Goal: Task Accomplishment & Management: Use online tool/utility

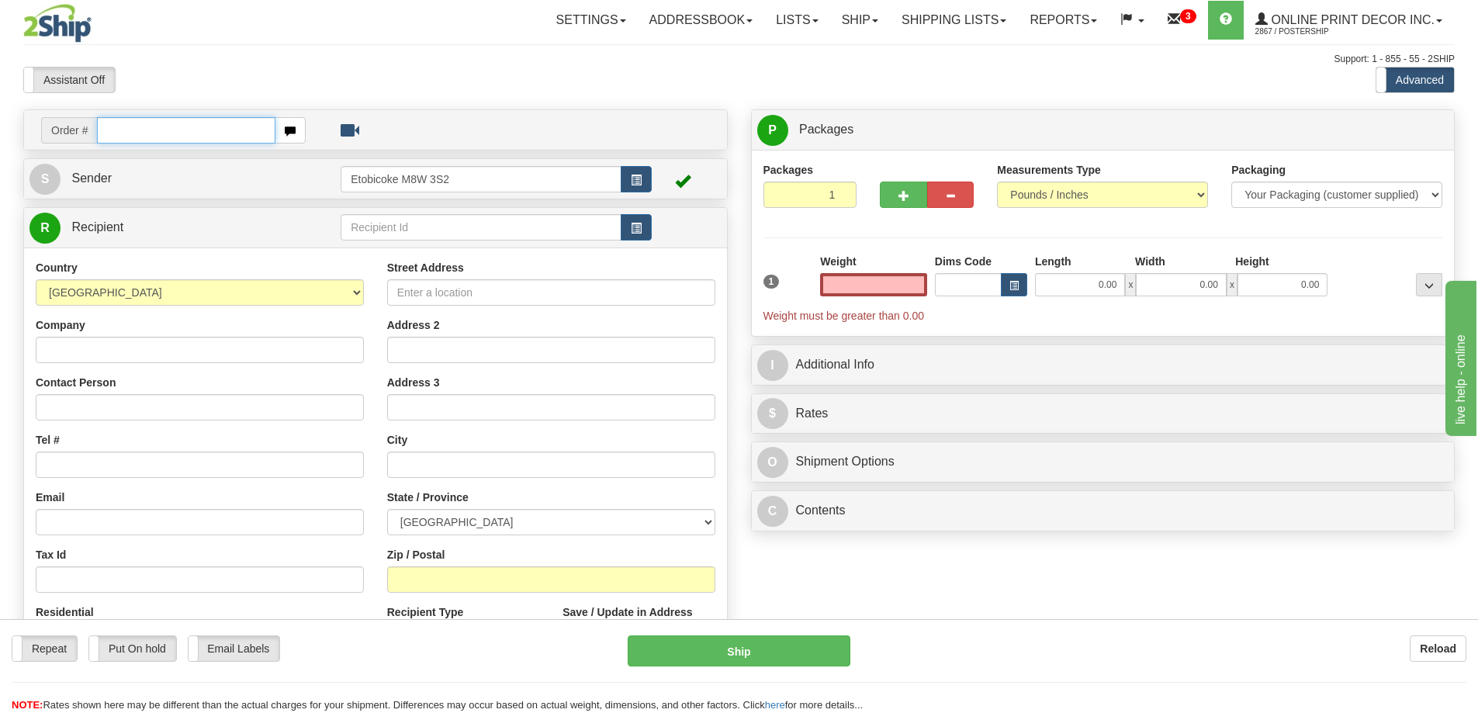
click at [132, 126] on input "text" at bounding box center [186, 130] width 178 height 26
type input "us-55816"
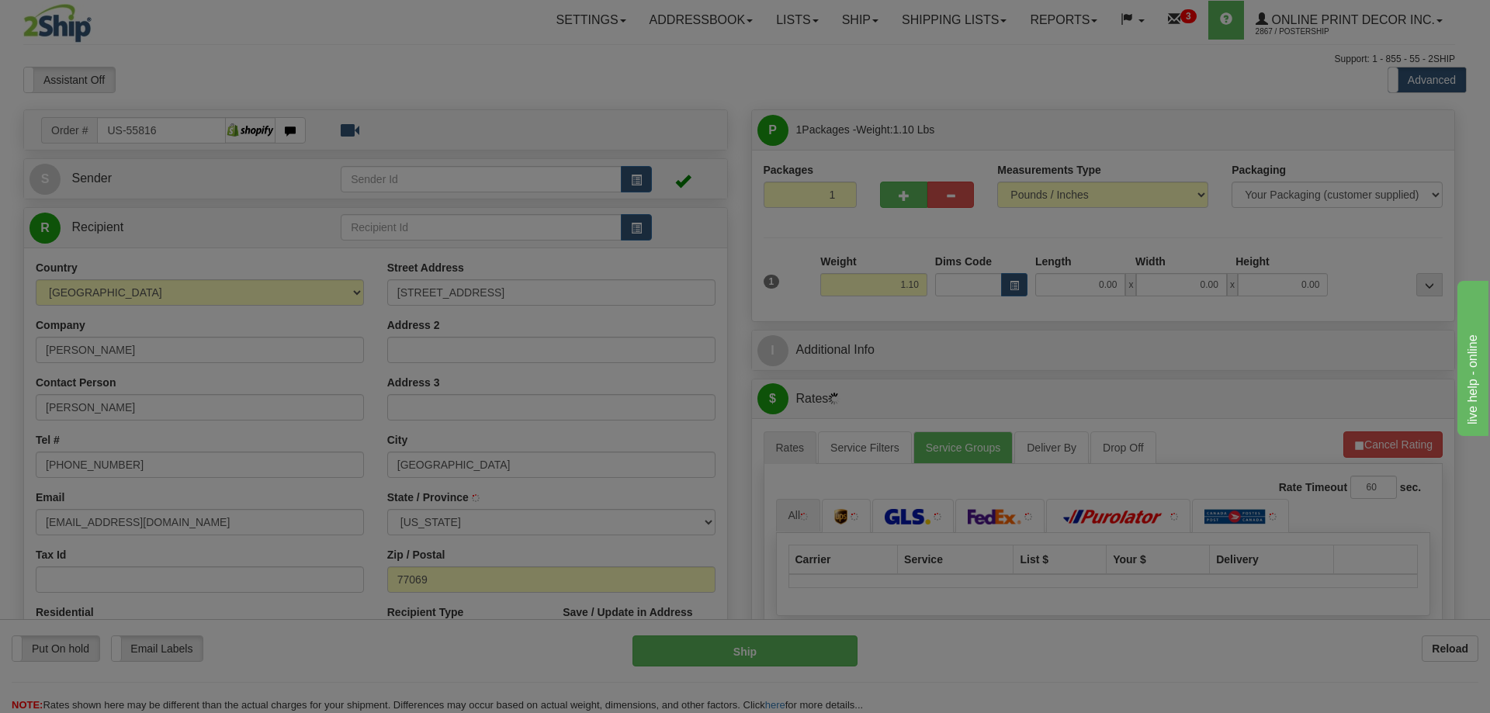
type input "HOUSTON"
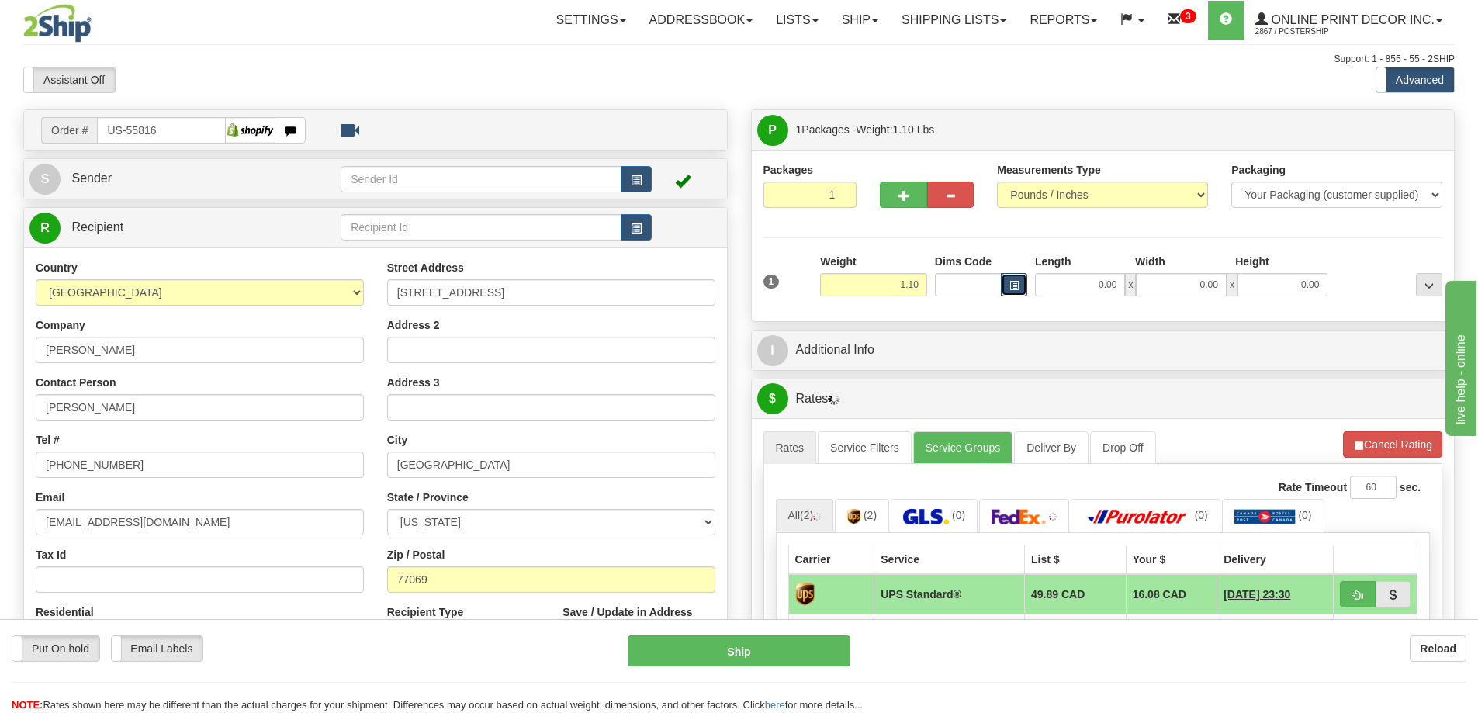
click at [1018, 283] on span "button" at bounding box center [1014, 286] width 9 height 9
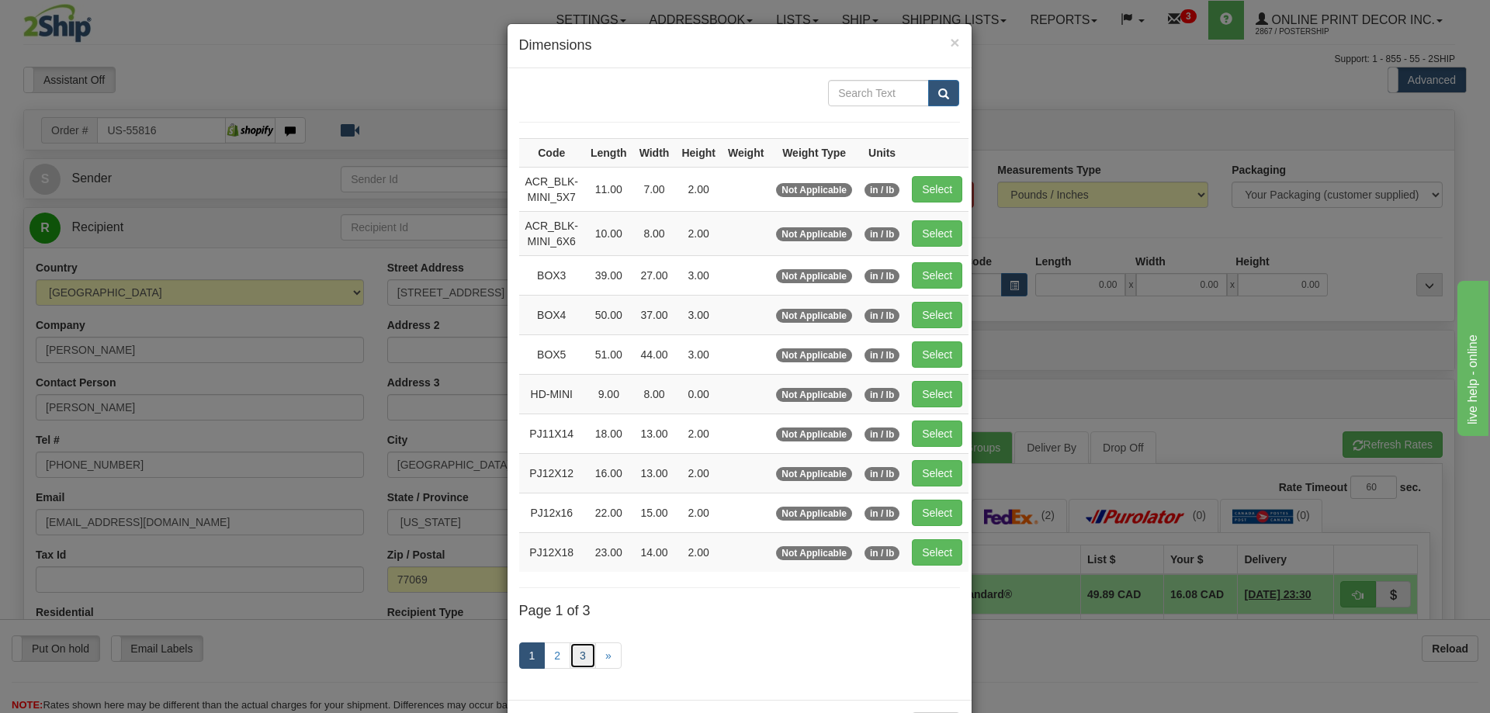
click at [570, 650] on link "3" at bounding box center [583, 656] width 26 height 26
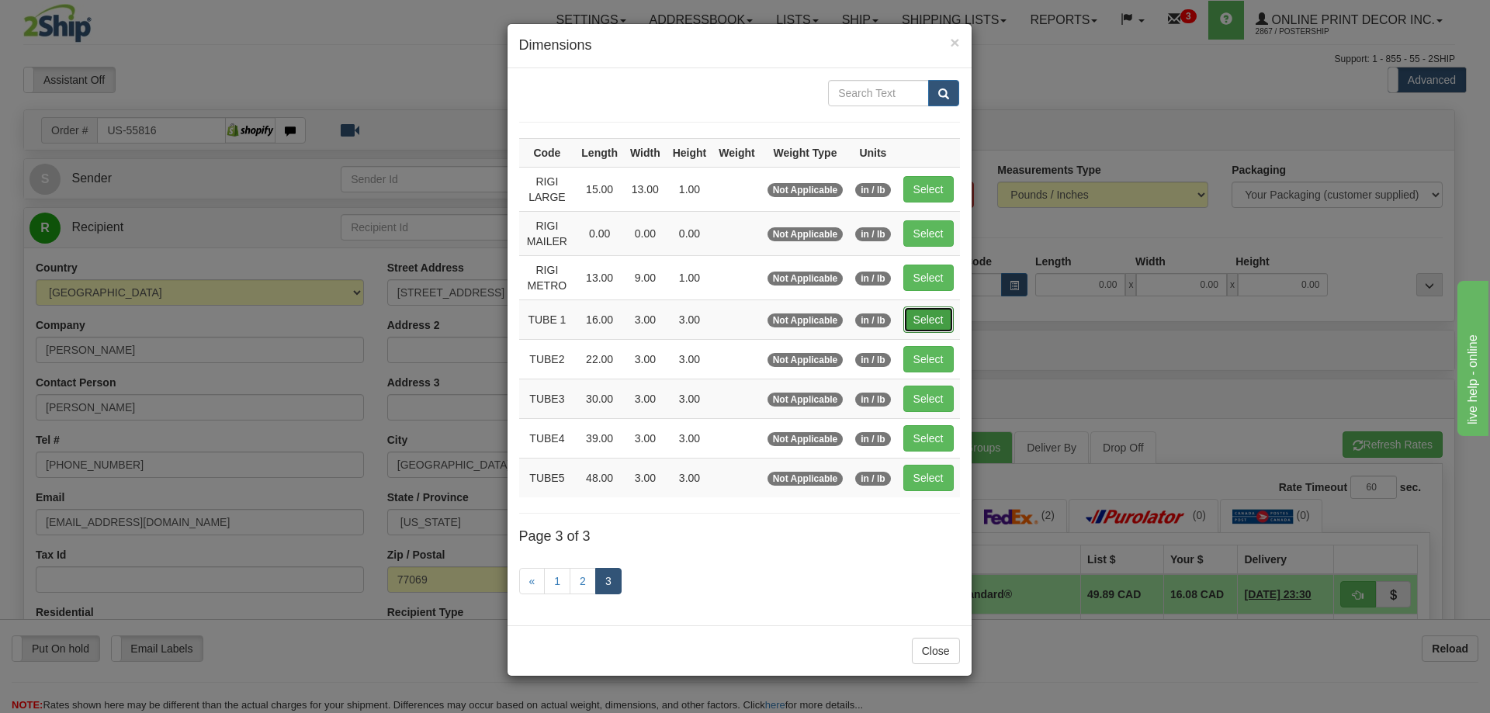
click at [927, 314] on button "Select" at bounding box center [928, 320] width 50 height 26
type input "TUBE 1"
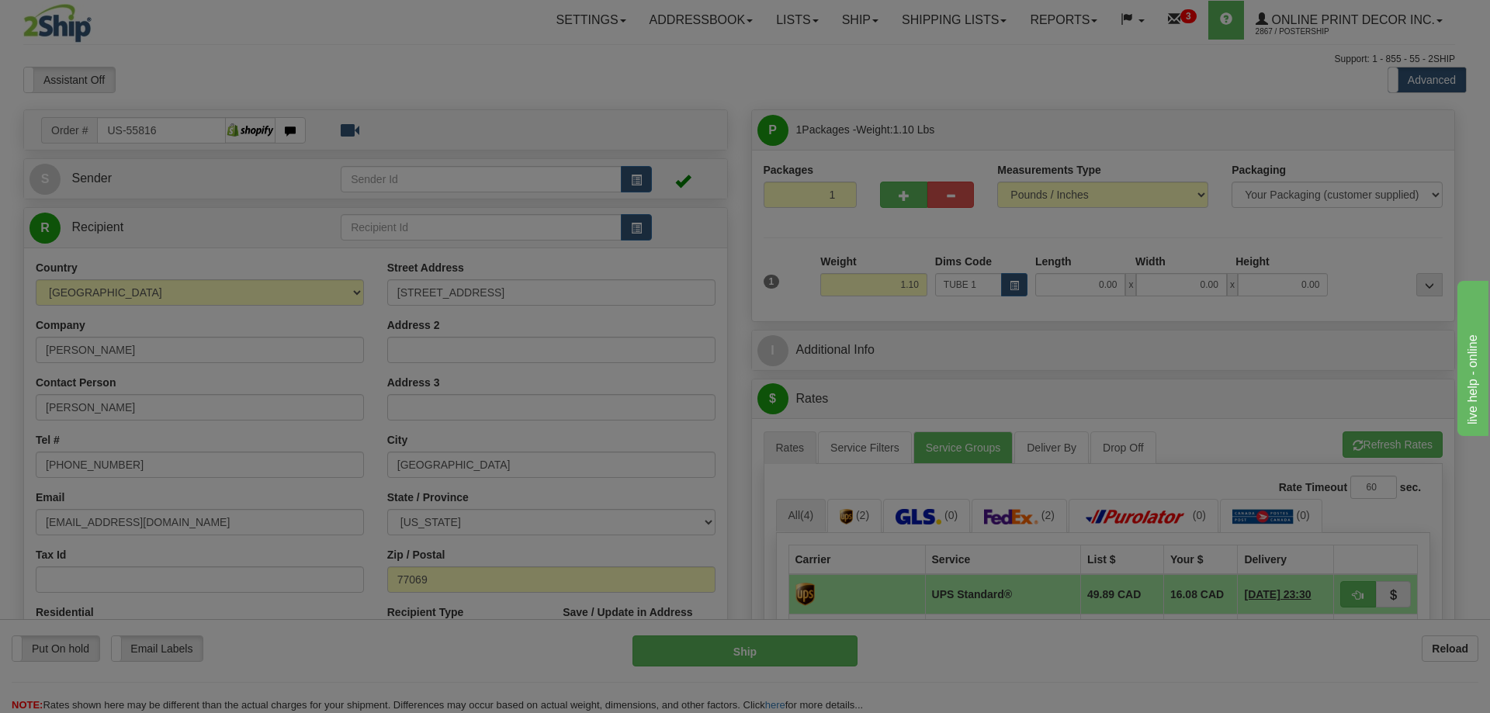
type input "16.00"
type input "3.00"
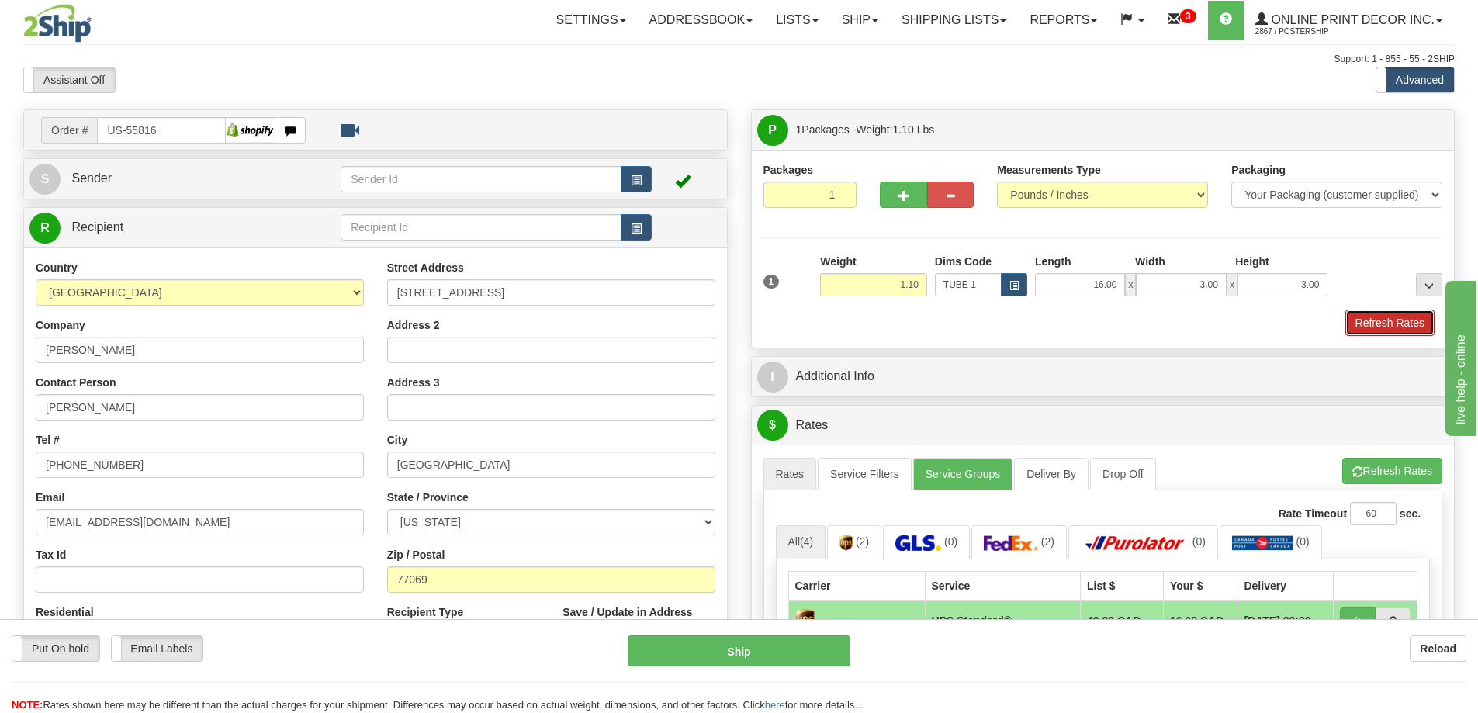
click at [1364, 326] on button "Refresh Rates" at bounding box center [1390, 323] width 89 height 26
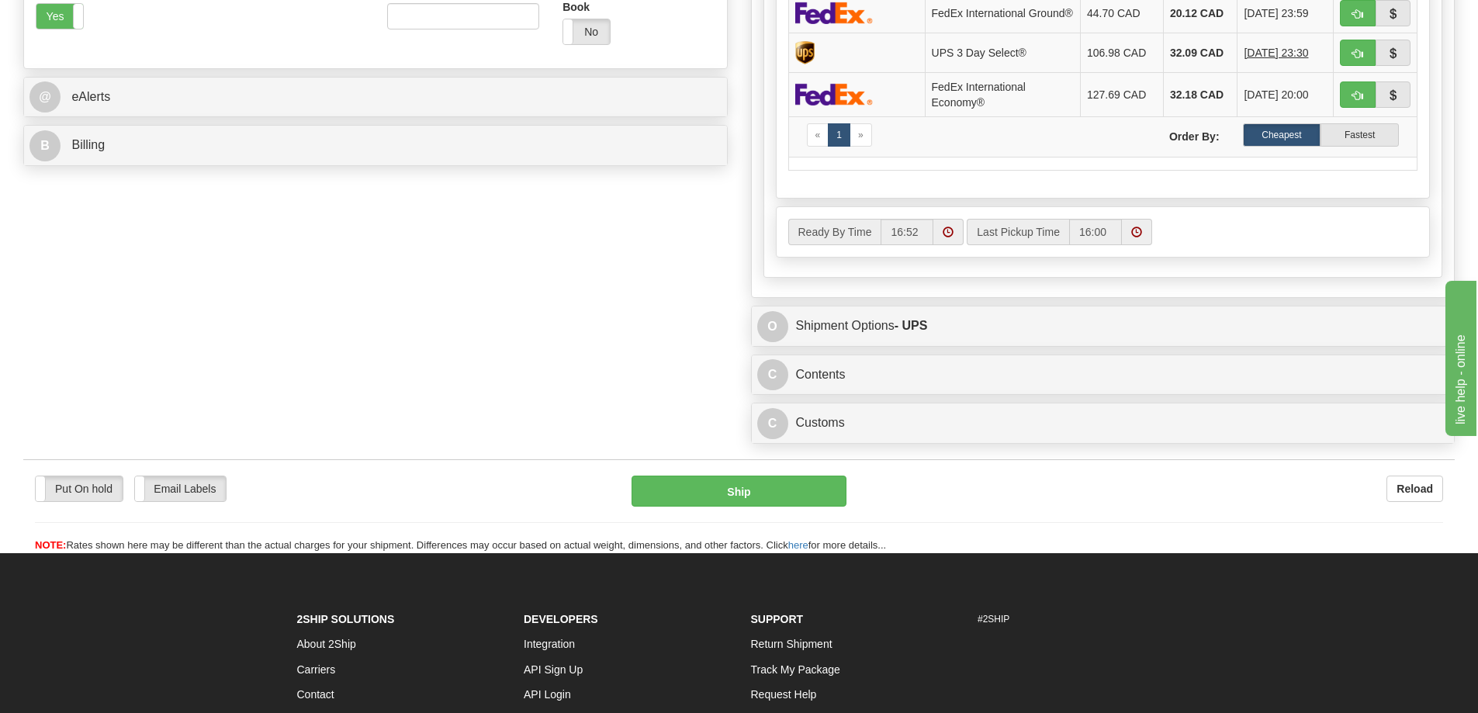
scroll to position [776, 0]
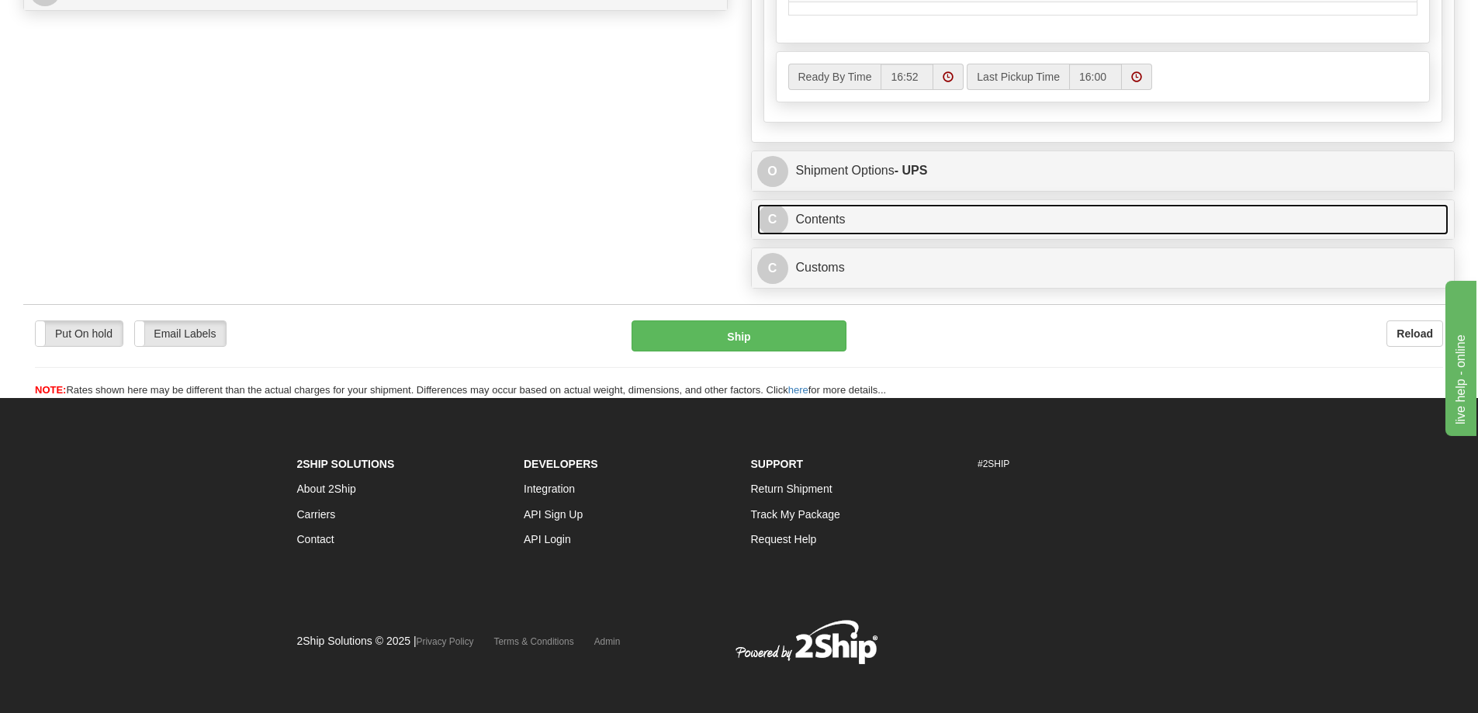
click at [997, 234] on link "C Contents" at bounding box center [1103, 220] width 692 height 32
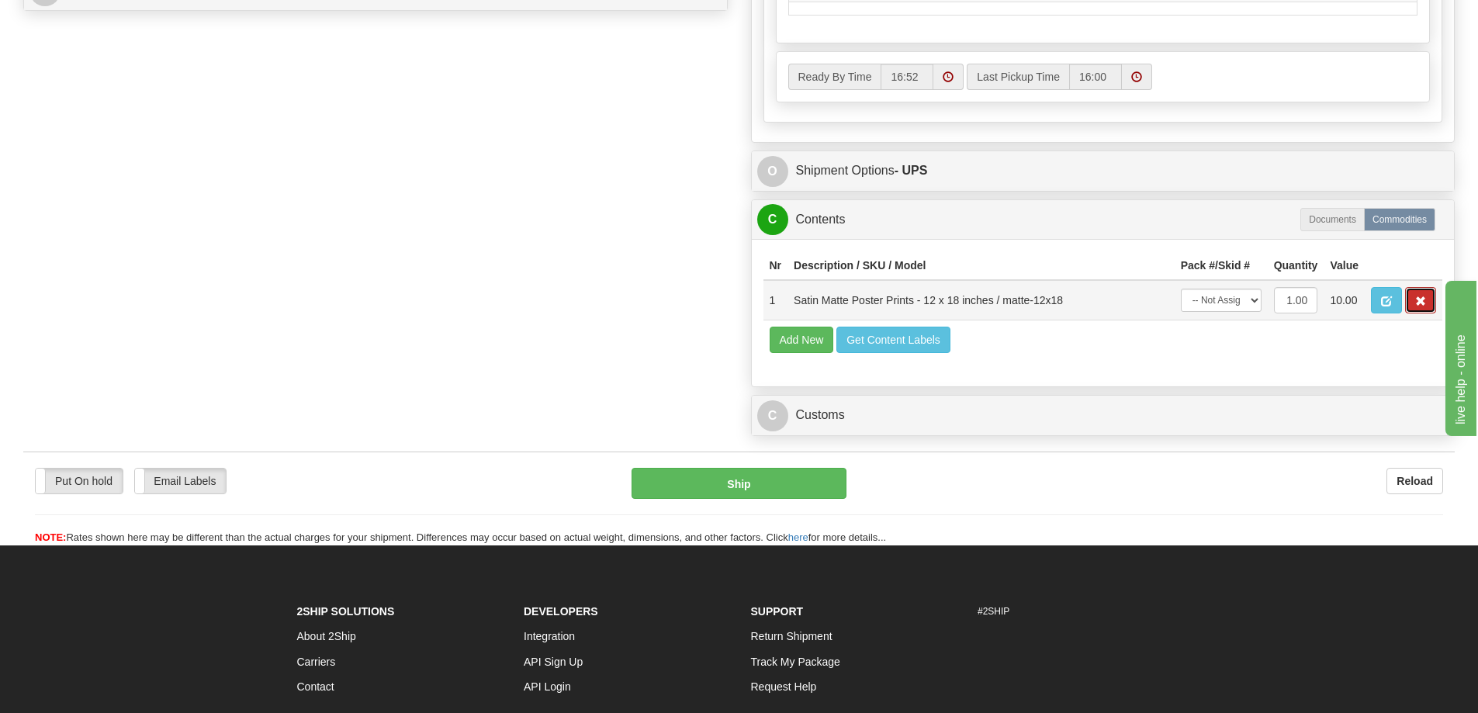
click at [1417, 307] on button "button" at bounding box center [1420, 300] width 31 height 26
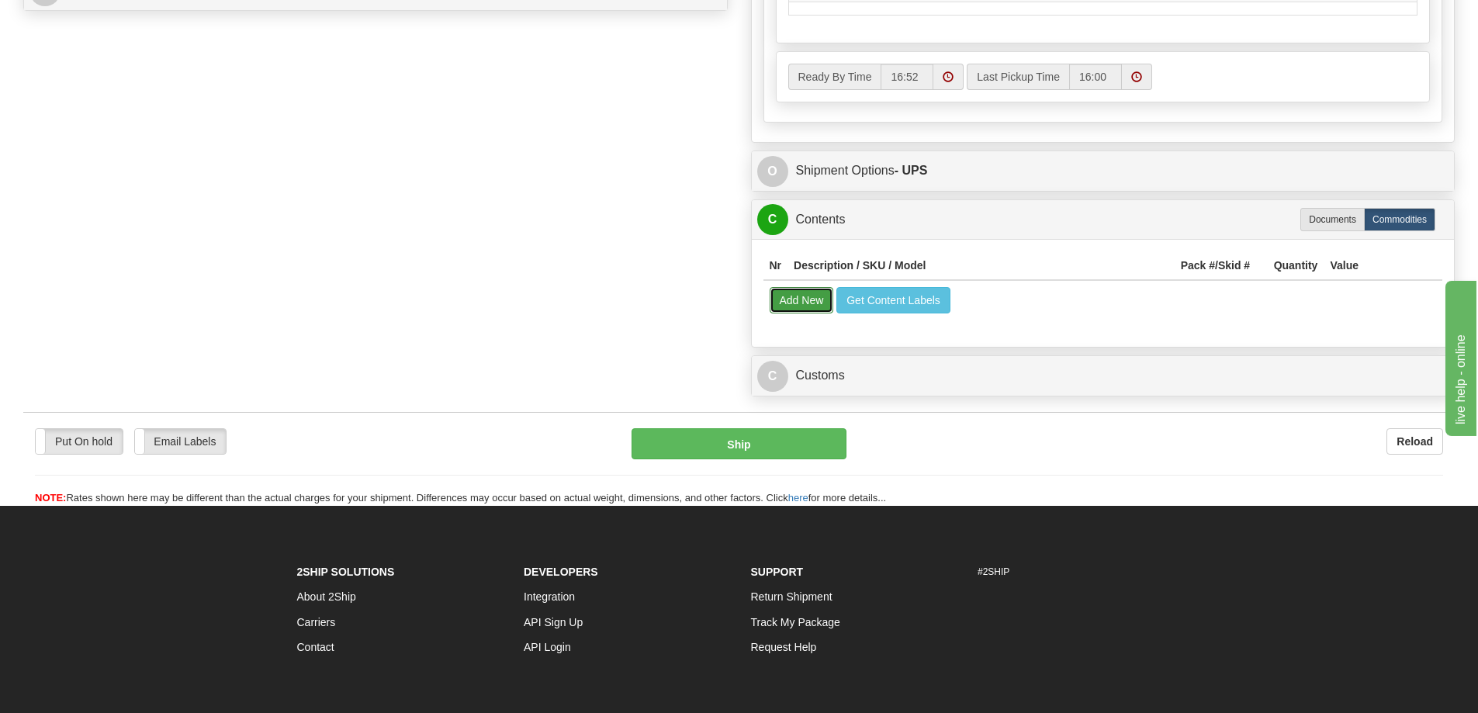
click at [785, 299] on button "Add New" at bounding box center [802, 300] width 64 height 26
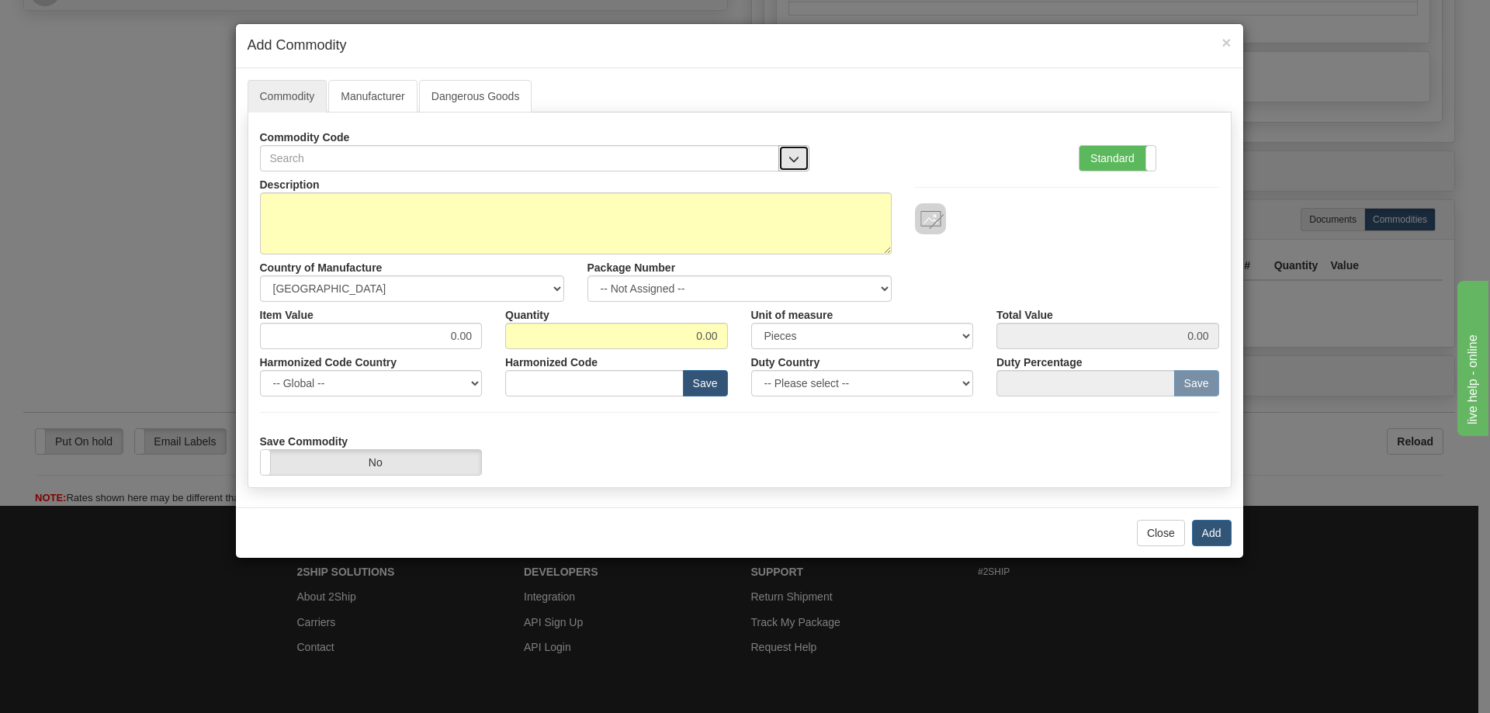
click at [802, 148] on button "button" at bounding box center [793, 158] width 31 height 26
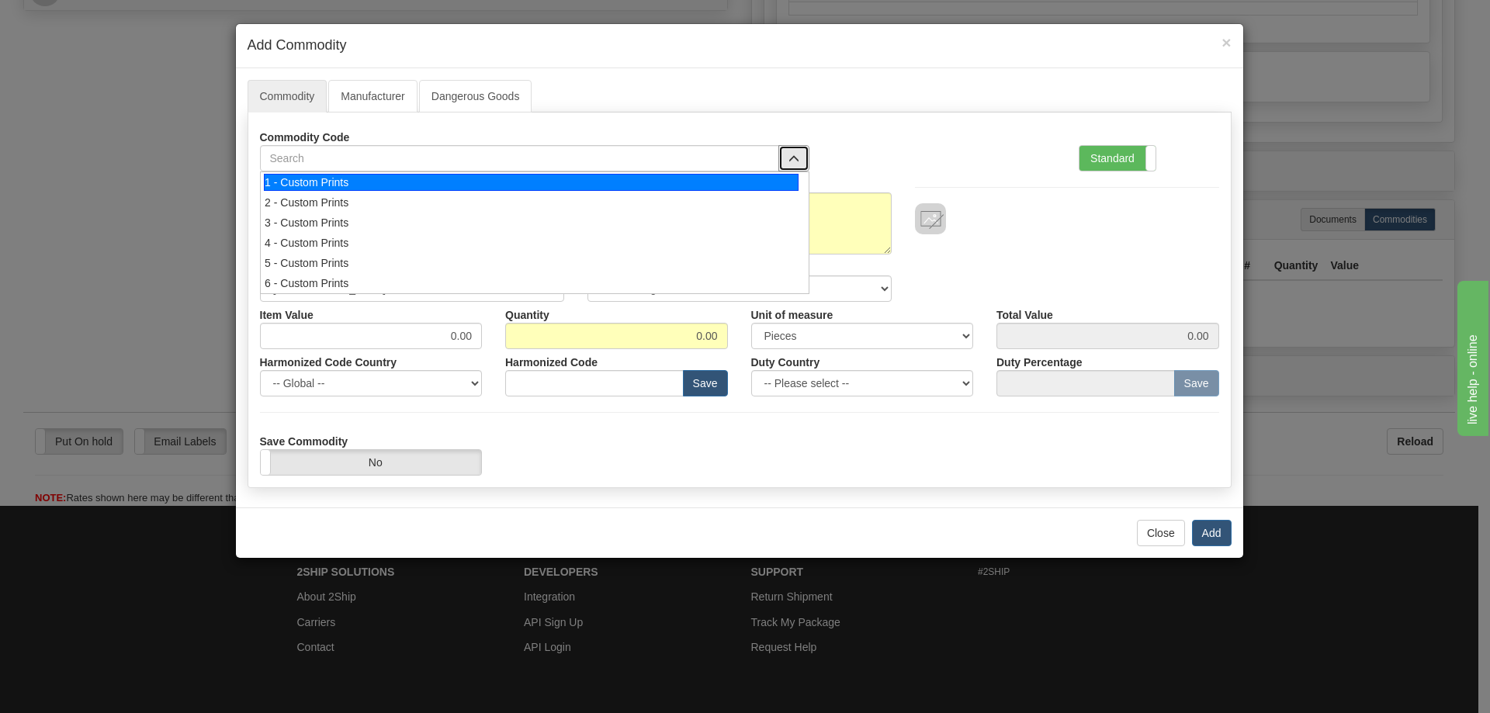
click at [755, 191] on li "1 - Custom Prints" at bounding box center [535, 182] width 549 height 20
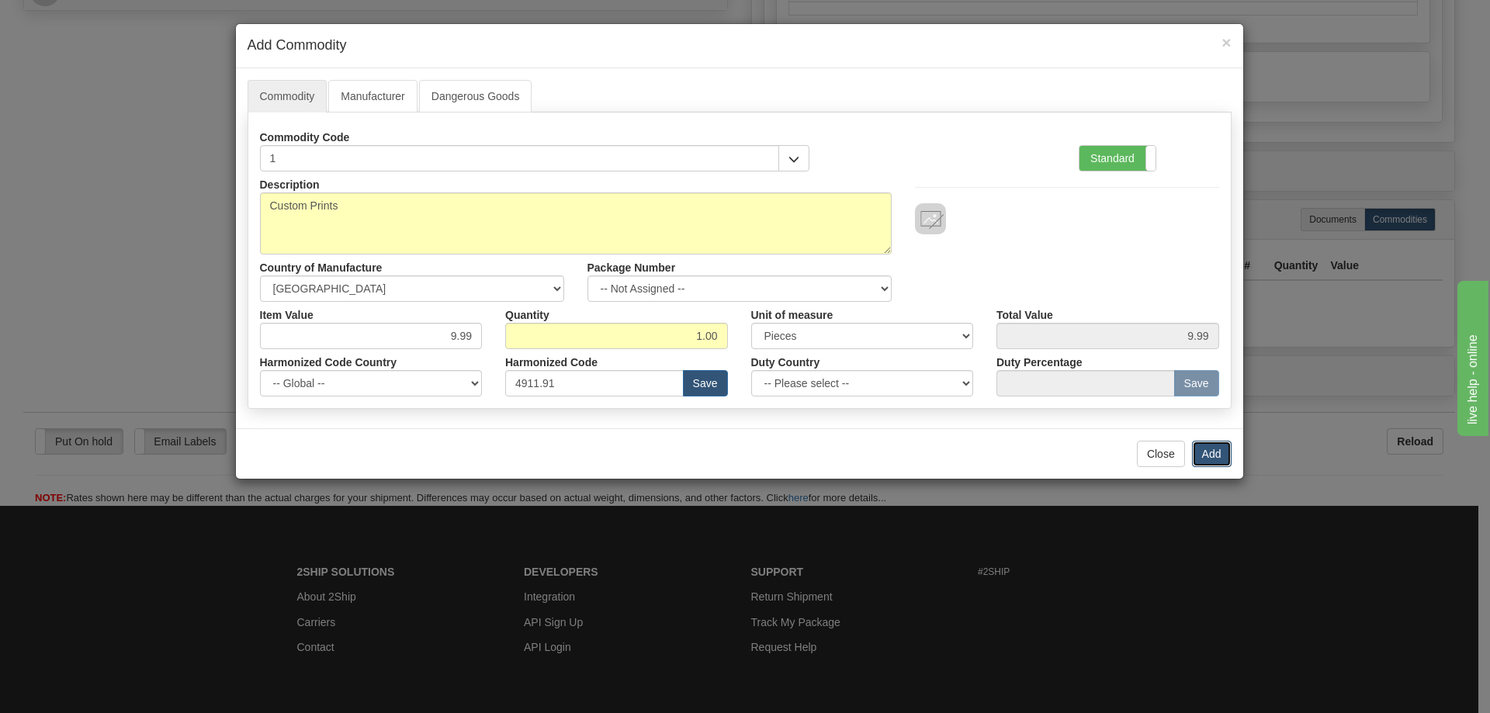
click at [1214, 444] on button "Add" at bounding box center [1212, 454] width 40 height 26
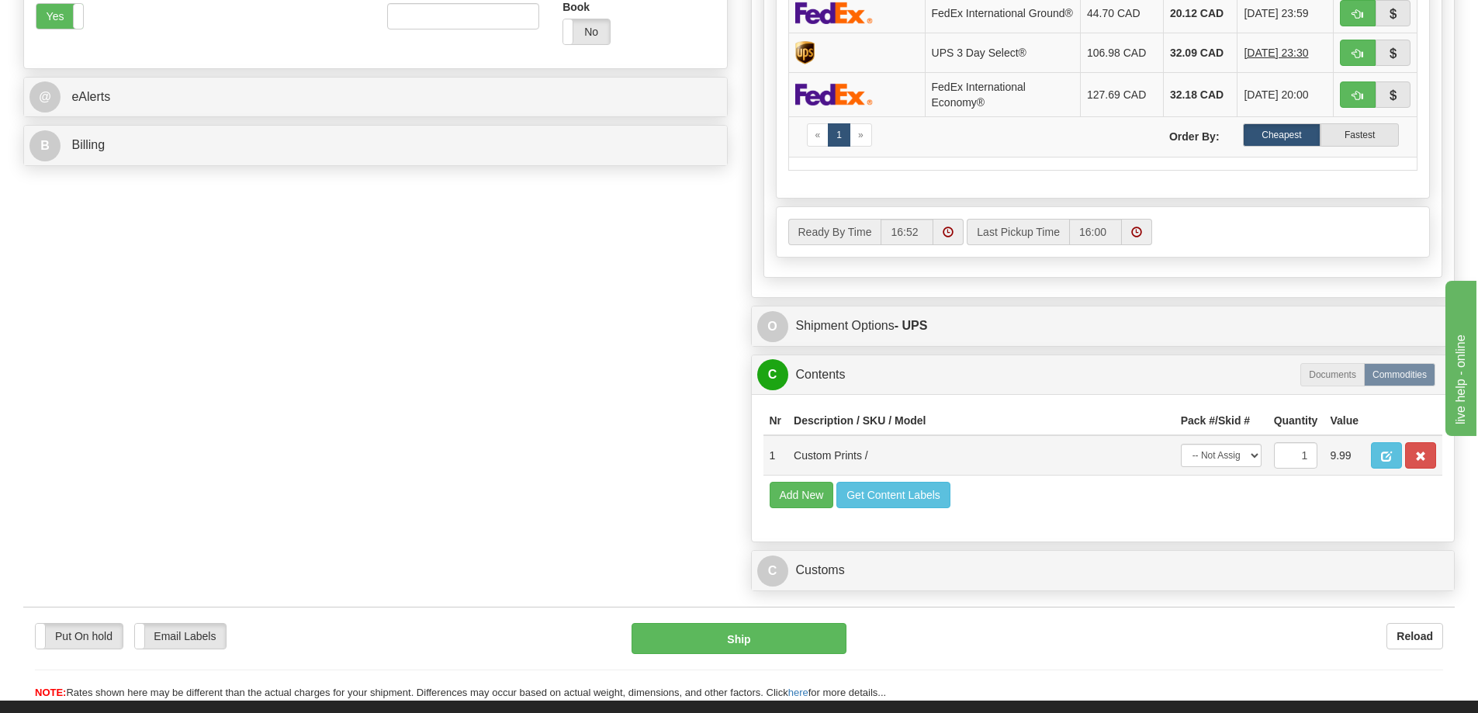
scroll to position [543, 0]
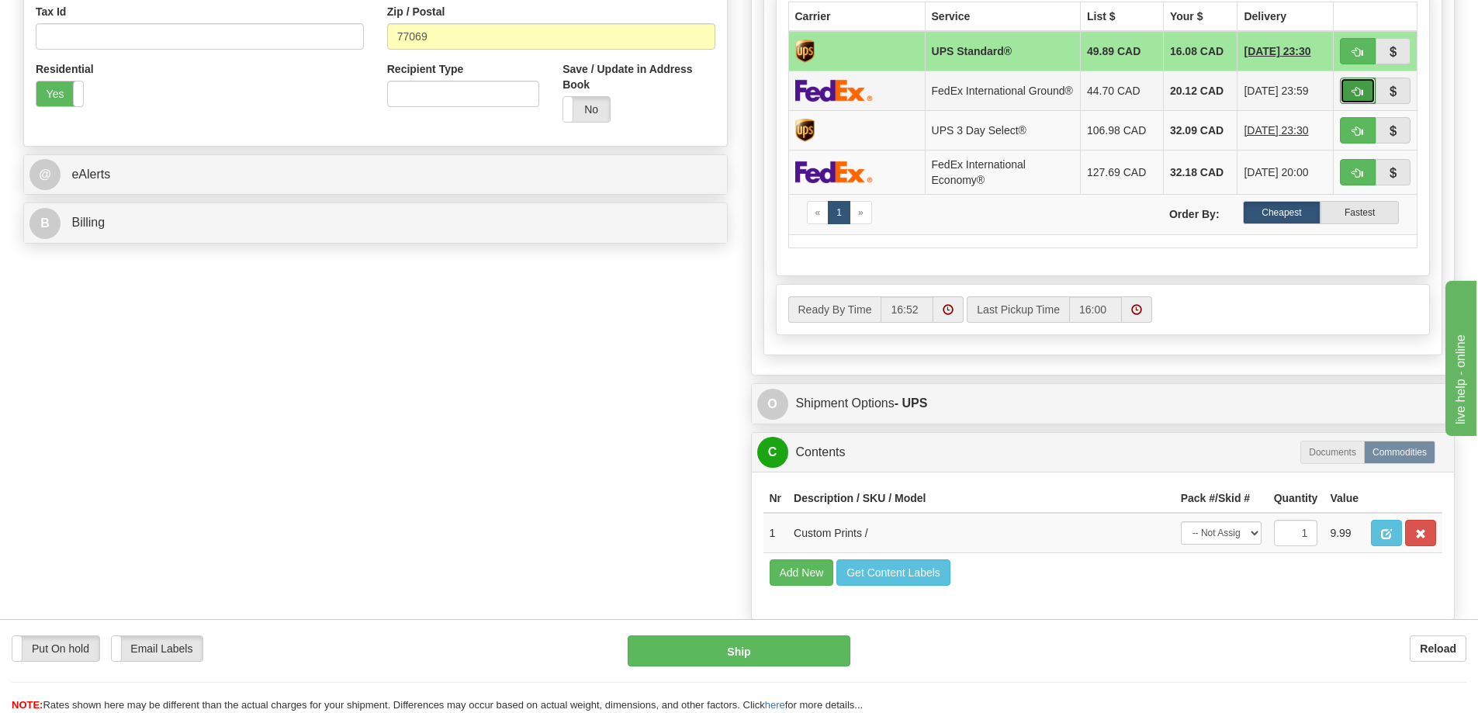
click at [1349, 89] on button "button" at bounding box center [1358, 91] width 36 height 26
type input "92"
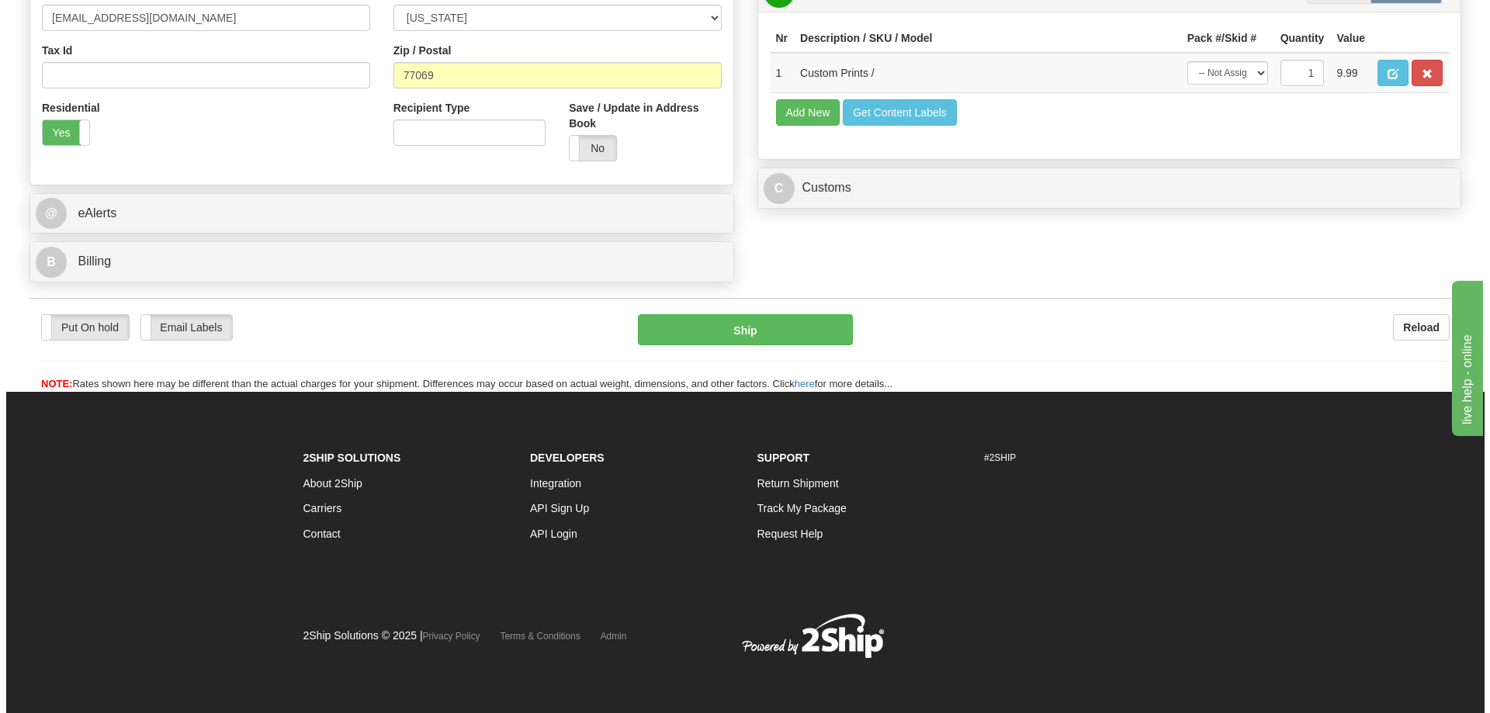
scroll to position [502, 0]
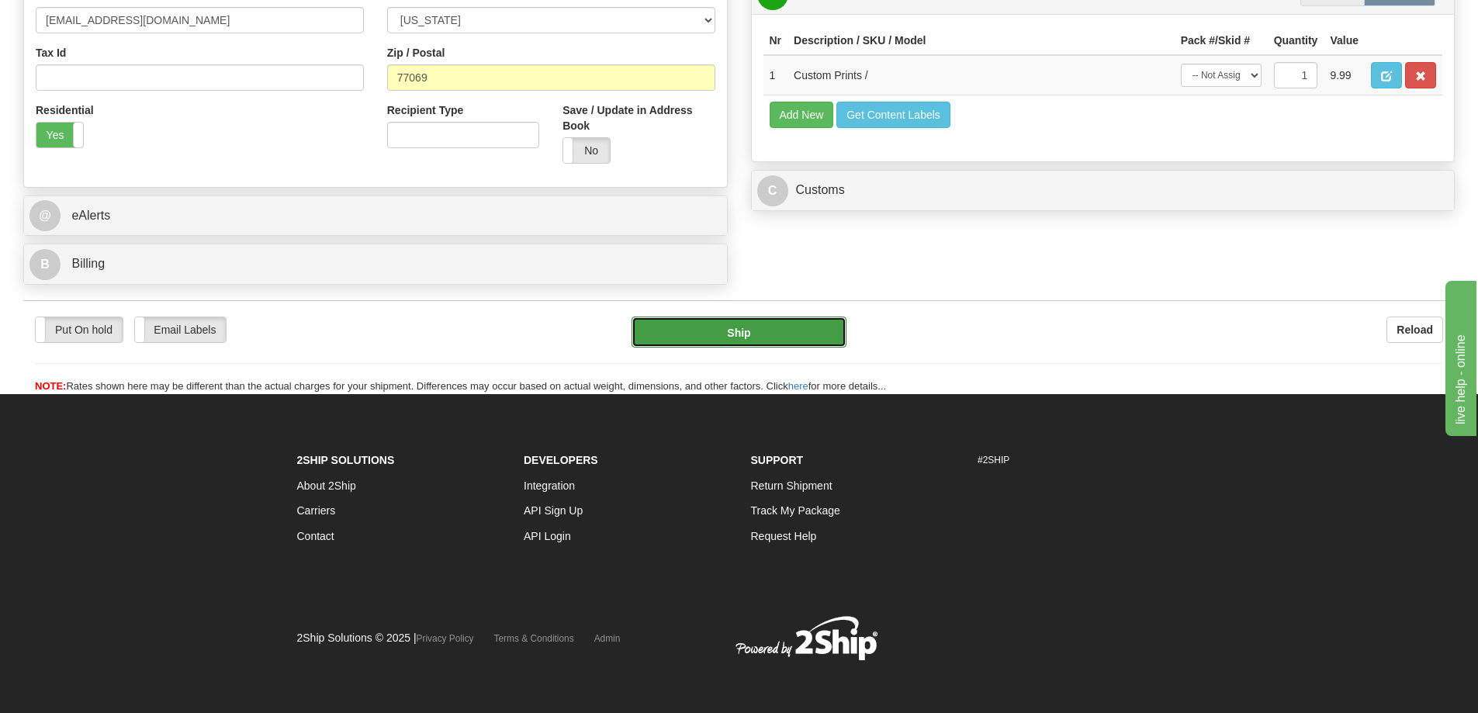
click at [824, 343] on button "Ship" at bounding box center [739, 332] width 215 height 31
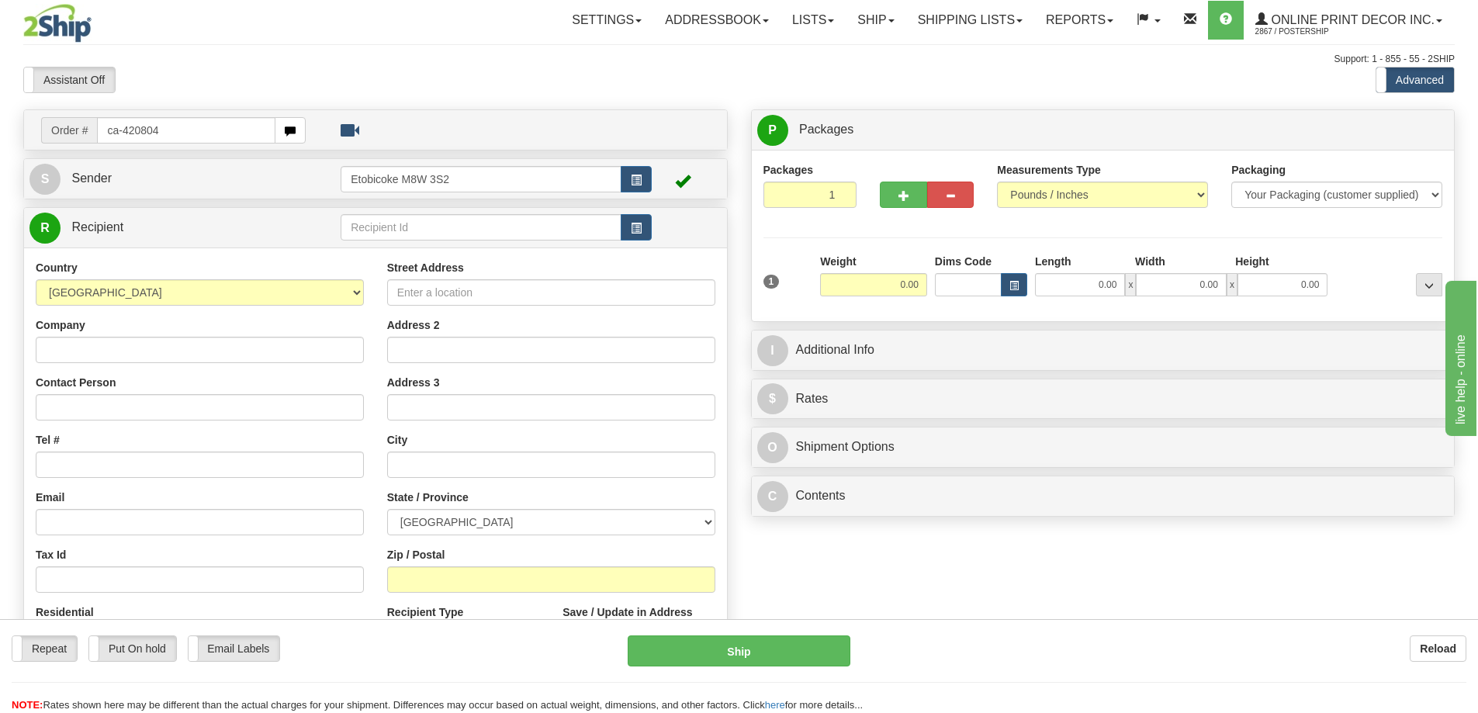
type input "ca-420804"
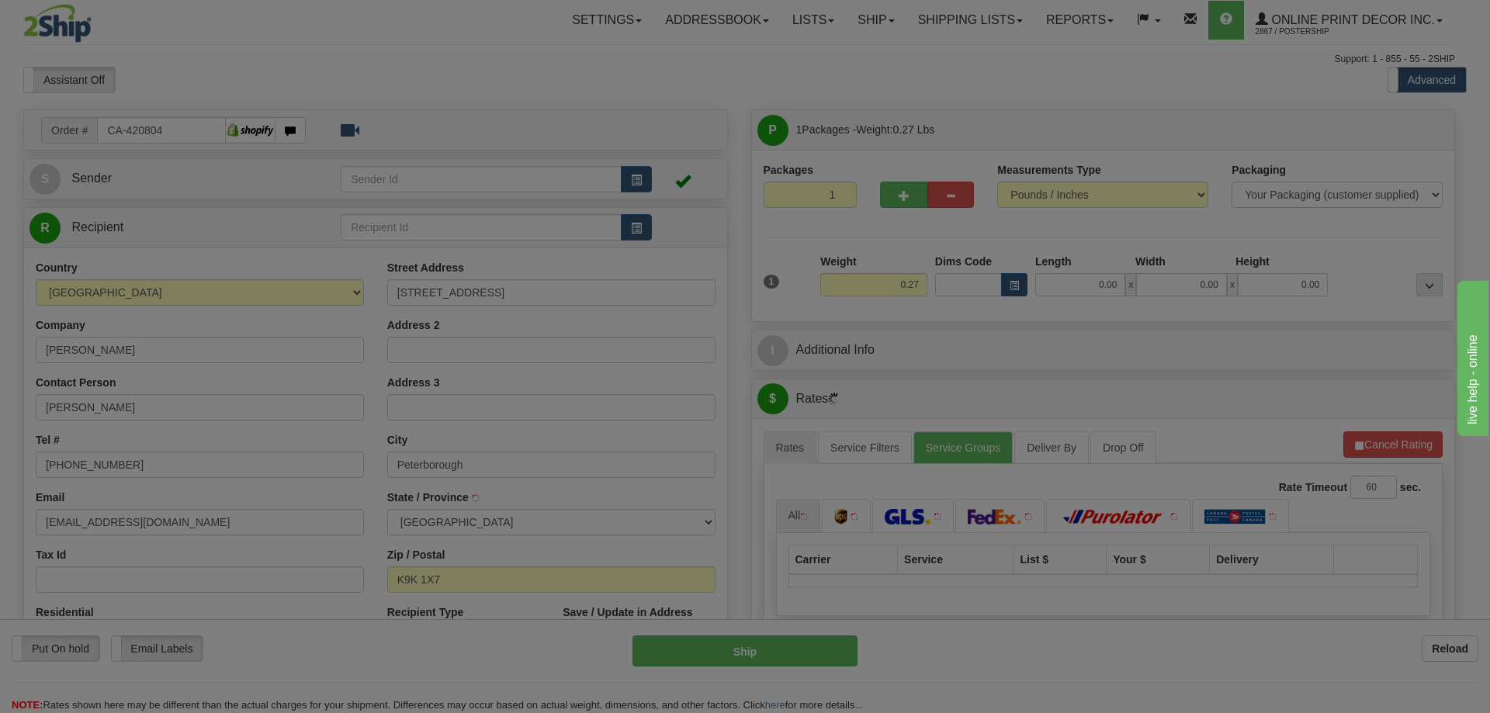
type input "PETERBOROUGH"
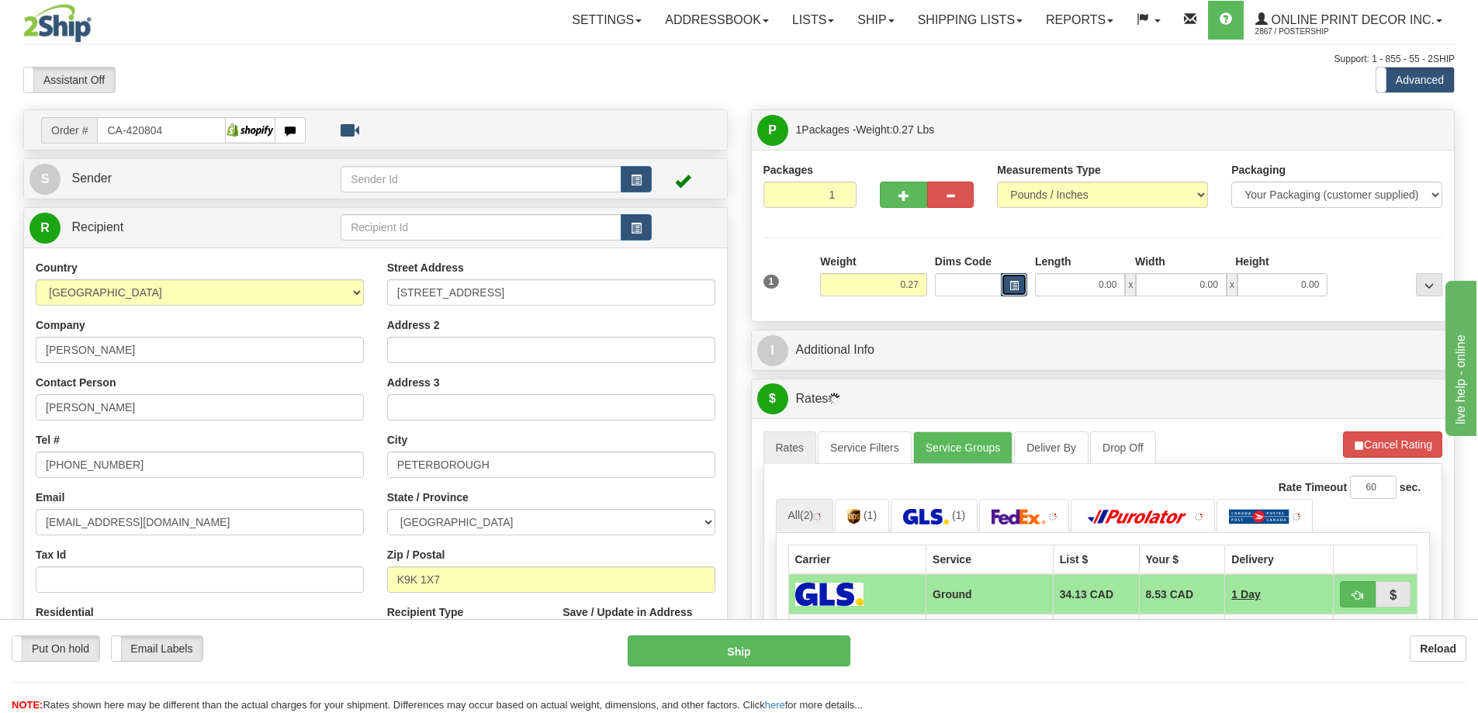
click at [1011, 279] on button "button" at bounding box center [1014, 284] width 26 height 23
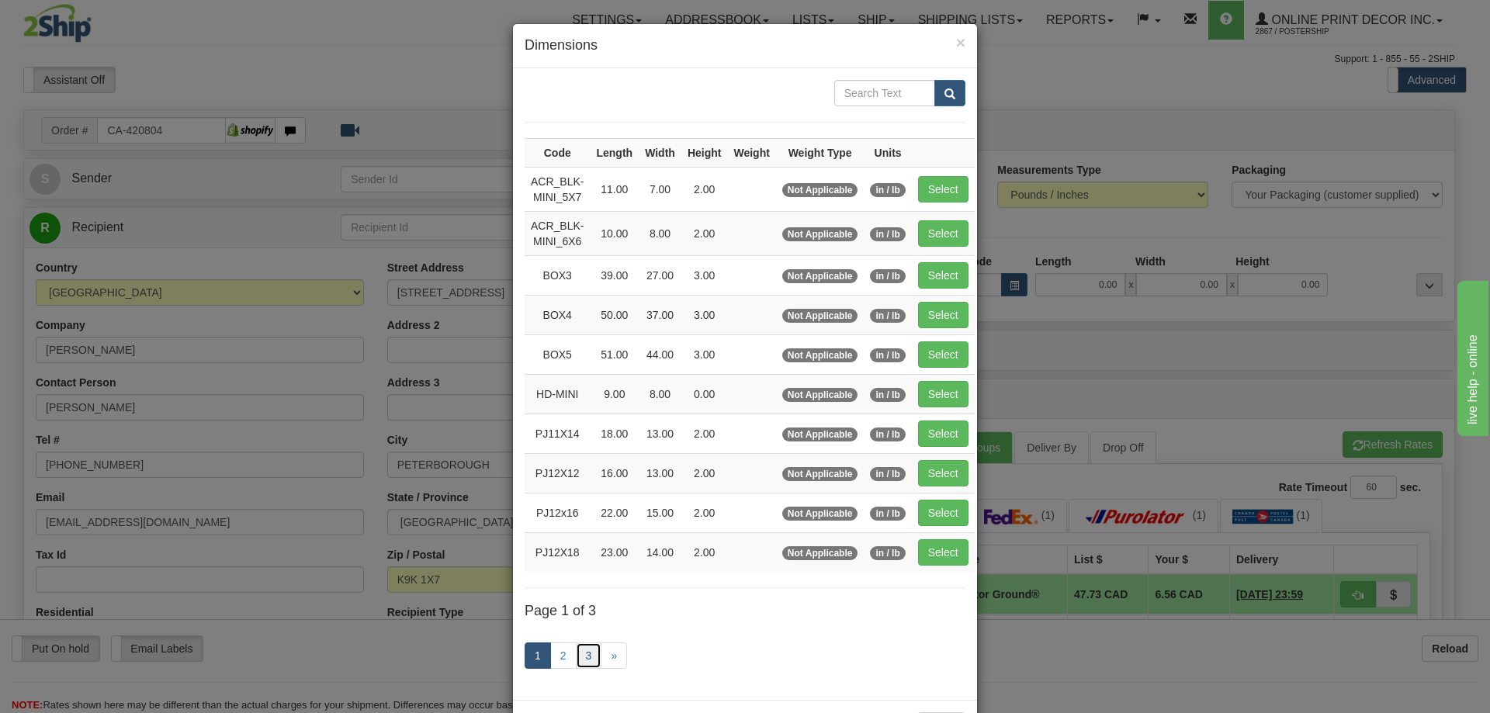
click at [577, 653] on link "3" at bounding box center [589, 656] width 26 height 26
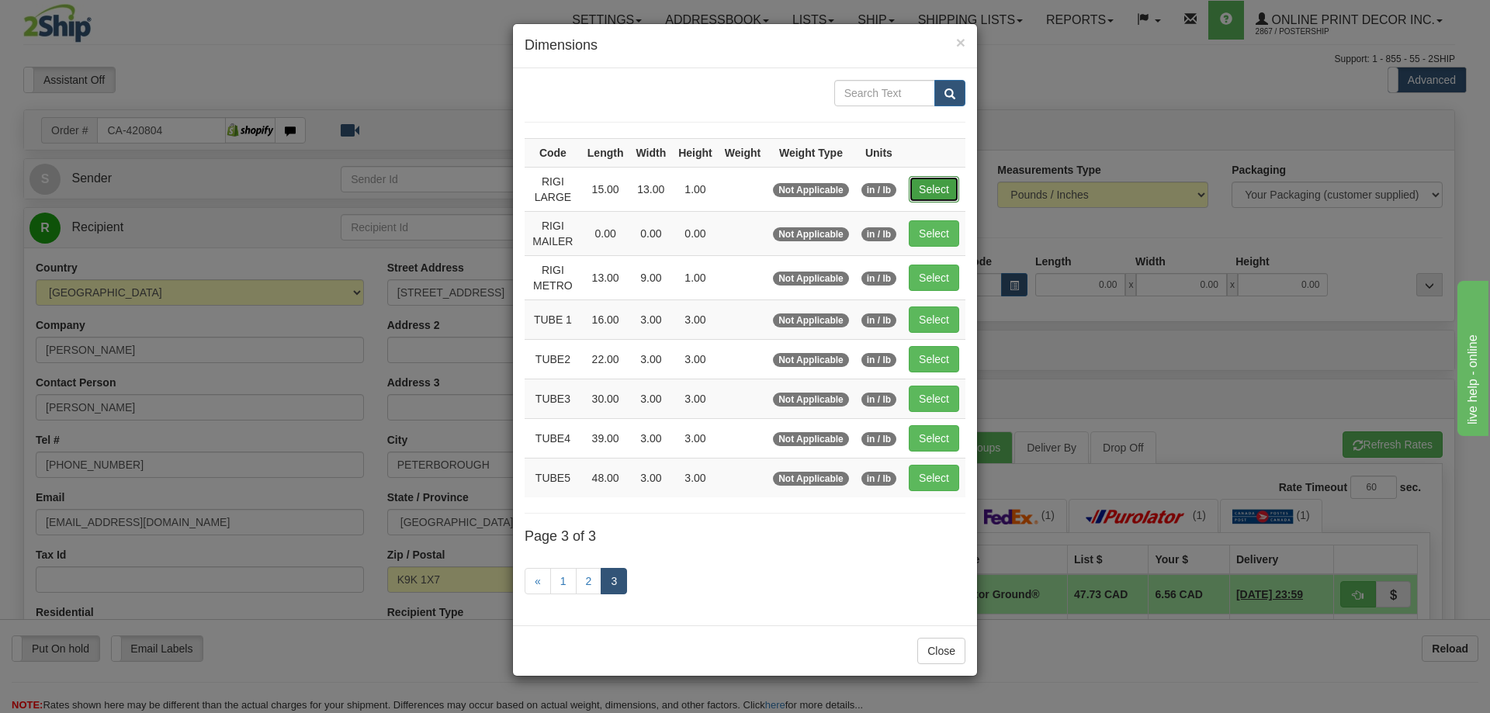
click at [932, 189] on button "Select" at bounding box center [934, 189] width 50 height 26
type input "RIGI LARGE"
type input "15.00"
type input "13.00"
type input "1.00"
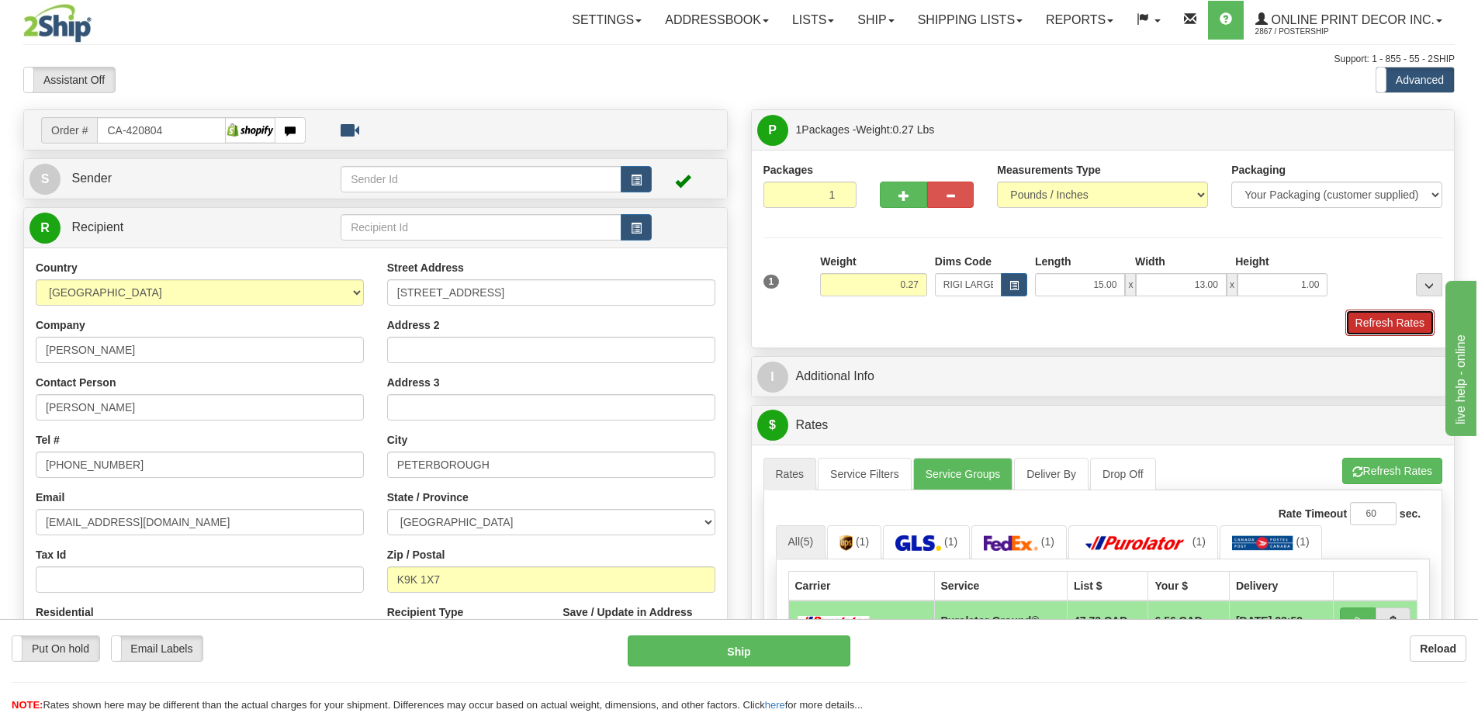
click at [1398, 324] on button "Refresh Rates" at bounding box center [1390, 323] width 89 height 26
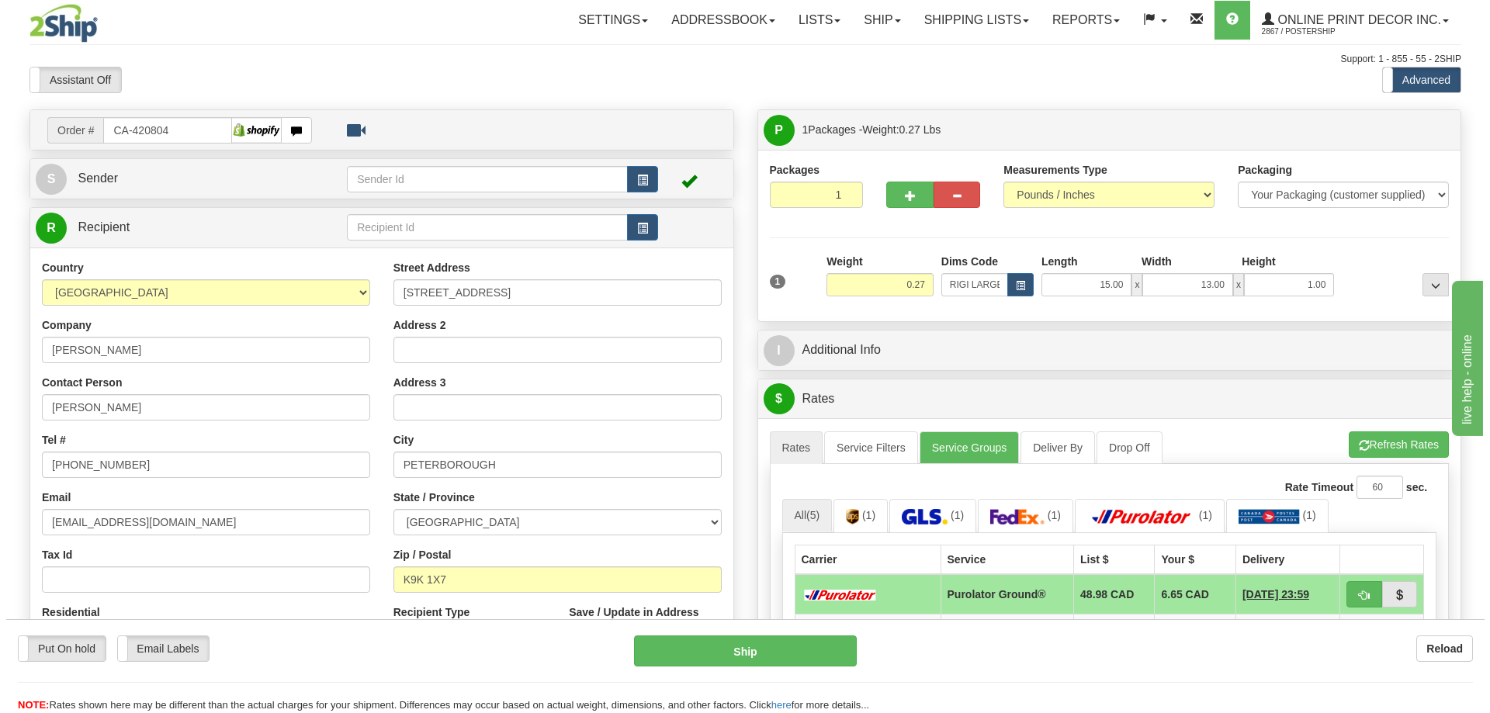
scroll to position [155, 0]
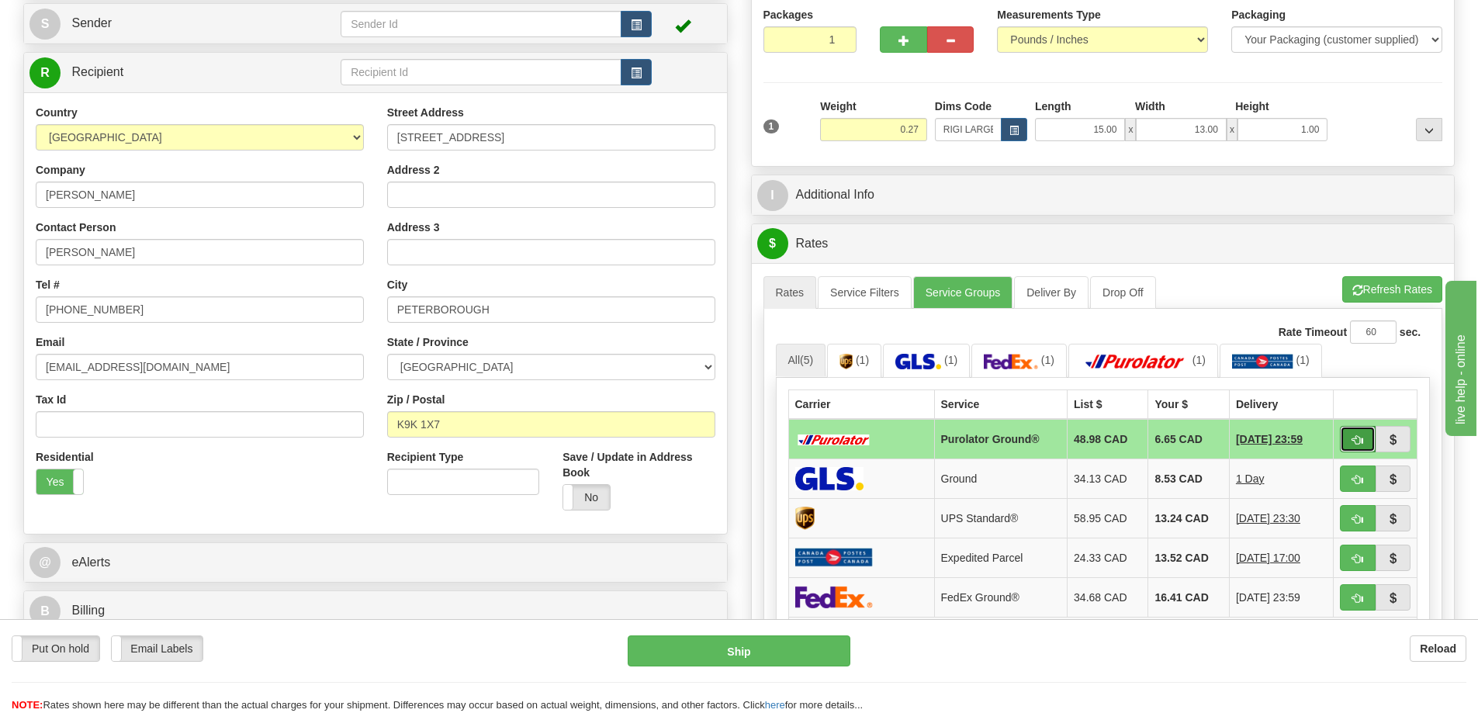
click at [1353, 432] on button "button" at bounding box center [1358, 439] width 36 height 26
type input "260"
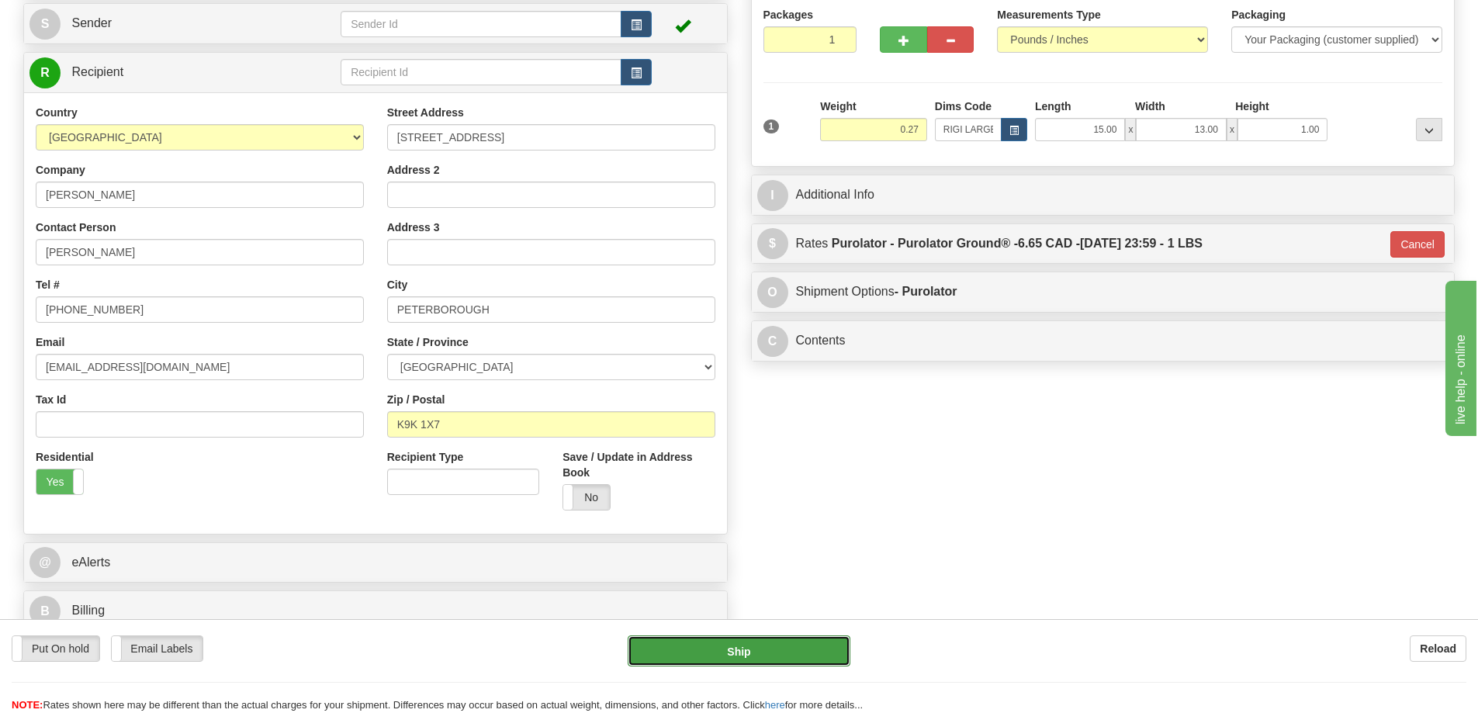
click at [770, 646] on button "Ship" at bounding box center [739, 651] width 223 height 31
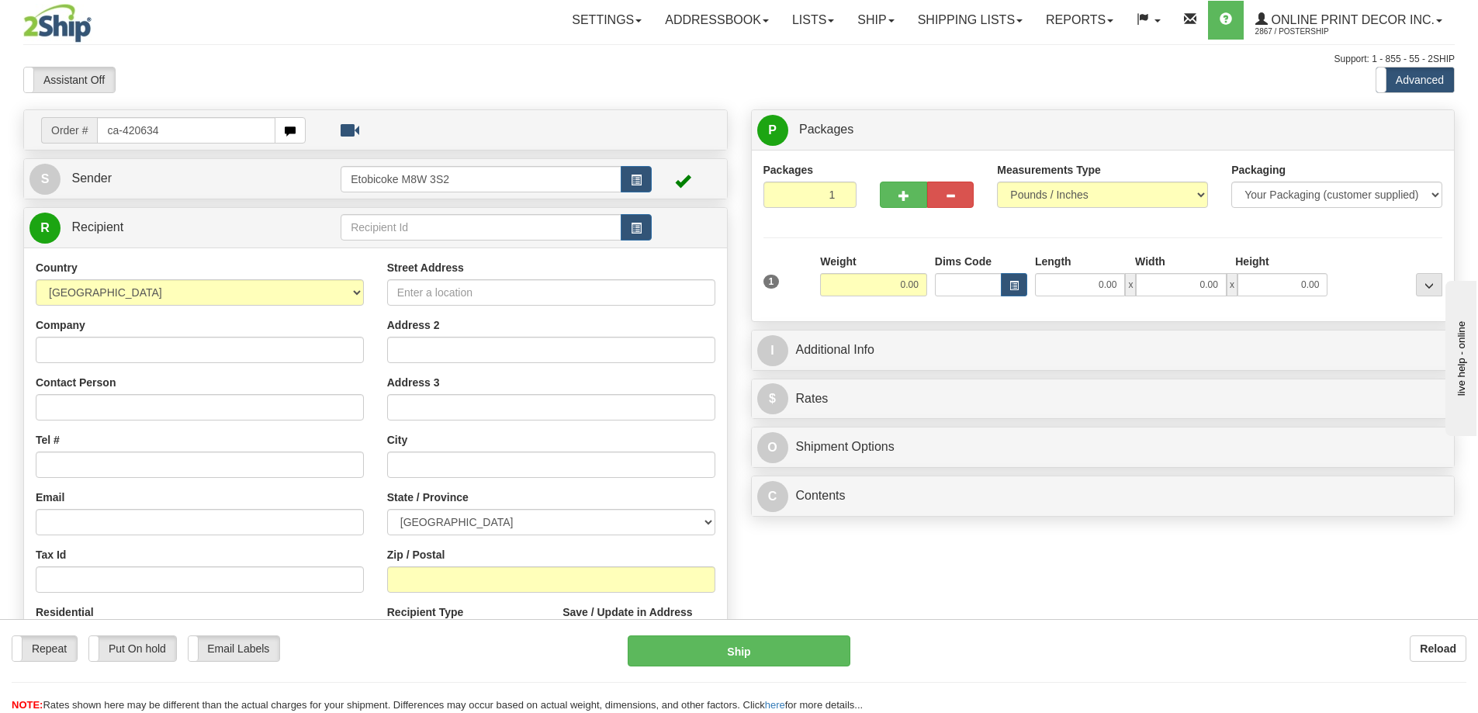
type input "ca-420634"
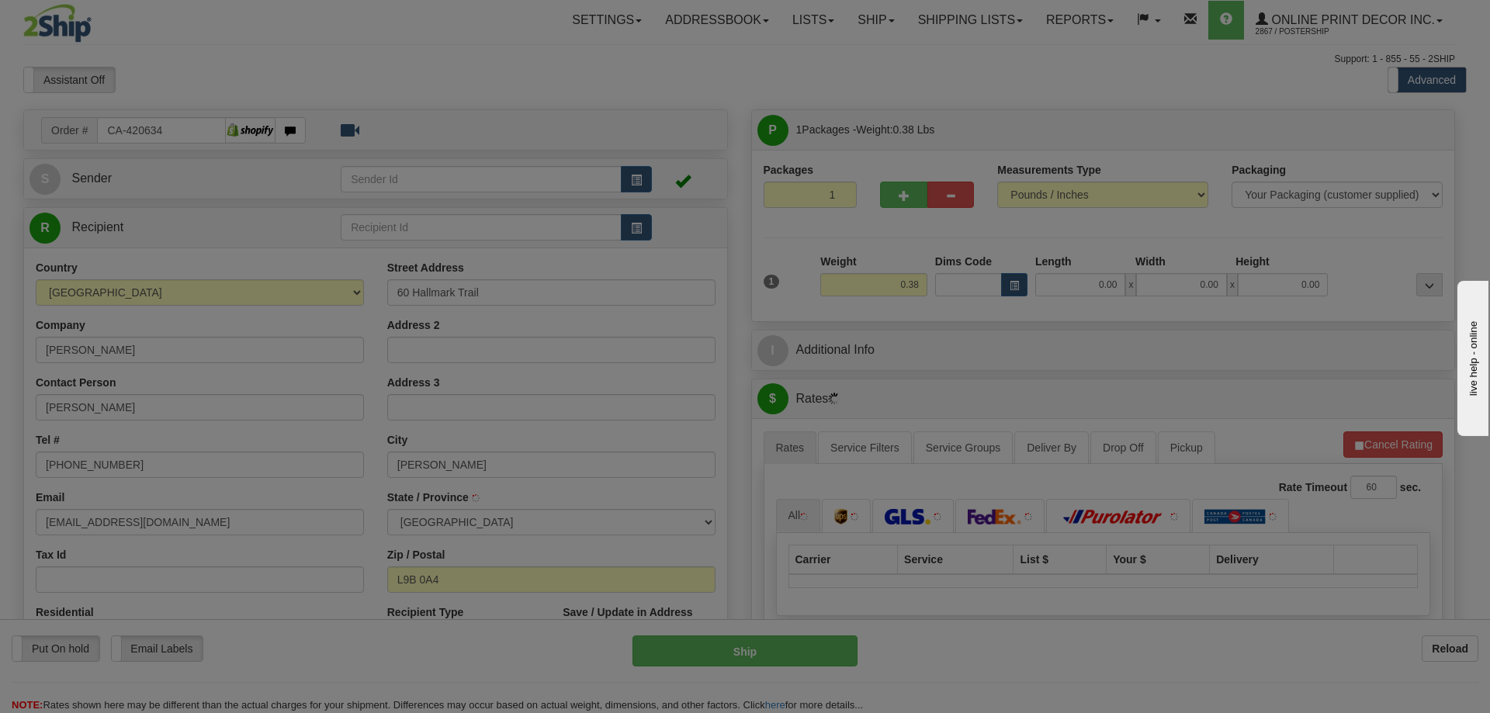
type input "HAMILTON"
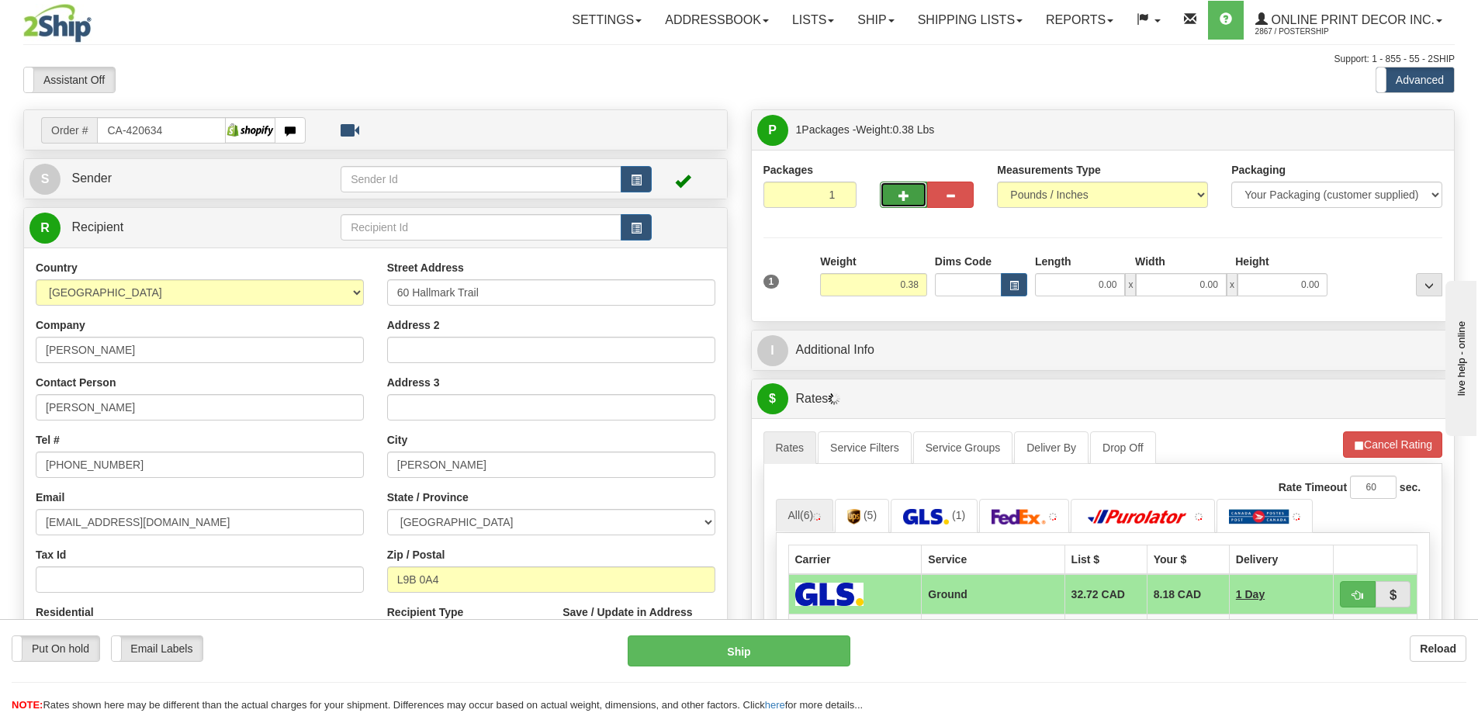
click at [921, 188] on button "button" at bounding box center [903, 195] width 47 height 26
radio input "true"
type input "2"
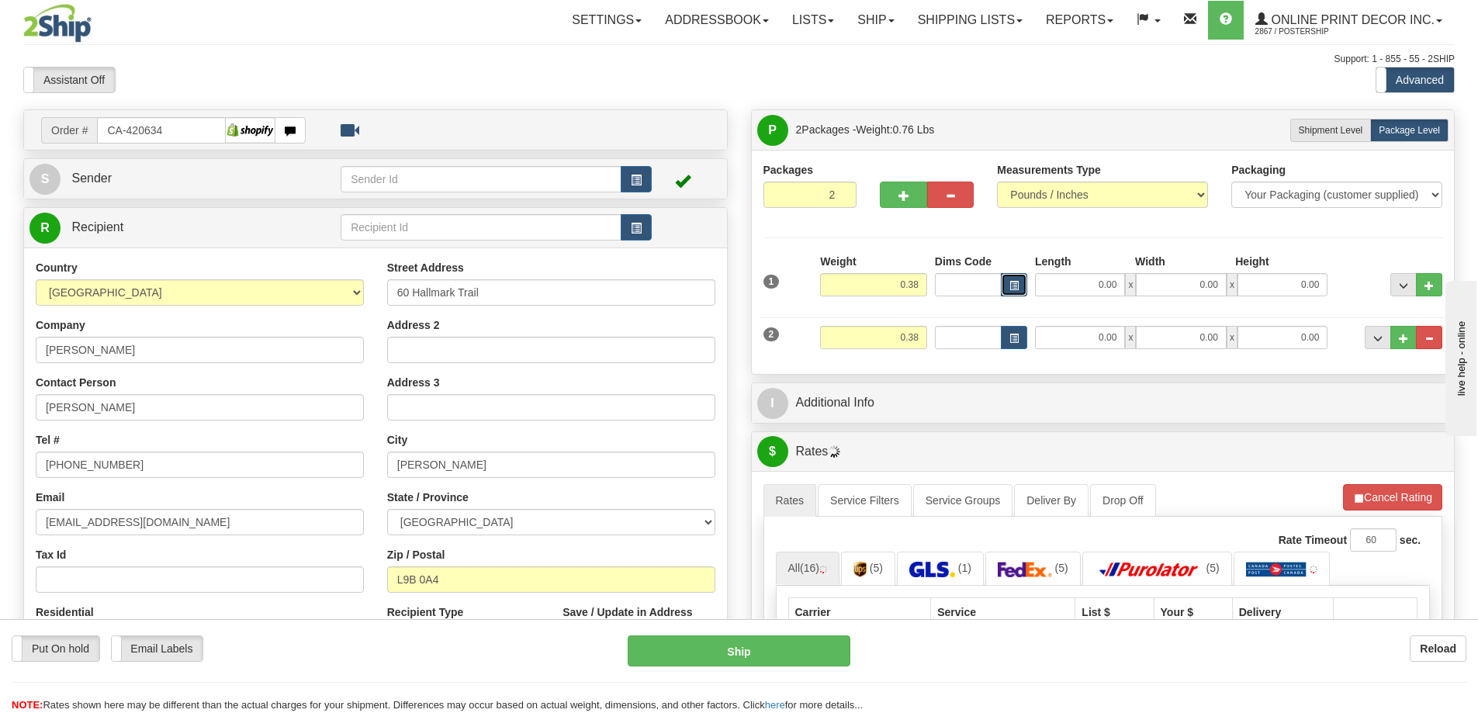
click at [1018, 282] on span "button" at bounding box center [1014, 286] width 9 height 9
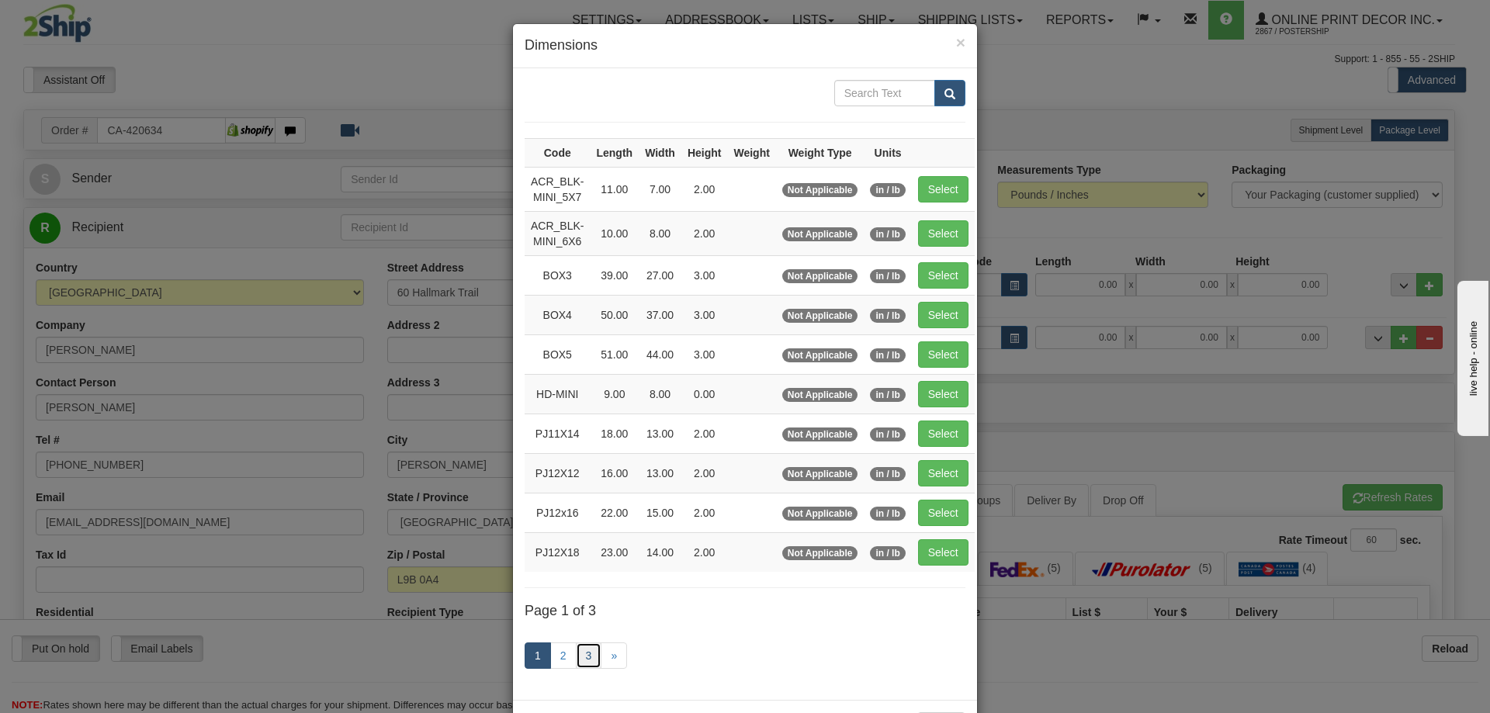
click at [580, 650] on link "3" at bounding box center [589, 656] width 26 height 26
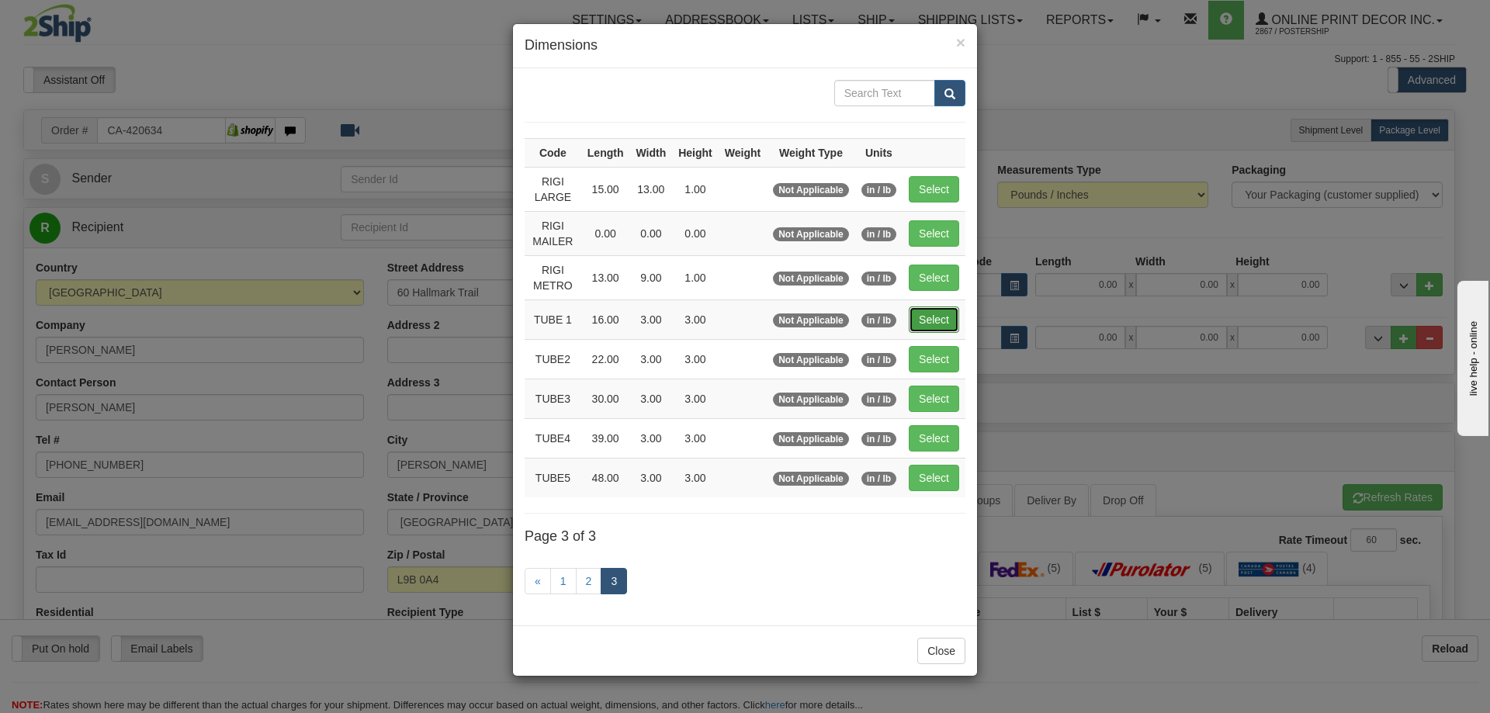
click at [944, 320] on button "Select" at bounding box center [934, 320] width 50 height 26
type input "TUBE 1"
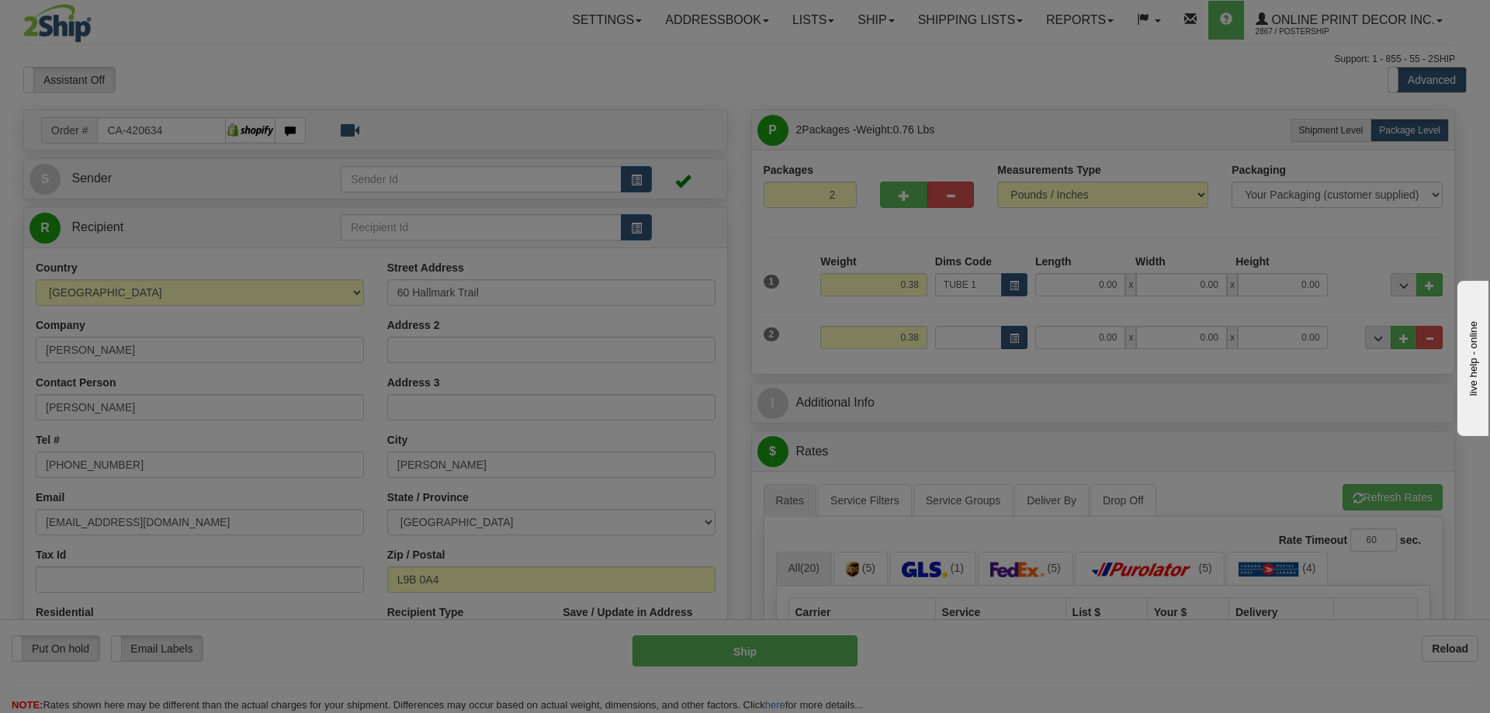
type input "16.00"
type input "3.00"
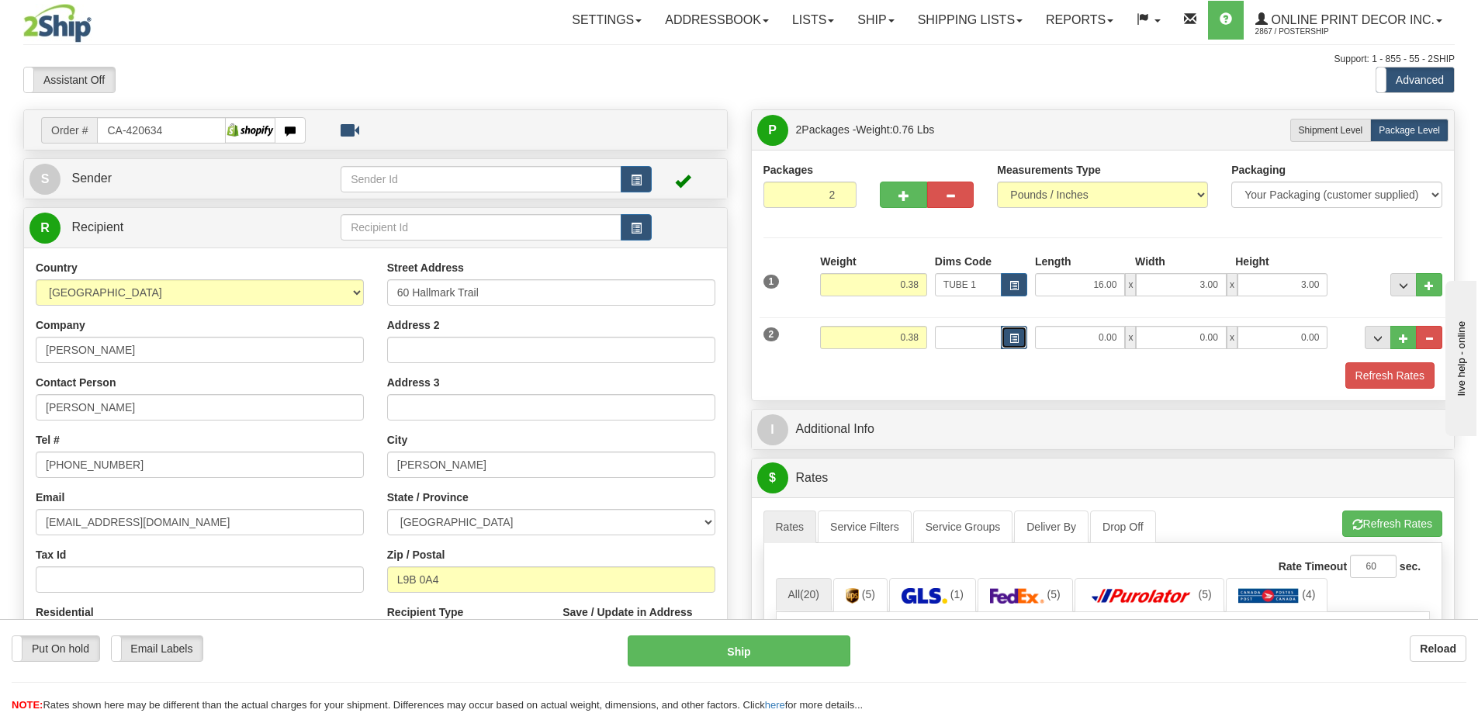
click at [1021, 329] on button "button" at bounding box center [1014, 337] width 26 height 23
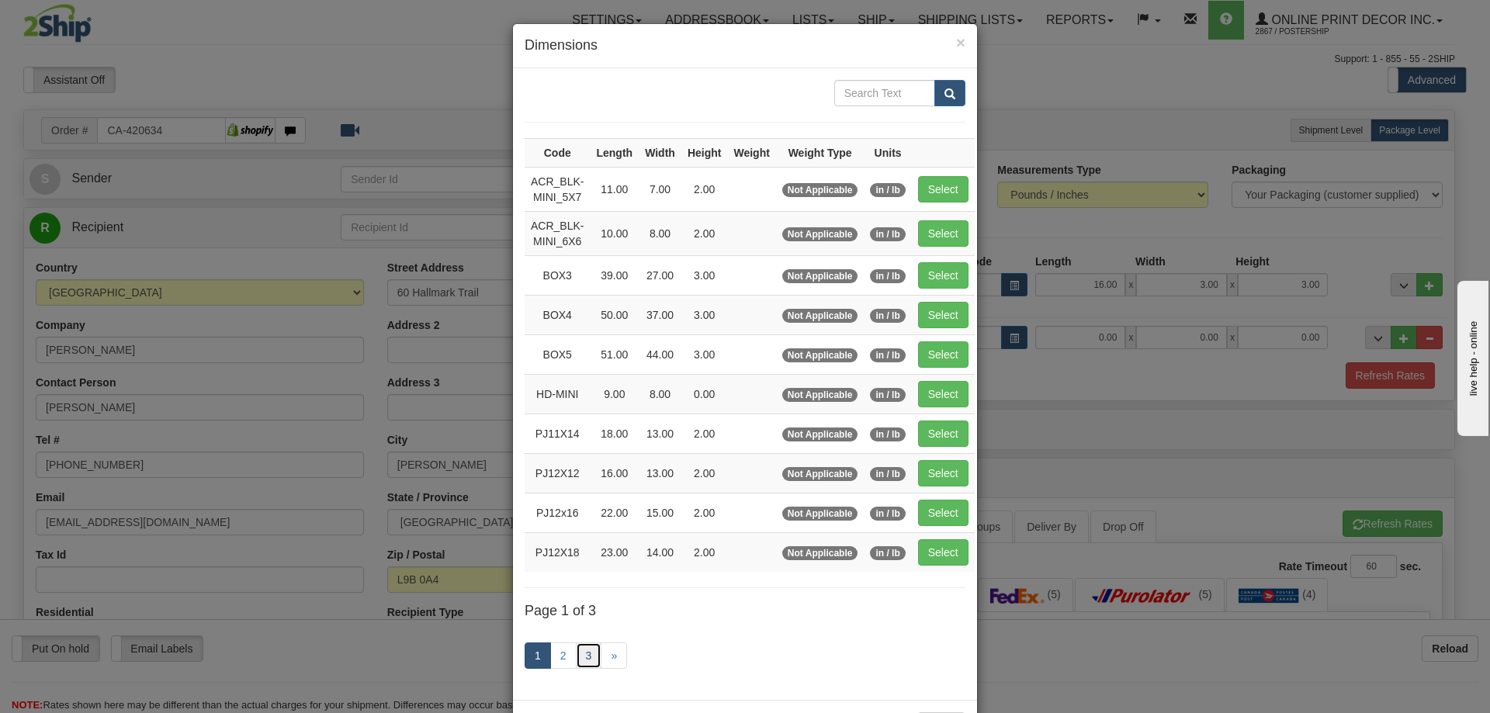
click at [578, 649] on link "3" at bounding box center [589, 656] width 26 height 26
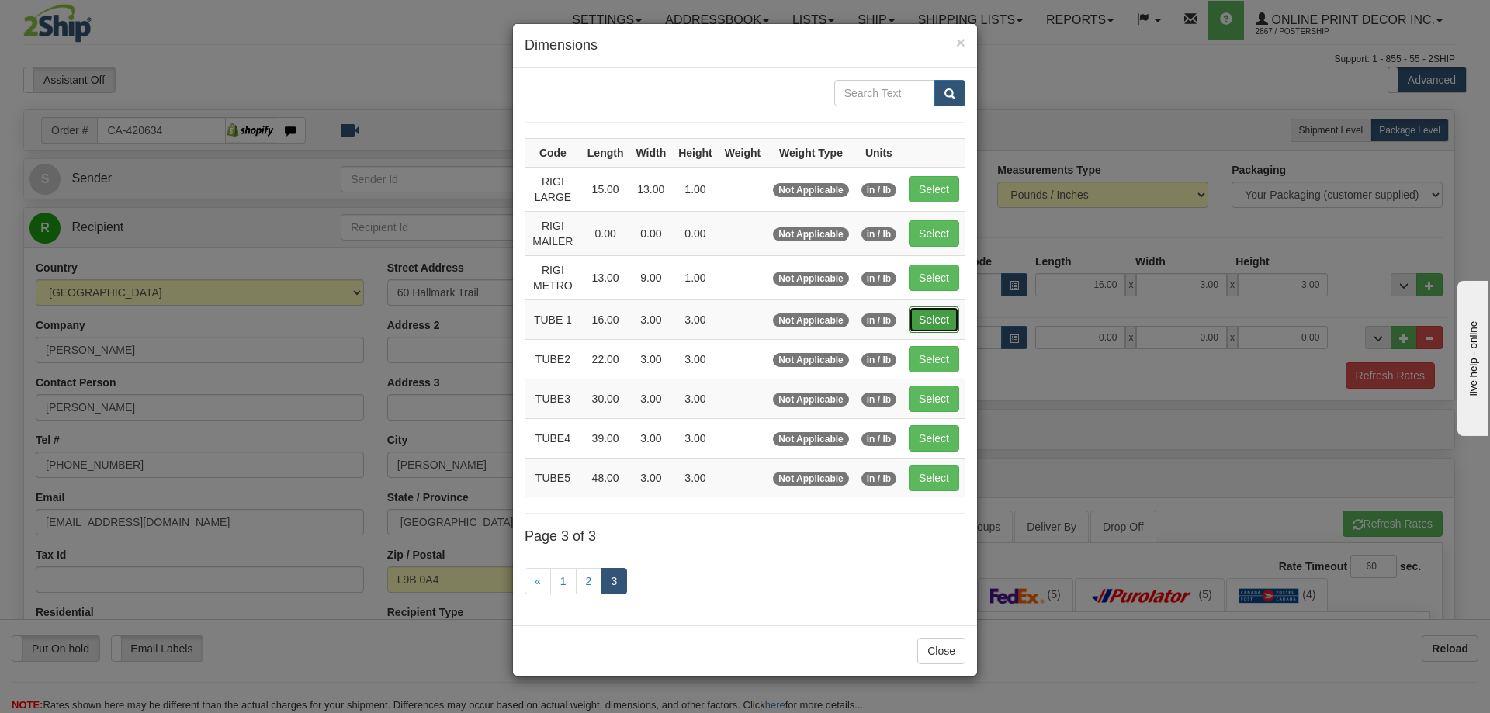
click at [951, 314] on button "Select" at bounding box center [934, 320] width 50 height 26
type input "TUBE 1"
type input "16.00"
type input "3.00"
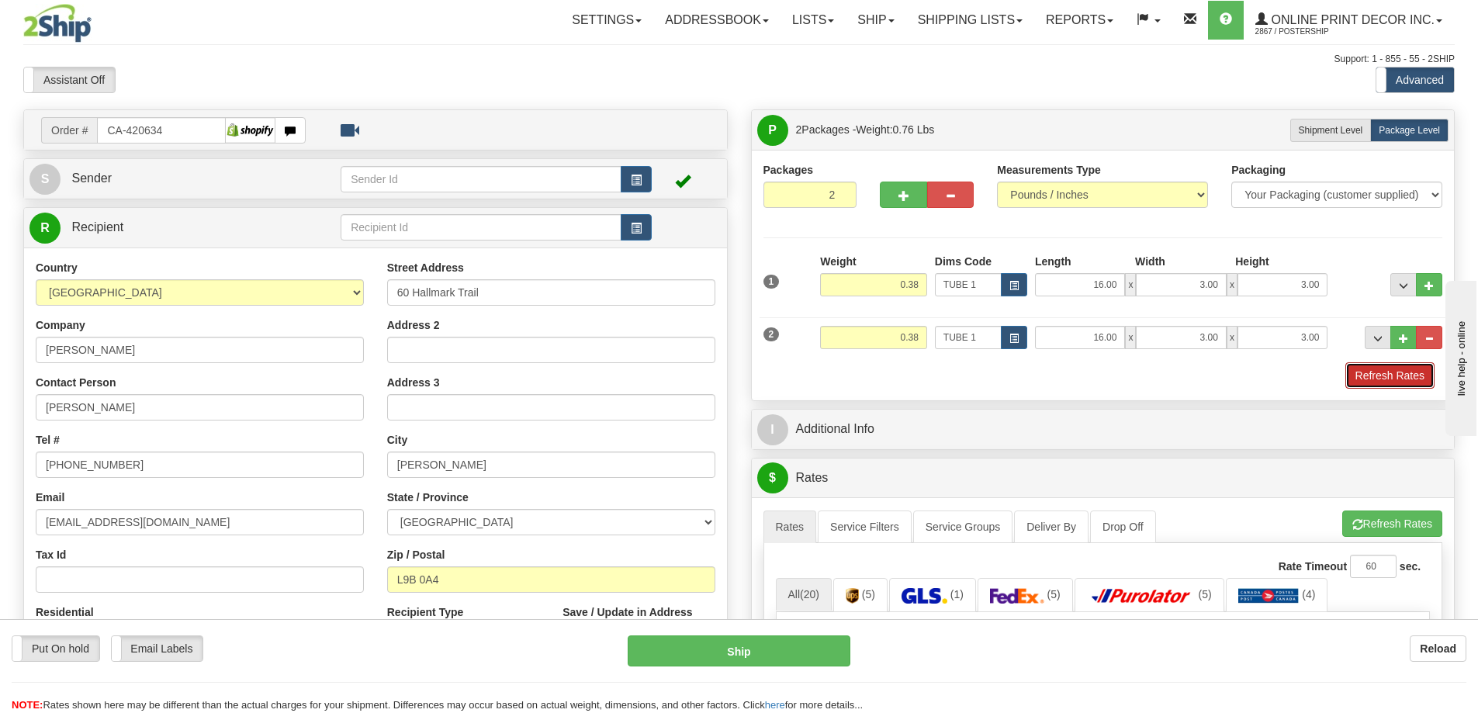
click at [1403, 379] on button "Refresh Rates" at bounding box center [1390, 375] width 89 height 26
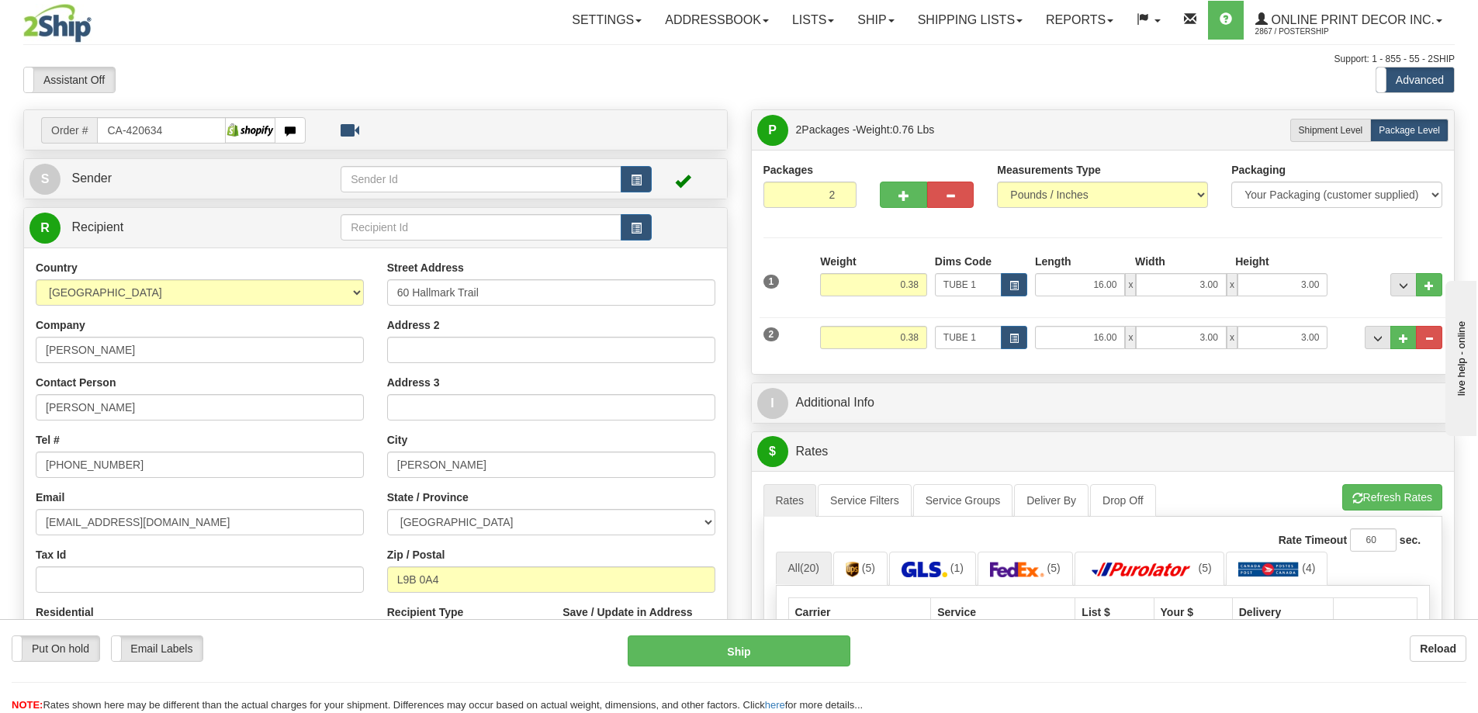
scroll to position [155, 0]
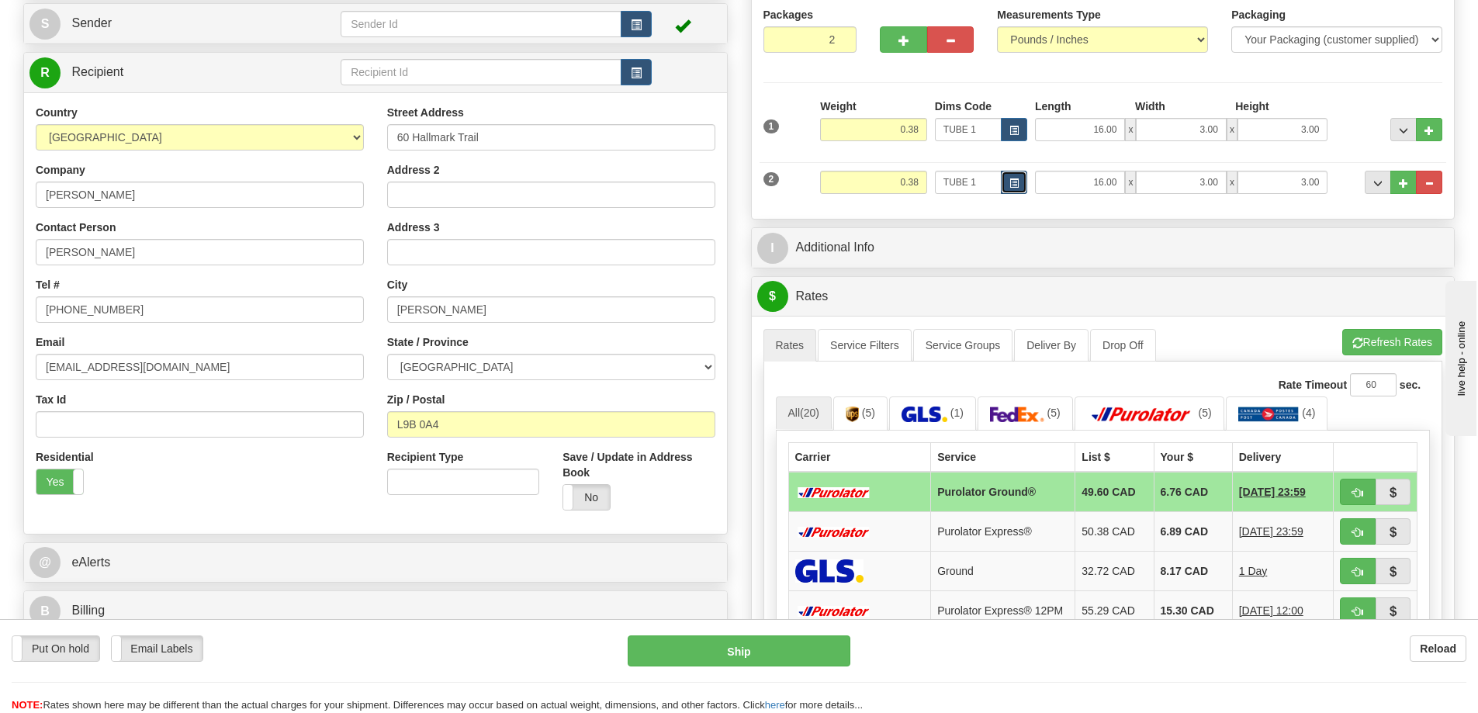
click at [1016, 182] on span "button" at bounding box center [1014, 183] width 9 height 9
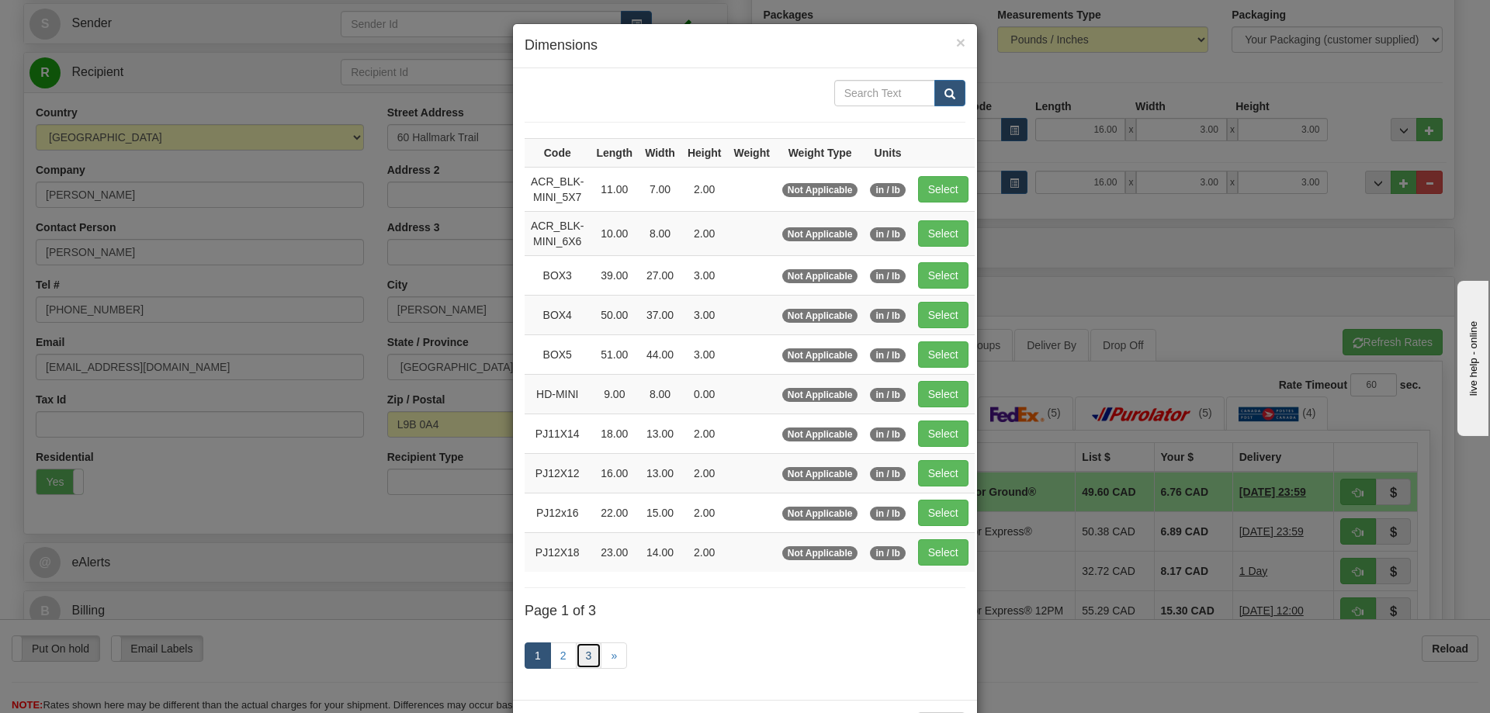
click at [577, 650] on link "3" at bounding box center [589, 656] width 26 height 26
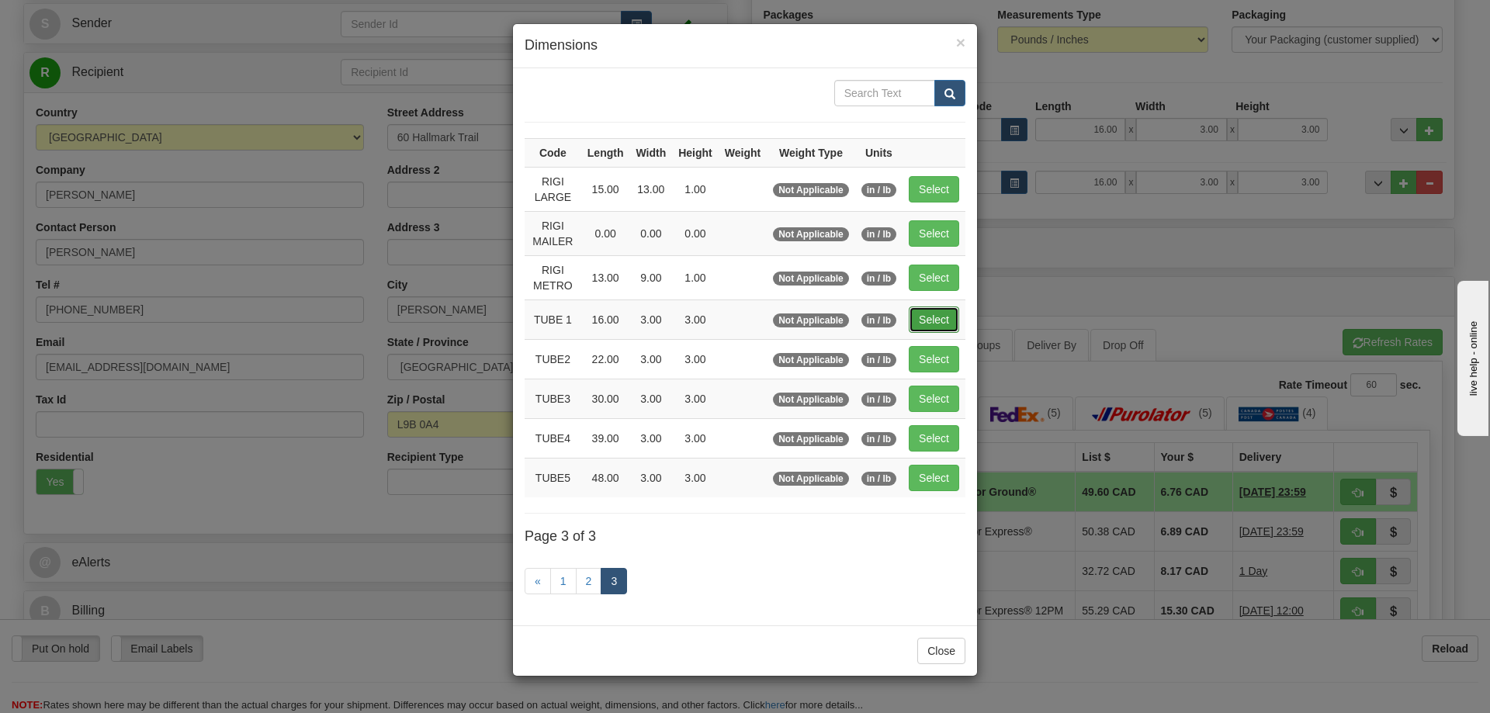
click at [932, 310] on button "Select" at bounding box center [934, 320] width 50 height 26
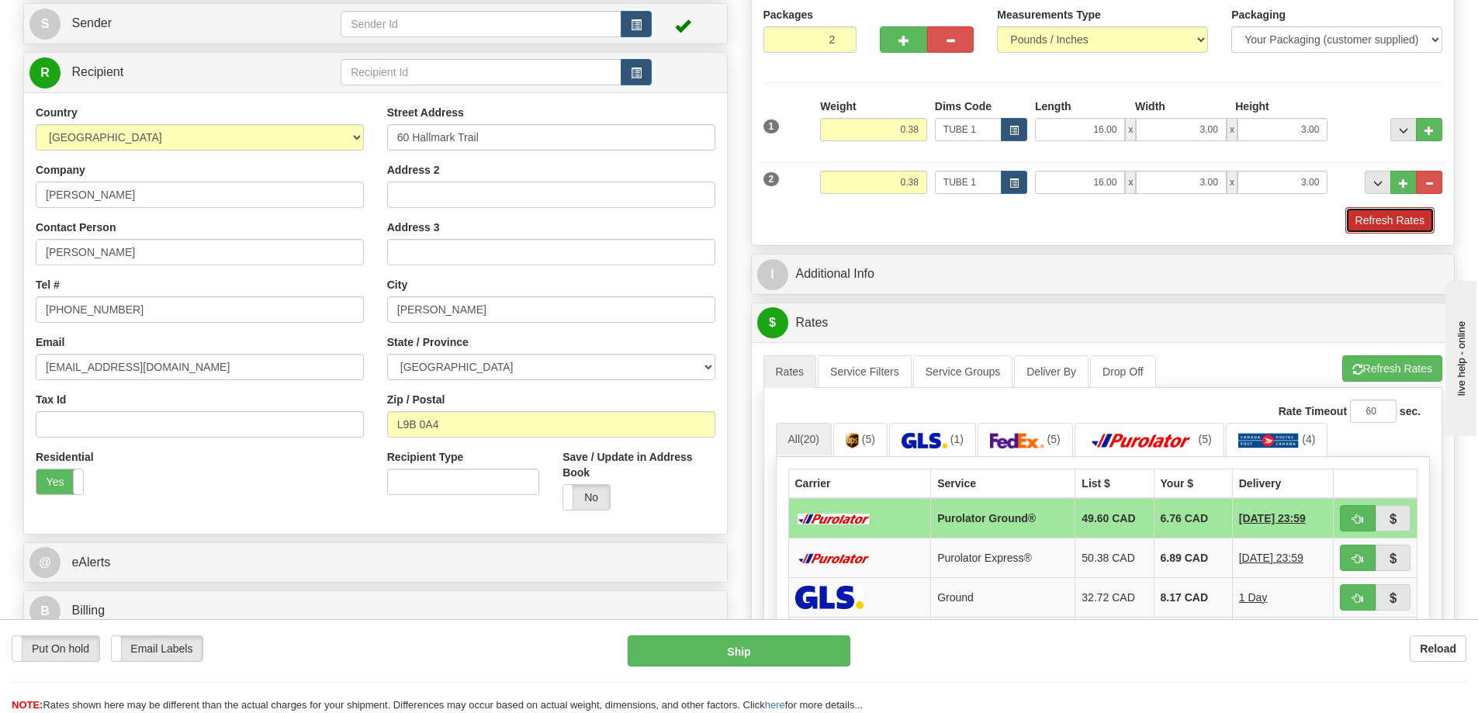
click at [1391, 214] on button "Refresh Rates" at bounding box center [1390, 220] width 89 height 26
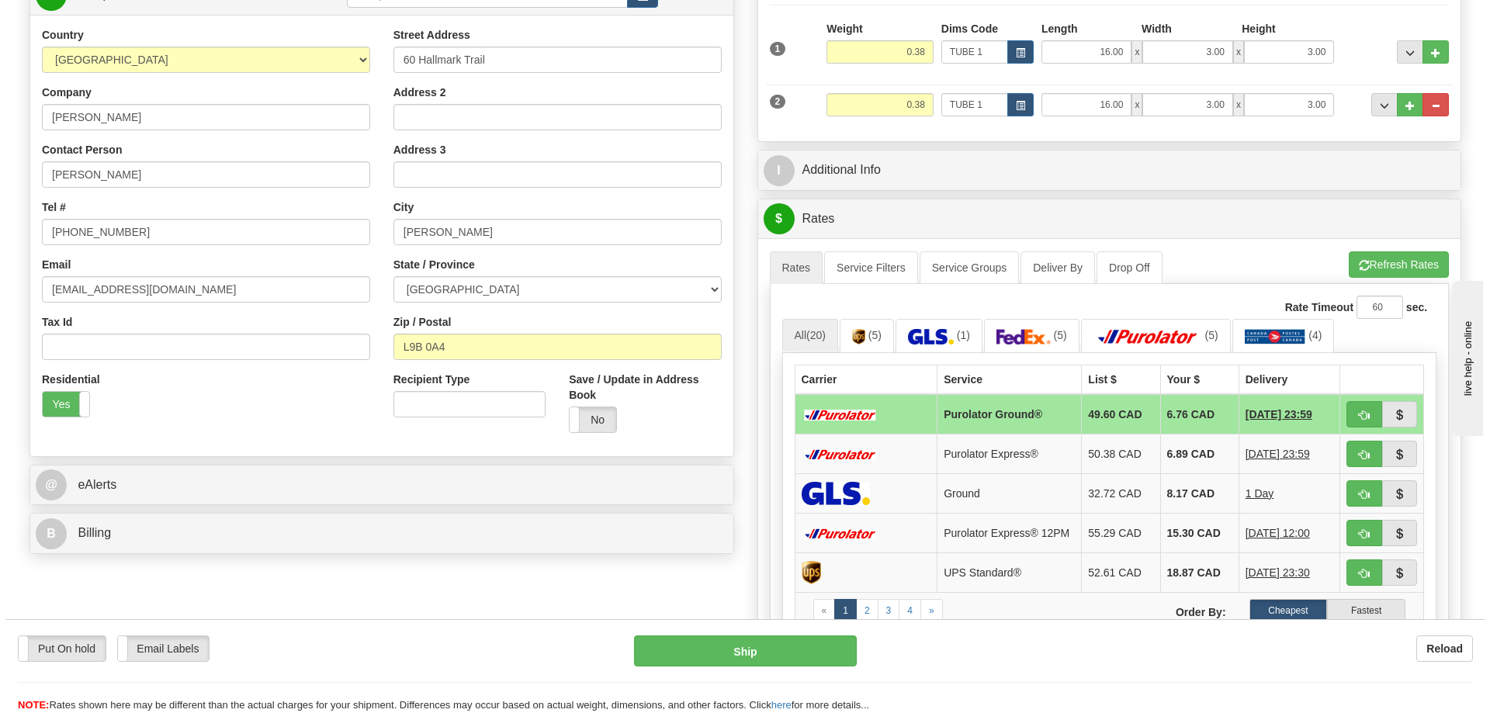
scroll to position [388, 0]
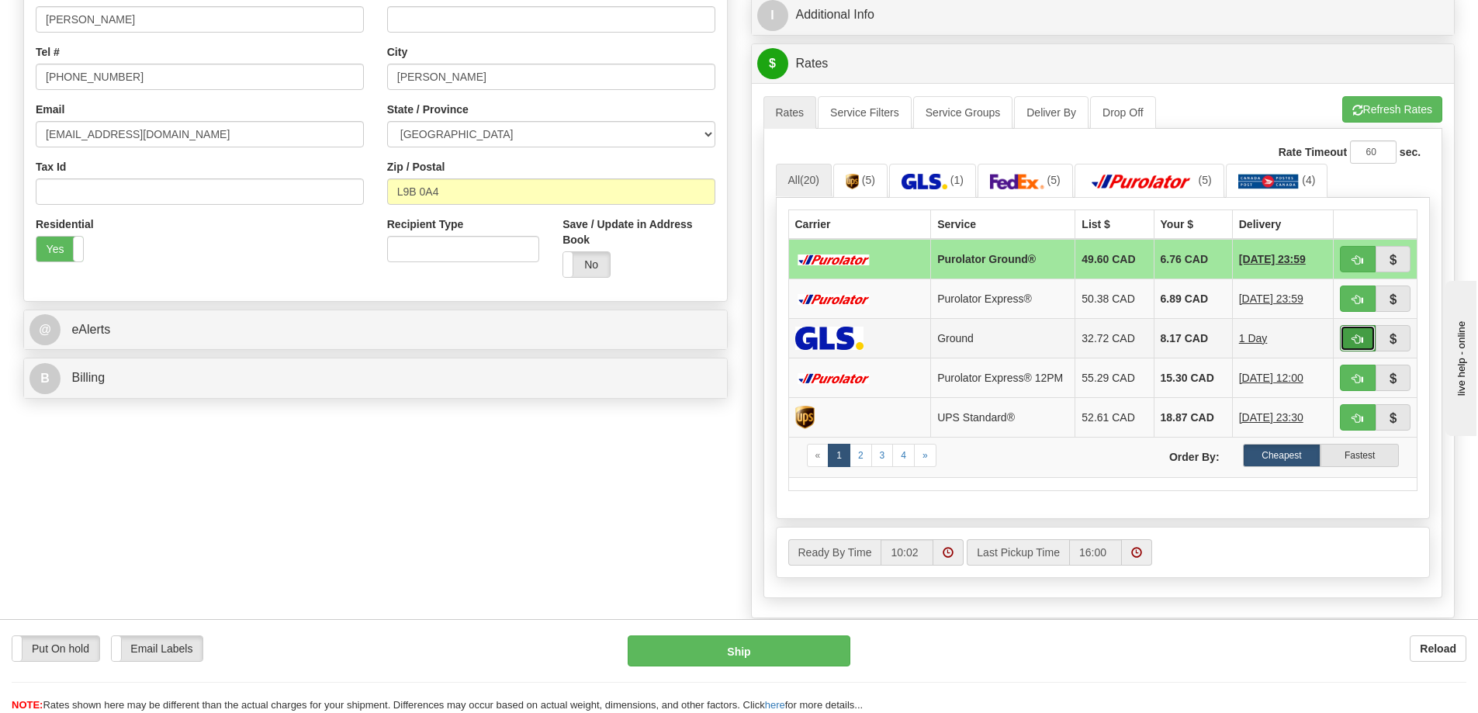
click at [1360, 331] on button "button" at bounding box center [1358, 338] width 36 height 26
type input "1"
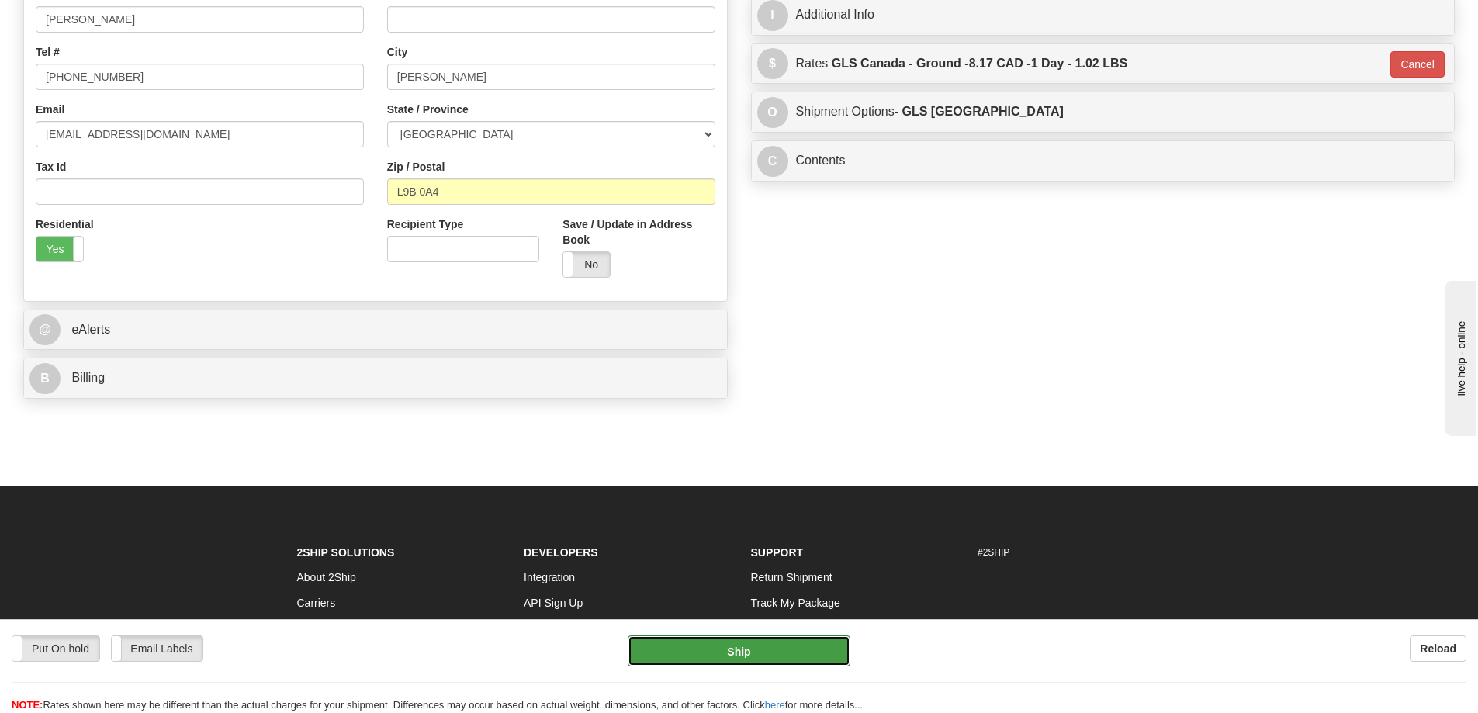
click at [826, 653] on button "Ship" at bounding box center [739, 651] width 223 height 31
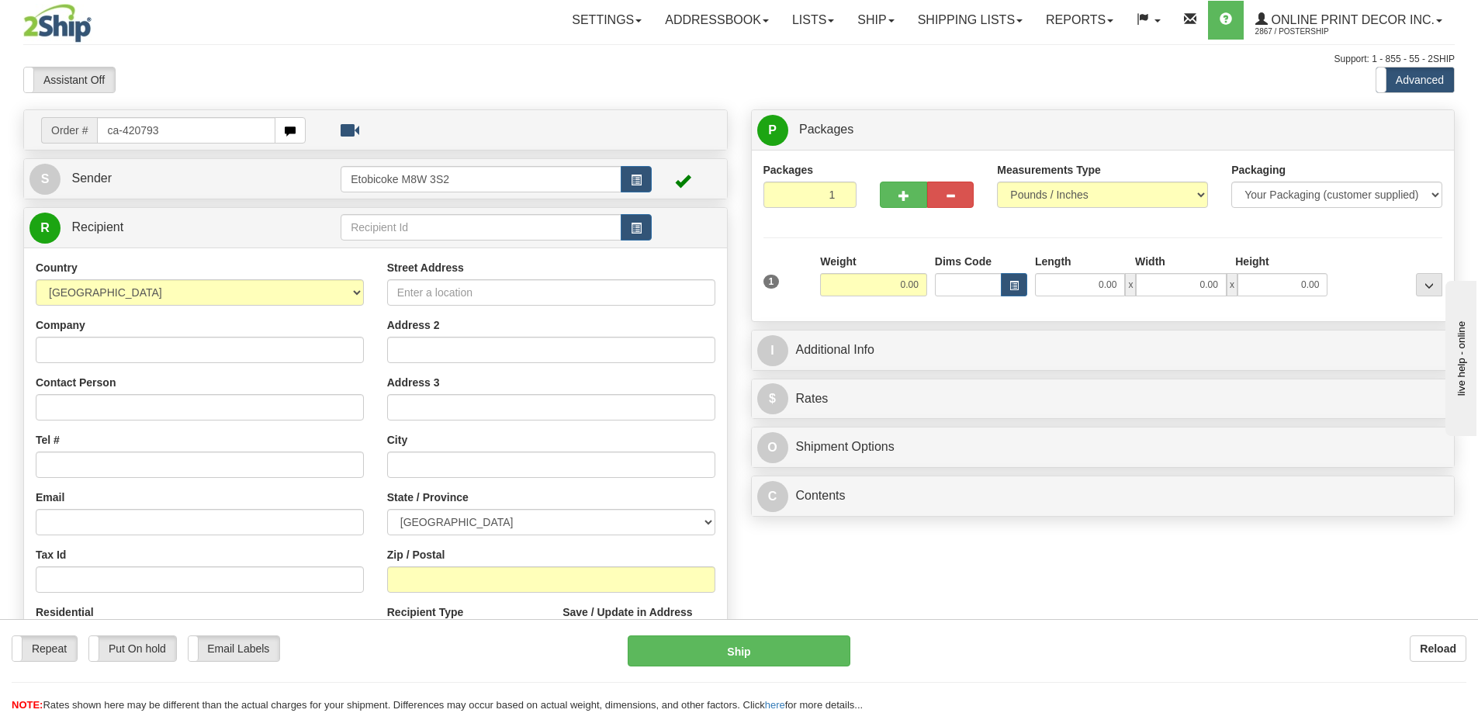
type input "ca-420793"
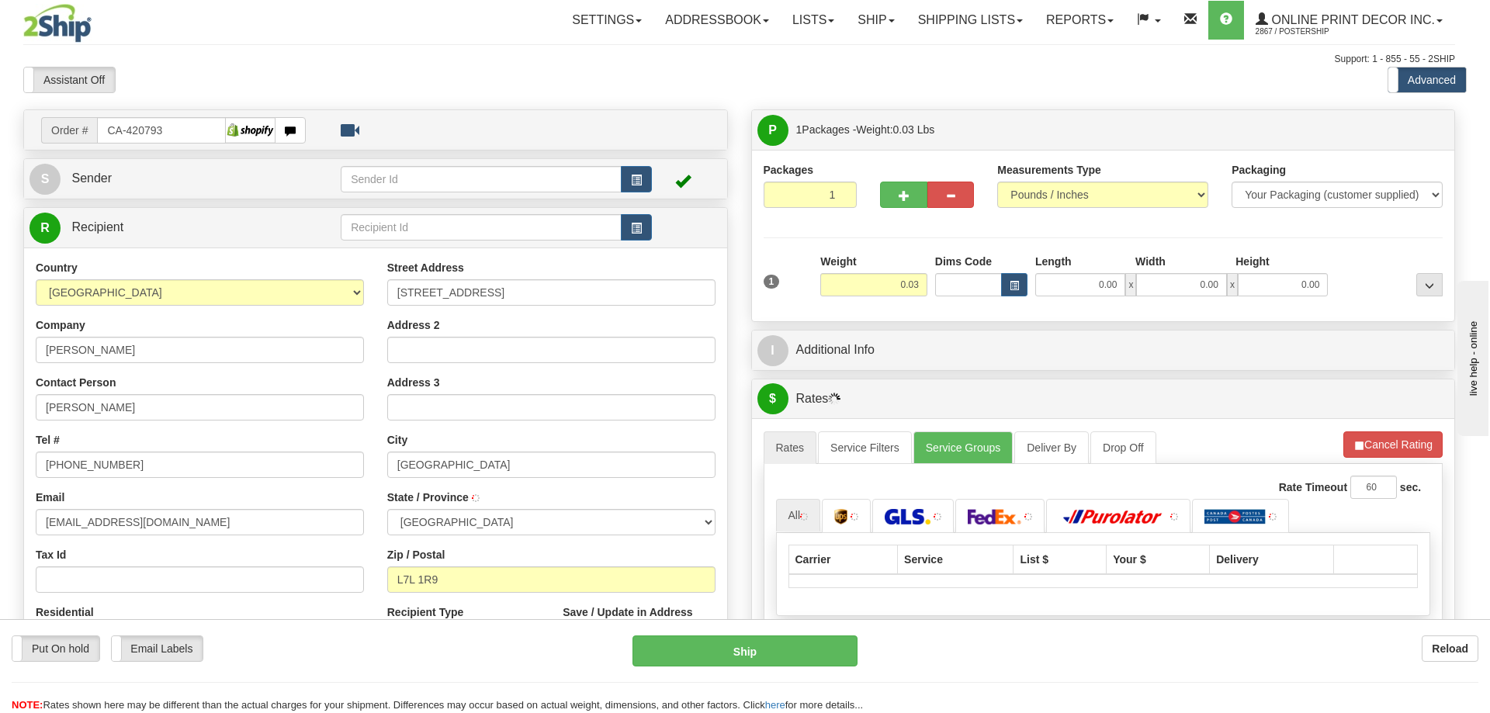
type input "[GEOGRAPHIC_DATA]"
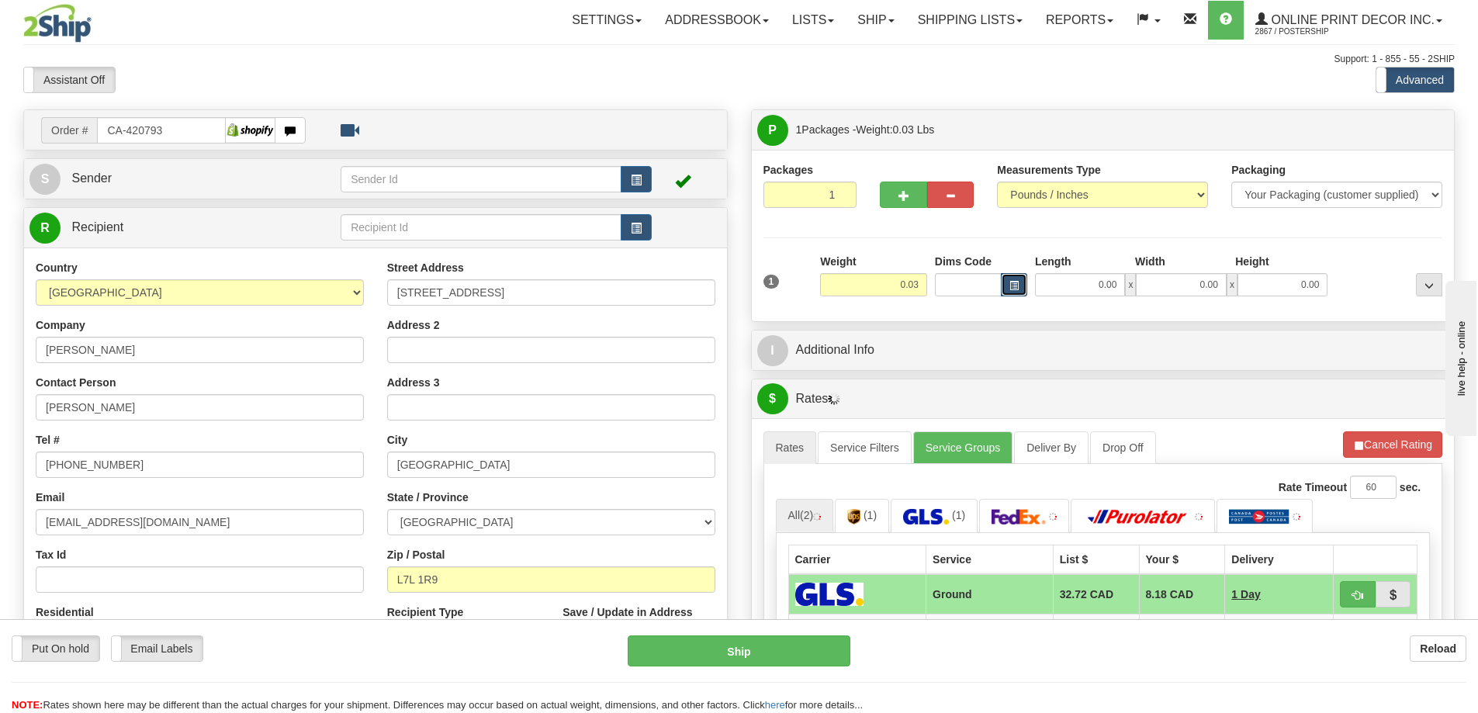
click at [1017, 289] on span "button" at bounding box center [1014, 286] width 9 height 9
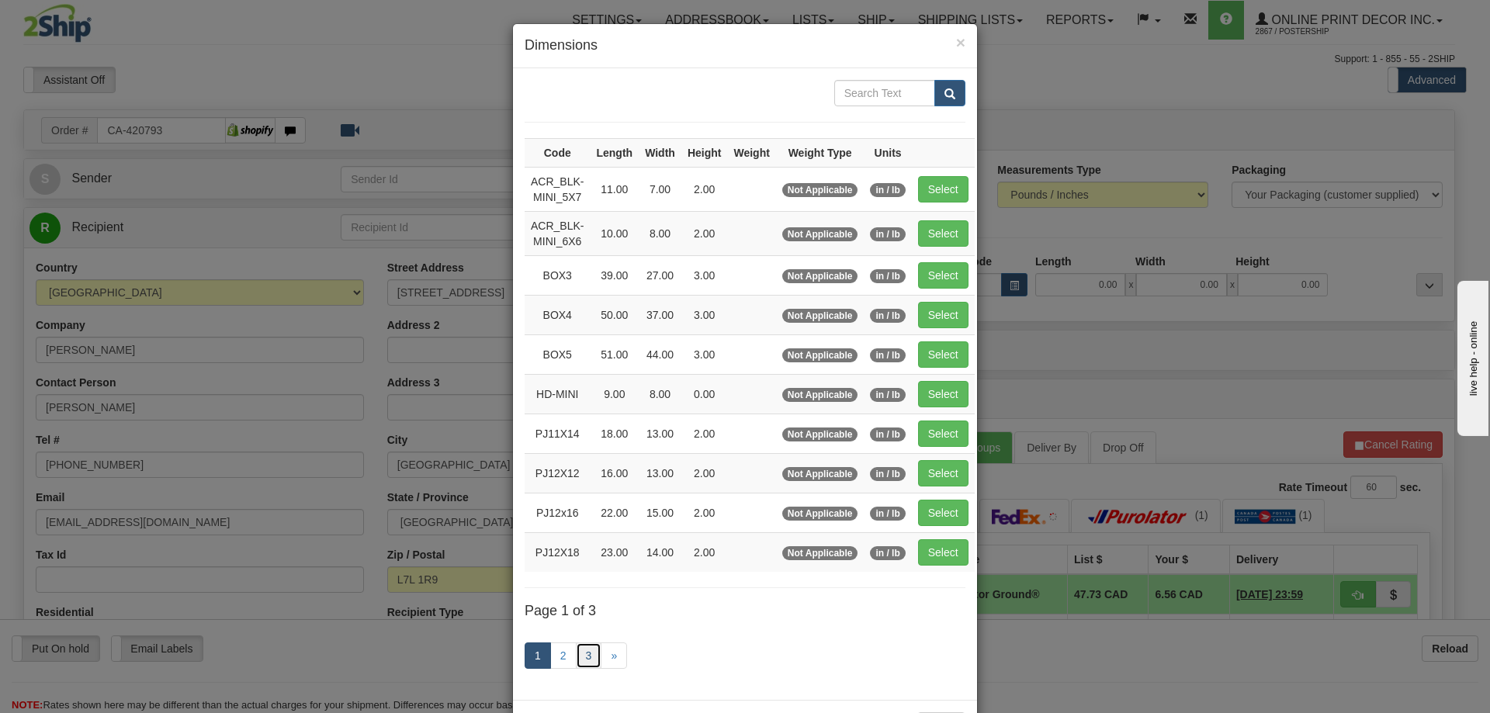
click at [582, 645] on link "3" at bounding box center [589, 656] width 26 height 26
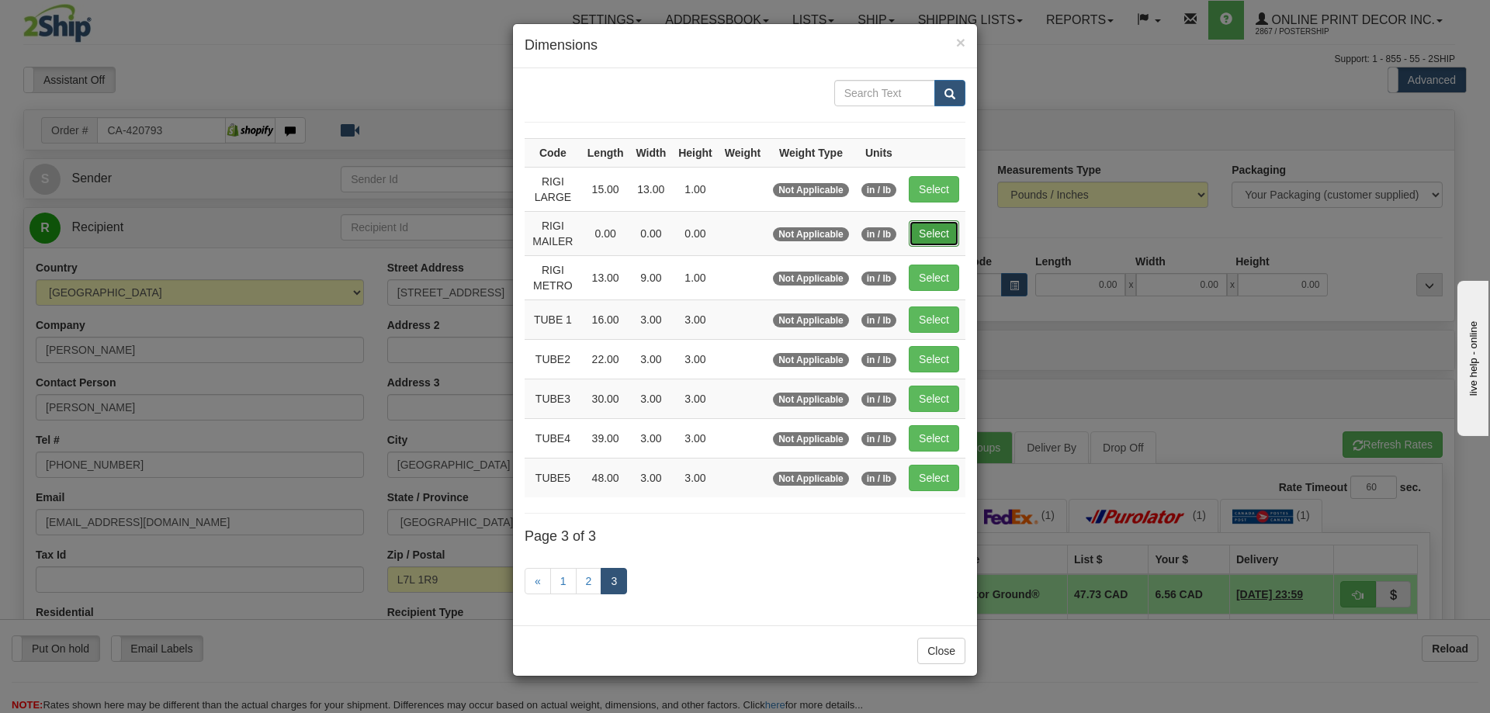
click at [939, 223] on button "Select" at bounding box center [934, 233] width 50 height 26
type input "RIGI MAILER"
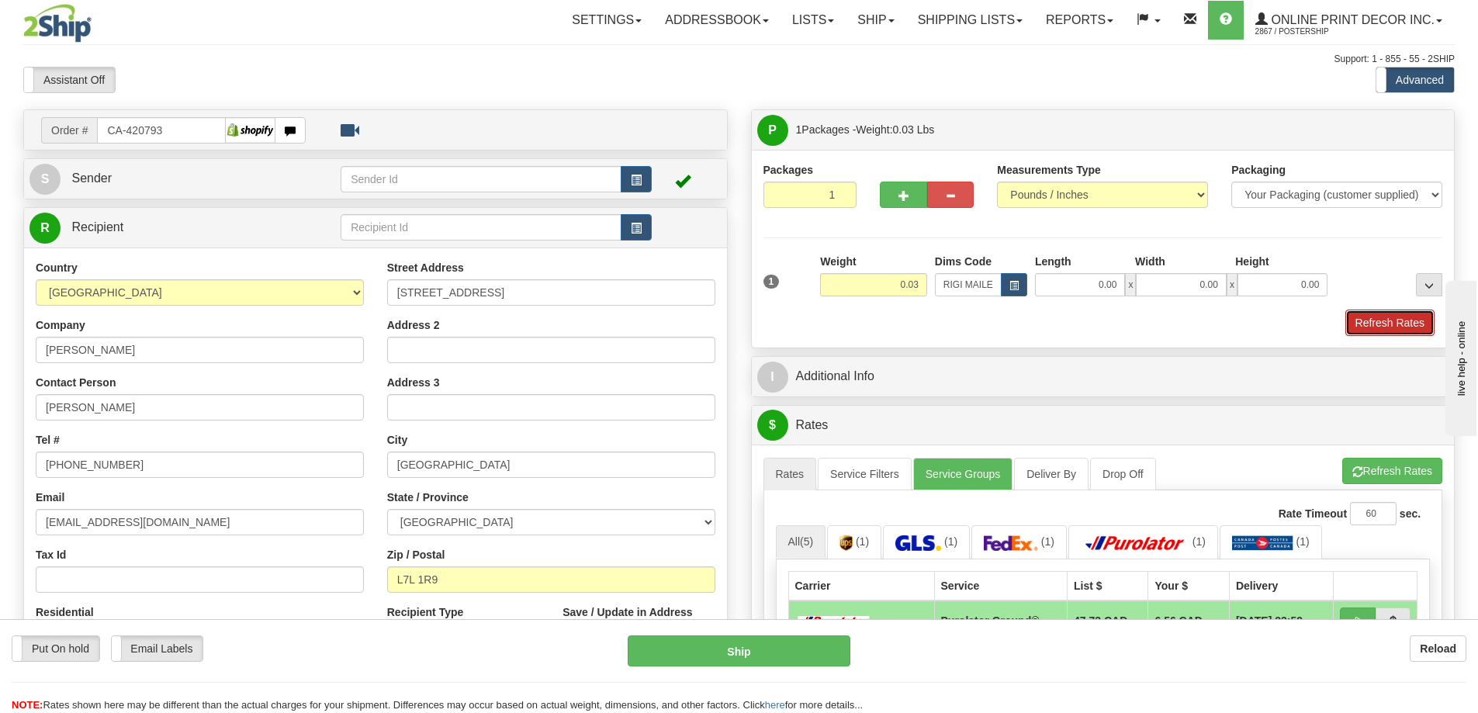
click at [1398, 323] on button "Refresh Rates" at bounding box center [1390, 323] width 89 height 26
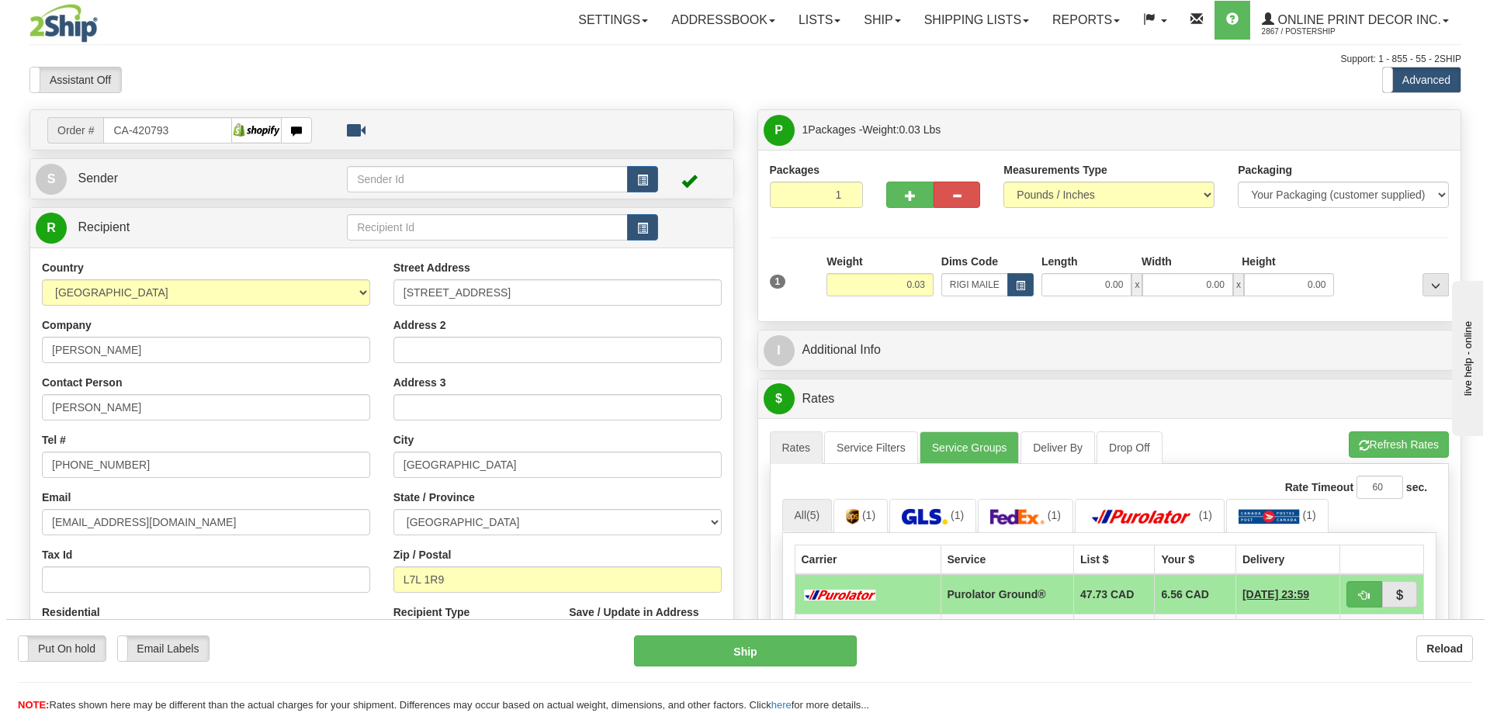
scroll to position [155, 0]
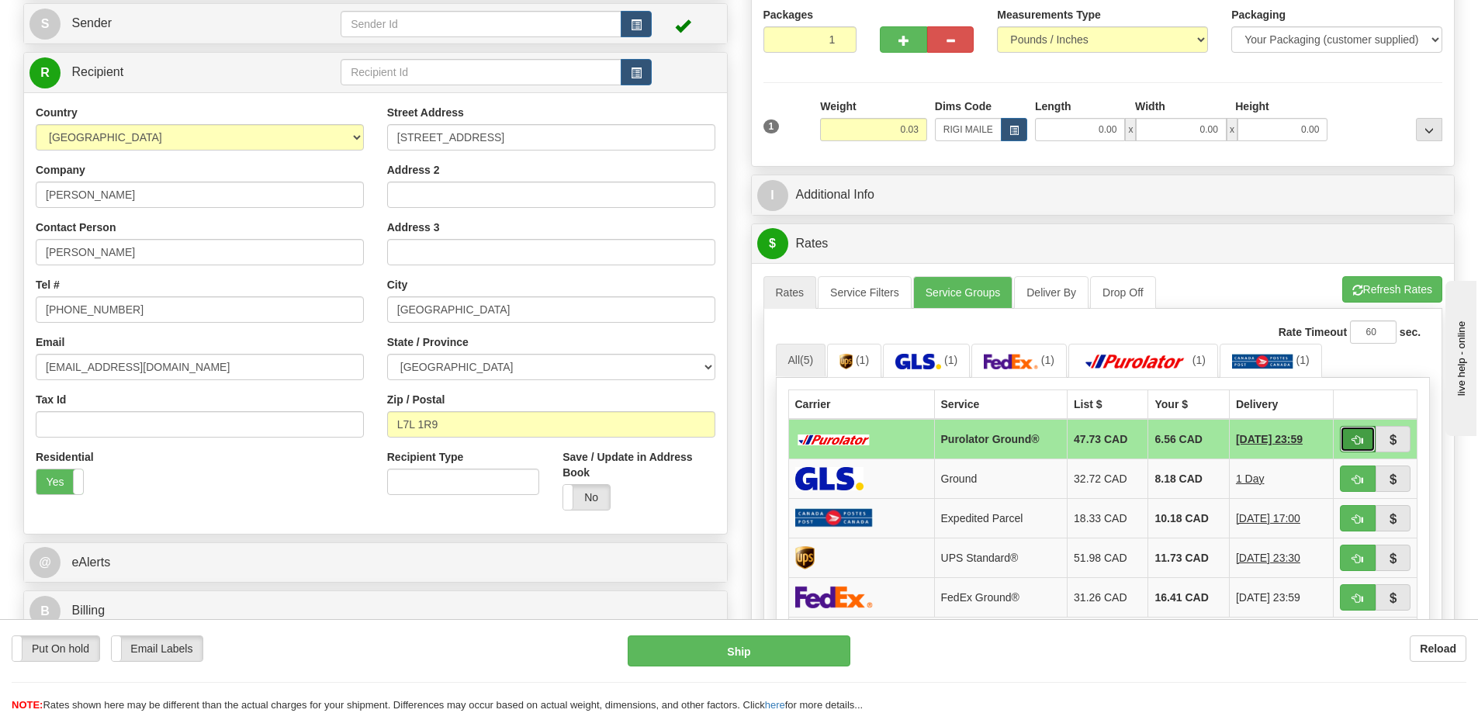
click at [1346, 435] on button "button" at bounding box center [1358, 439] width 36 height 26
type input "260"
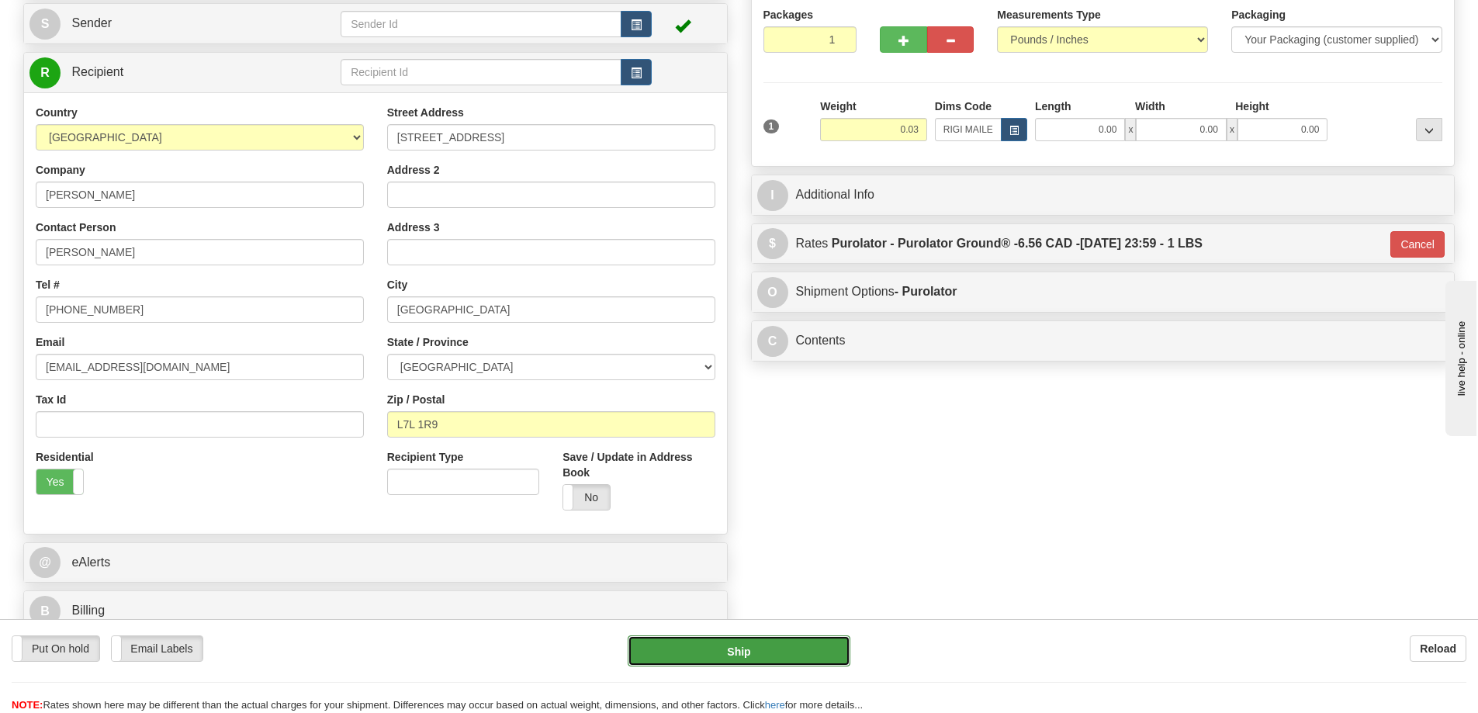
click at [770, 649] on button "Ship" at bounding box center [739, 651] width 223 height 31
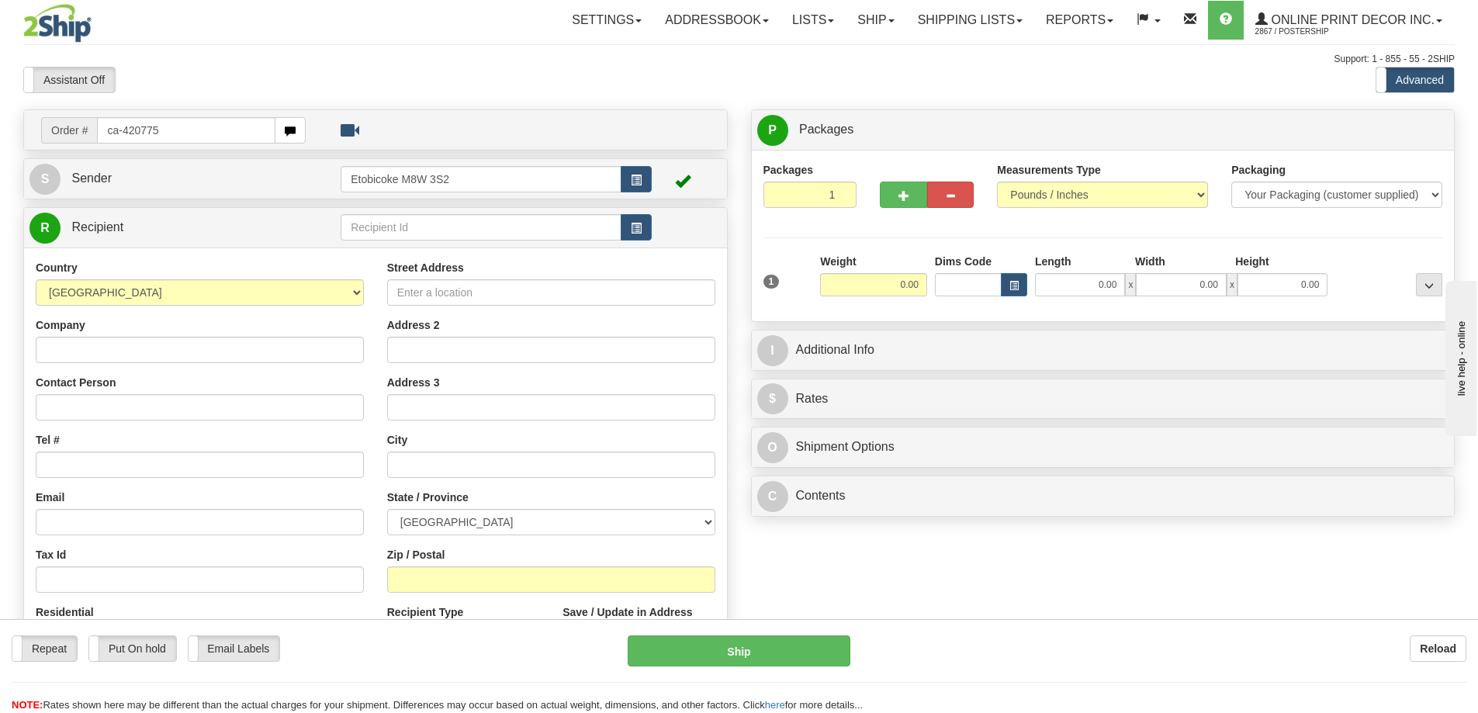
type input "ca-420775"
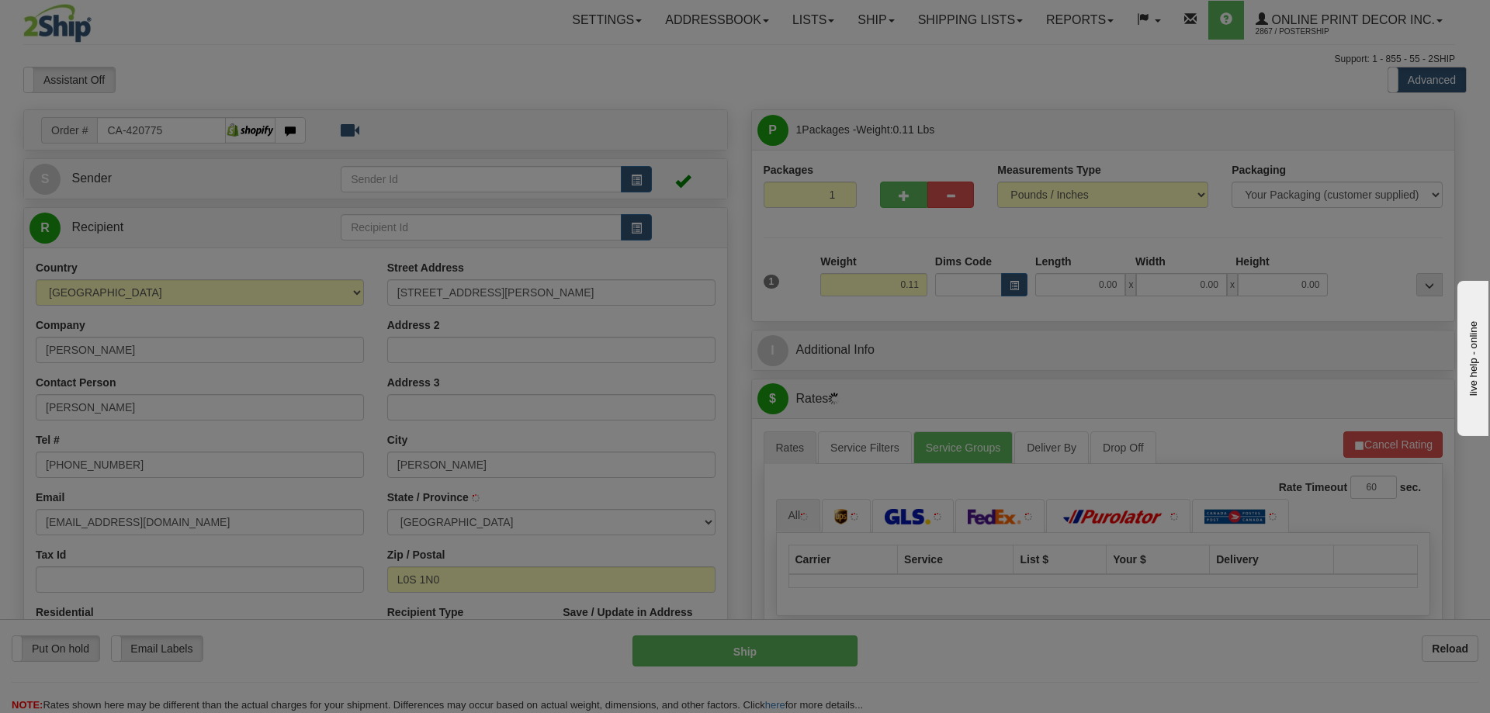
type input "RIDGEWAY"
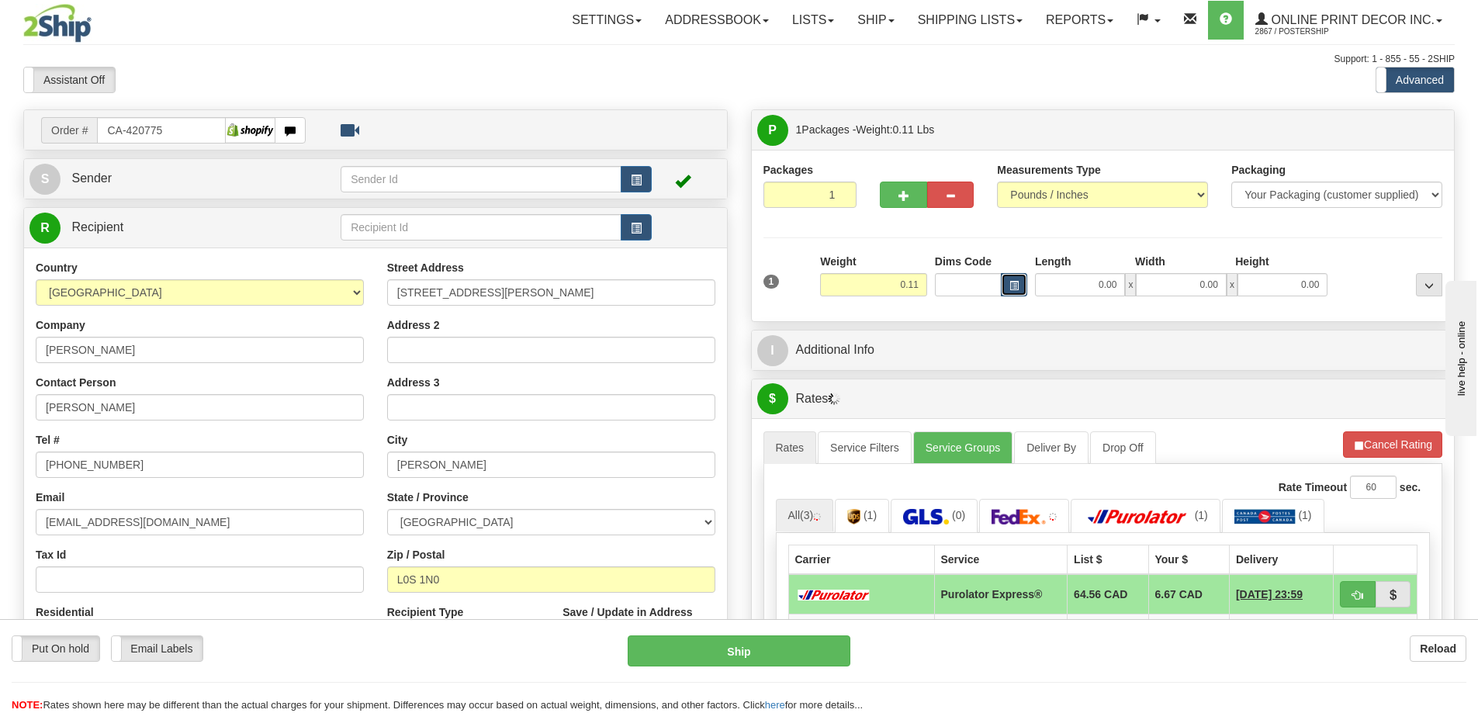
click at [1010, 282] on span "button" at bounding box center [1014, 286] width 9 height 9
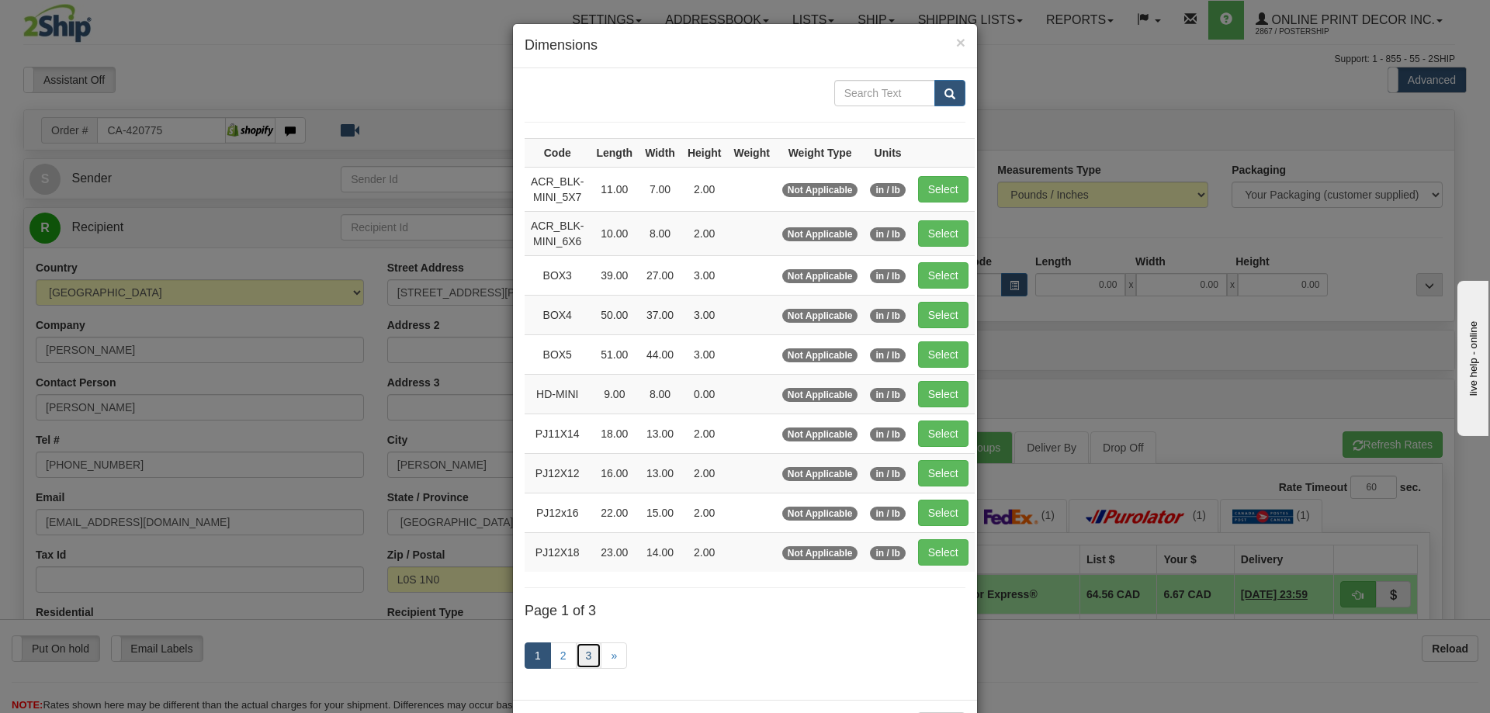
click at [580, 650] on link "3" at bounding box center [589, 656] width 26 height 26
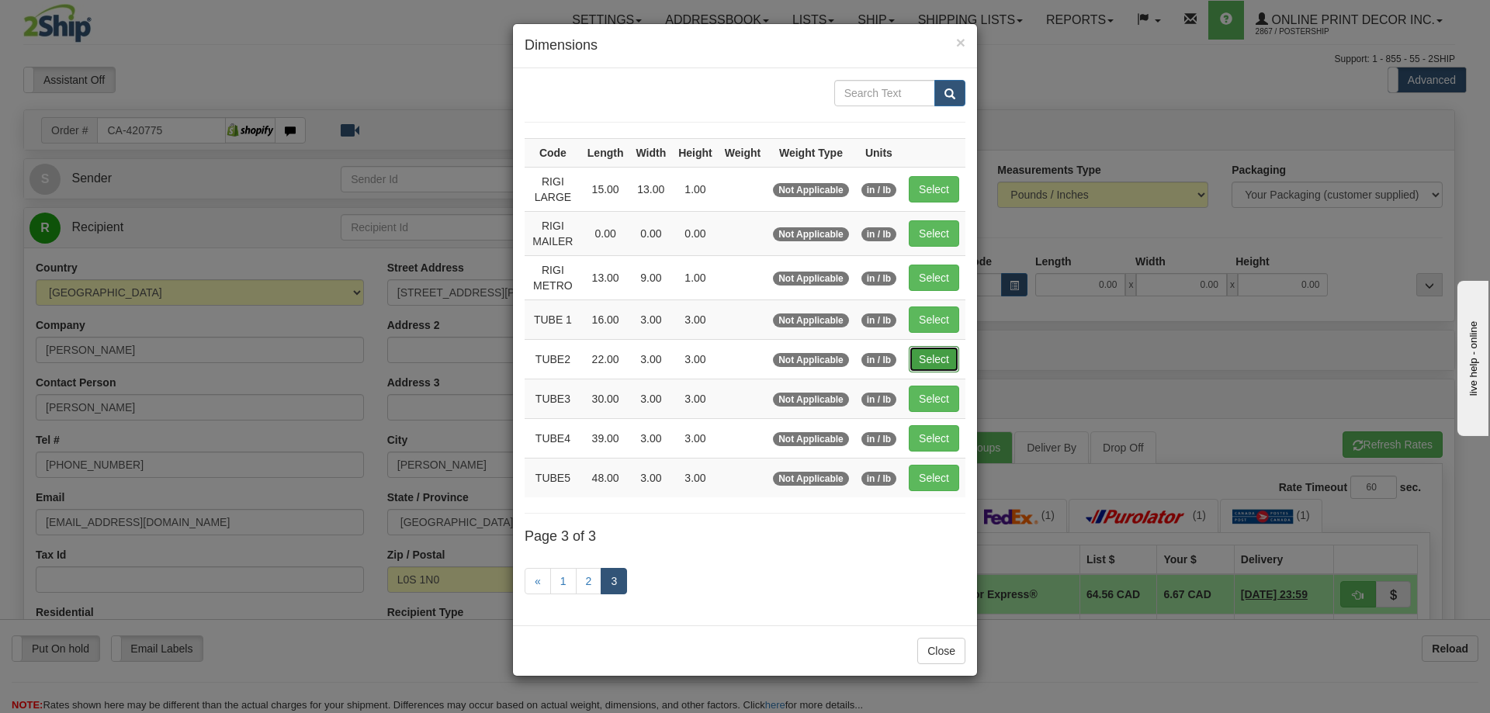
click at [927, 357] on button "Select" at bounding box center [934, 359] width 50 height 26
type input "TUBE2"
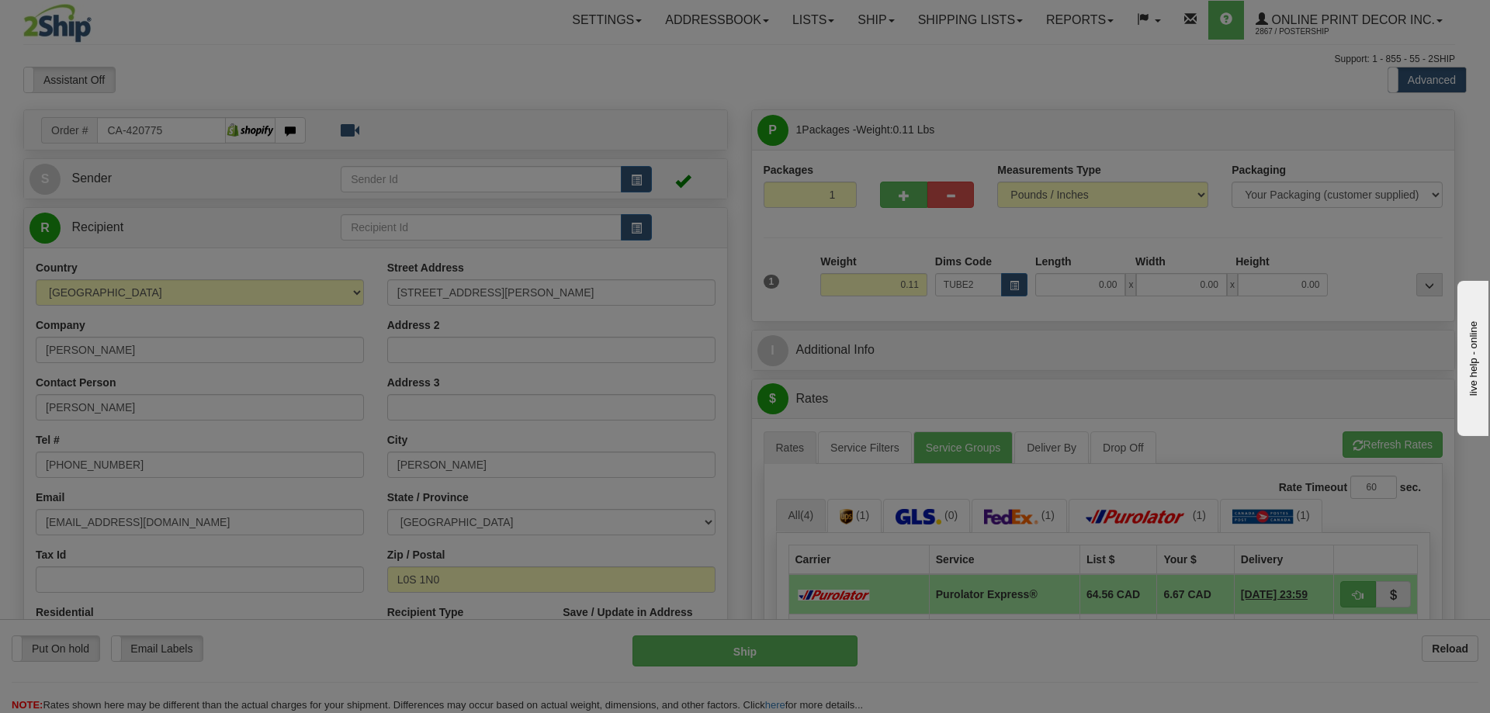
type input "22.00"
type input "3.00"
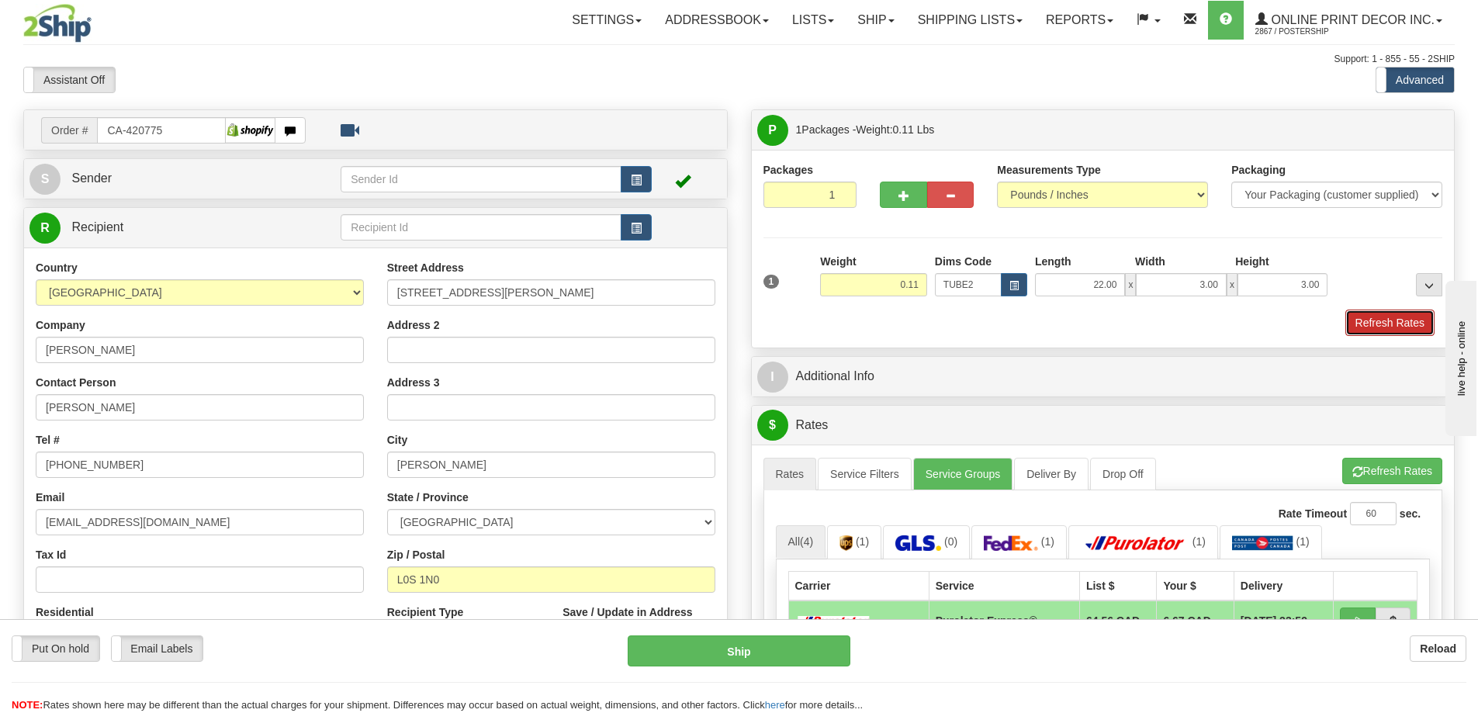
click at [1395, 328] on button "Refresh Rates" at bounding box center [1390, 323] width 89 height 26
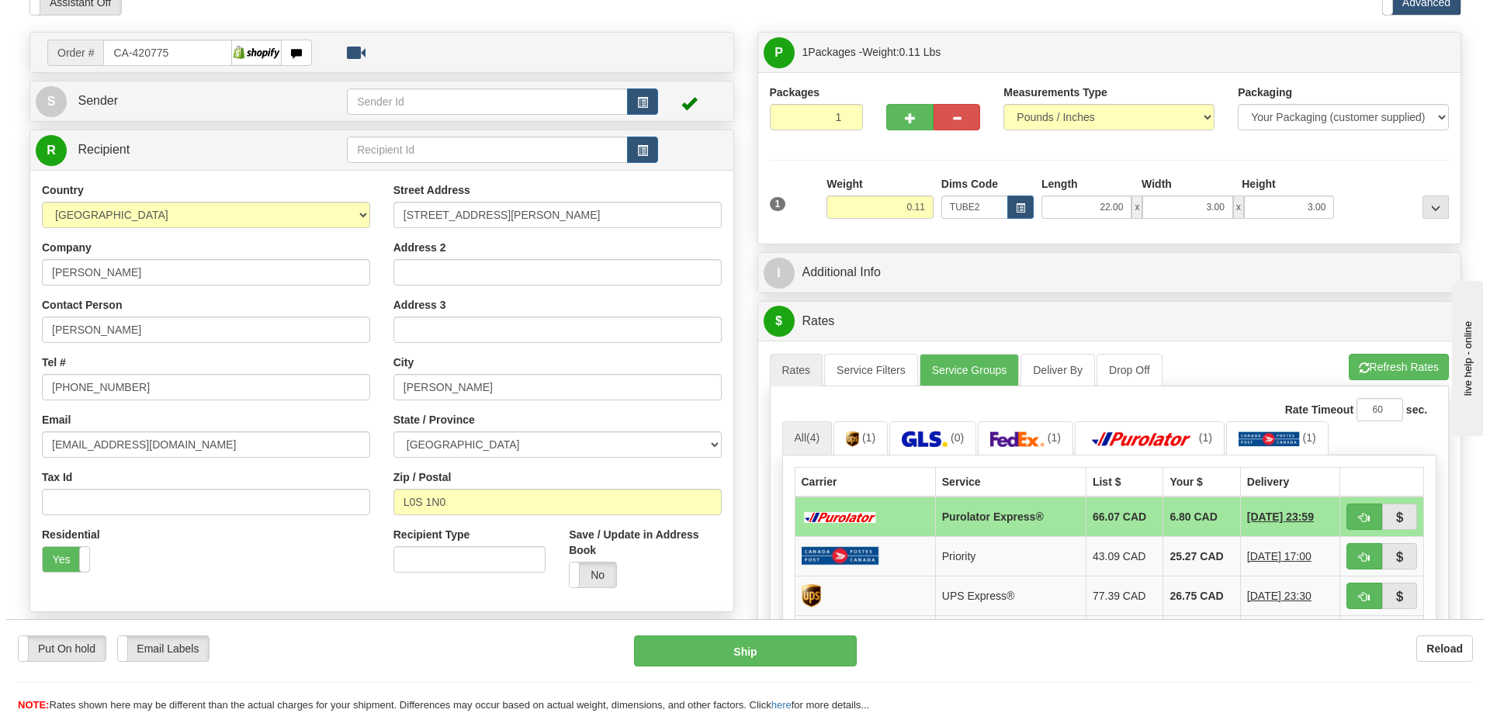
scroll to position [155, 0]
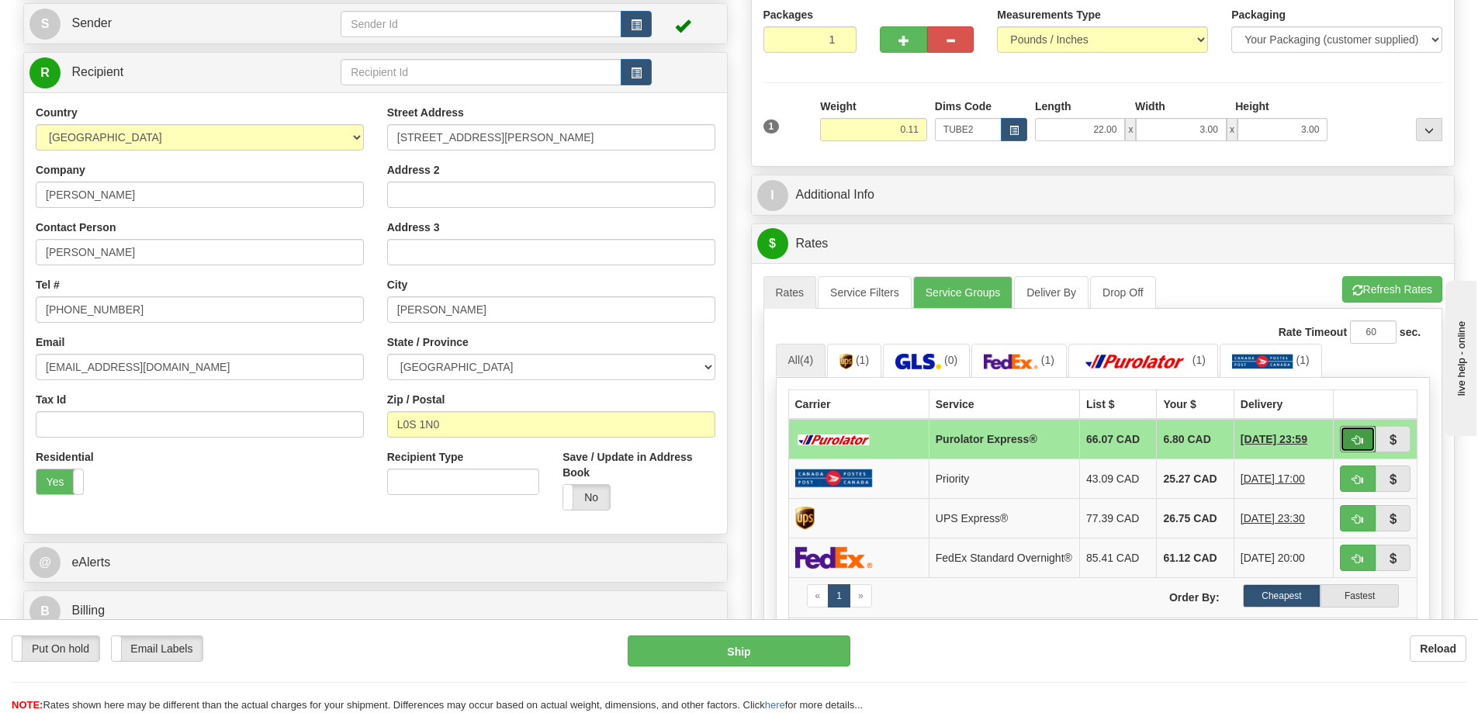
click at [1355, 441] on span "button" at bounding box center [1358, 440] width 11 height 10
type input "202"
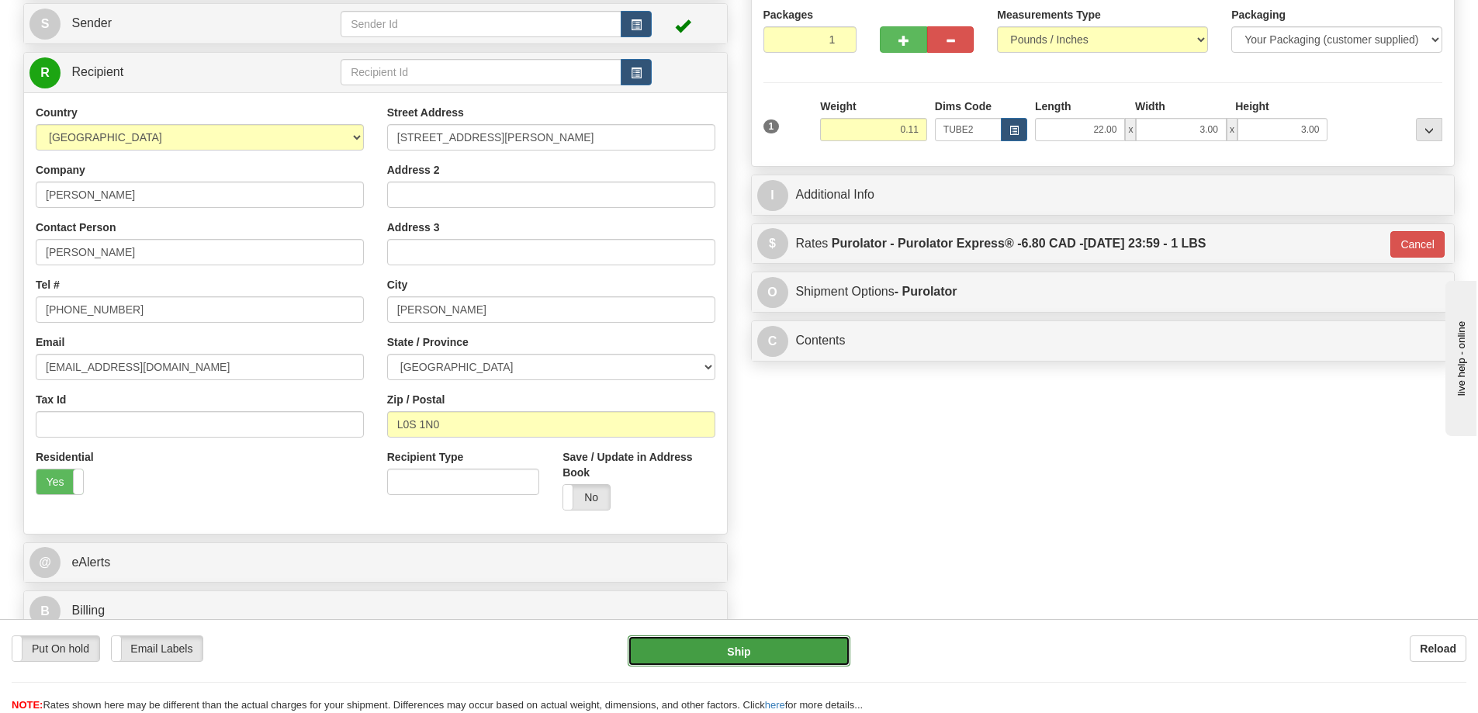
click at [781, 645] on button "Ship" at bounding box center [739, 651] width 223 height 31
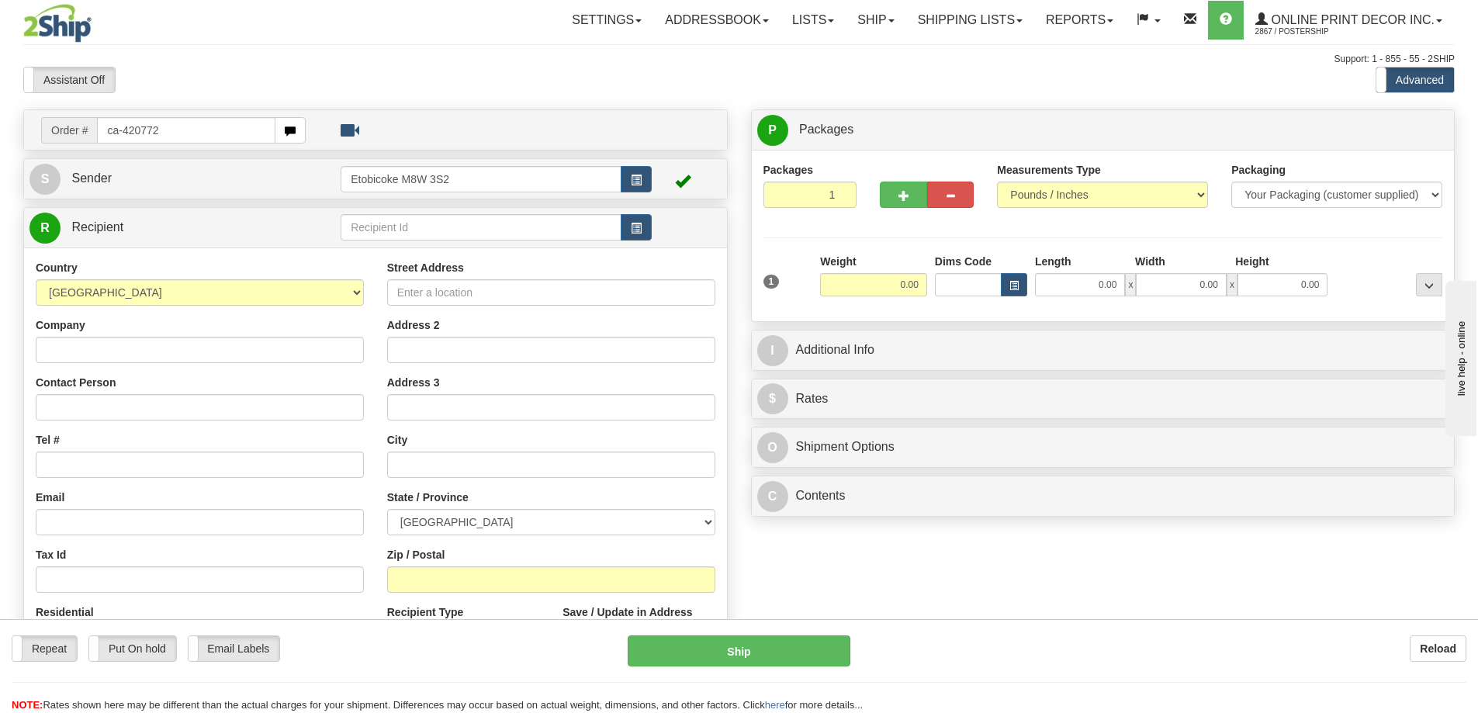
type input "ca-420772"
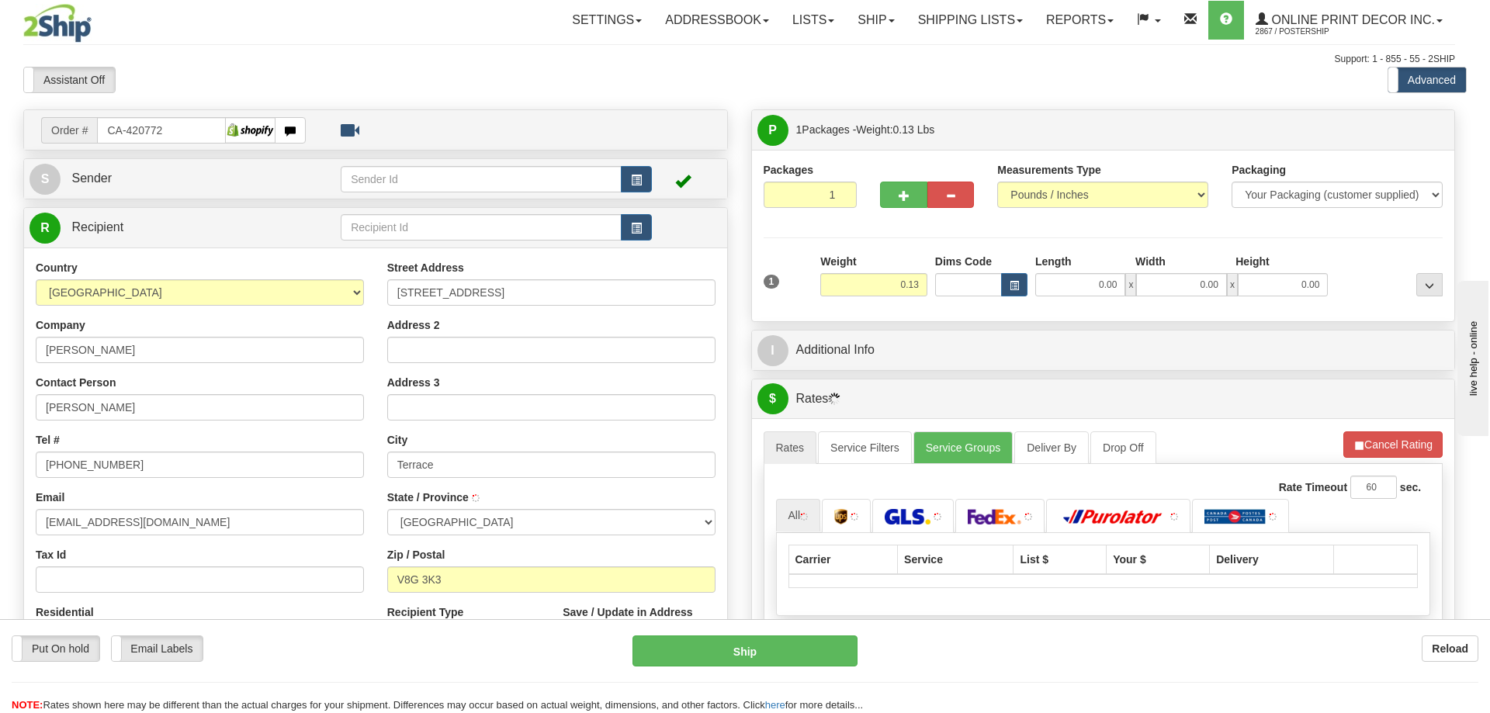
type input "TERRACE"
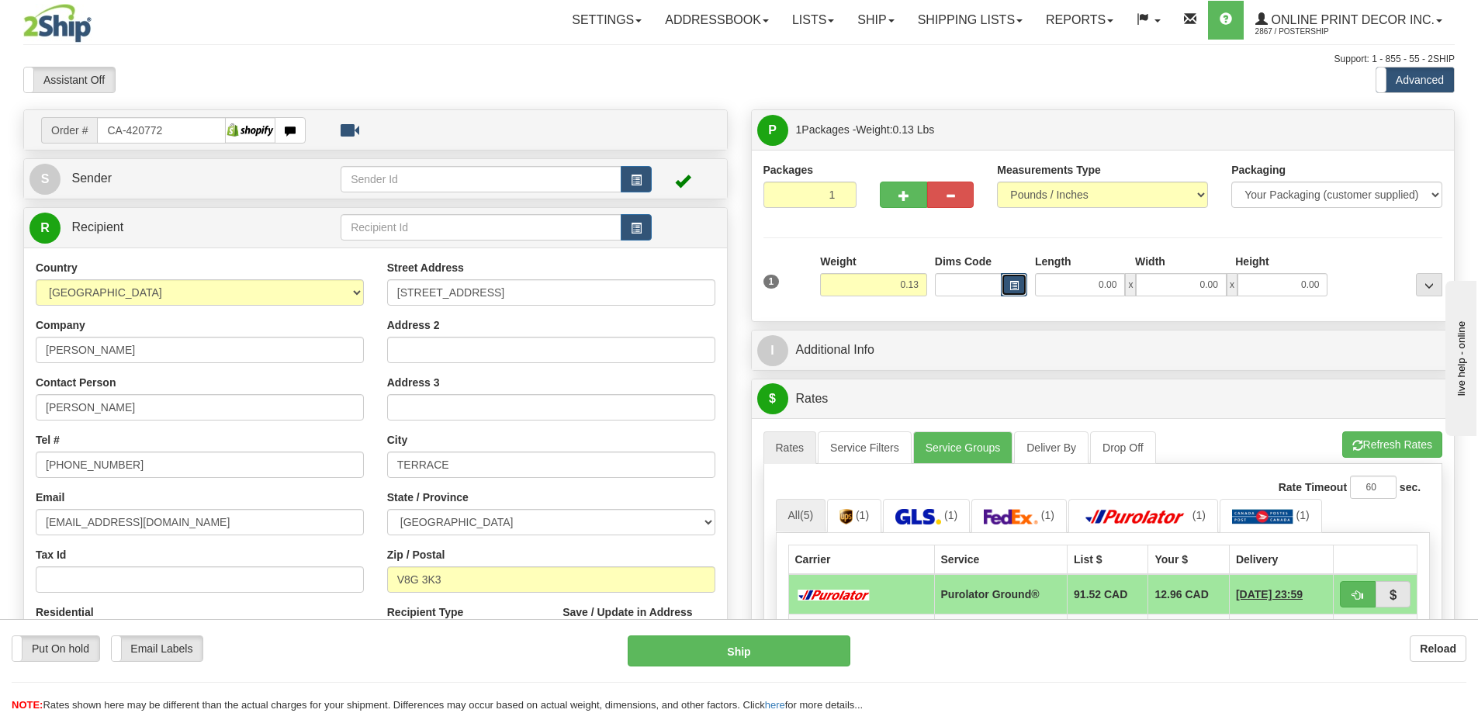
click at [1017, 279] on button "button" at bounding box center [1014, 284] width 26 height 23
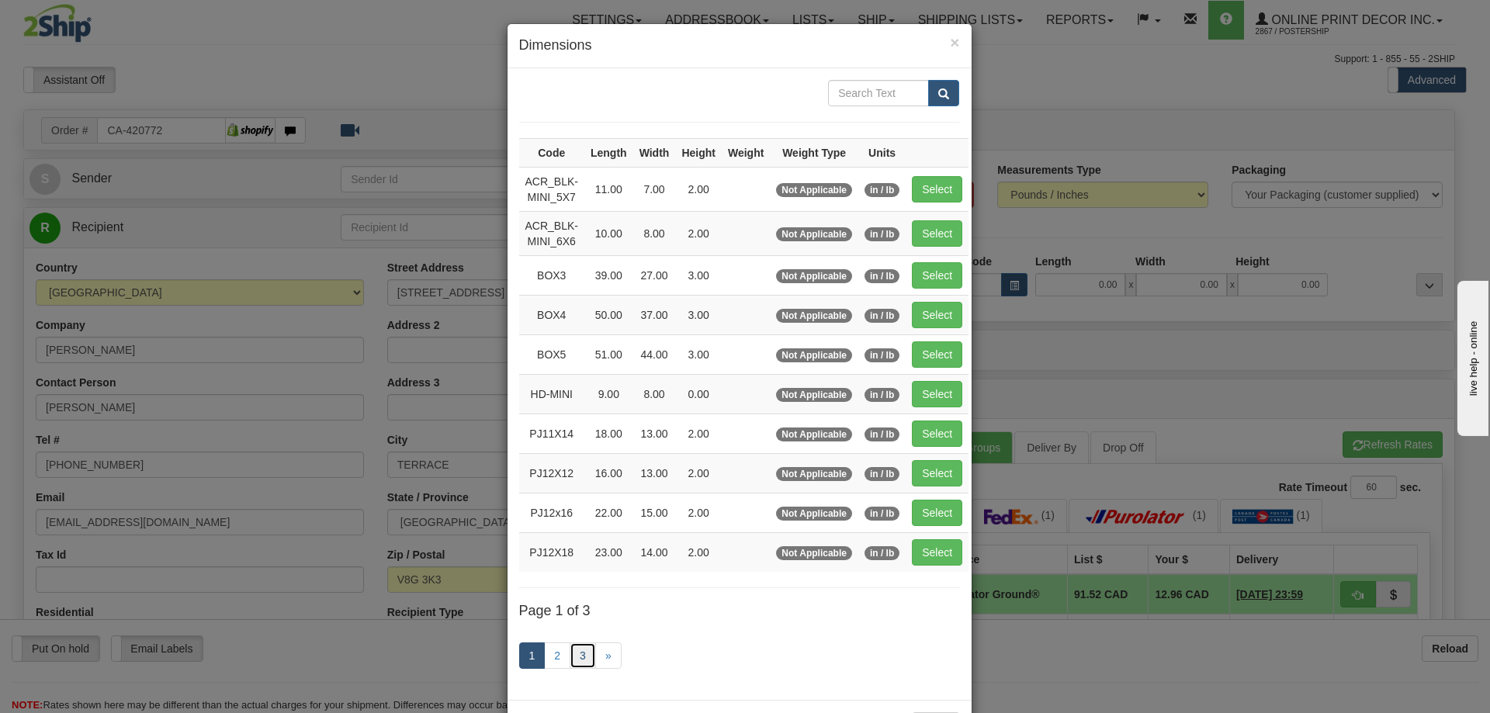
click at [573, 654] on link "3" at bounding box center [583, 656] width 26 height 26
click at [587, 643] on link "3" at bounding box center [583, 656] width 26 height 26
click at [575, 656] on link "3" at bounding box center [583, 656] width 26 height 26
click at [575, 652] on link "3" at bounding box center [583, 656] width 26 height 26
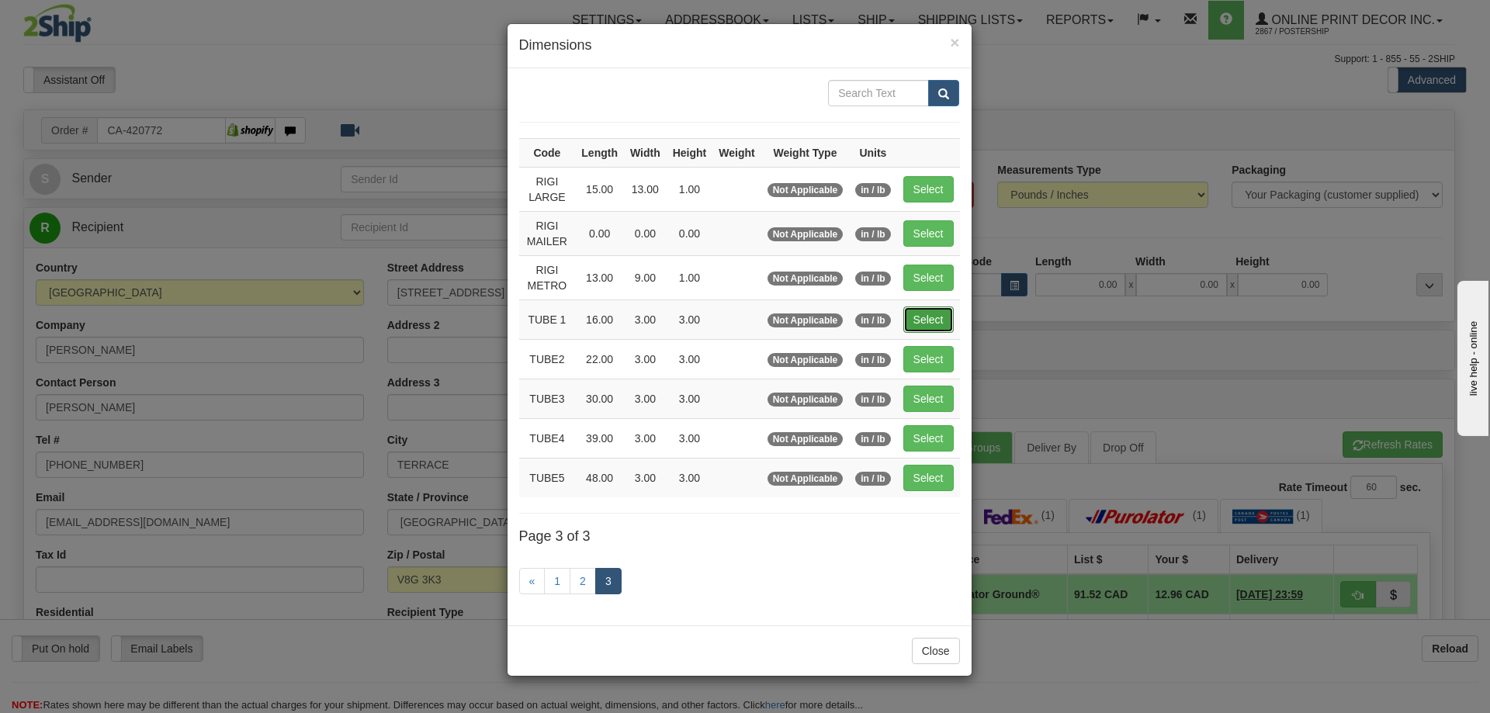
click at [939, 310] on button "Select" at bounding box center [928, 320] width 50 height 26
type input "TUBE 1"
type input "16.00"
type input "3.00"
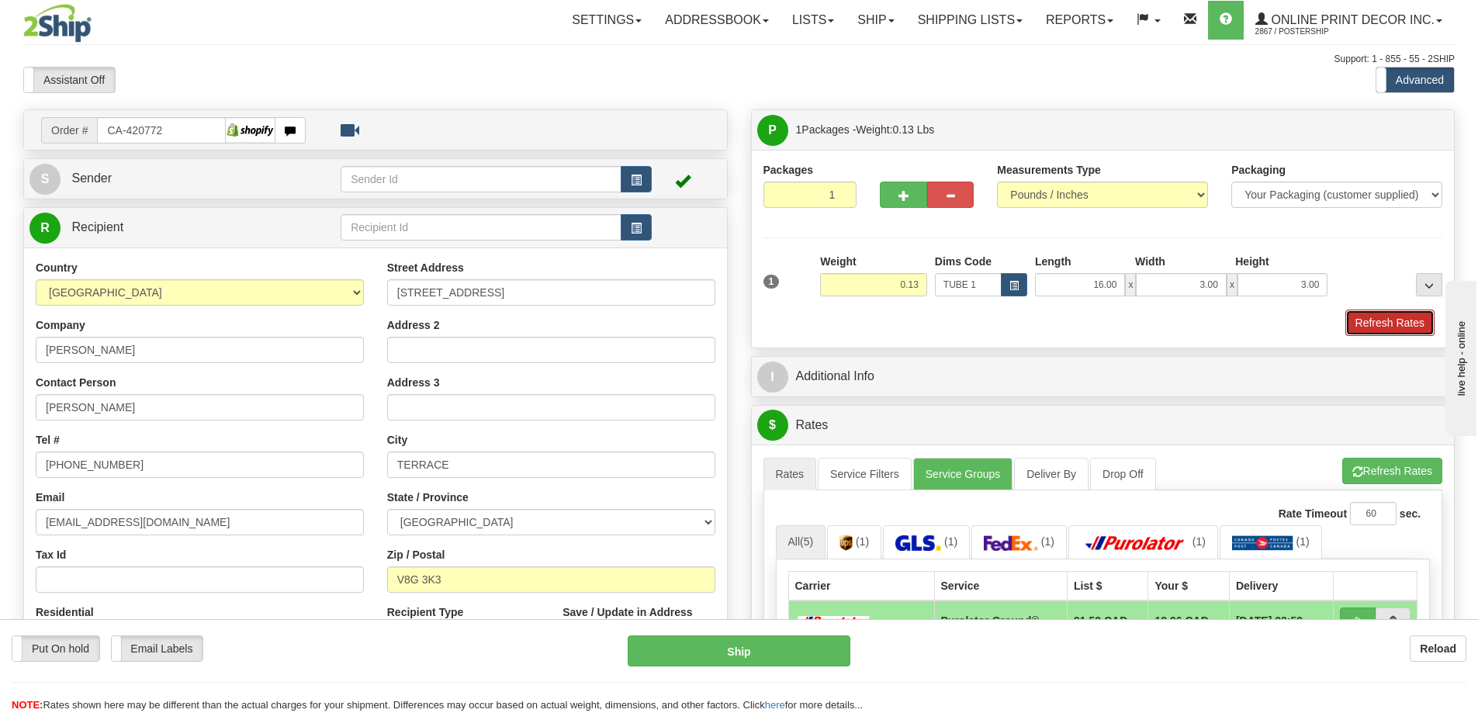
click at [1352, 325] on button "Refresh Rates" at bounding box center [1390, 323] width 89 height 26
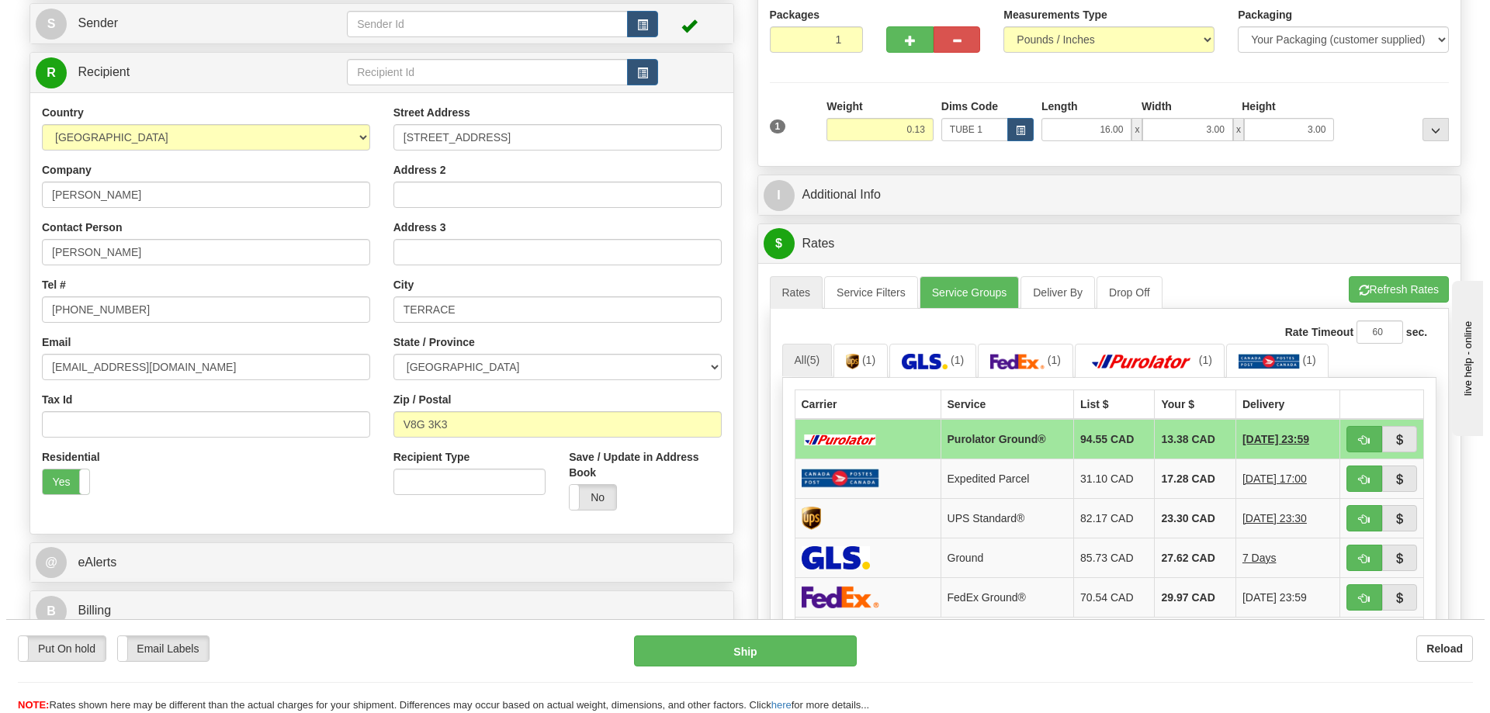
scroll to position [233, 0]
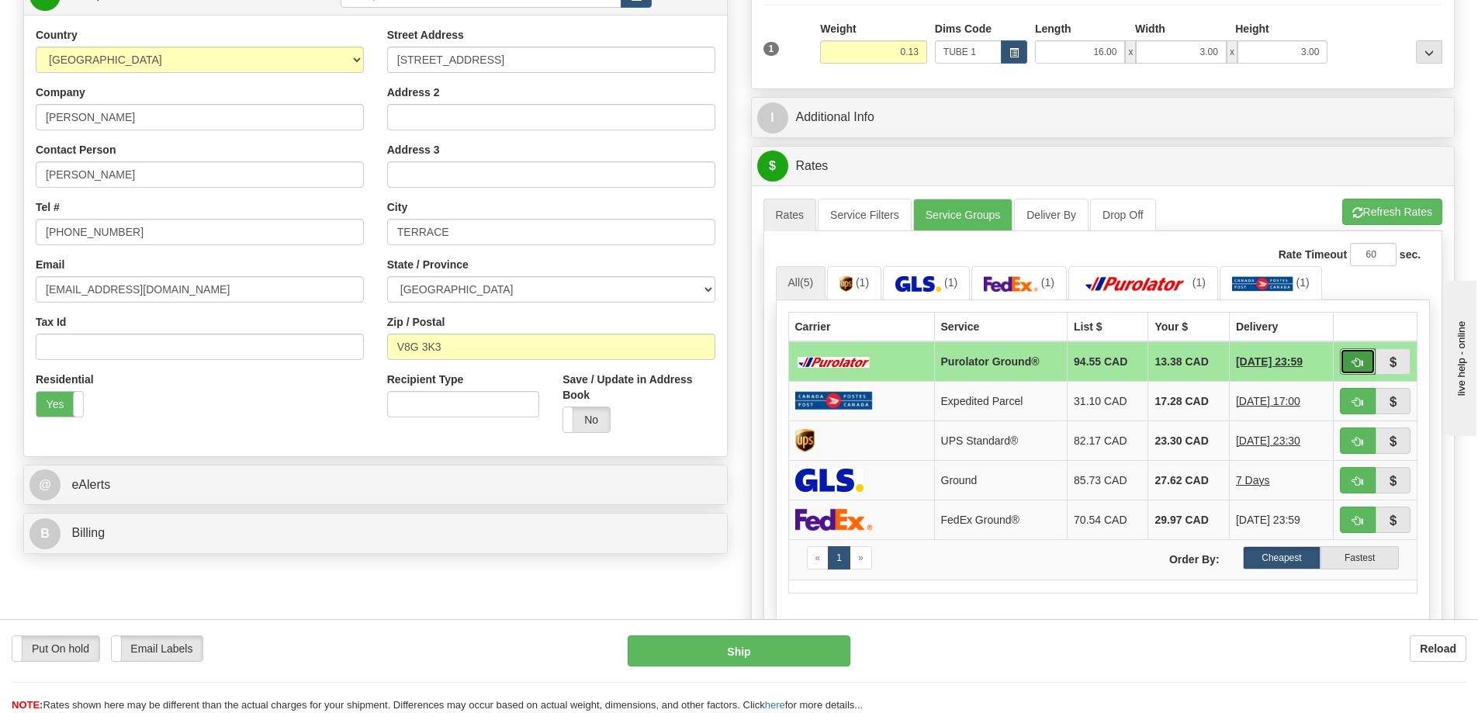
click at [1354, 358] on button "button" at bounding box center [1358, 361] width 36 height 26
type input "260"
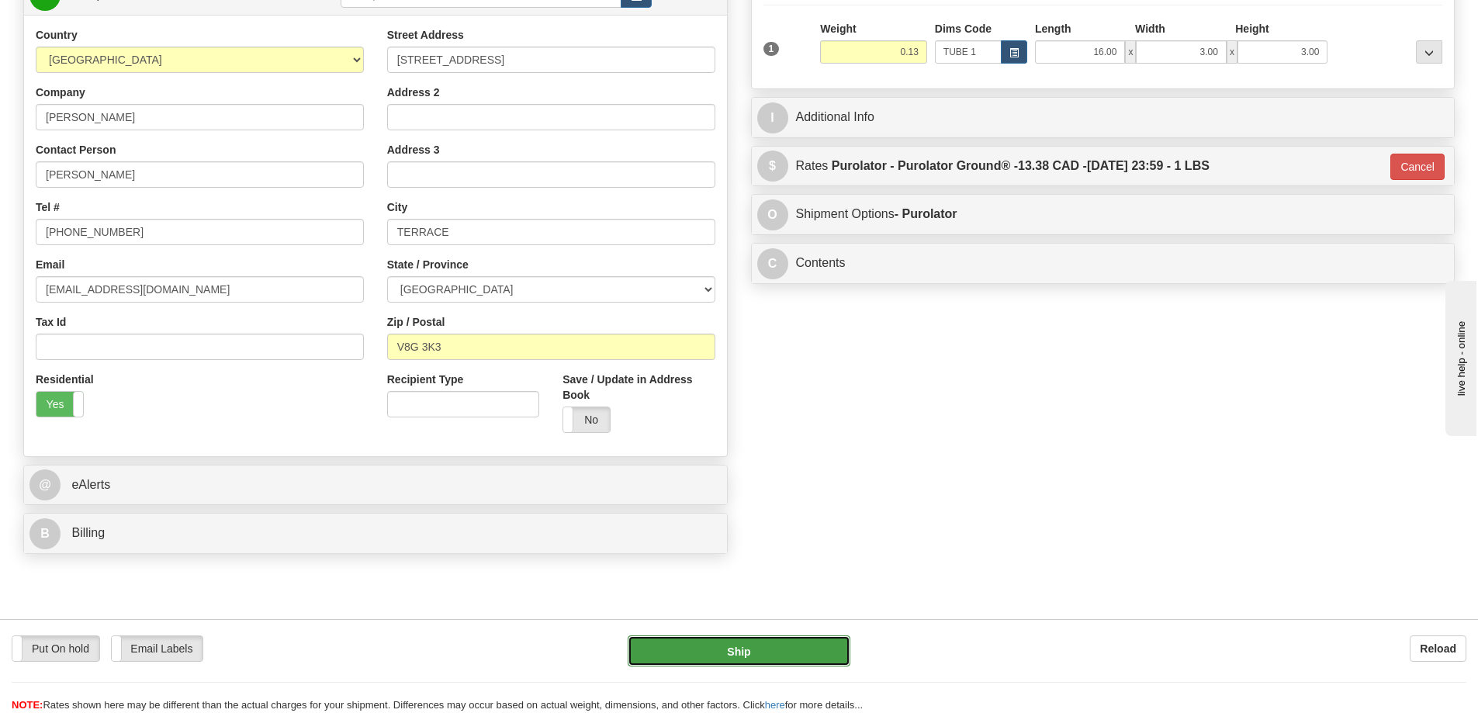
click at [823, 647] on button "Ship" at bounding box center [739, 651] width 223 height 31
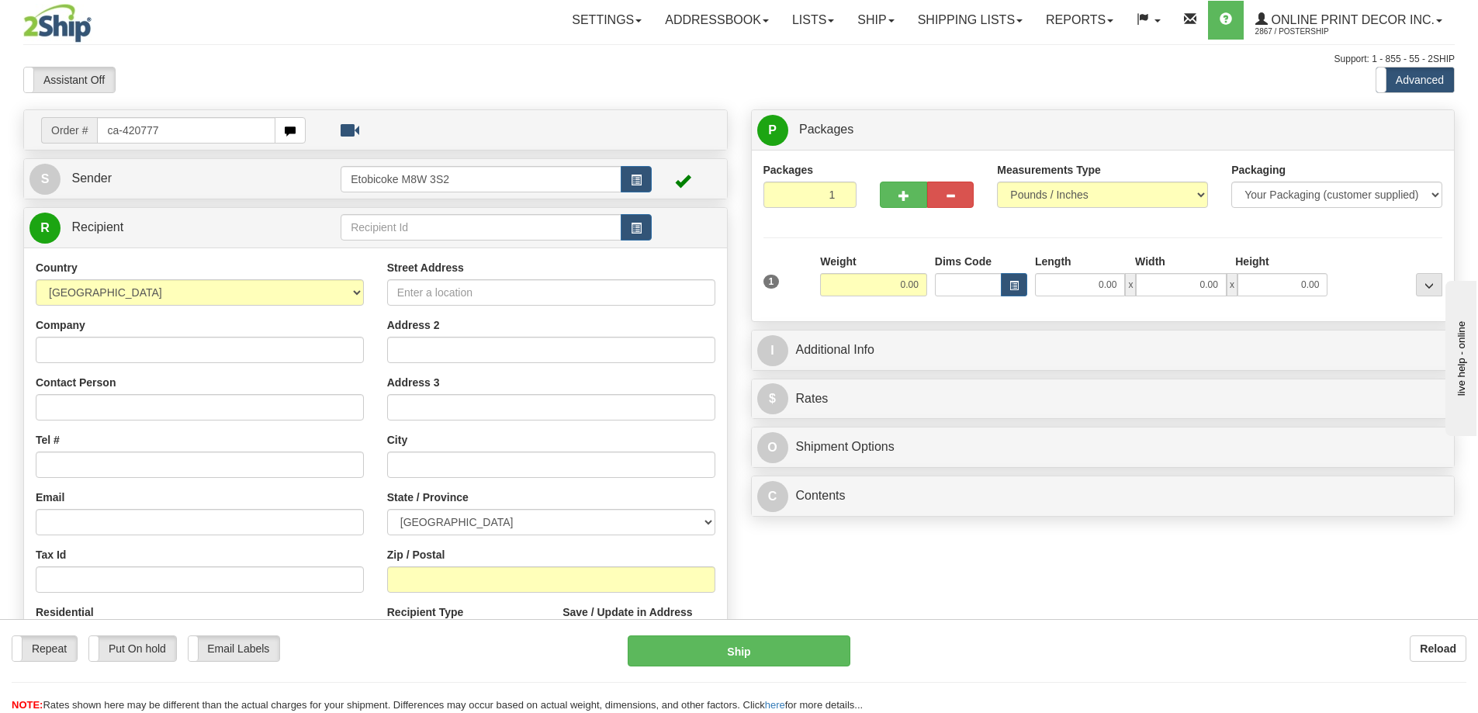
type input "ca-420777"
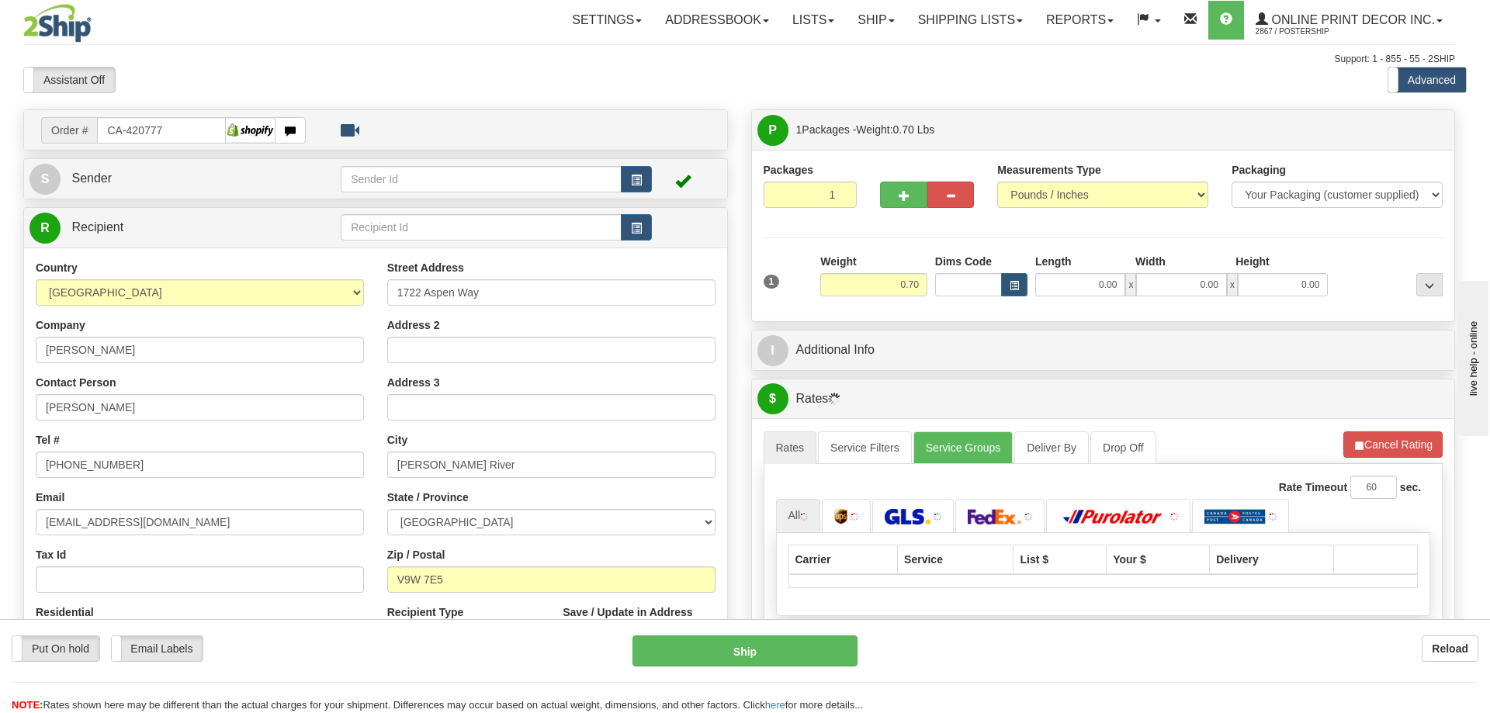
type input "[PERSON_NAME] RIVER"
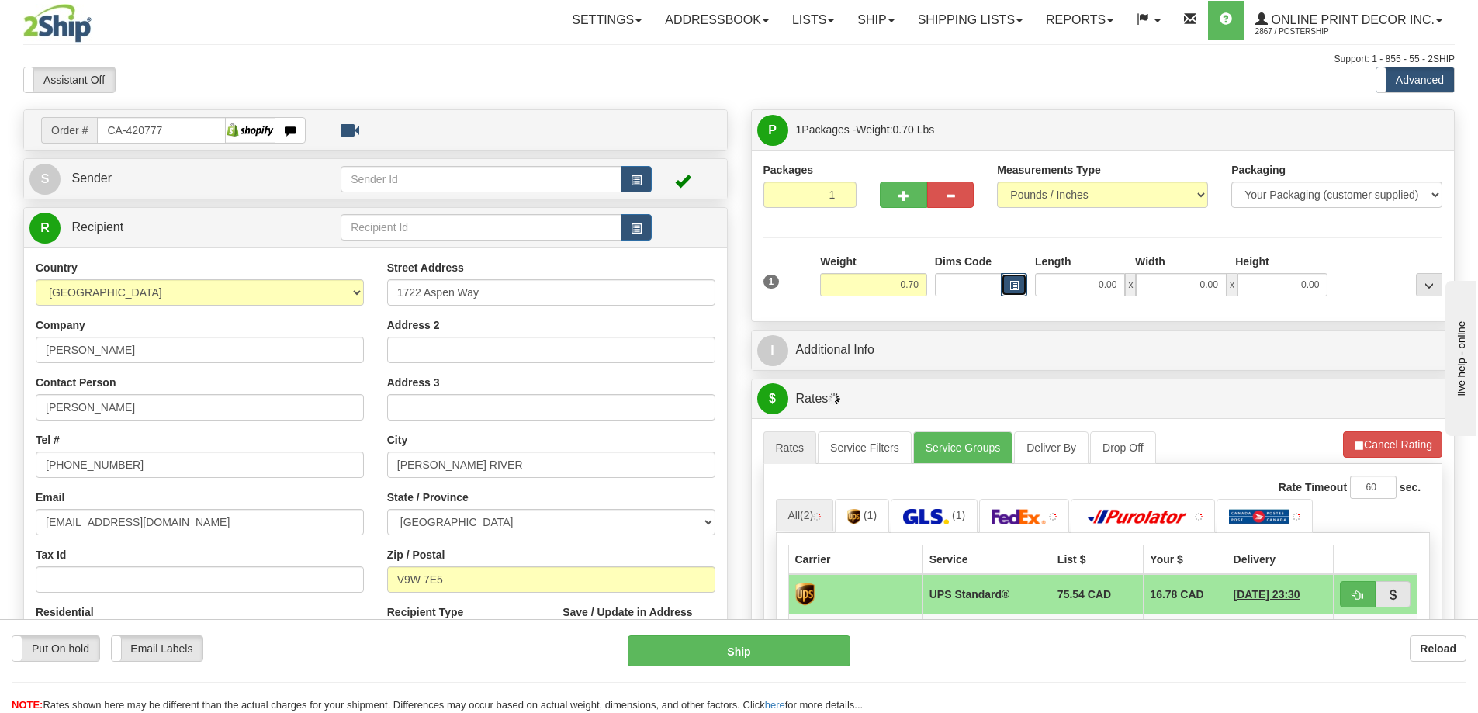
click at [1024, 281] on button "button" at bounding box center [1014, 284] width 26 height 23
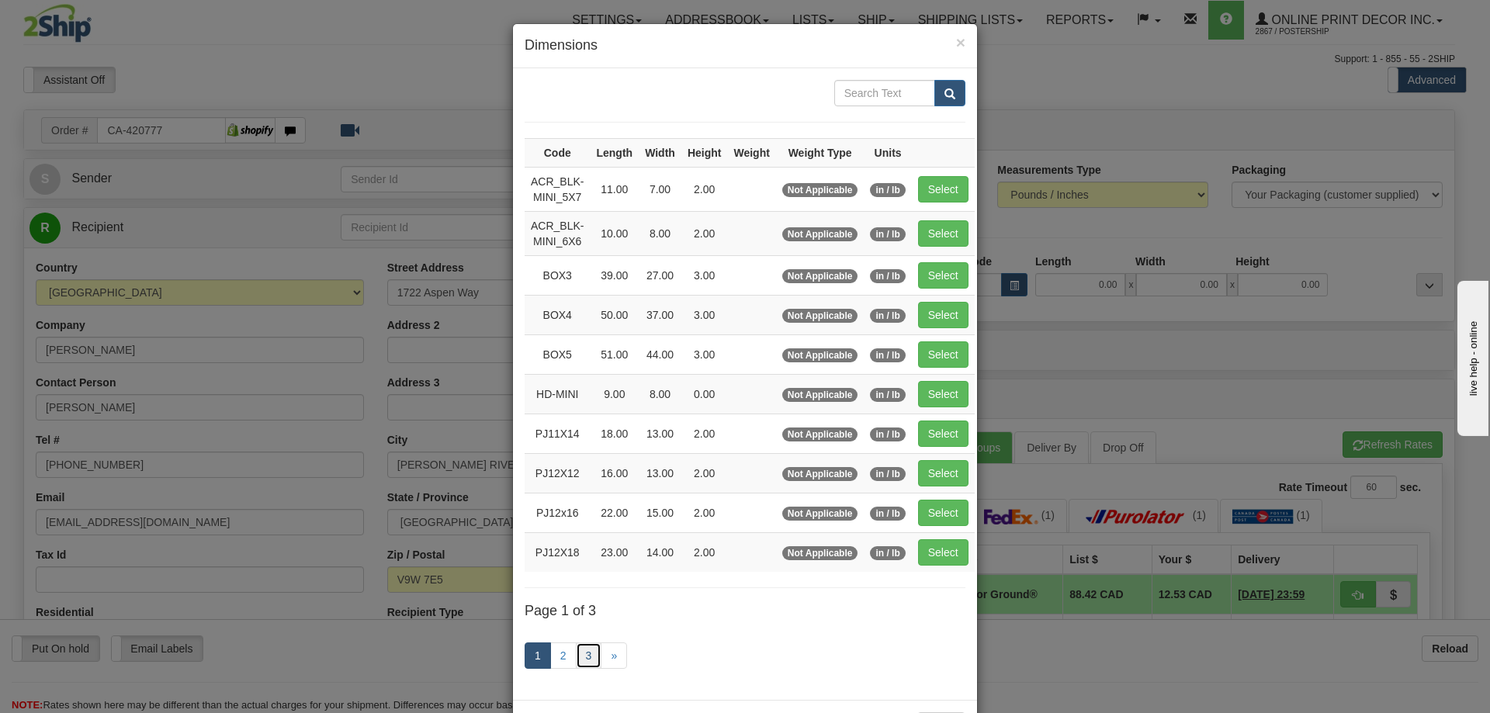
click at [593, 653] on link "3" at bounding box center [589, 656] width 26 height 26
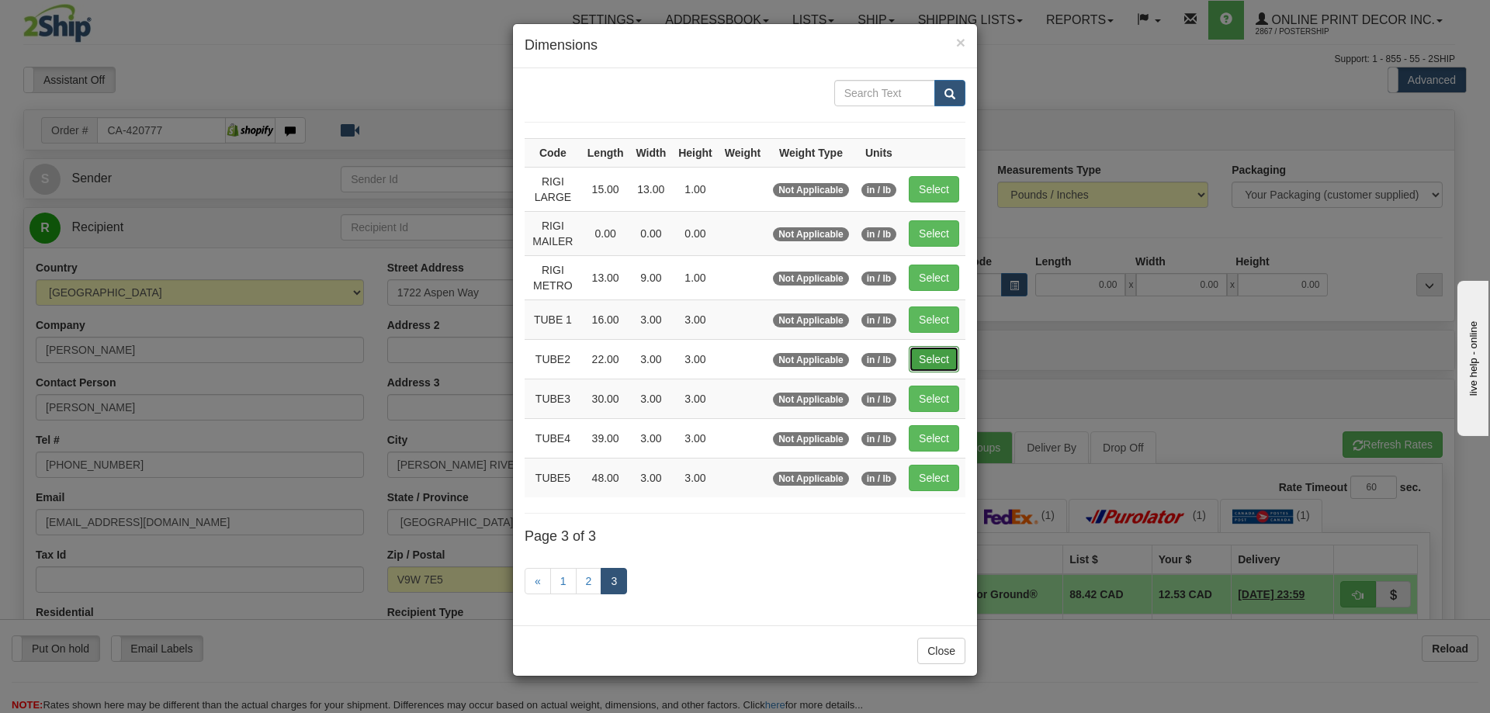
click at [954, 359] on button "Select" at bounding box center [934, 359] width 50 height 26
type input "TUBE2"
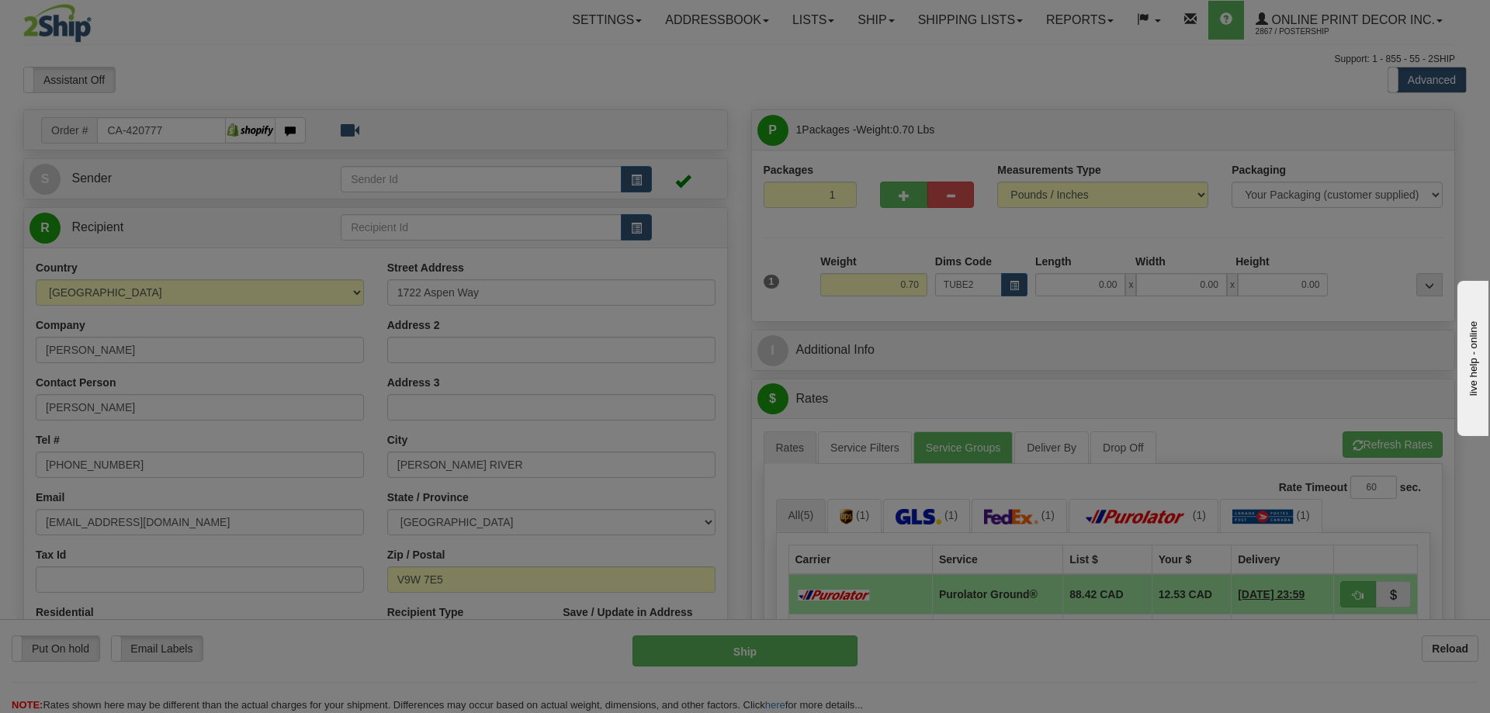
type input "22.00"
type input "3.00"
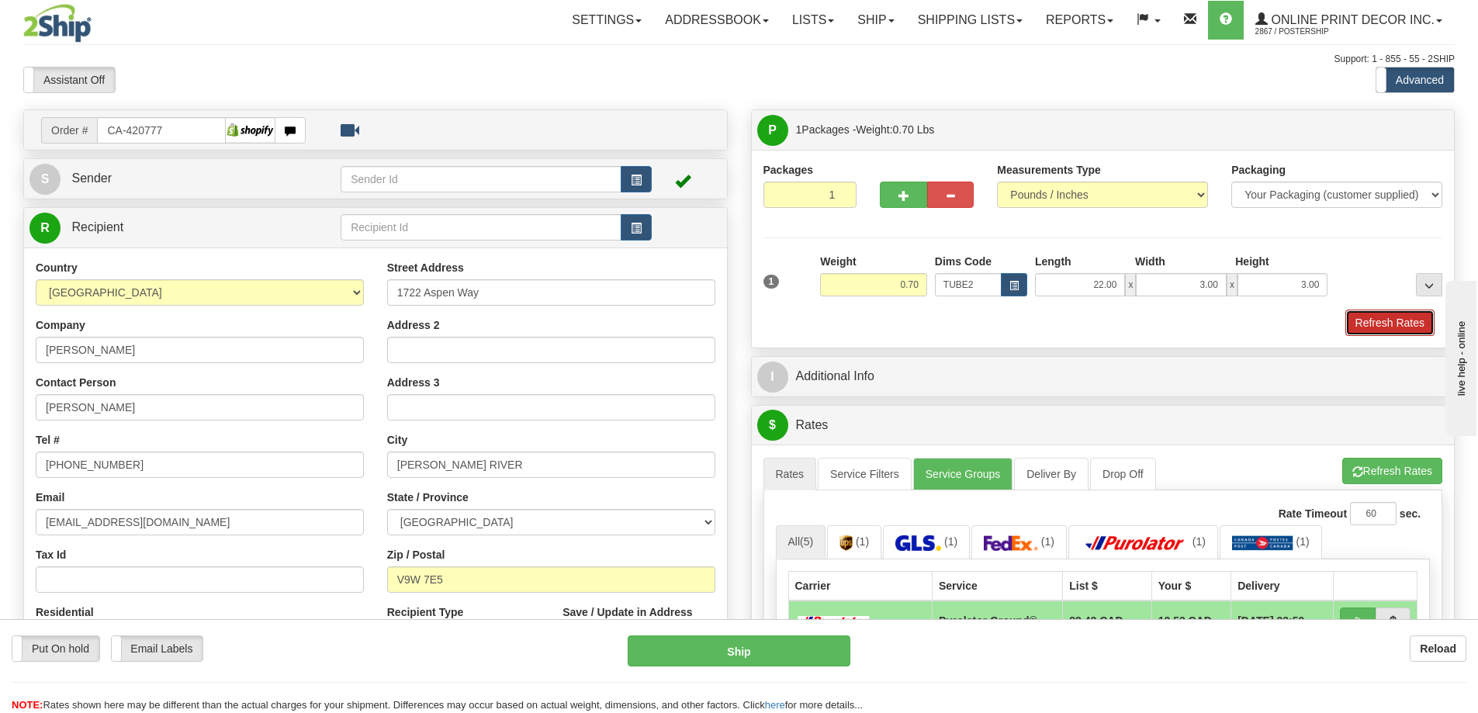
click at [1388, 319] on button "Refresh Rates" at bounding box center [1390, 323] width 89 height 26
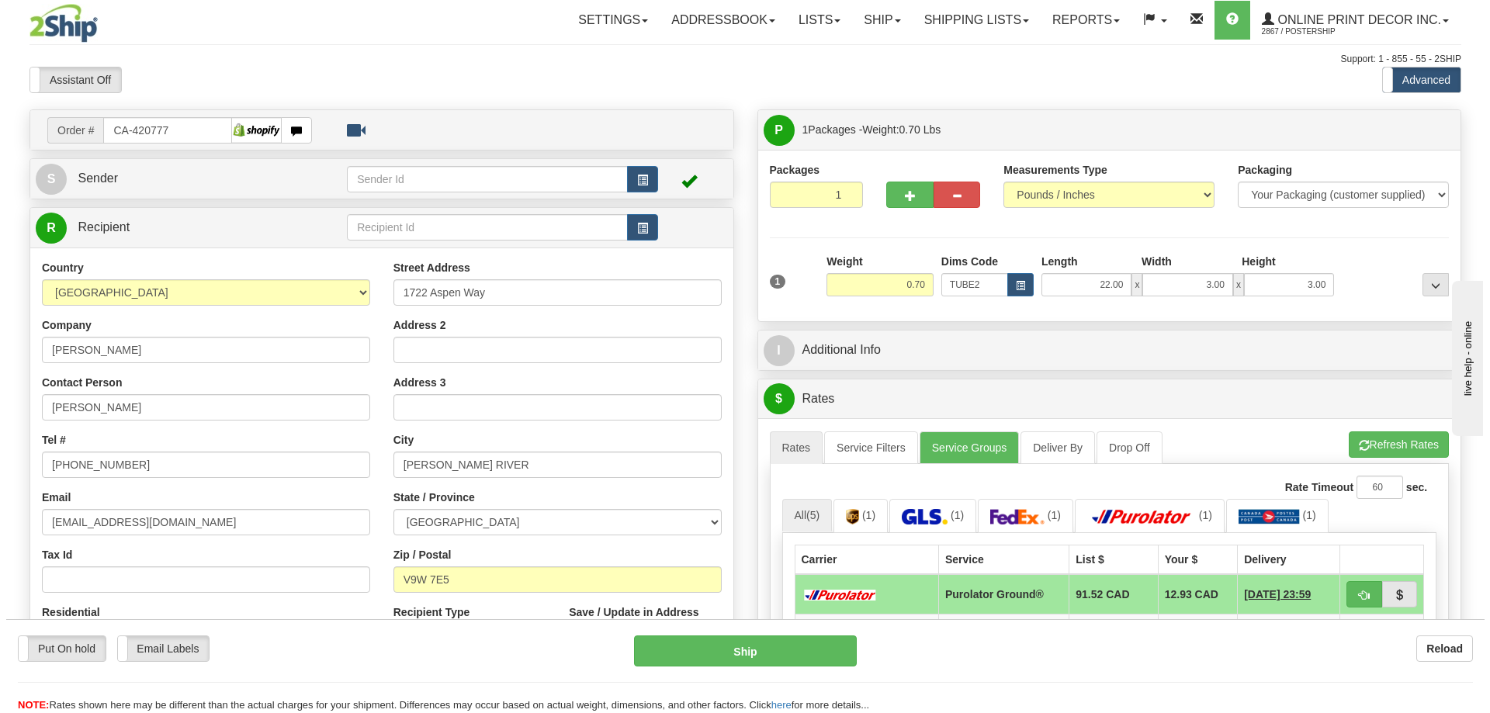
scroll to position [155, 0]
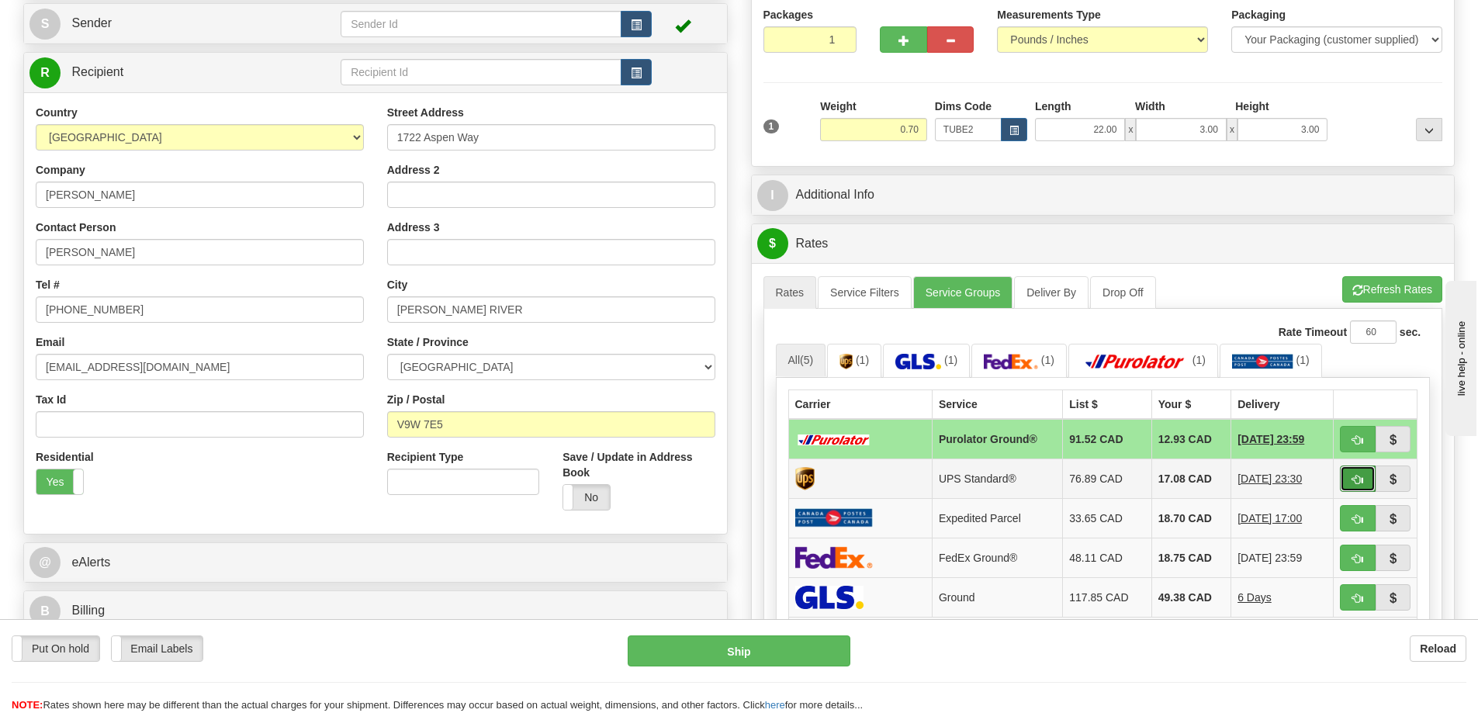
click at [1362, 474] on button "button" at bounding box center [1358, 479] width 36 height 26
type input "11"
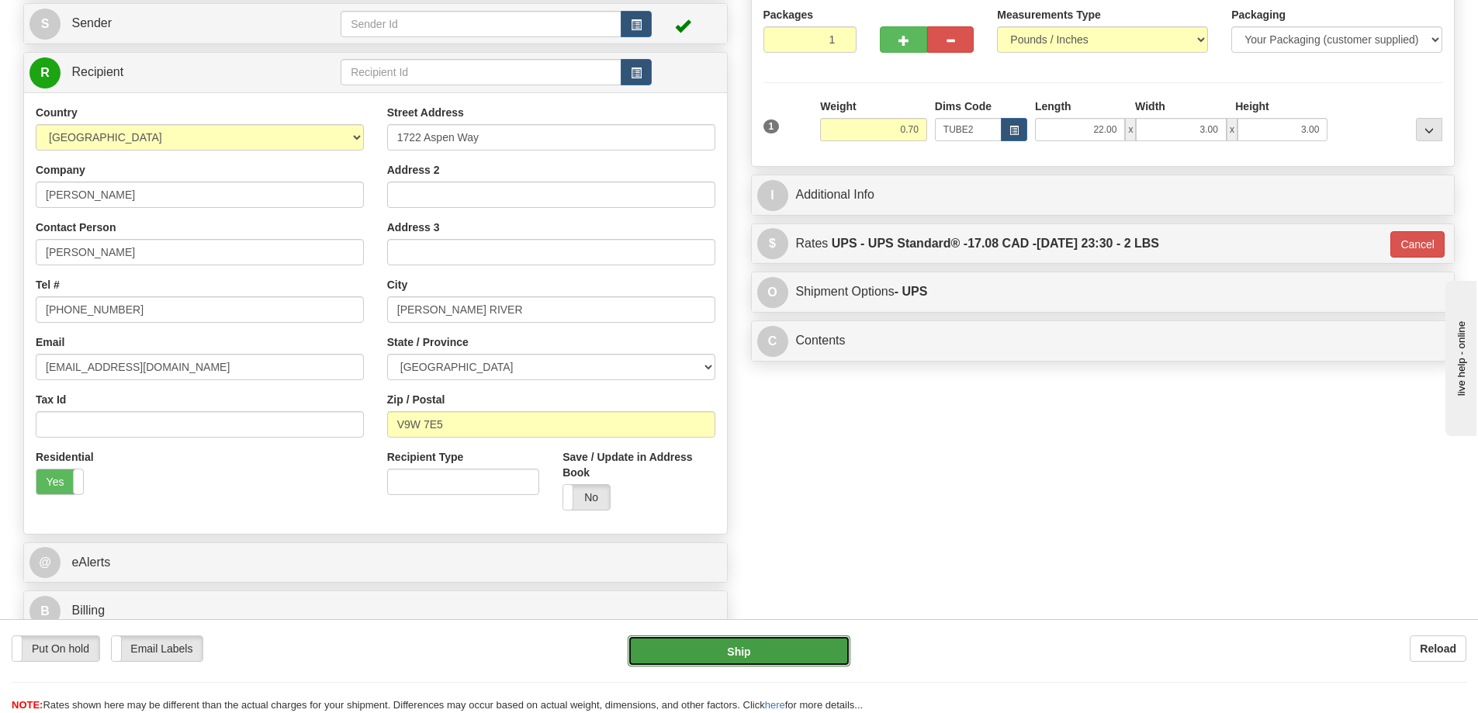
click at [726, 651] on button "Ship" at bounding box center [739, 651] width 223 height 31
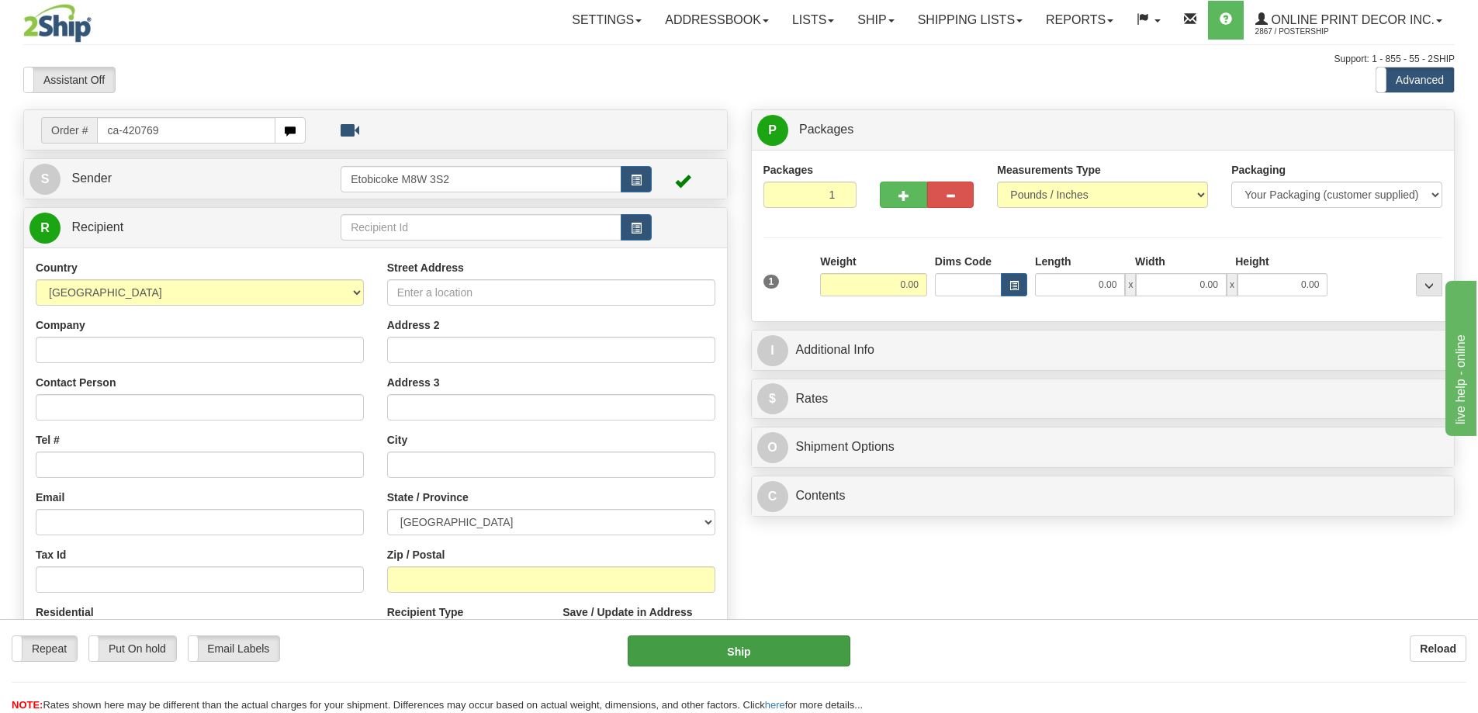
type input "ca-420769"
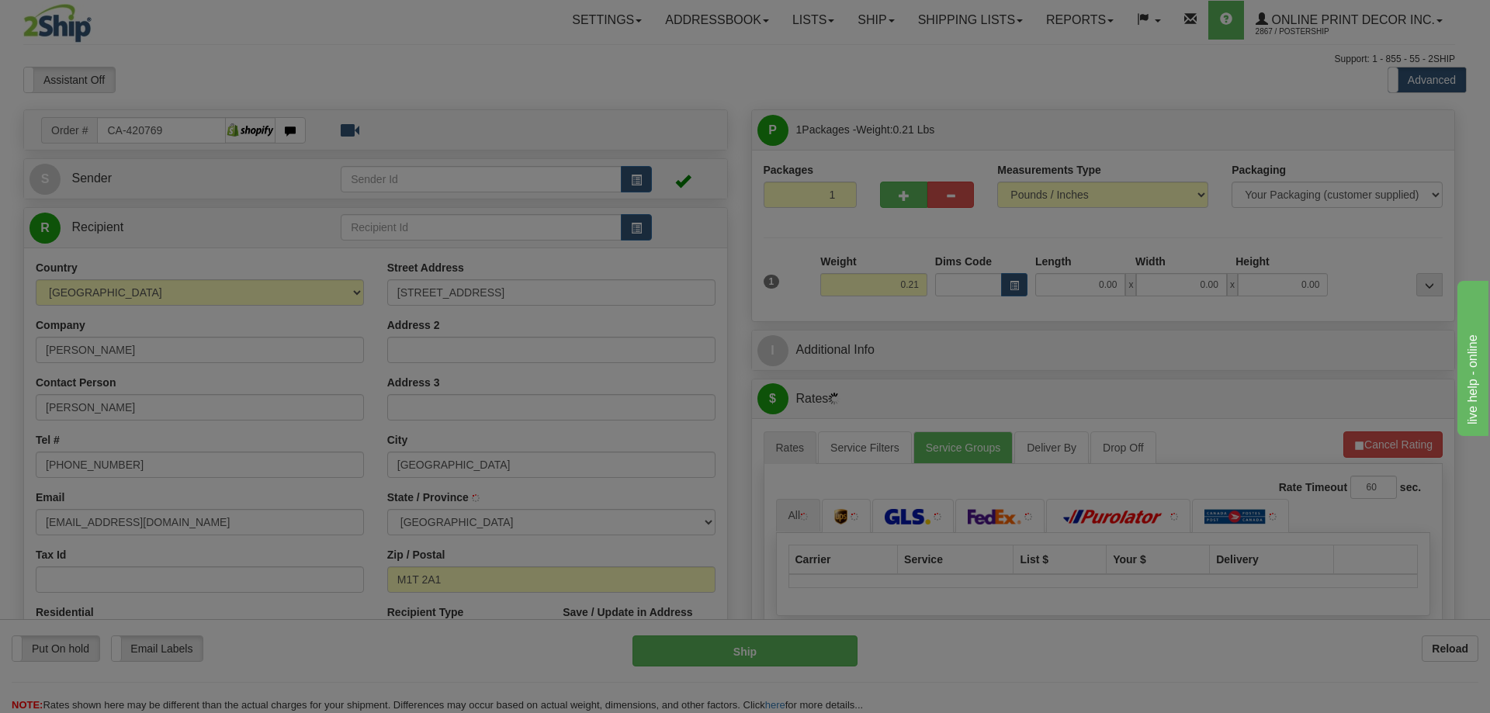
type input "[GEOGRAPHIC_DATA]"
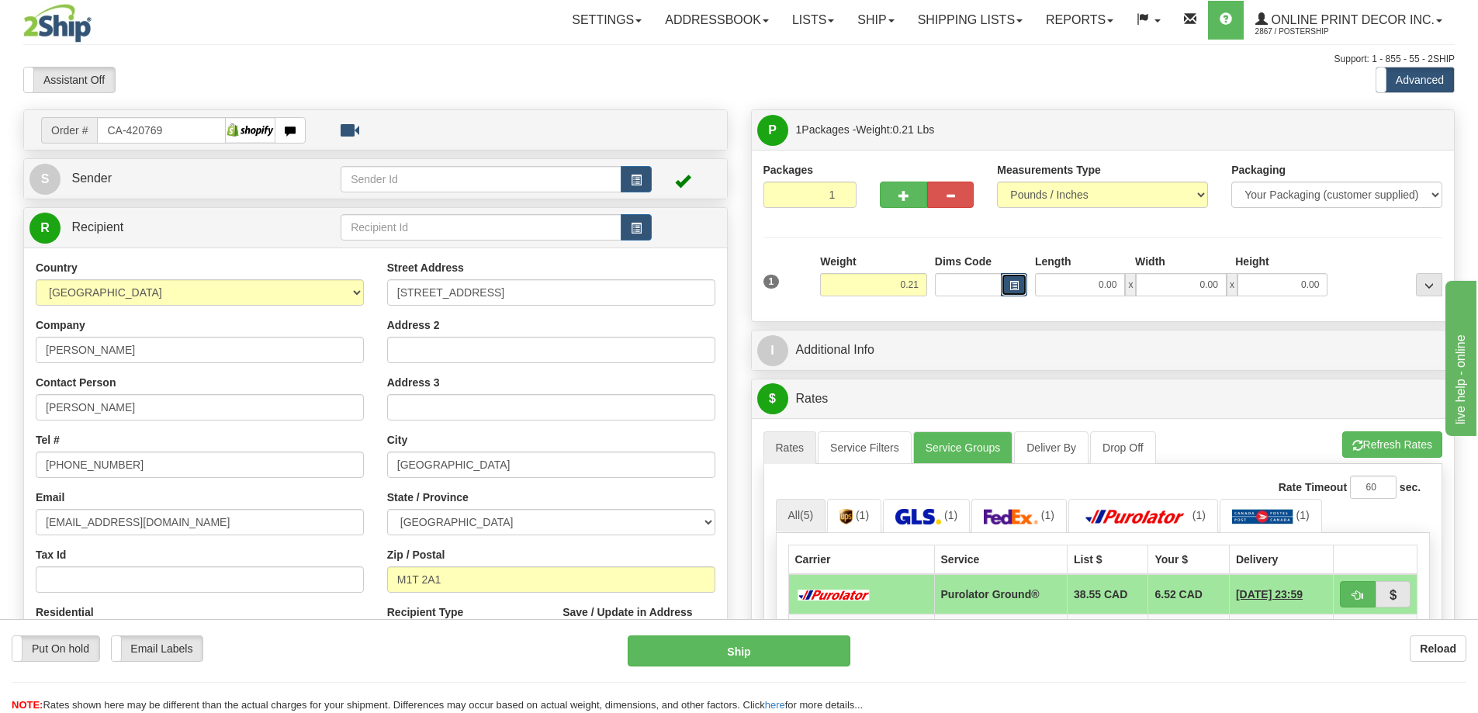
click at [1020, 280] on button "button" at bounding box center [1014, 284] width 26 height 23
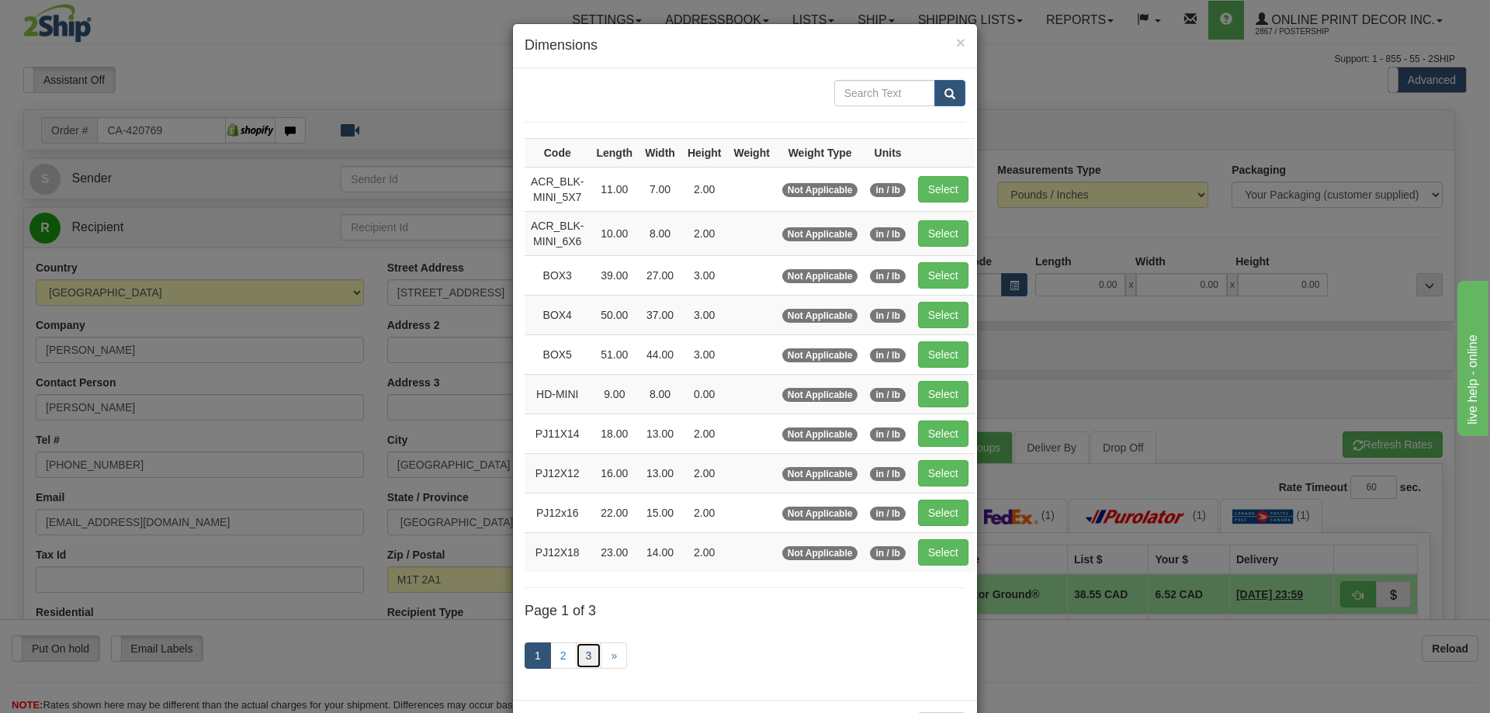
click at [589, 649] on link "3" at bounding box center [589, 656] width 26 height 26
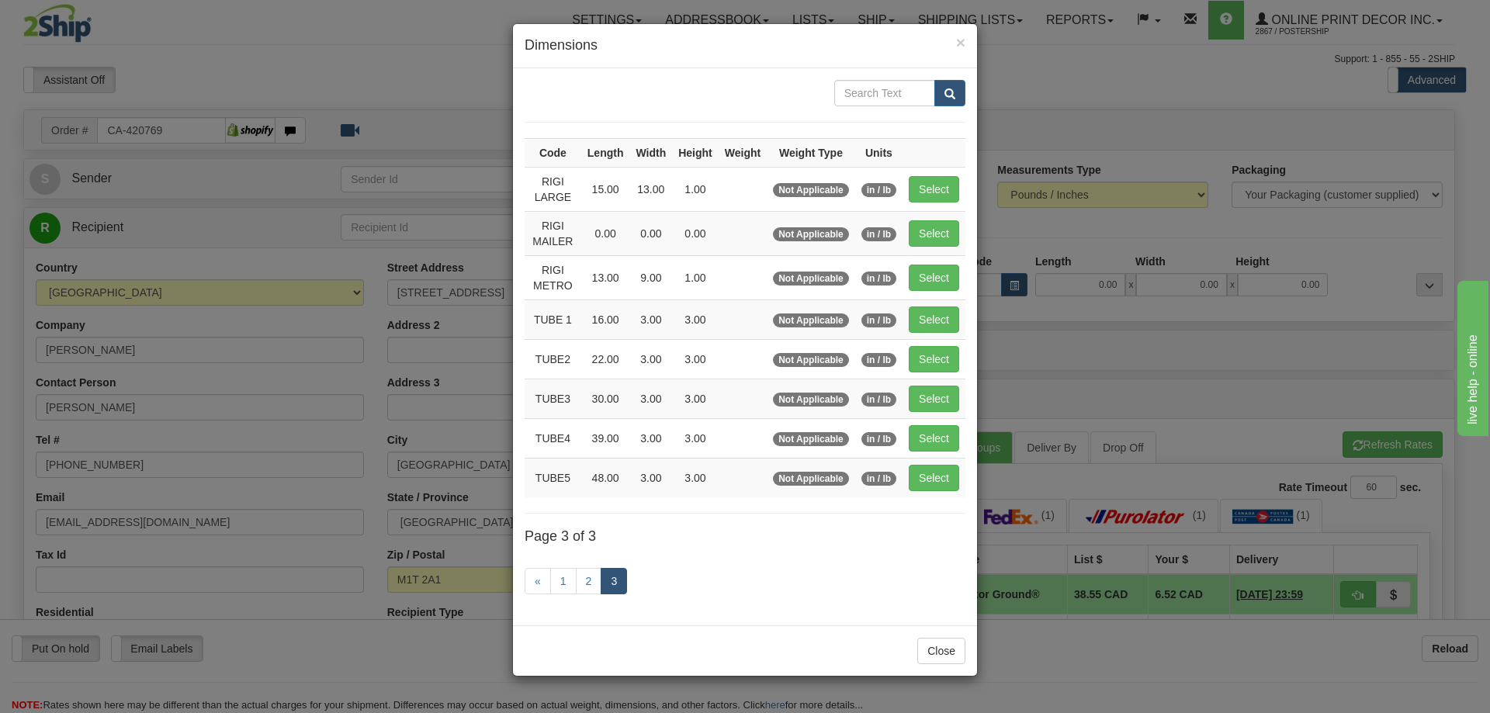
click at [931, 345] on td "Select" at bounding box center [933, 359] width 63 height 40
drag, startPoint x: 979, startPoint y: 355, endPoint x: 952, endPoint y: 355, distance: 26.4
click at [978, 355] on div "× Dimensions Code Length Width Height Weight Weight Type Units RIGI LARGE 15.00…" at bounding box center [745, 356] width 1490 height 713
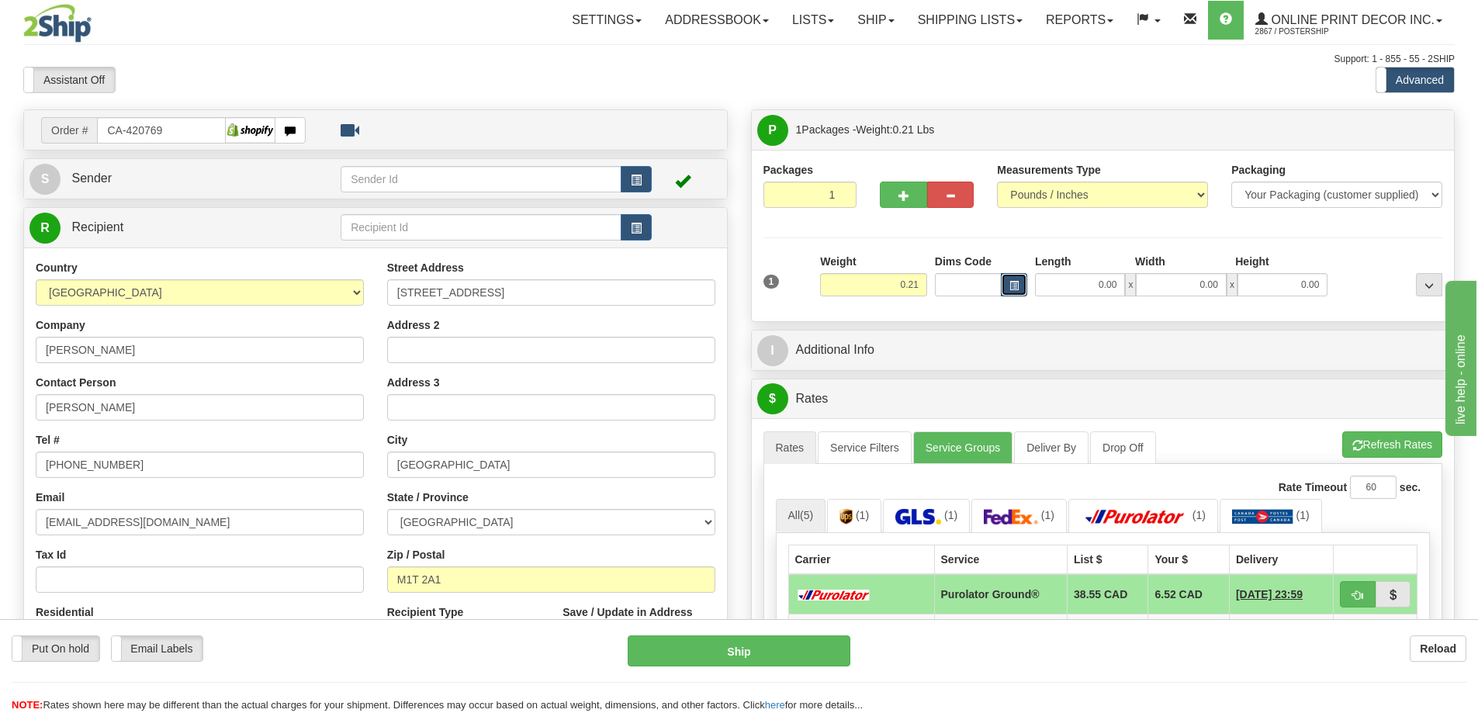
click at [1007, 279] on button "button" at bounding box center [1014, 284] width 26 height 23
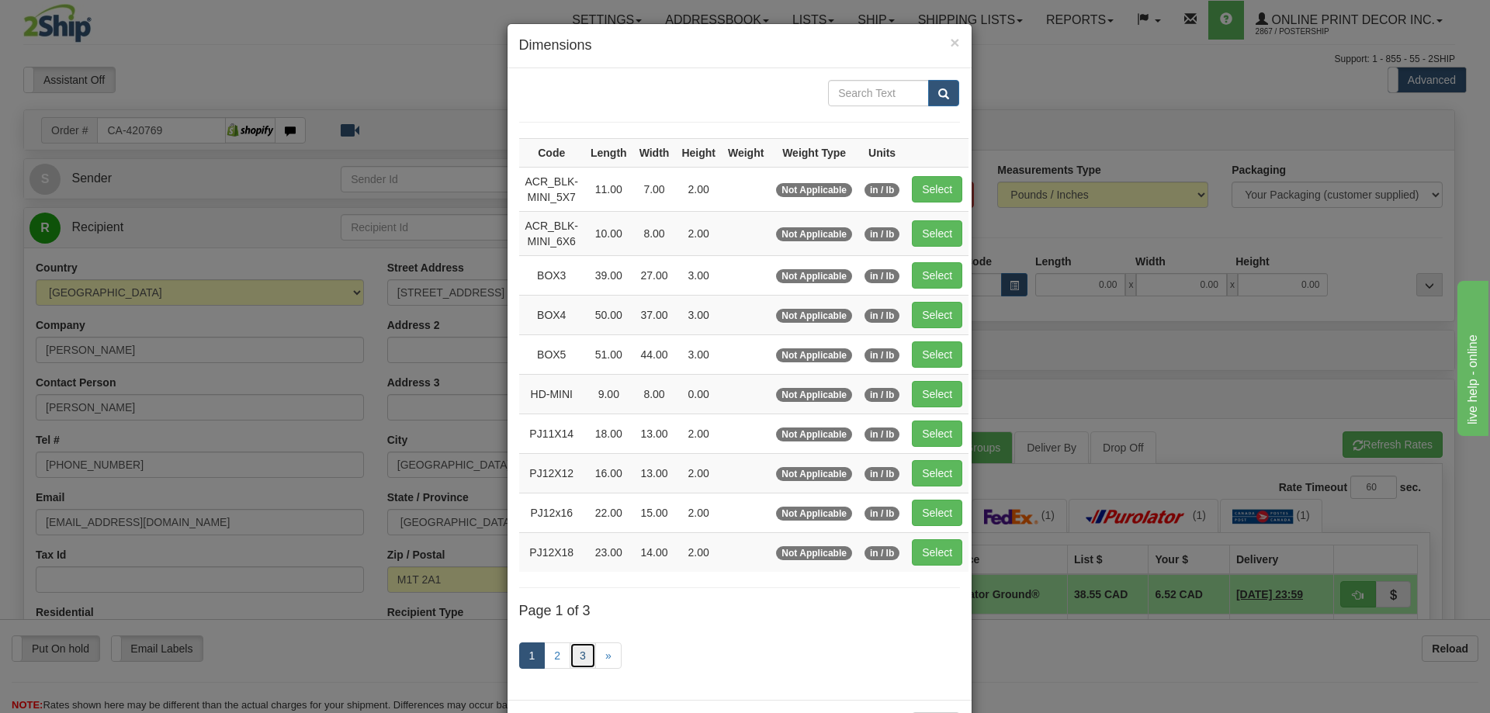
click at [572, 654] on link "3" at bounding box center [583, 656] width 26 height 26
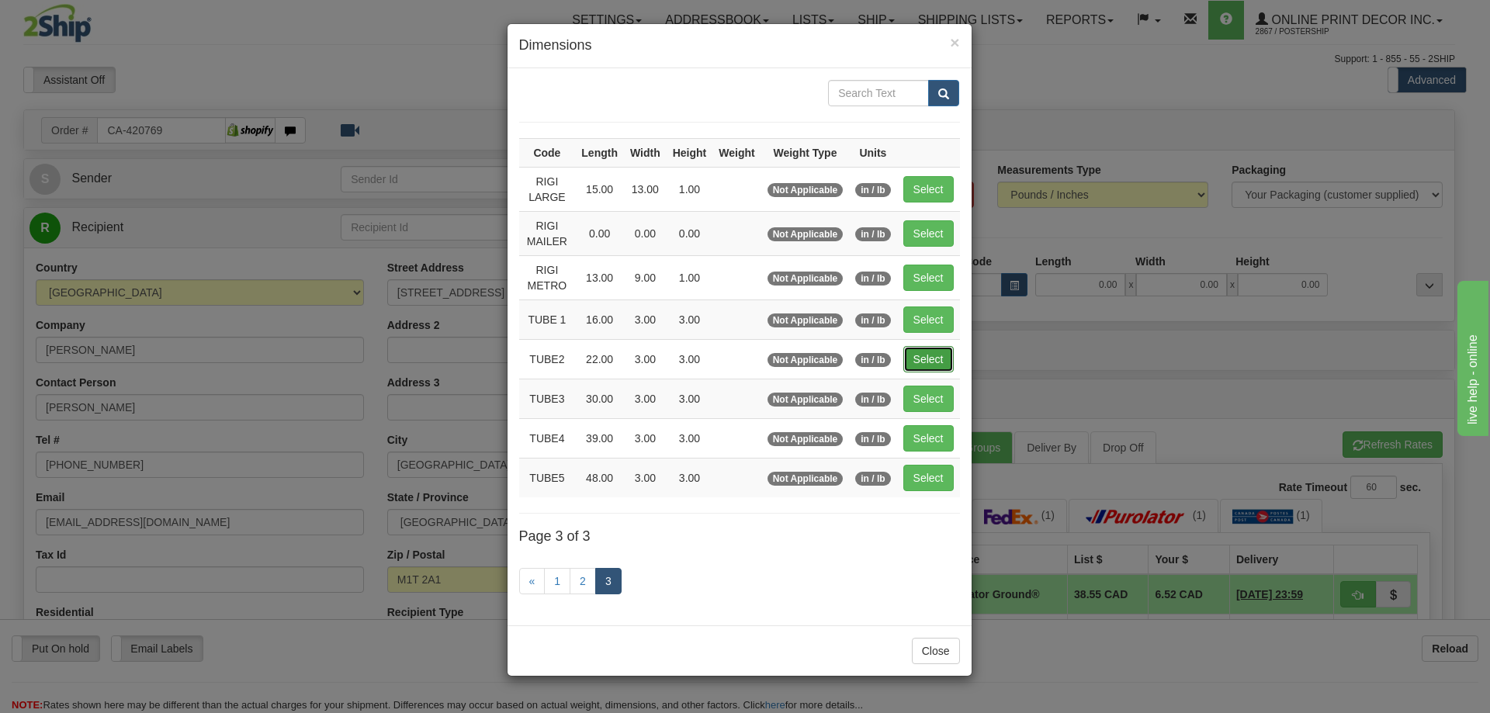
drag, startPoint x: 931, startPoint y: 355, endPoint x: 934, endPoint y: 333, distance: 22.7
click at [931, 352] on button "Select" at bounding box center [928, 359] width 50 height 26
type input "TUBE2"
type input "22.00"
type input "3.00"
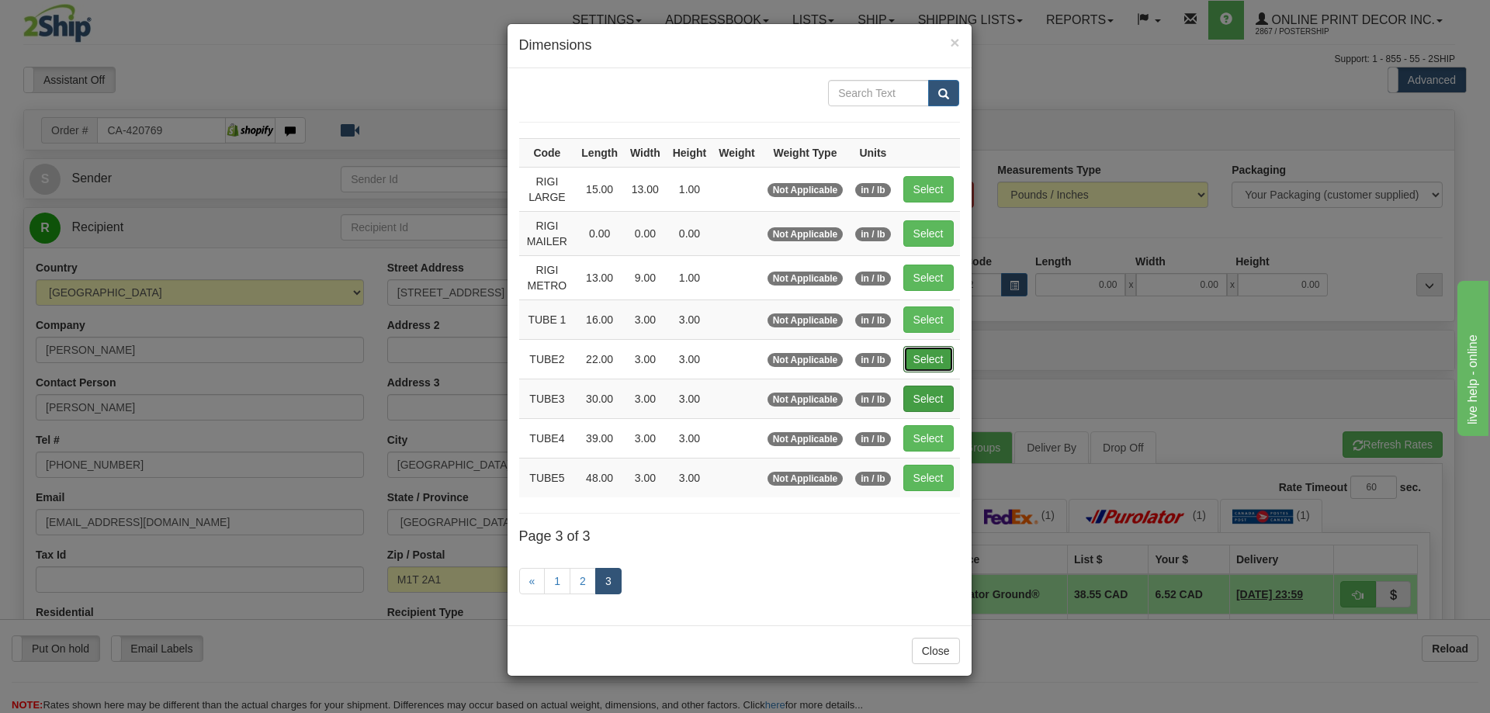
type input "3.00"
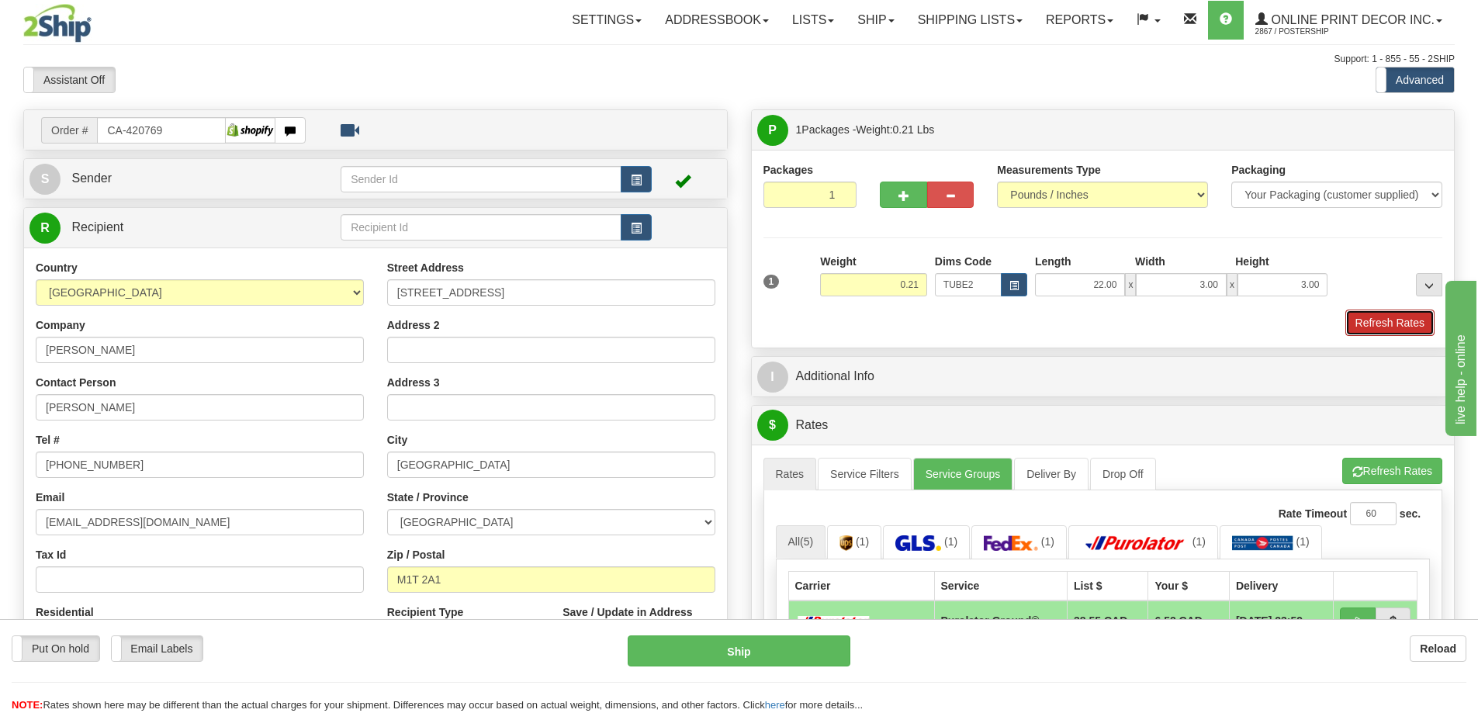
click at [1360, 320] on button "Refresh Rates" at bounding box center [1390, 323] width 89 height 26
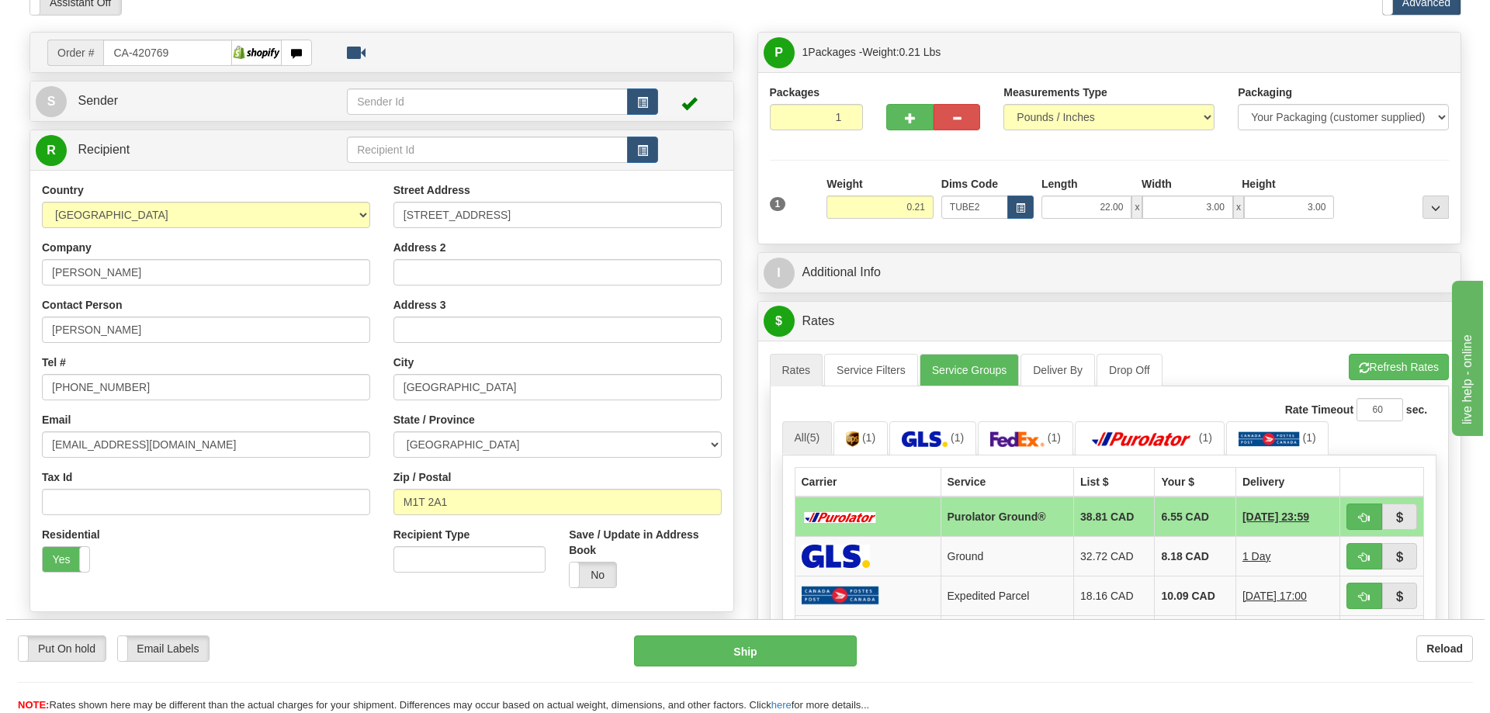
scroll to position [155, 0]
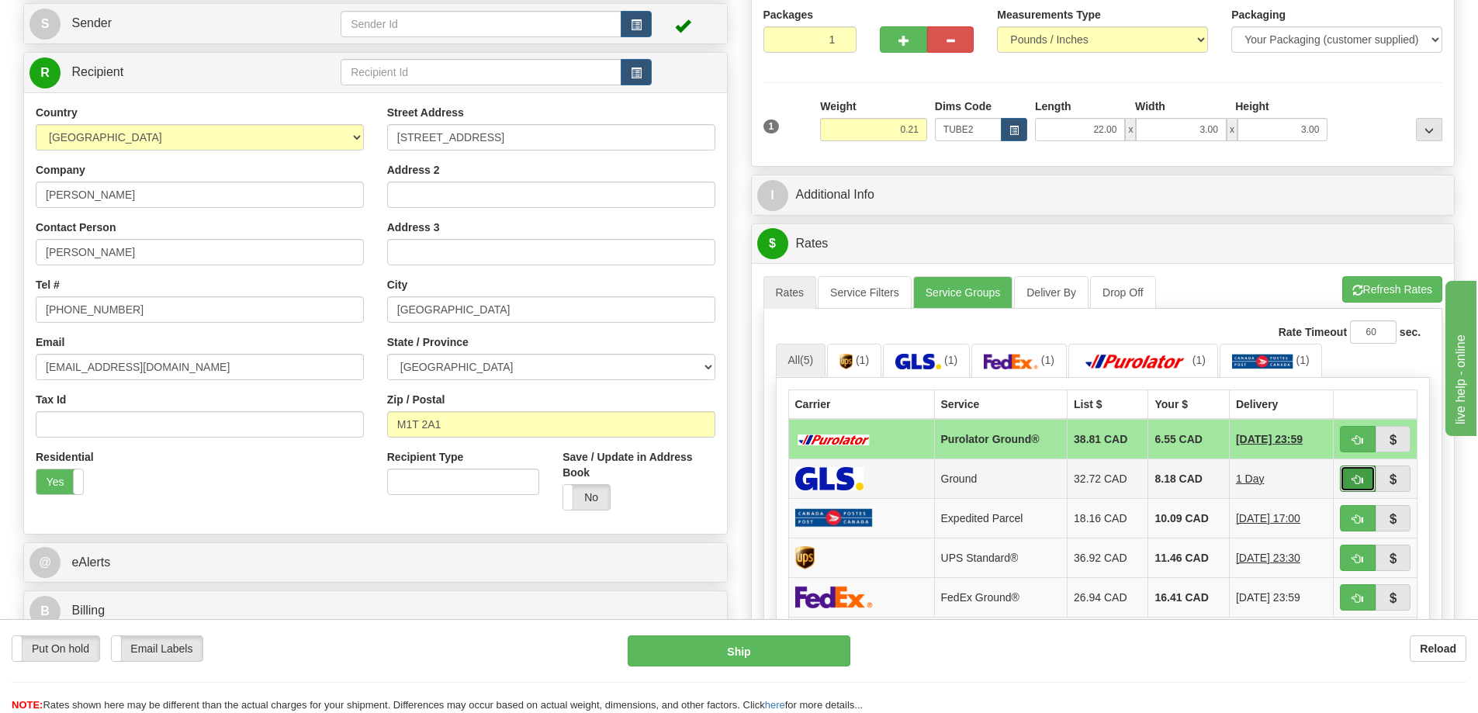
click at [1365, 476] on button "button" at bounding box center [1358, 479] width 36 height 26
type input "1"
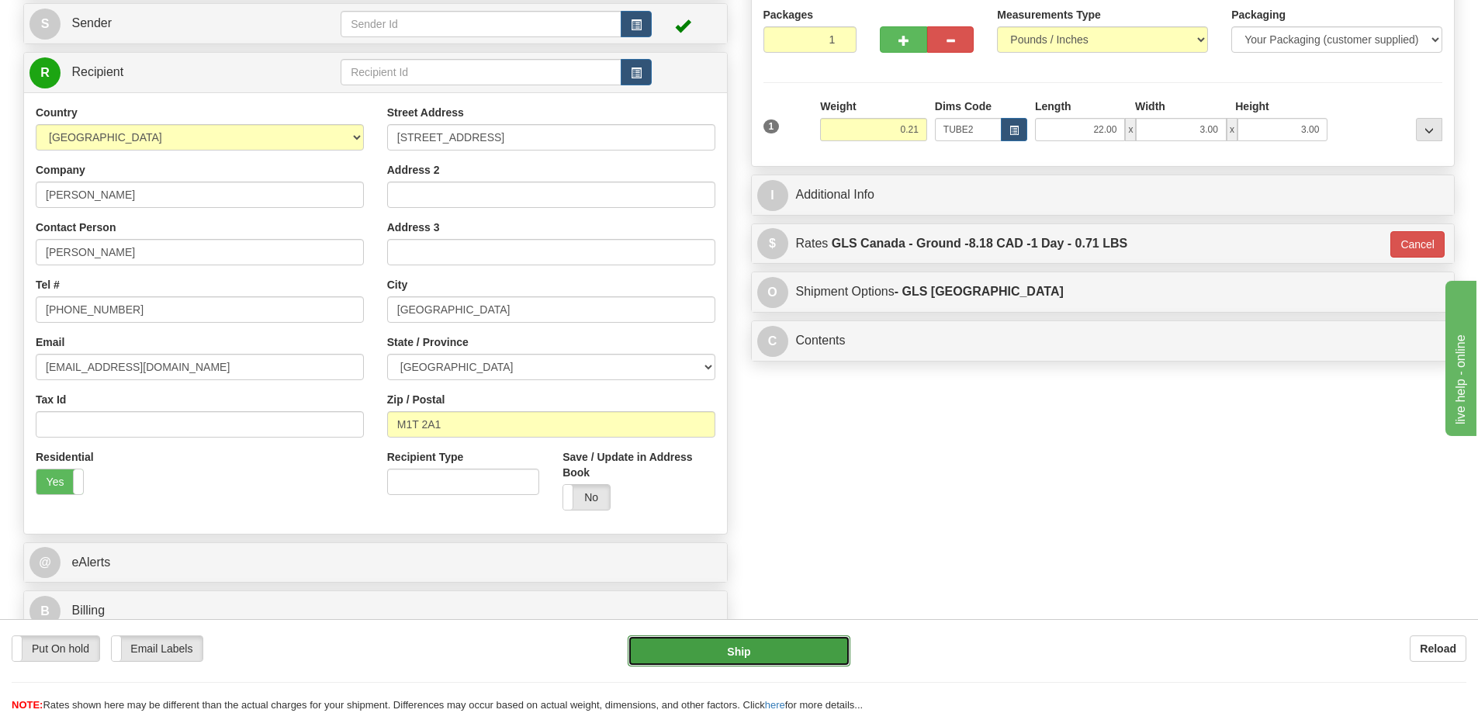
click at [768, 657] on button "Ship" at bounding box center [739, 651] width 223 height 31
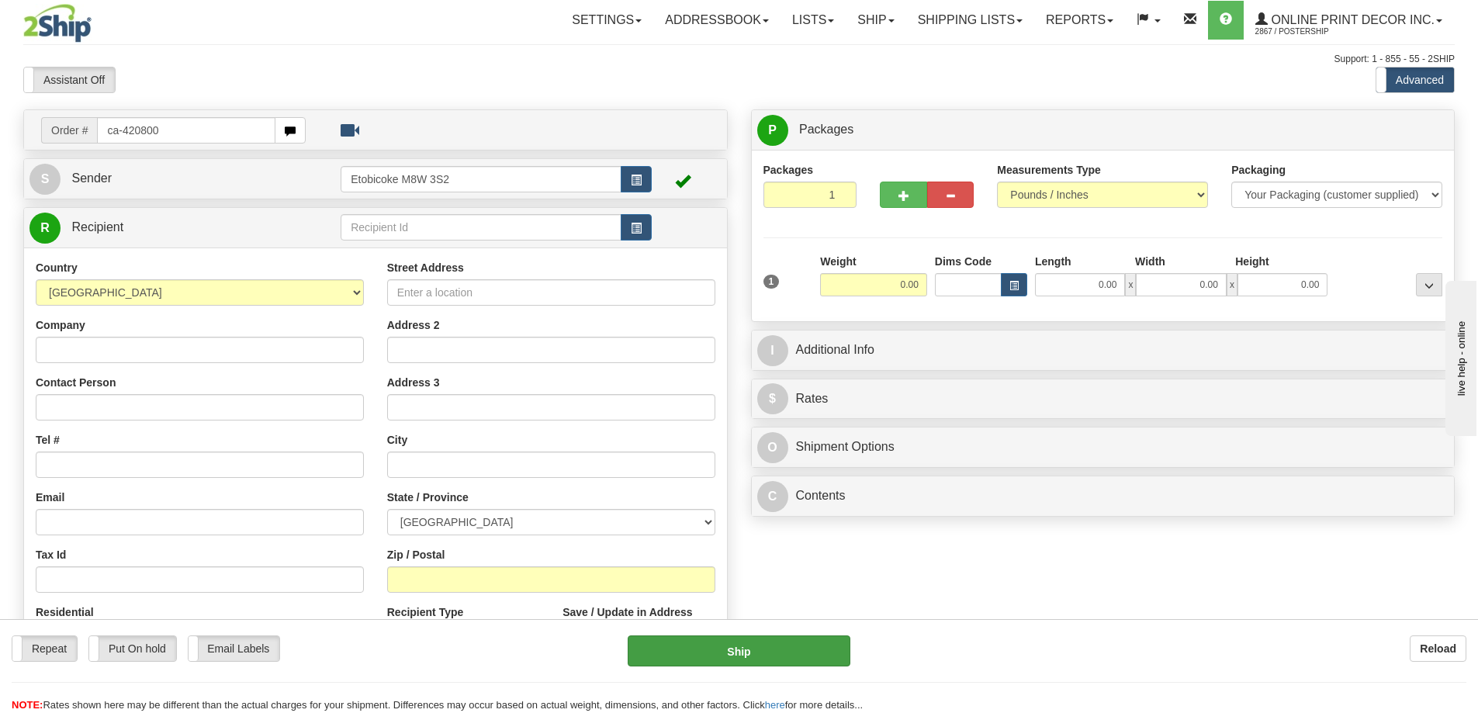
type input "ca-420800"
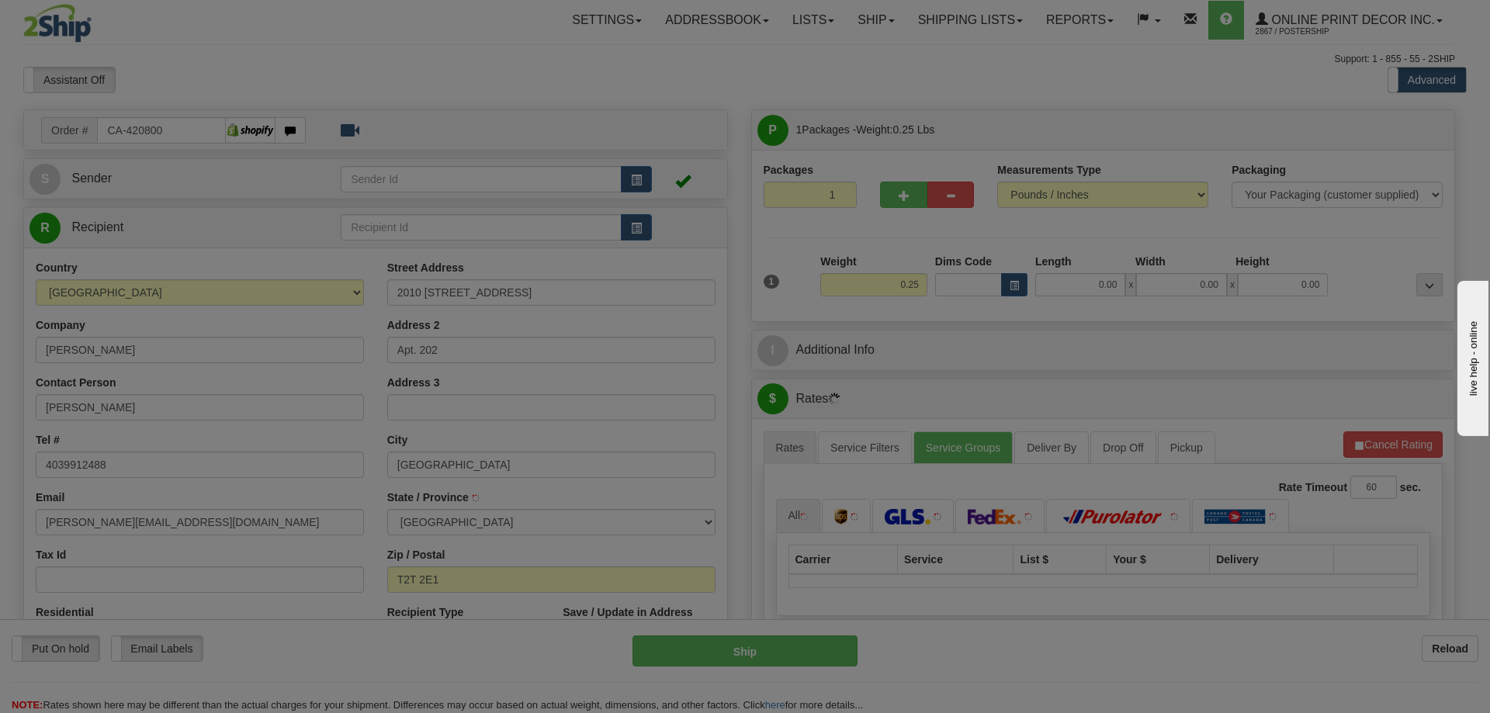
type input "[GEOGRAPHIC_DATA]"
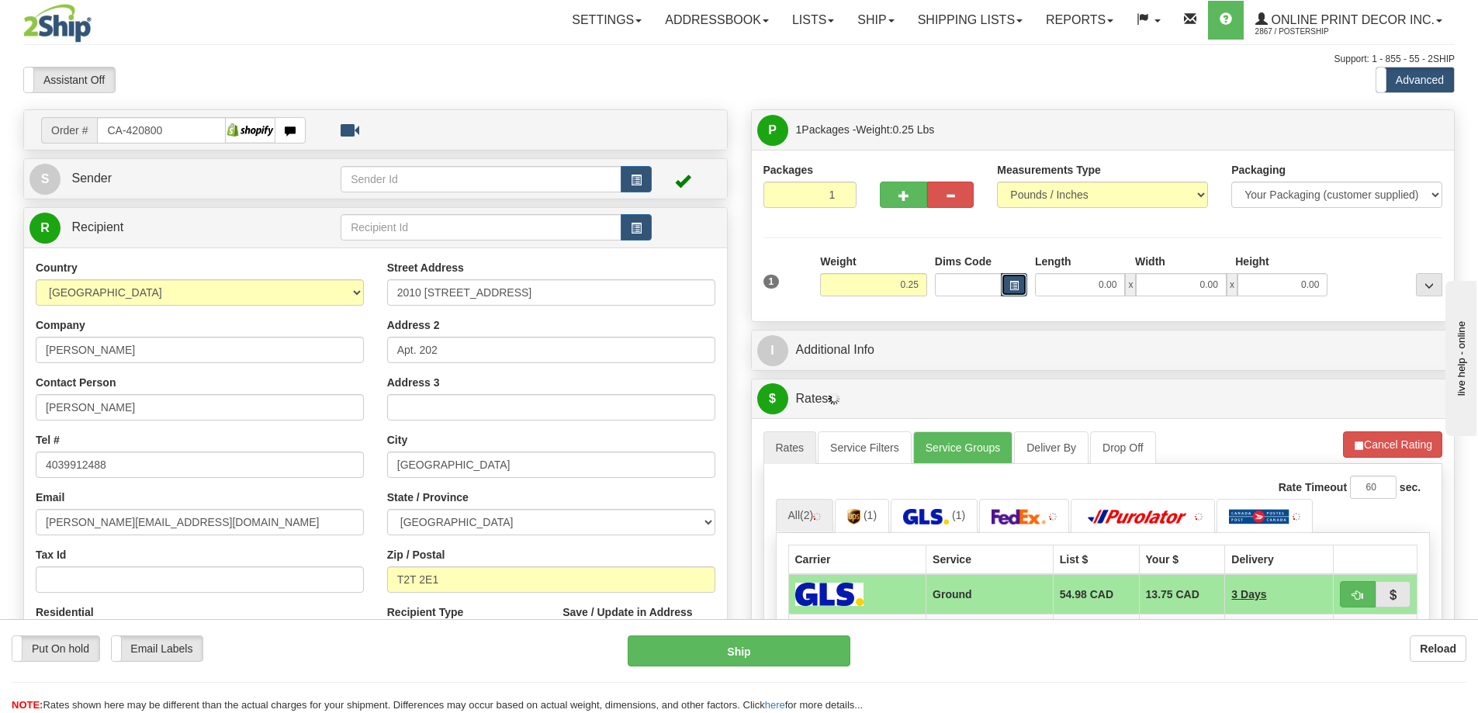
click at [1017, 285] on span "button" at bounding box center [1014, 286] width 9 height 9
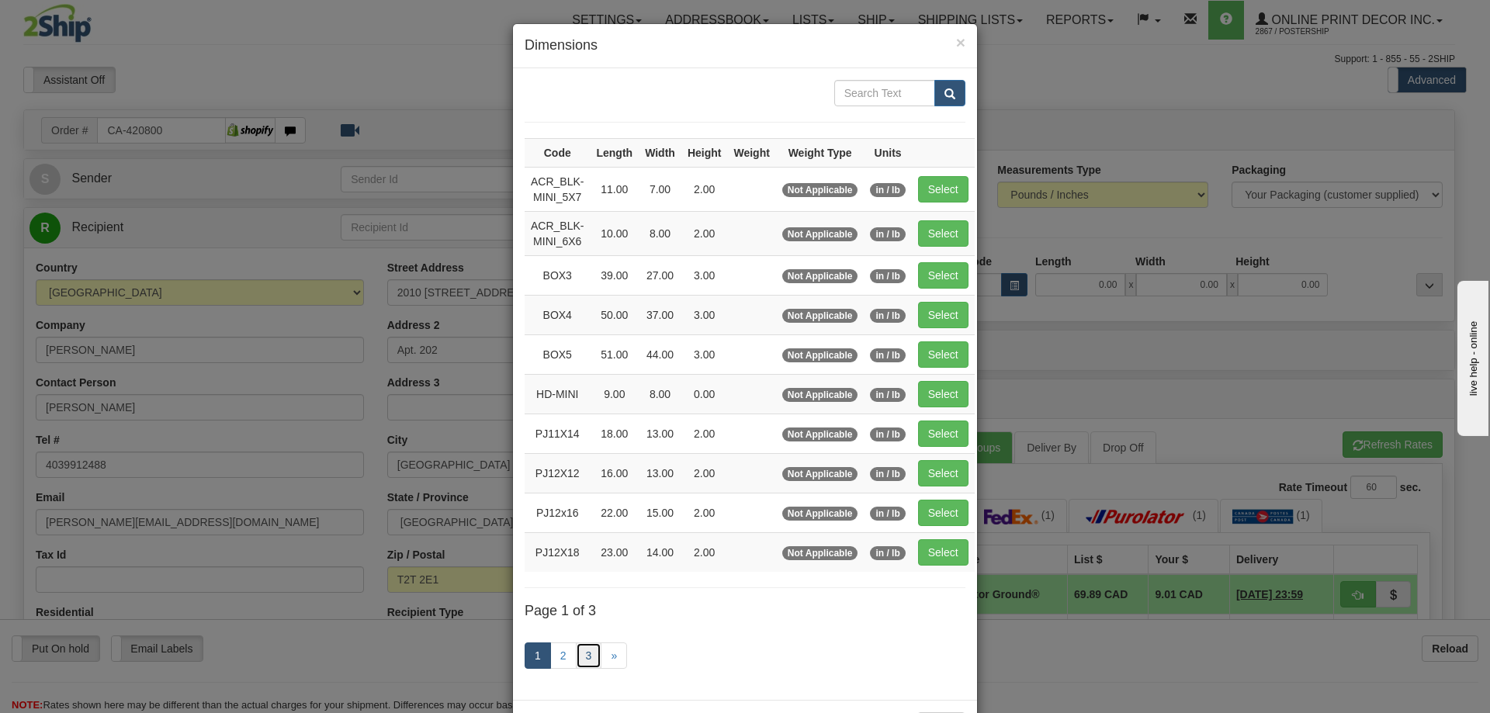
click at [577, 651] on link "3" at bounding box center [589, 656] width 26 height 26
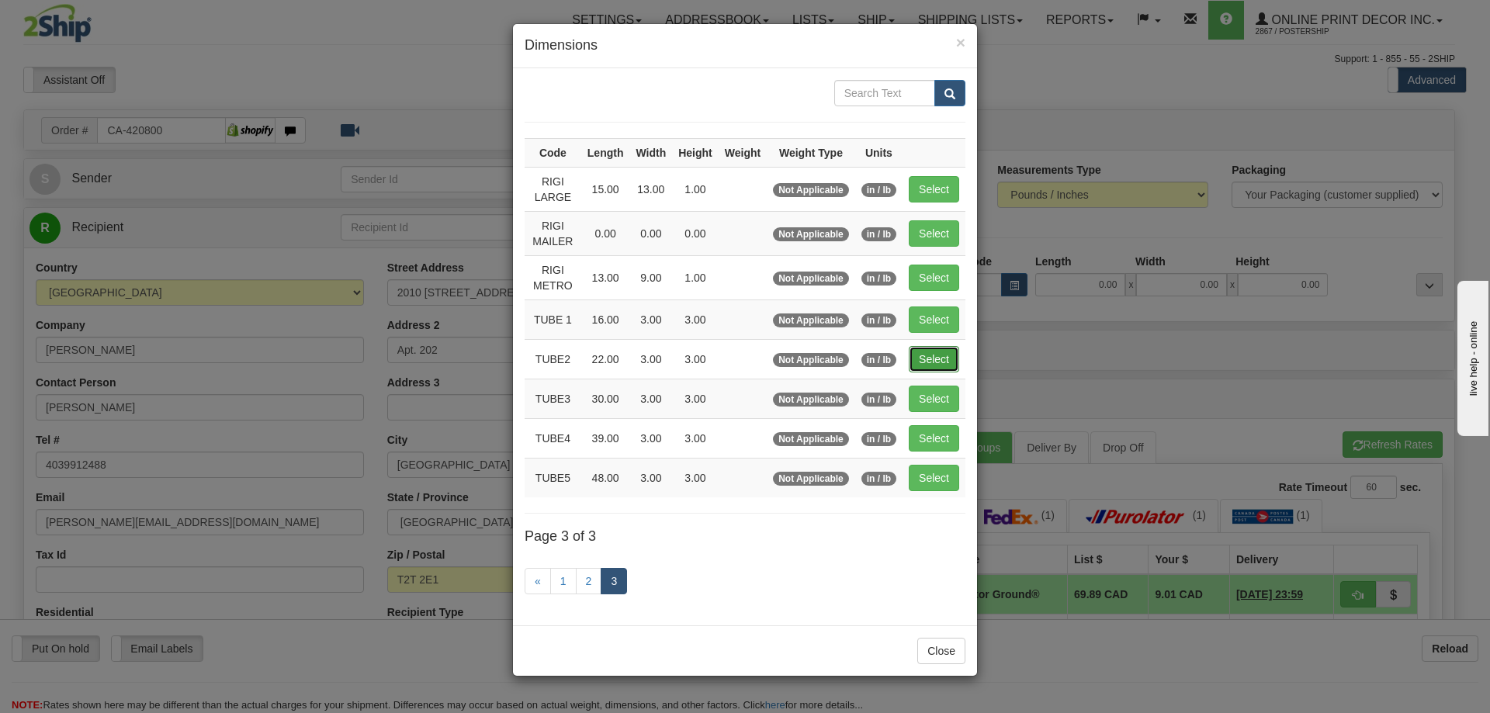
click at [944, 353] on button "Select" at bounding box center [934, 359] width 50 height 26
type input "TUBE2"
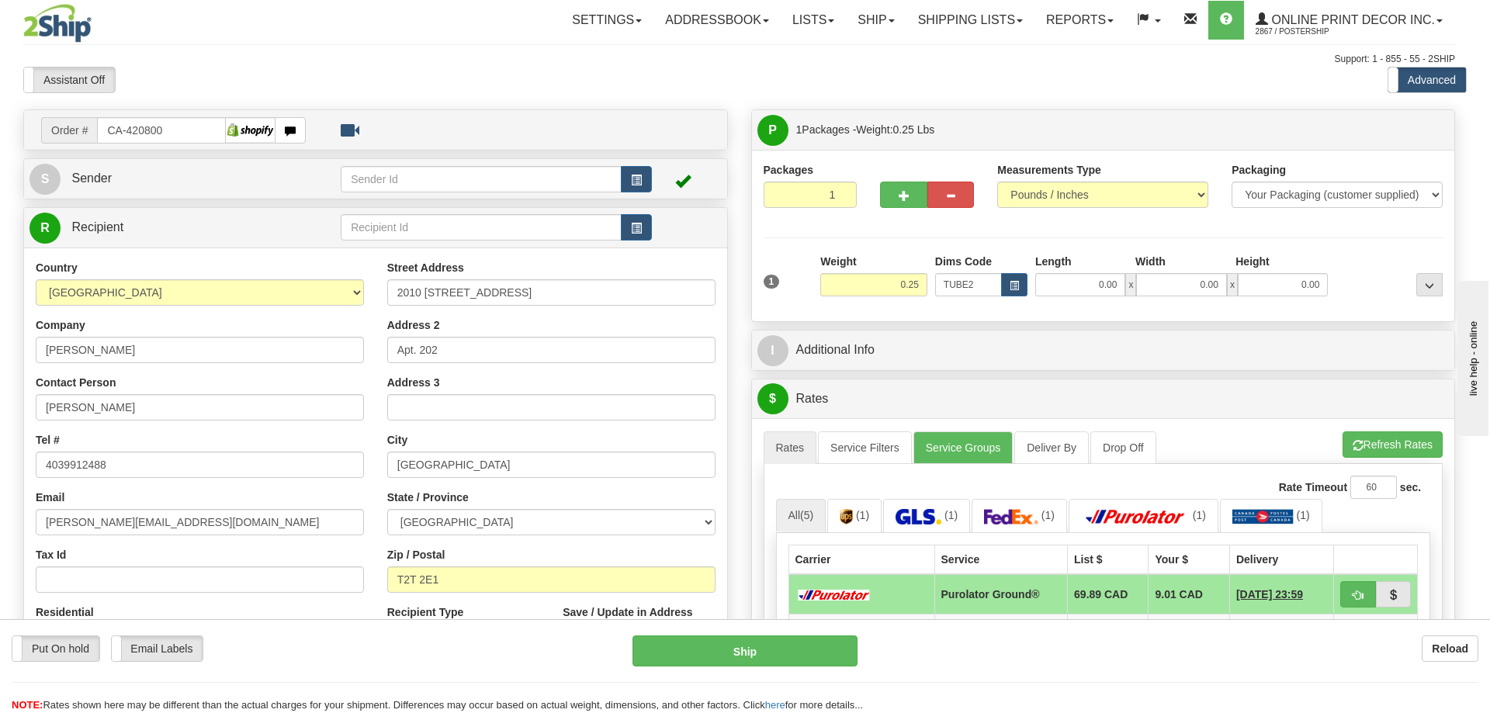
type input "22.00"
type input "3.00"
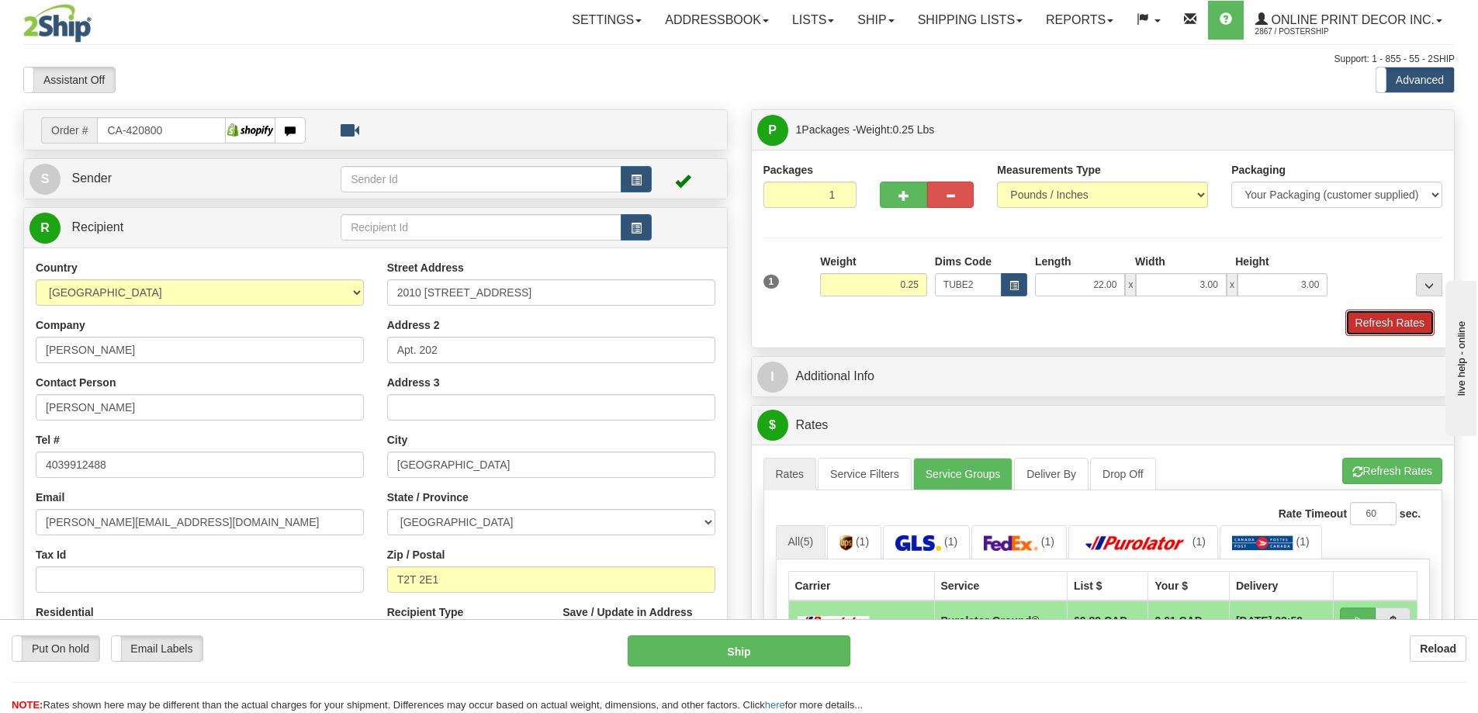
click at [1385, 313] on button "Refresh Rates" at bounding box center [1390, 323] width 89 height 26
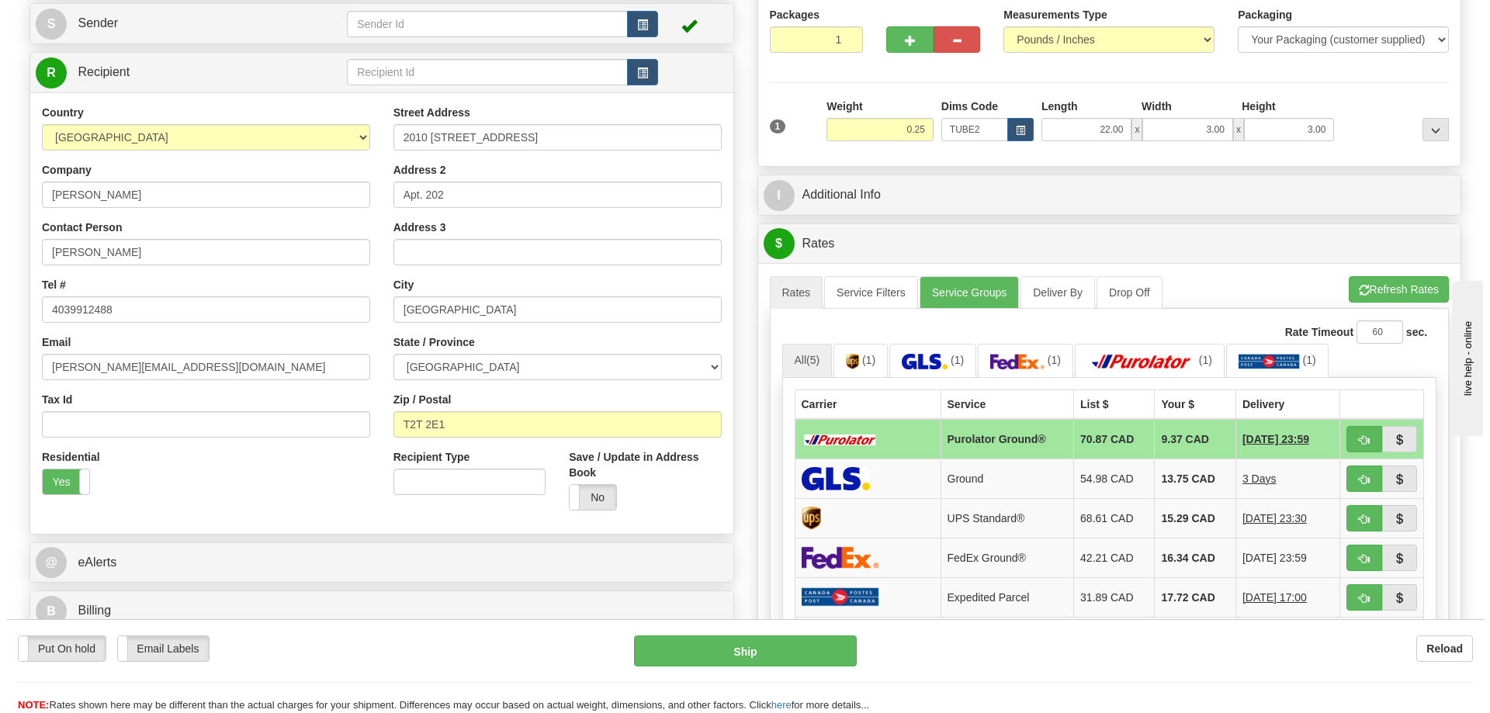
scroll to position [233, 0]
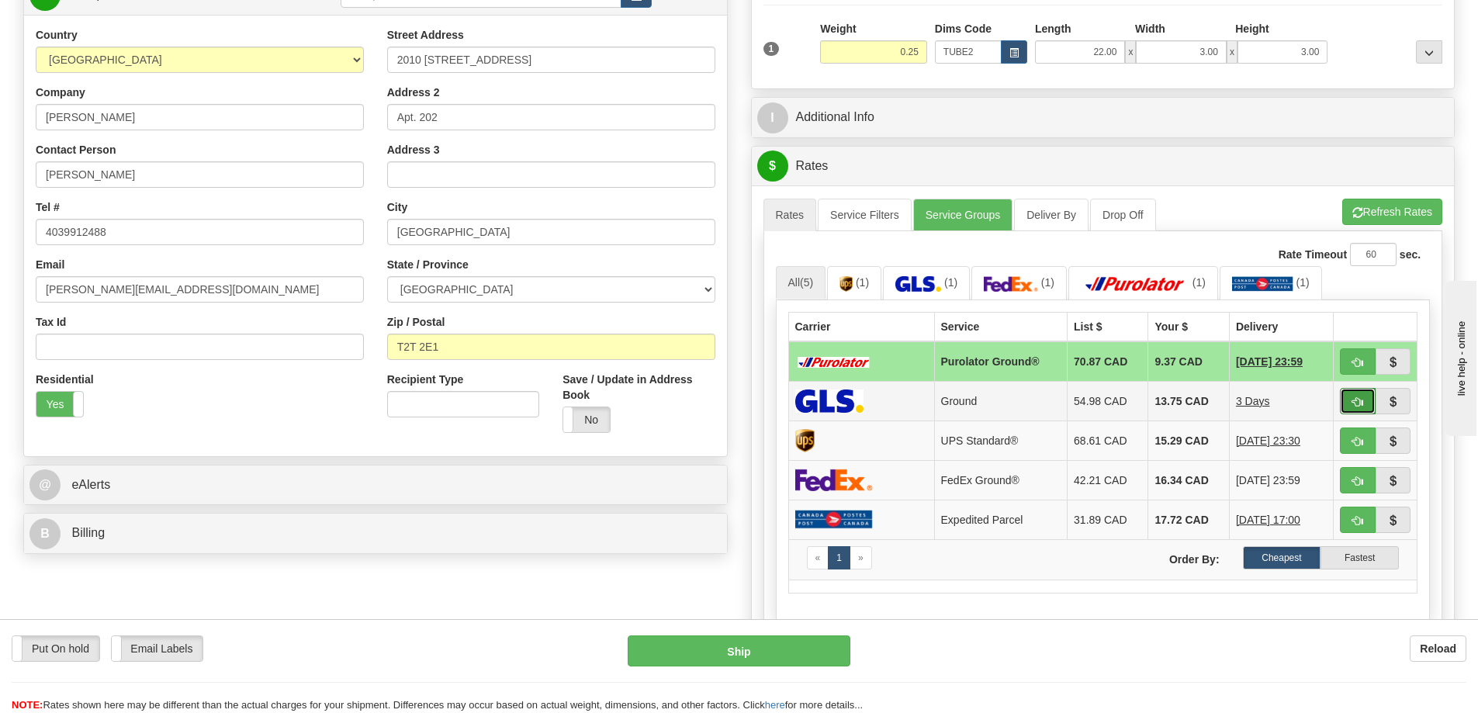
click at [1362, 397] on button "button" at bounding box center [1358, 401] width 36 height 26
type input "1"
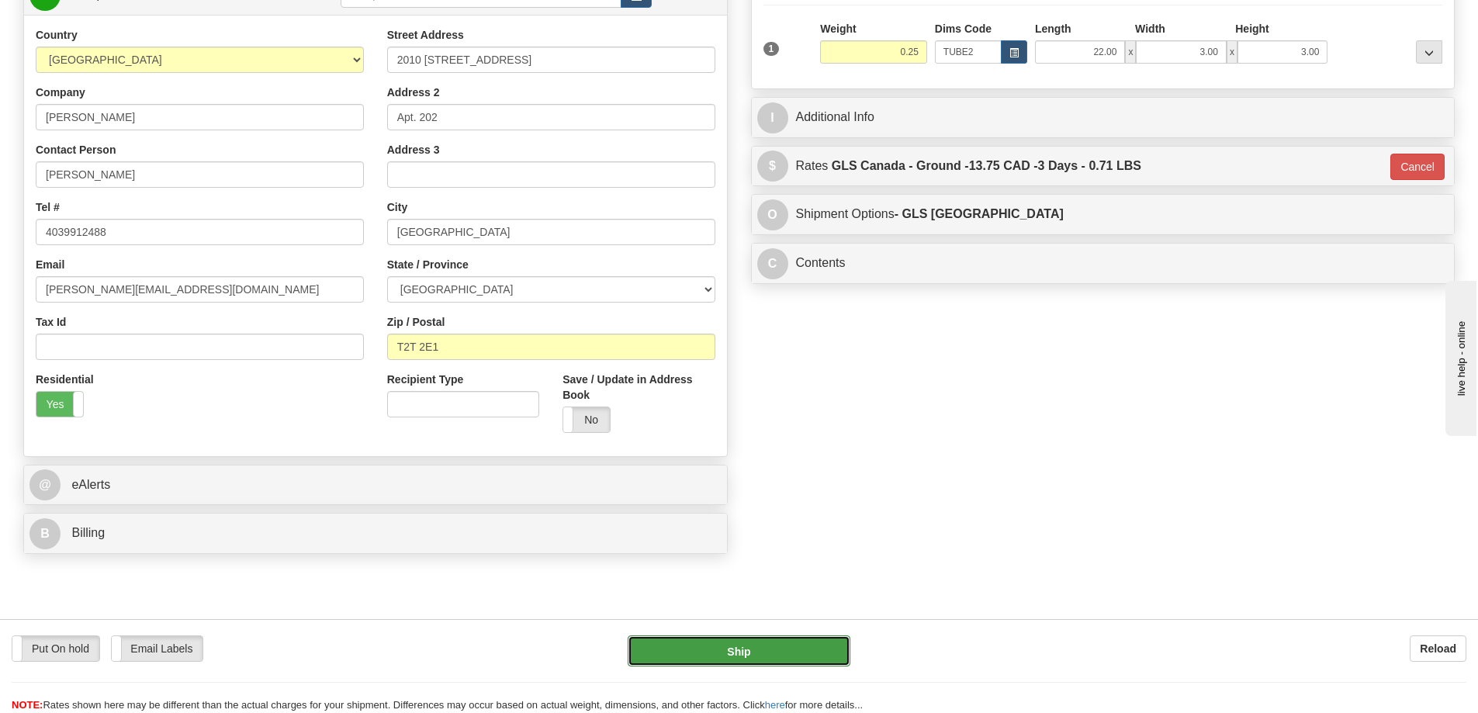
click at [809, 645] on button "Ship" at bounding box center [739, 651] width 223 height 31
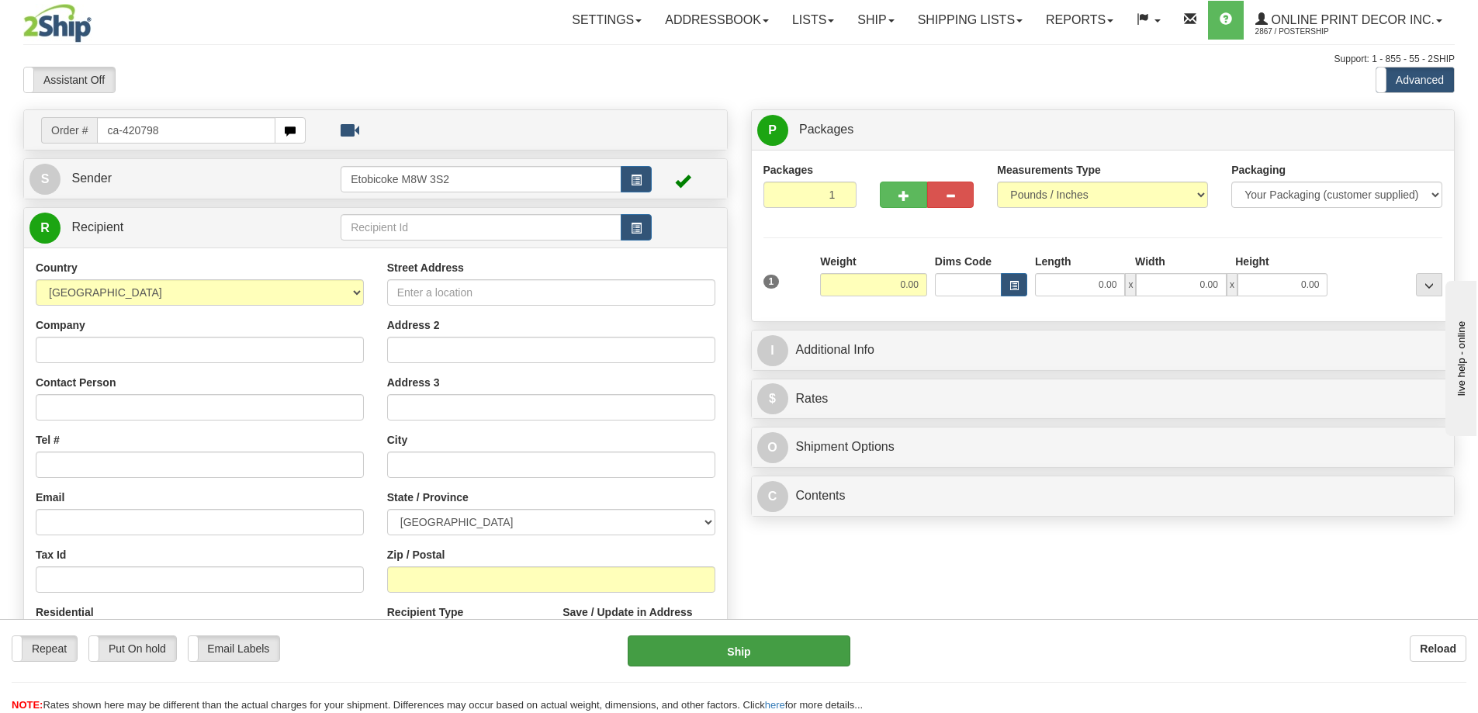
type input "ca-420798"
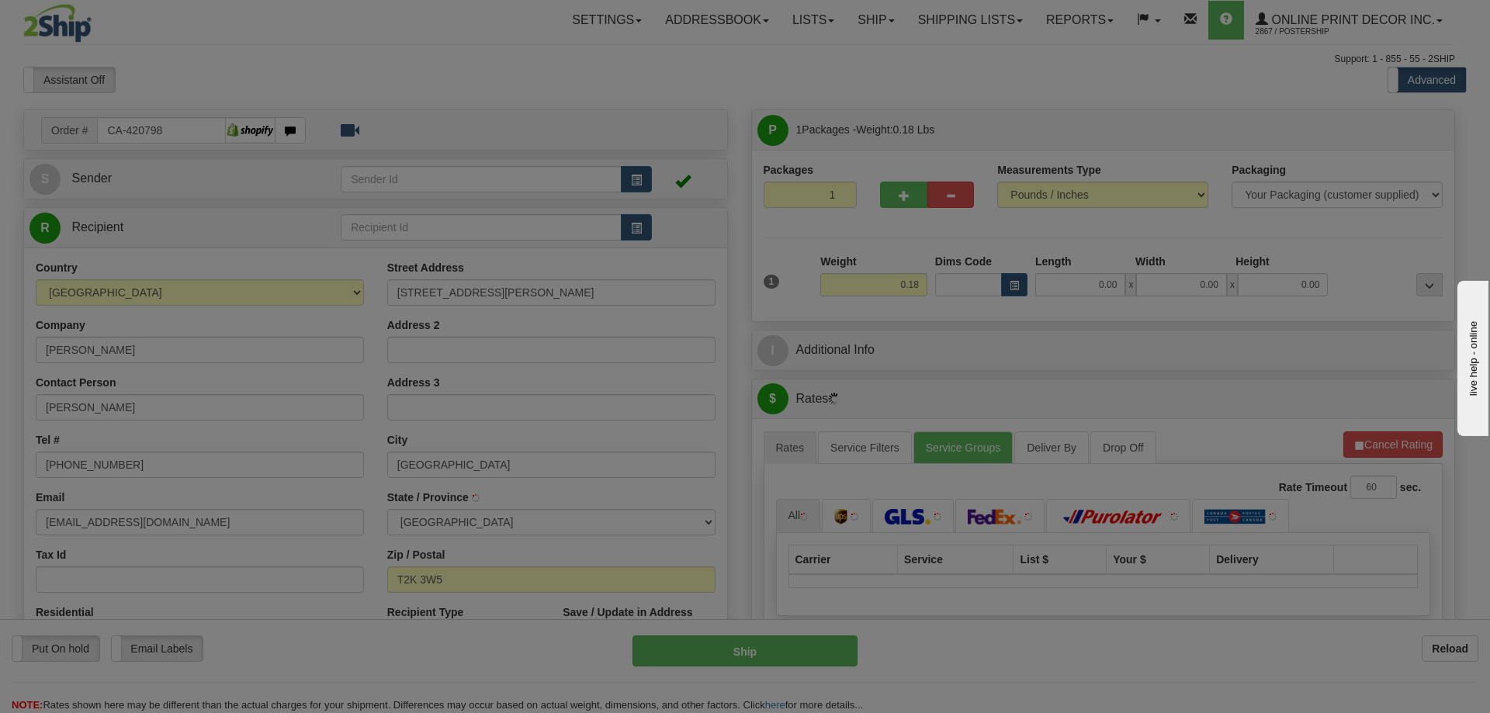
type input "CALGARY"
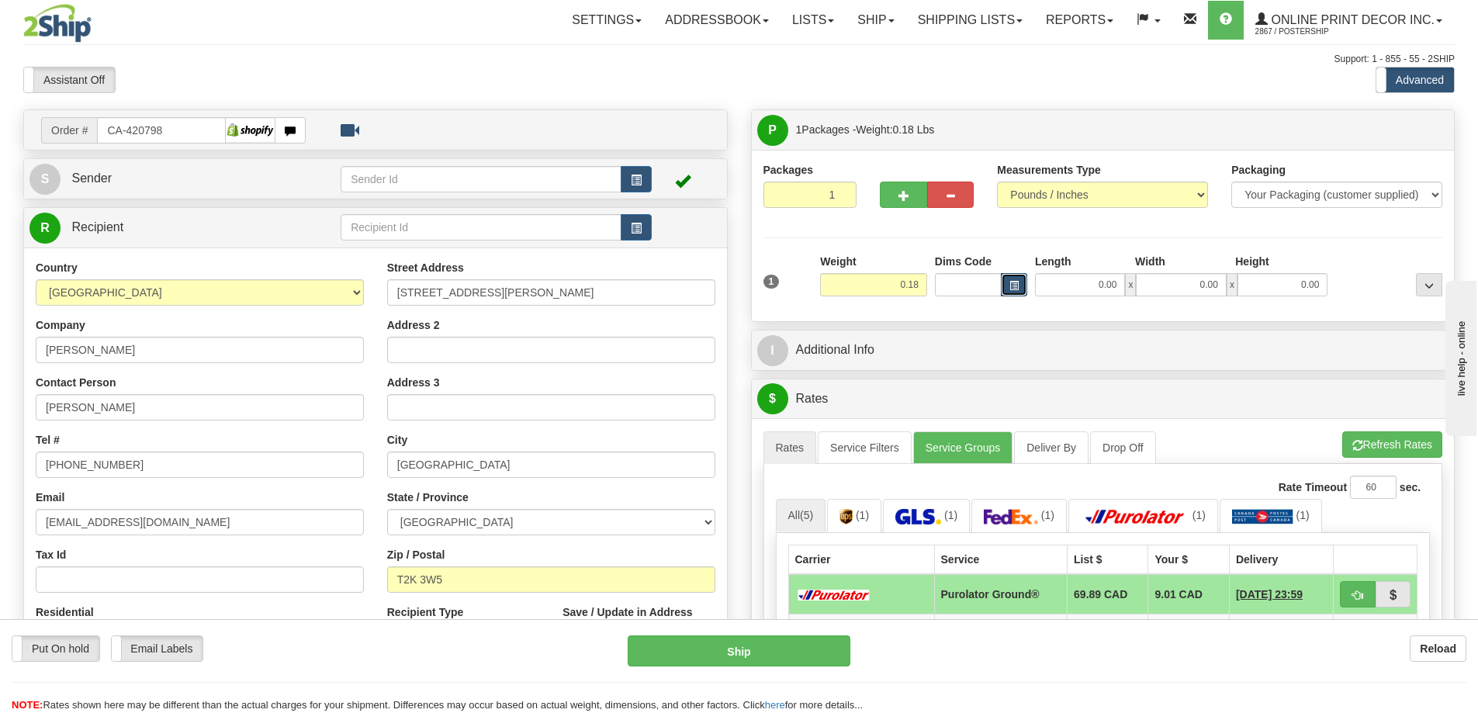
click at [1011, 282] on span "button" at bounding box center [1014, 286] width 9 height 9
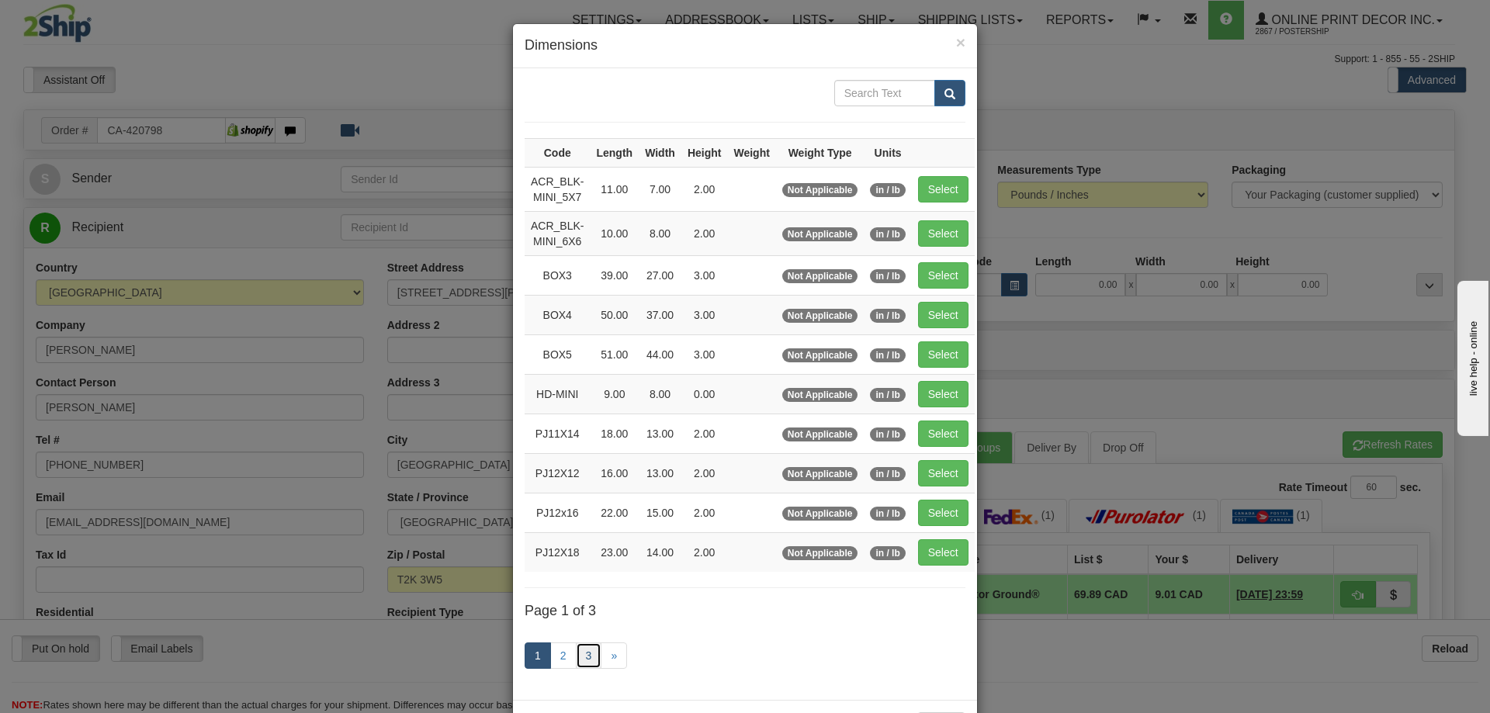
click at [587, 656] on link "3" at bounding box center [589, 656] width 26 height 26
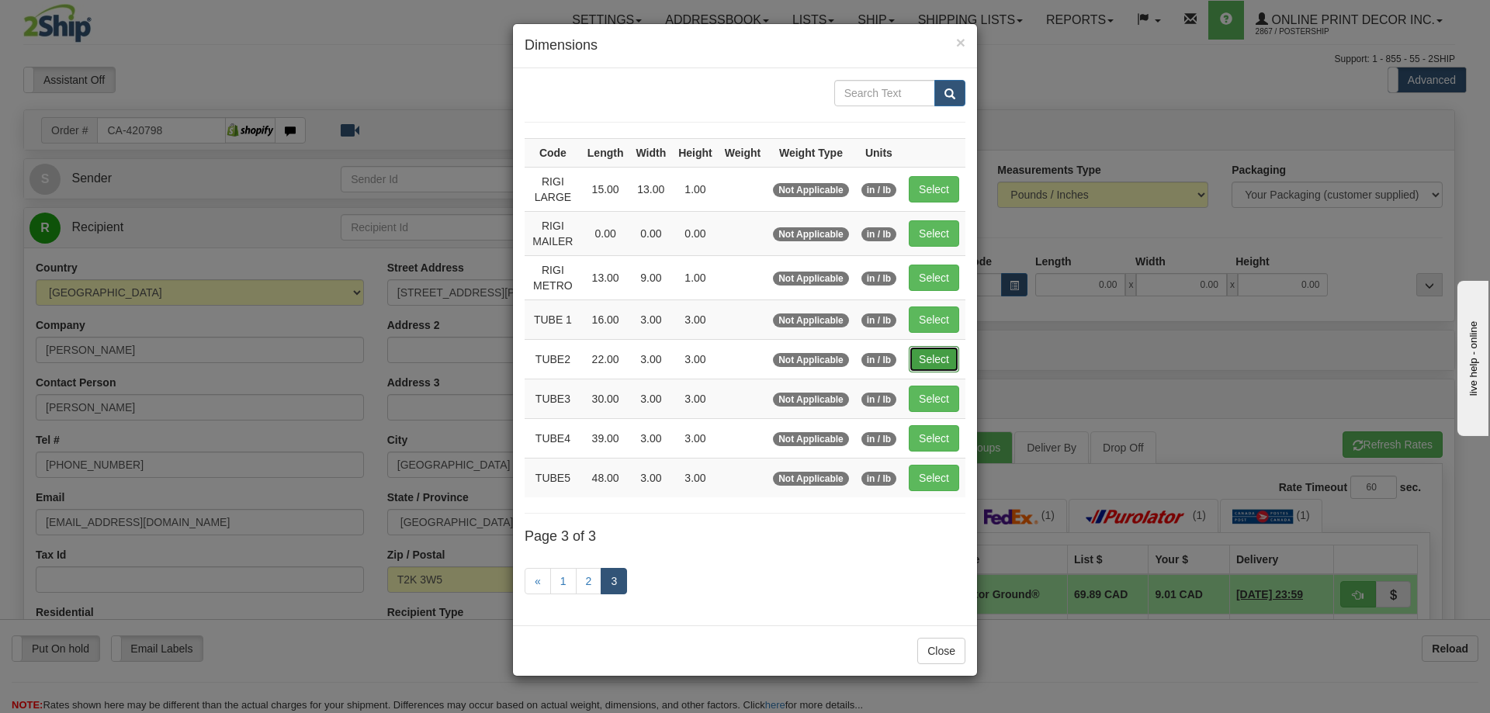
click at [947, 363] on button "Select" at bounding box center [934, 359] width 50 height 26
type input "TUBE2"
type input "22.00"
type input "3.00"
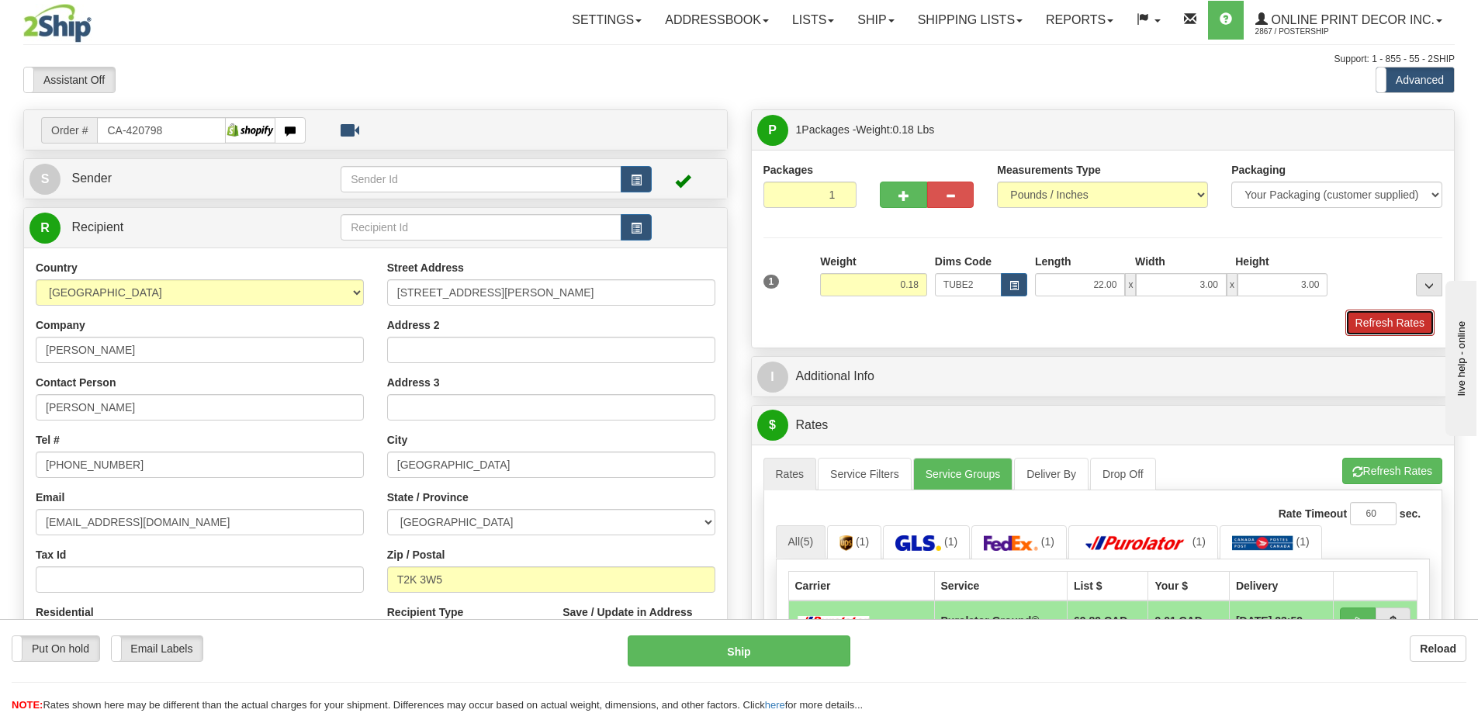
click at [1400, 317] on button "Refresh Rates" at bounding box center [1390, 323] width 89 height 26
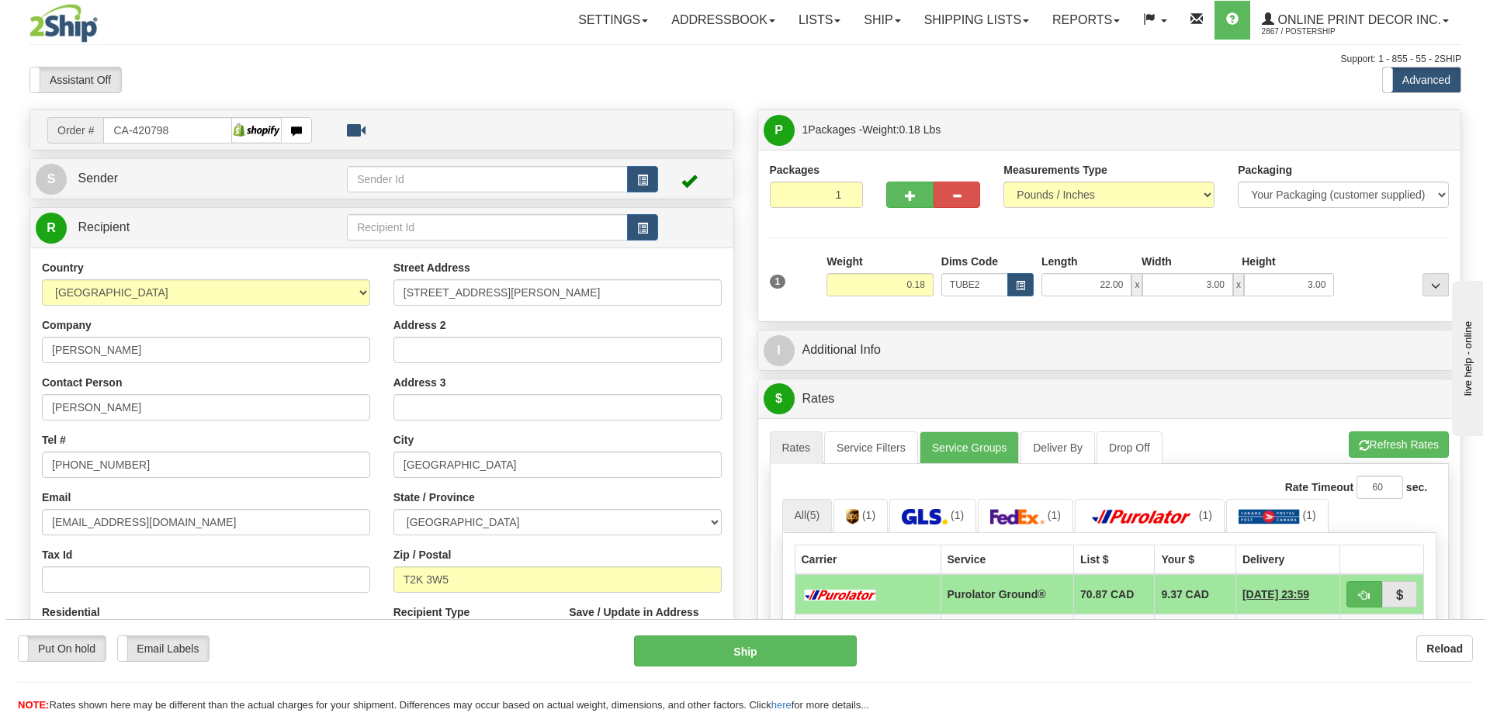
scroll to position [155, 0]
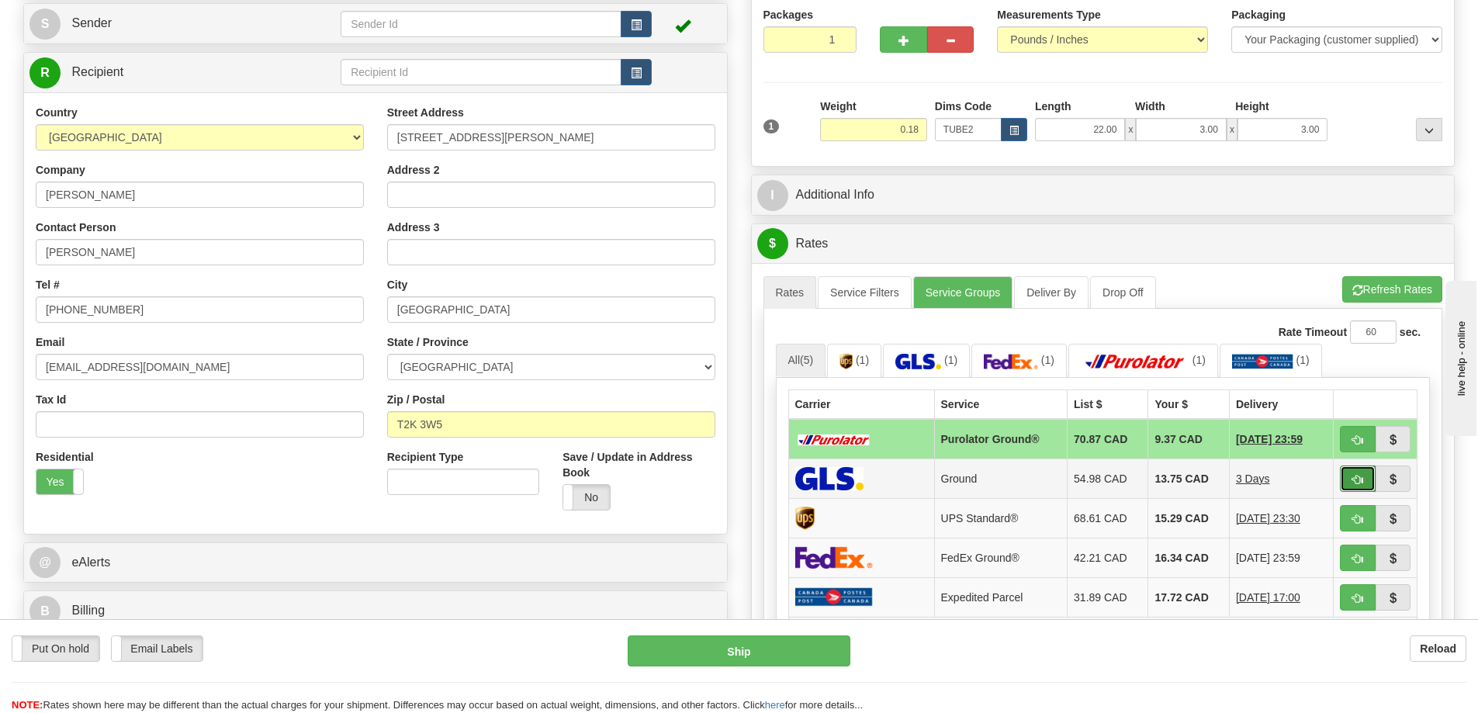
click at [1356, 474] on button "button" at bounding box center [1358, 479] width 36 height 26
type input "1"
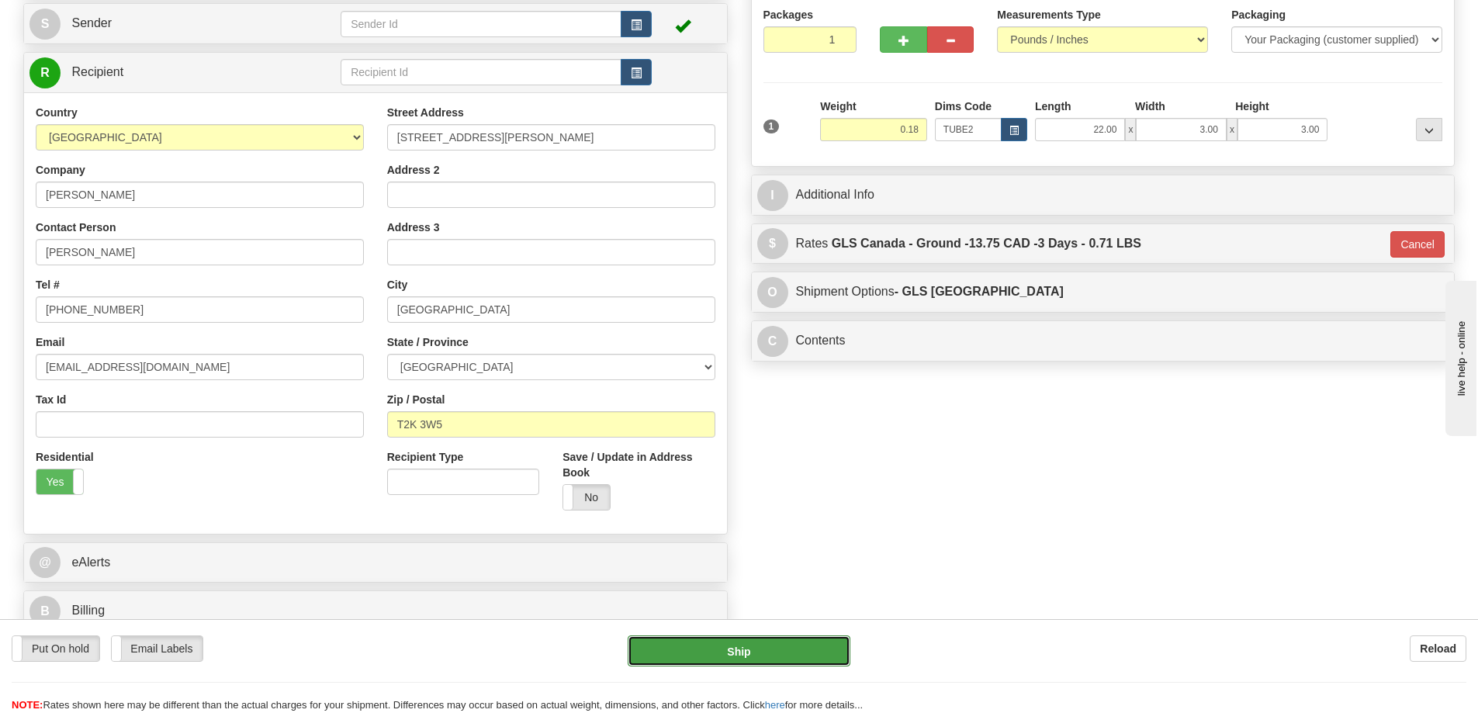
click at [778, 649] on button "Ship" at bounding box center [739, 651] width 223 height 31
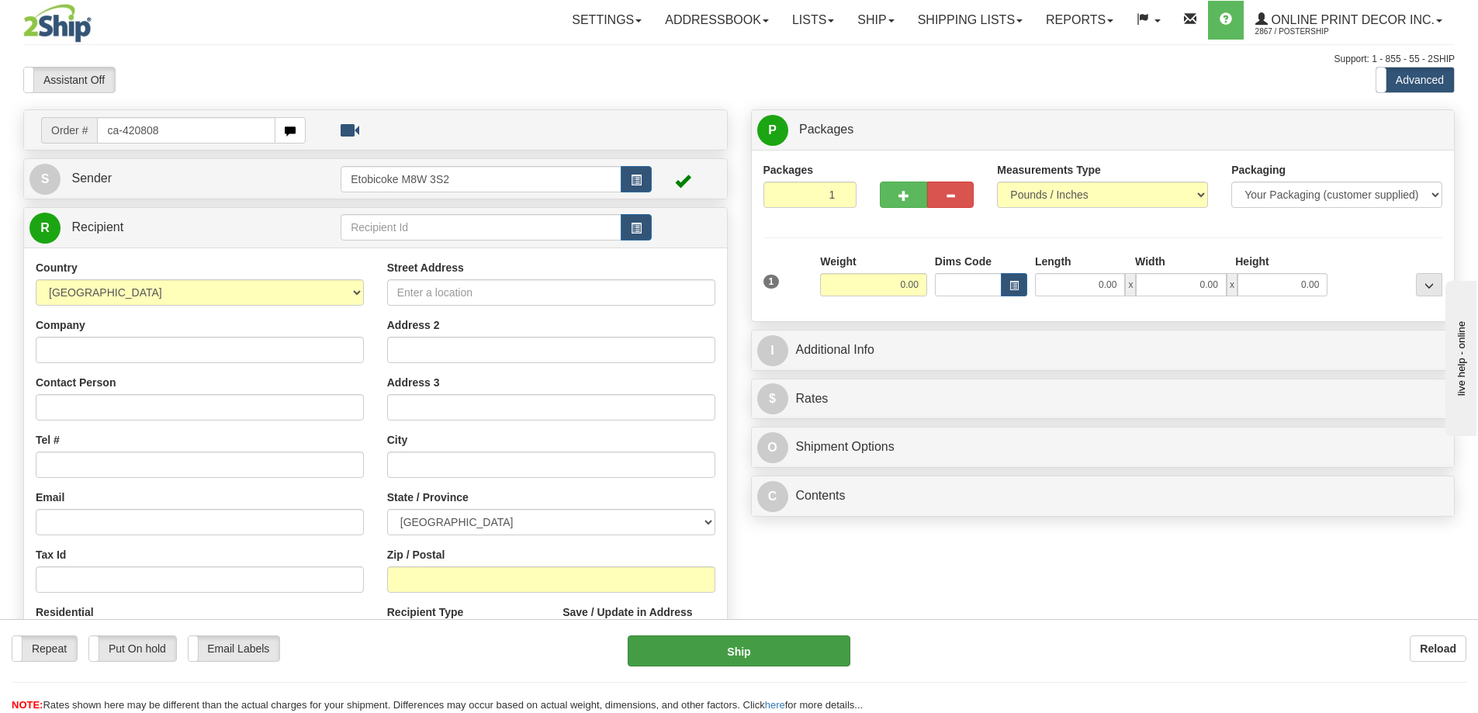
type input "ca-420808"
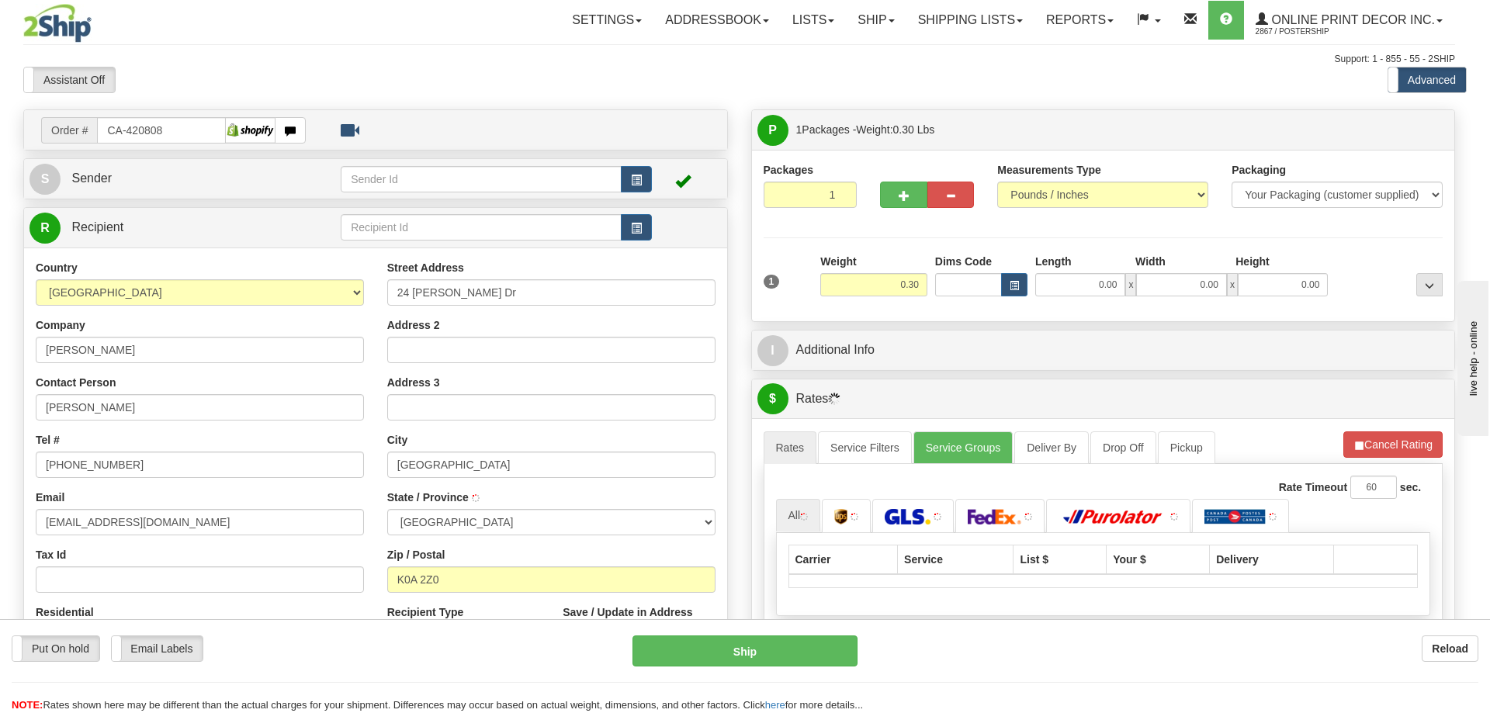
type input "[GEOGRAPHIC_DATA]"
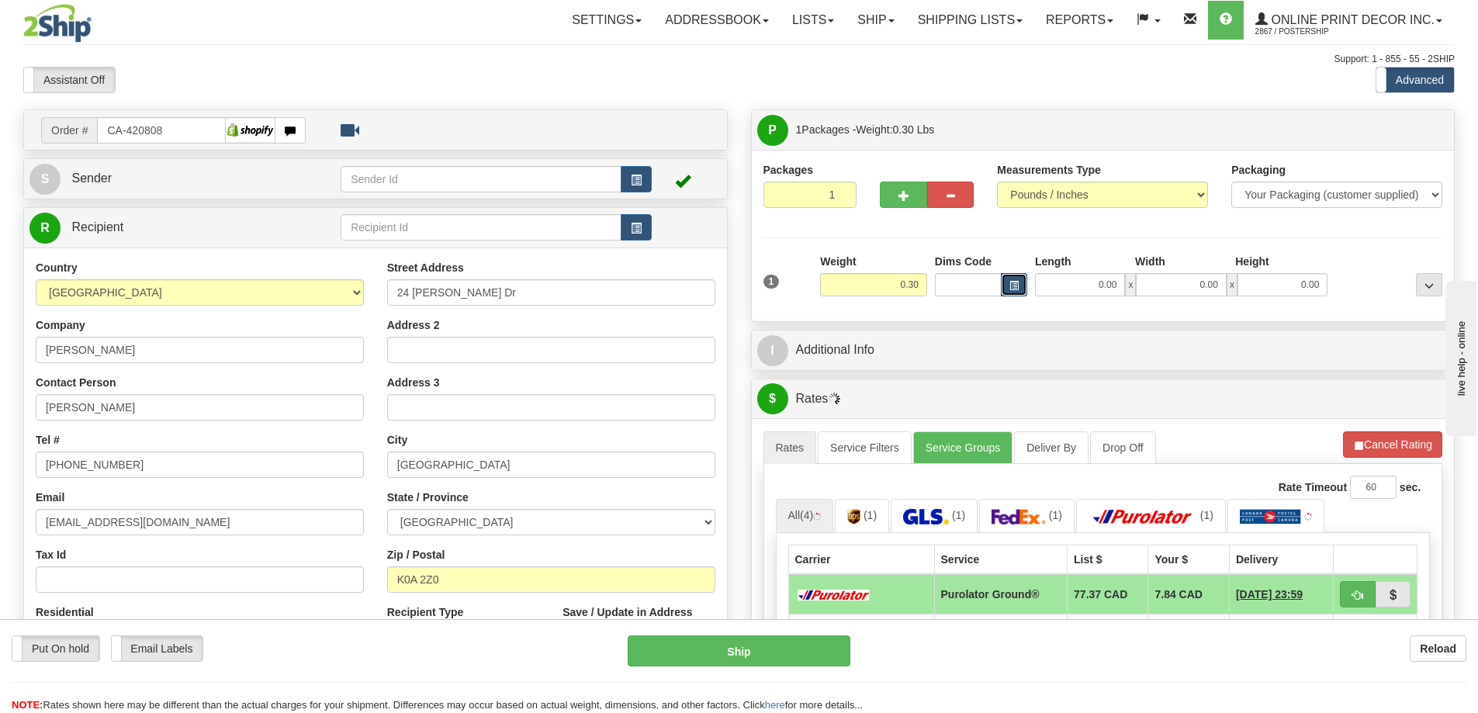
click at [1017, 286] on span "button" at bounding box center [1014, 286] width 9 height 9
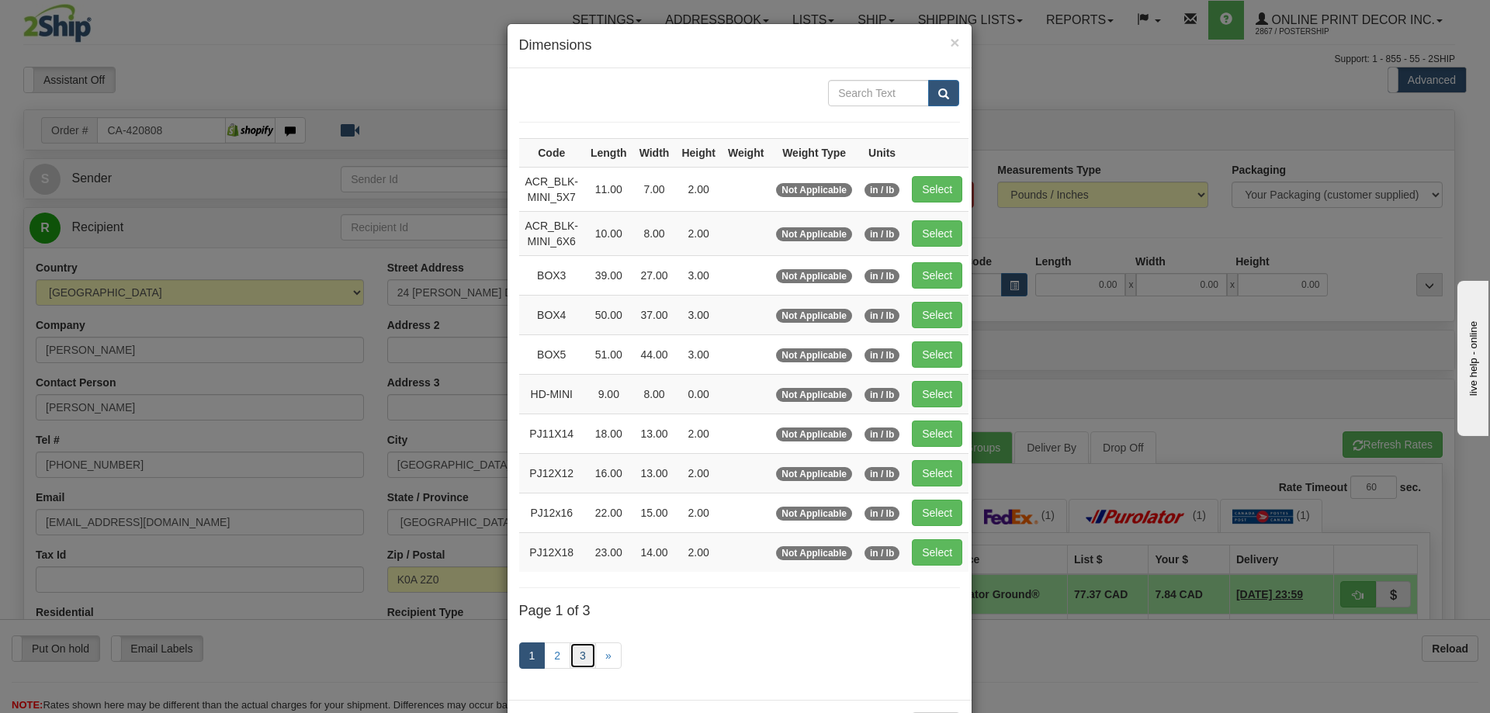
click at [578, 648] on link "3" at bounding box center [583, 656] width 26 height 26
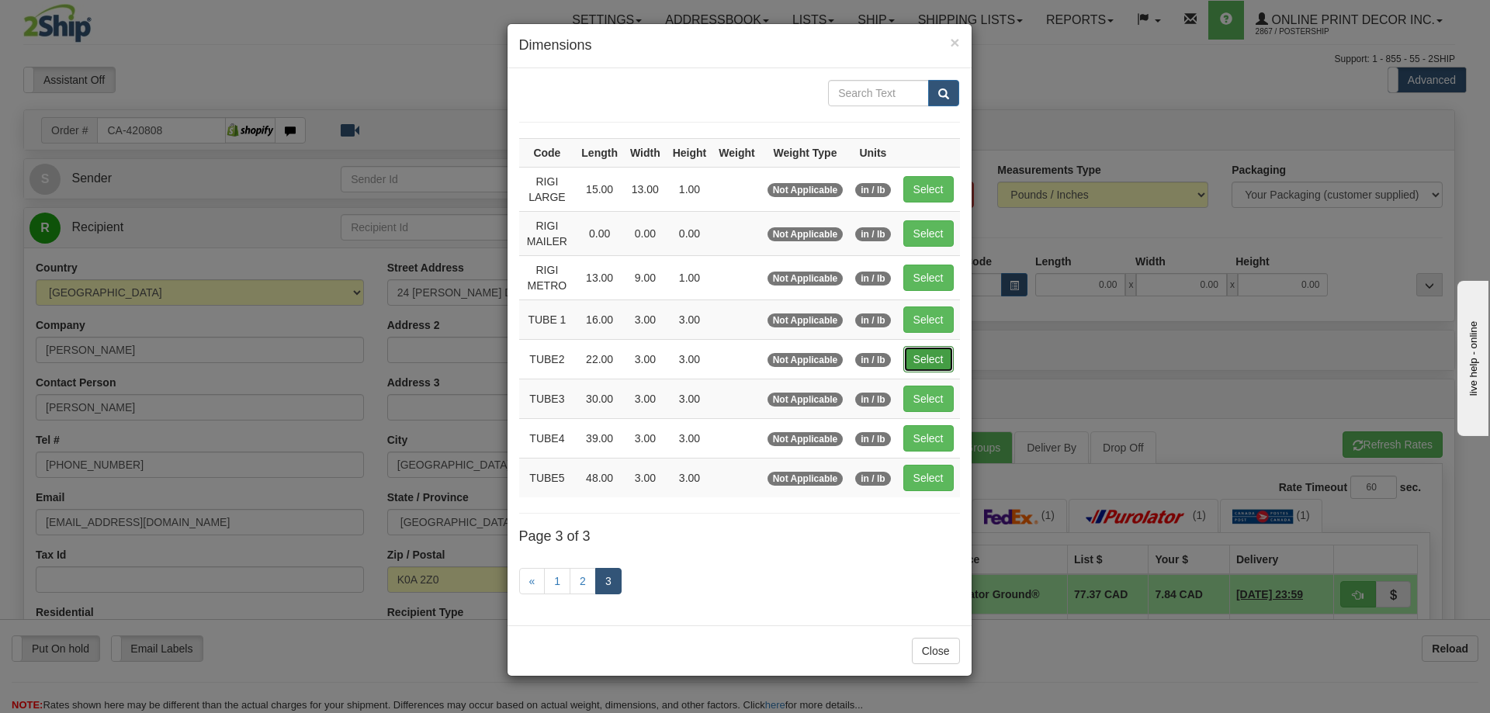
click at [928, 357] on button "Select" at bounding box center [928, 359] width 50 height 26
type input "TUBE2"
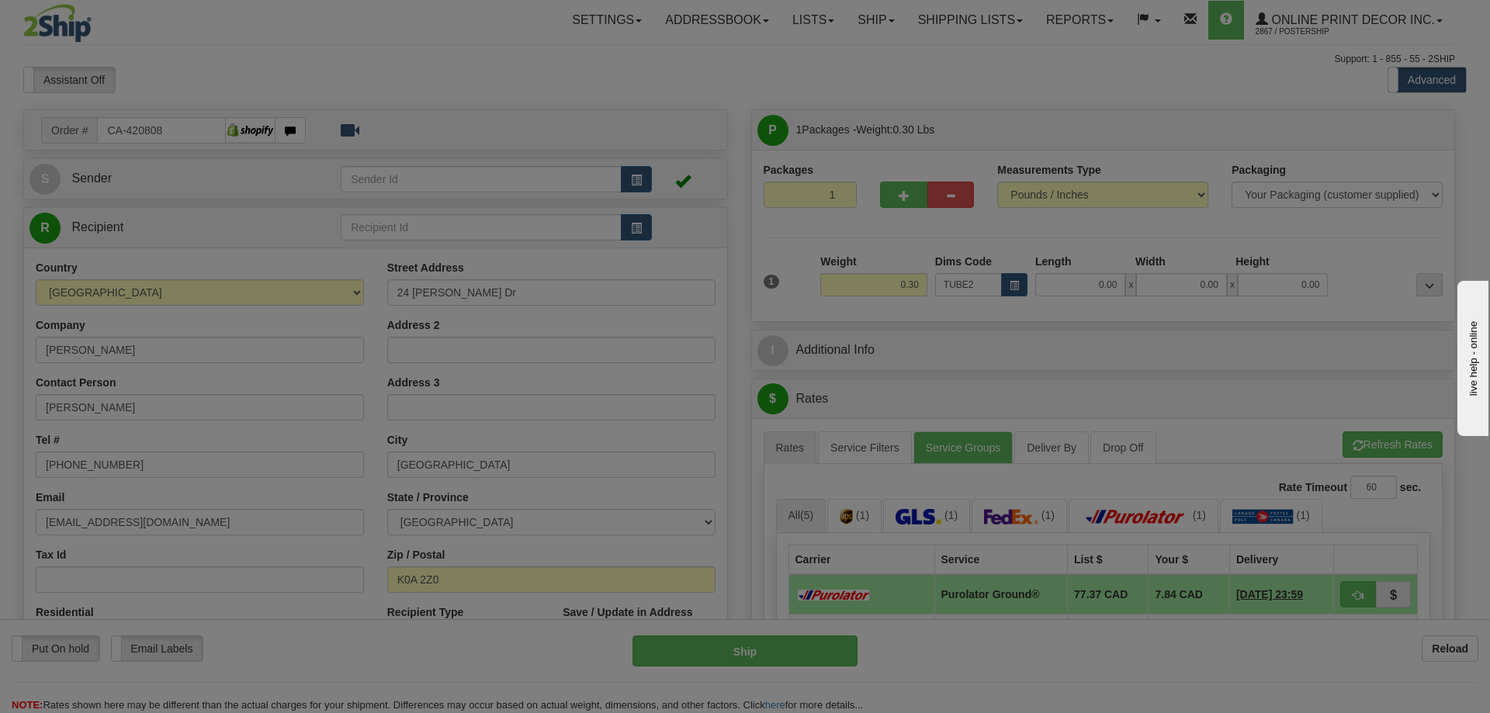
type input "22.00"
type input "3.00"
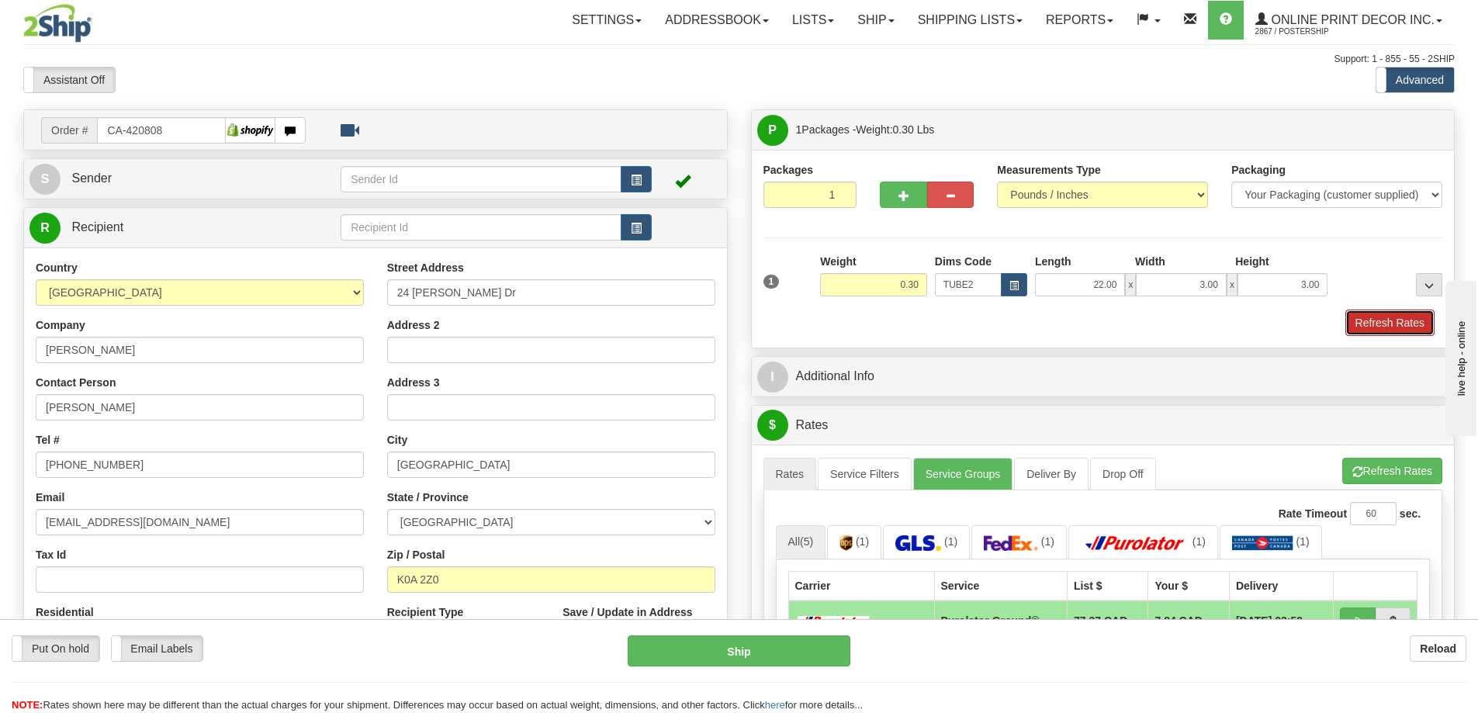
click at [1408, 321] on button "Refresh Rates" at bounding box center [1390, 323] width 89 height 26
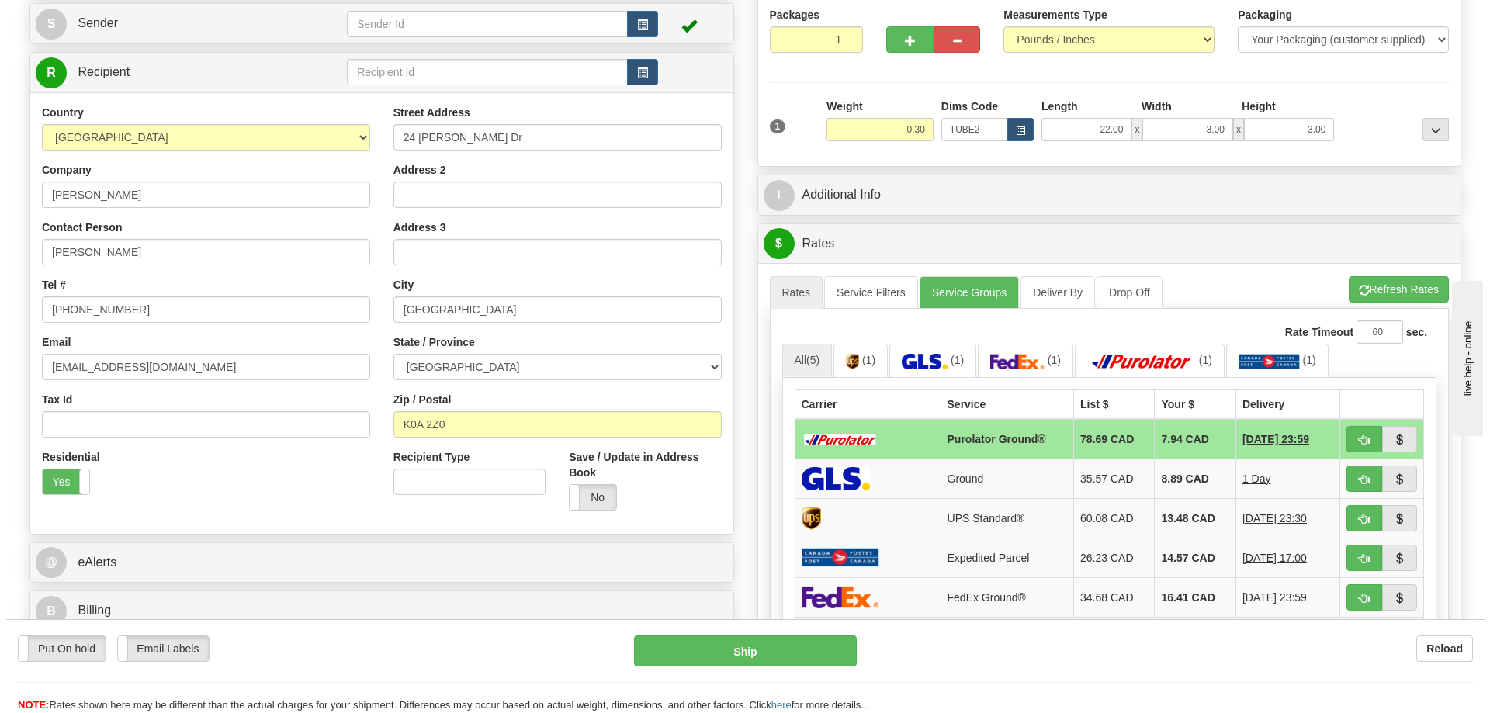
scroll to position [233, 0]
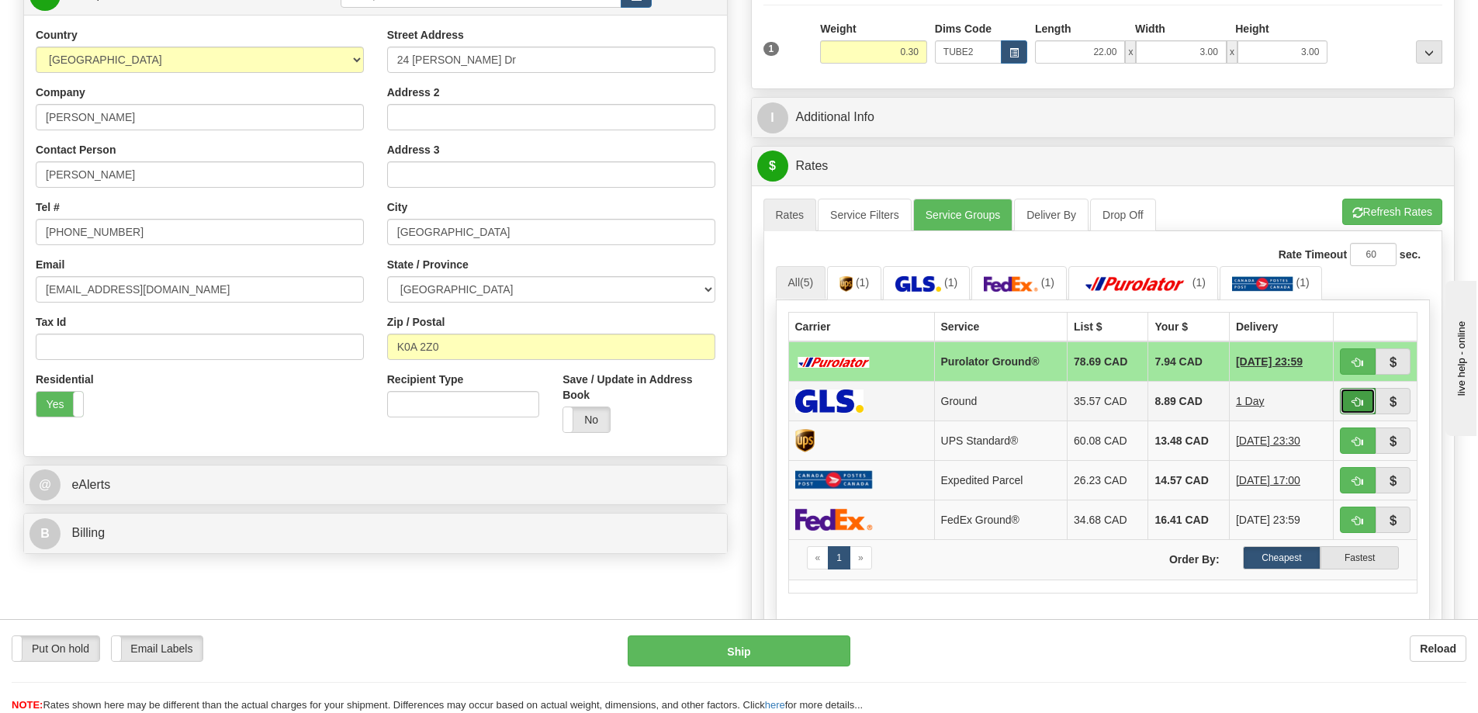
click at [1353, 401] on span "button" at bounding box center [1358, 402] width 11 height 10
type input "1"
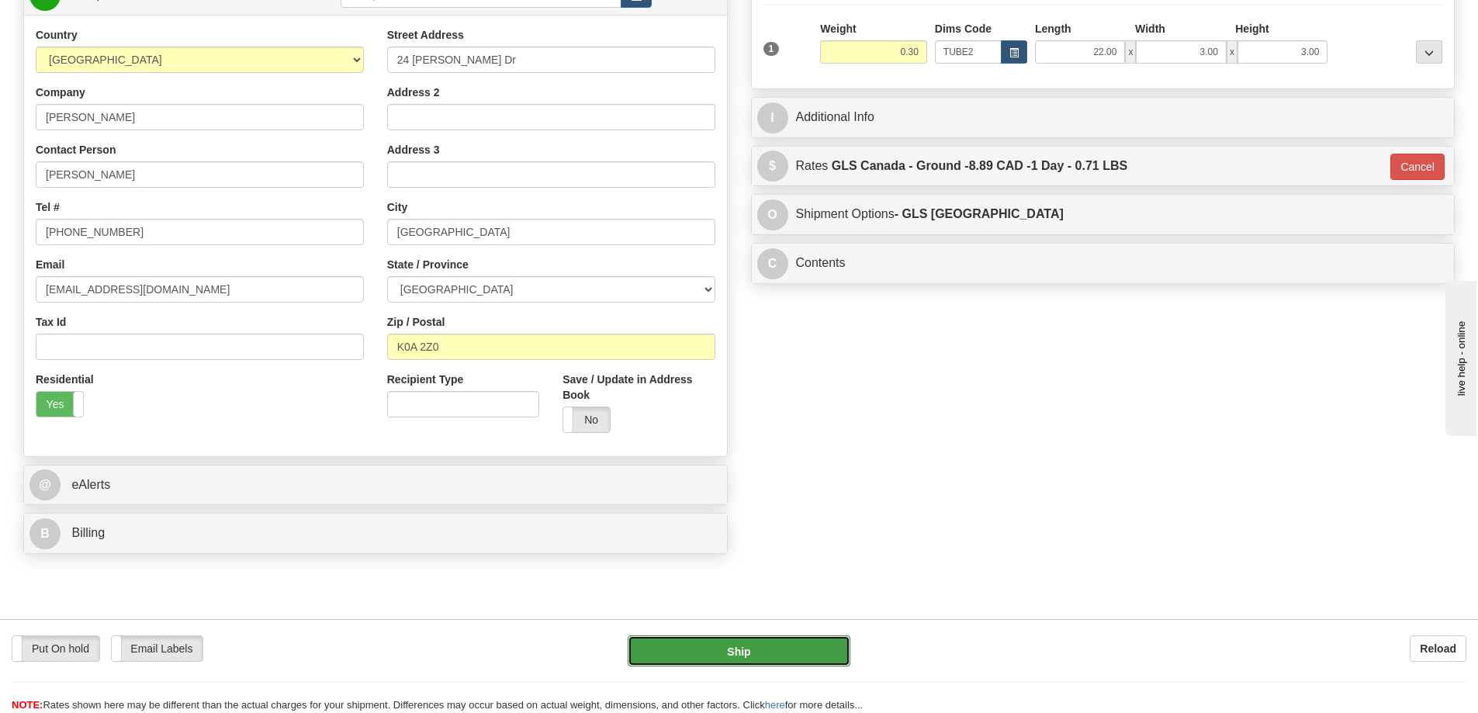
click at [806, 639] on button "Ship" at bounding box center [739, 651] width 223 height 31
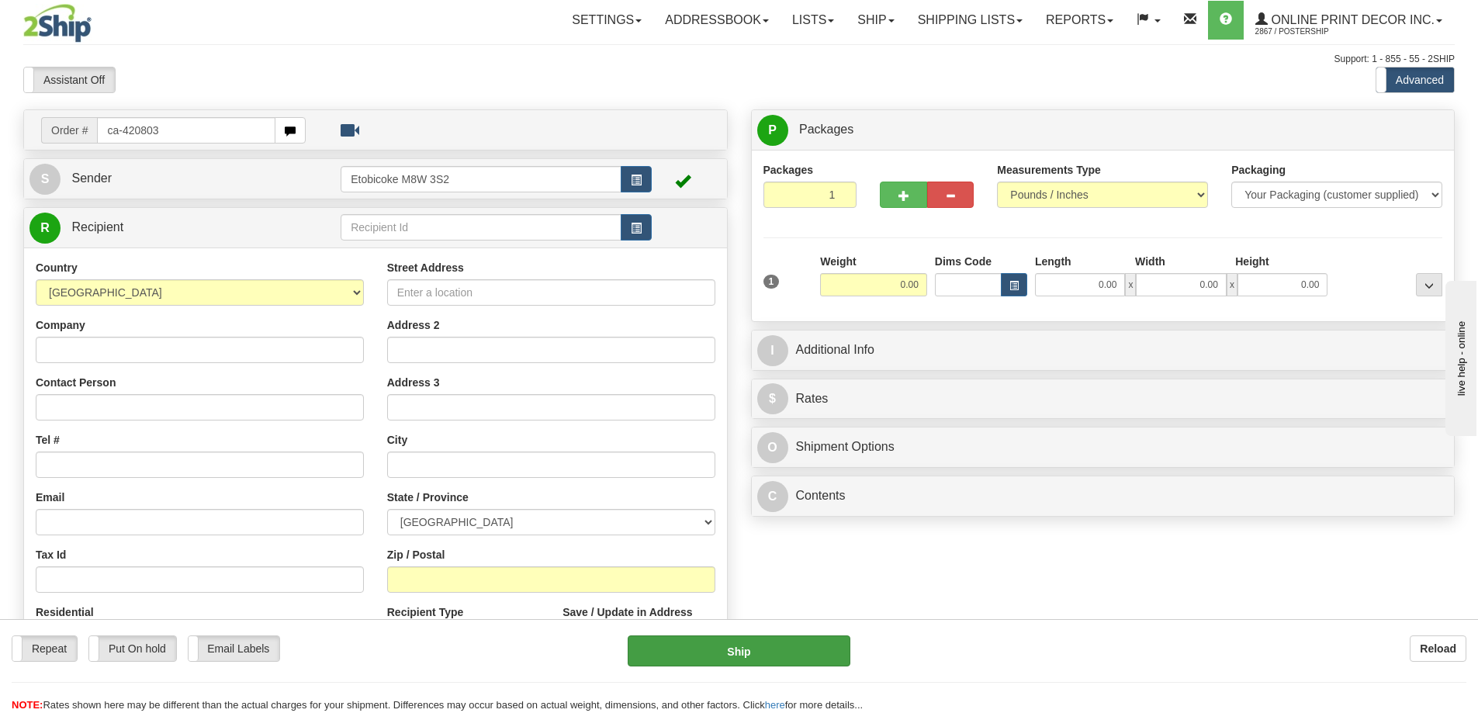
type input "ca-420803"
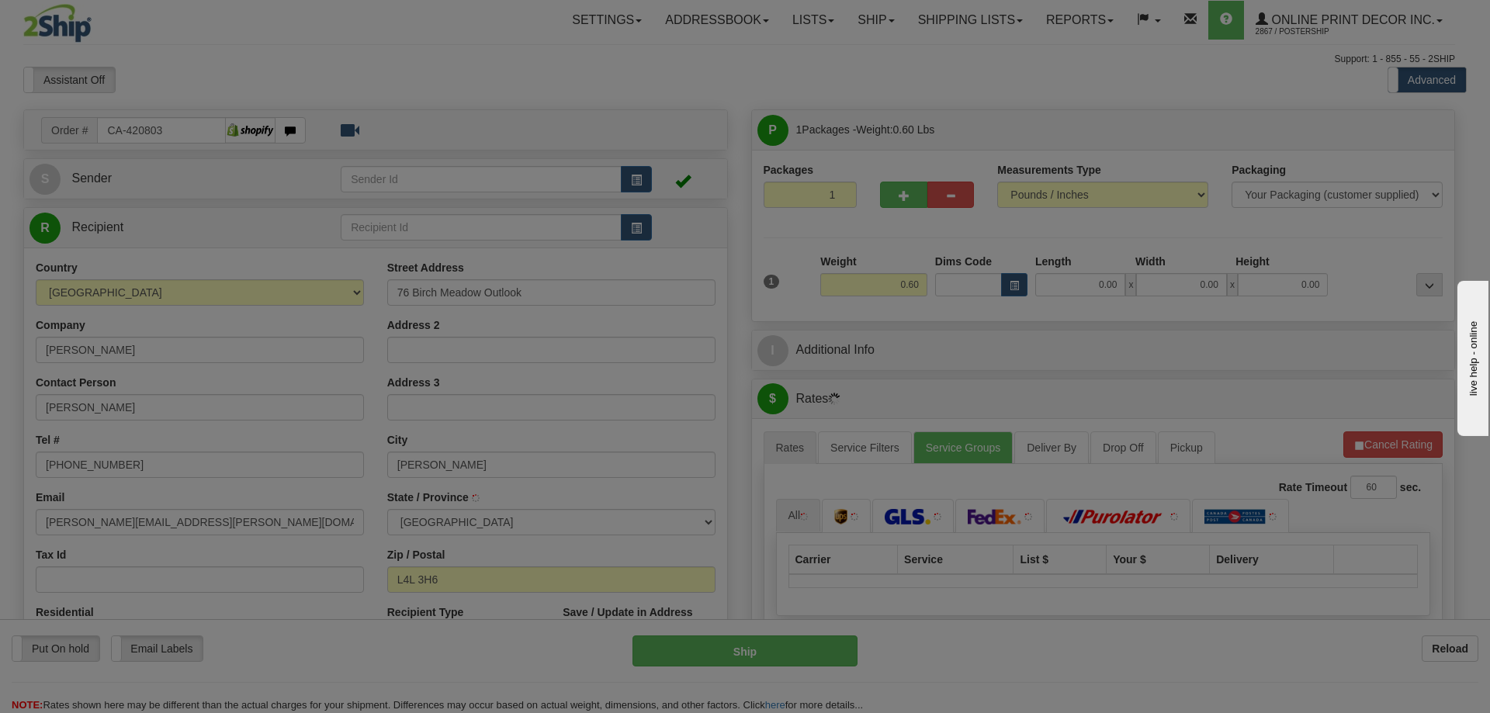
type input "WOODBRIDGE"
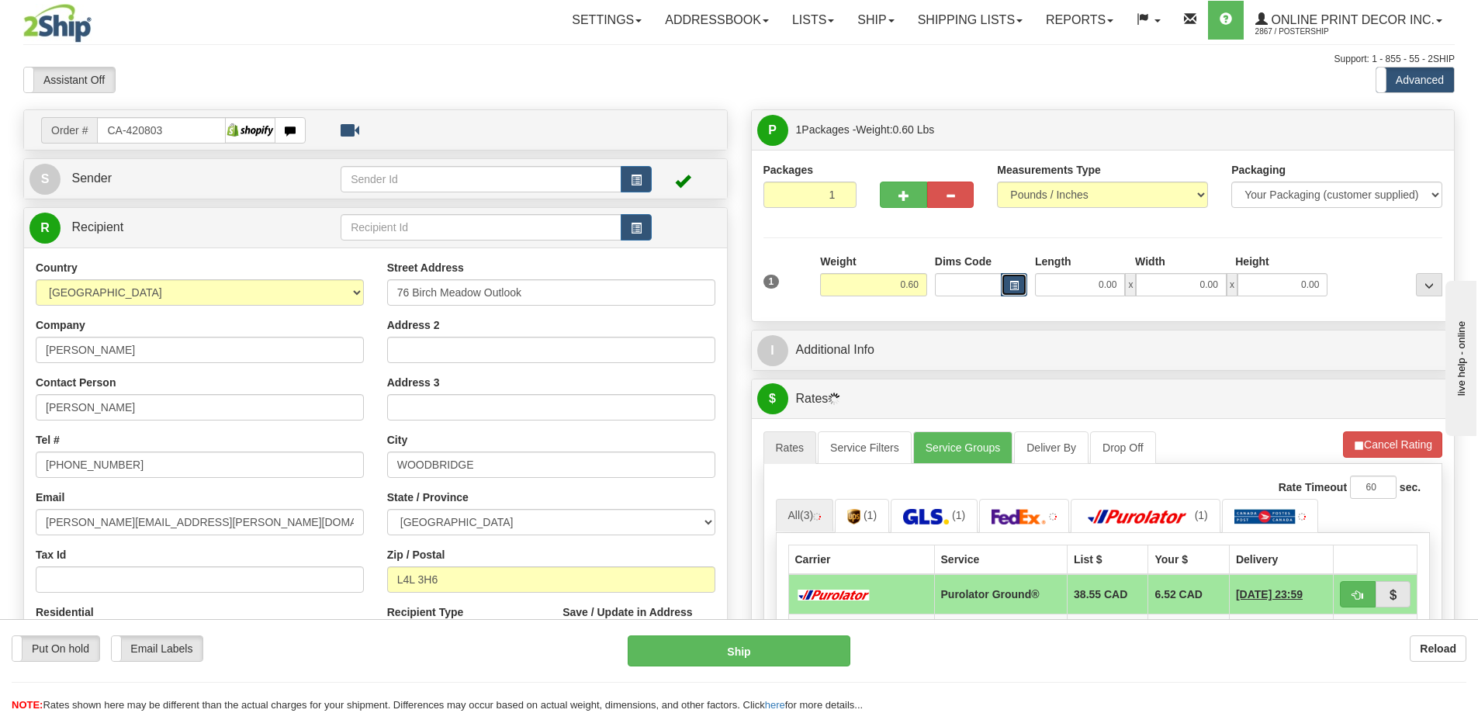
click at [1013, 280] on button "button" at bounding box center [1014, 284] width 26 height 23
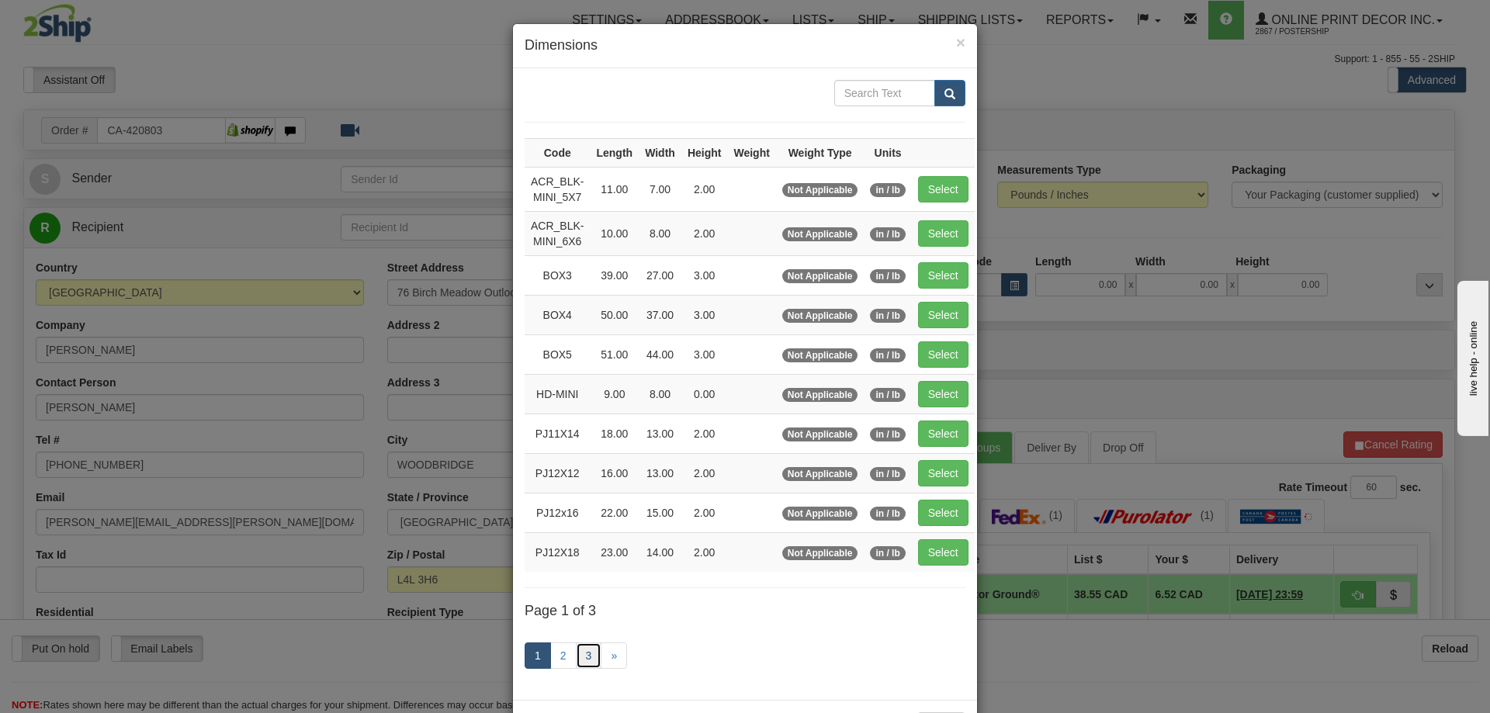
click at [577, 652] on link "3" at bounding box center [589, 656] width 26 height 26
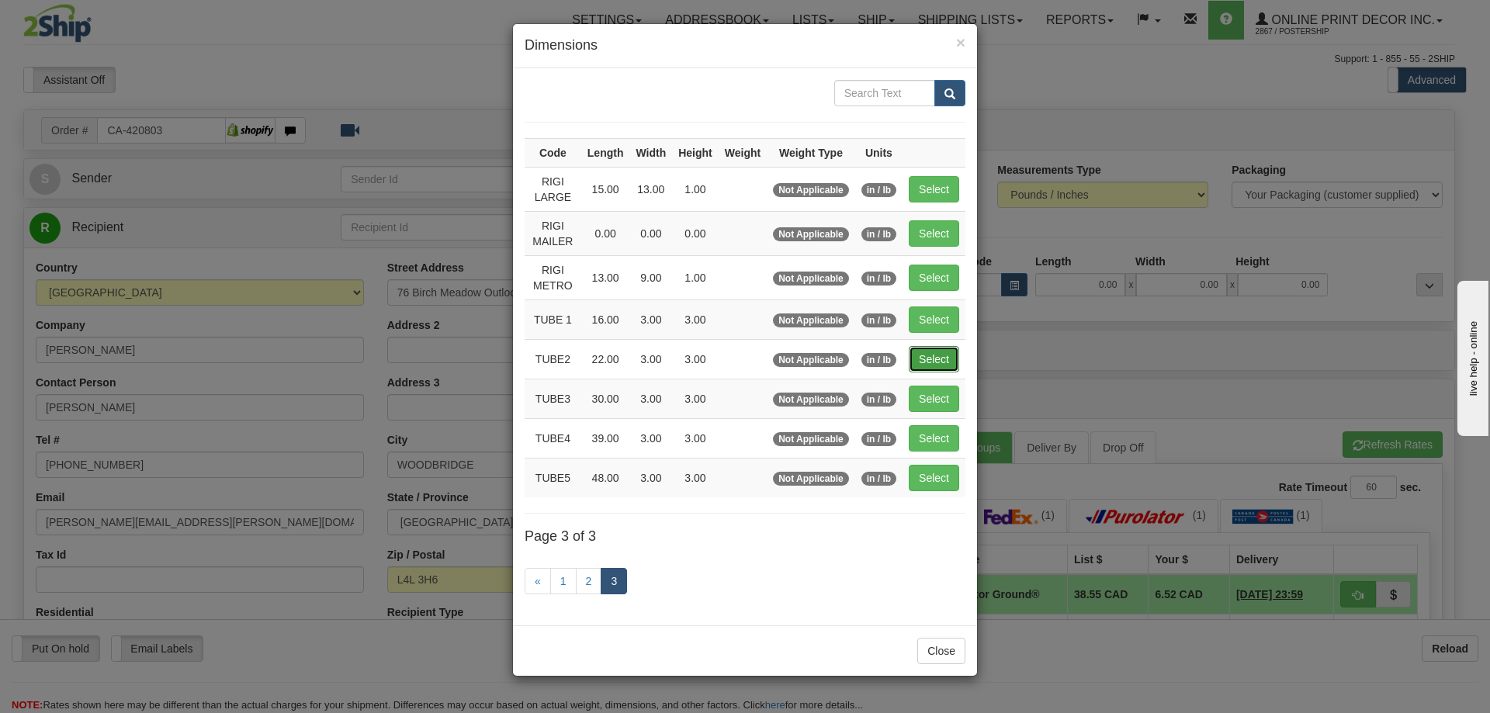
click at [928, 362] on button "Select" at bounding box center [934, 359] width 50 height 26
type input "TUBE2"
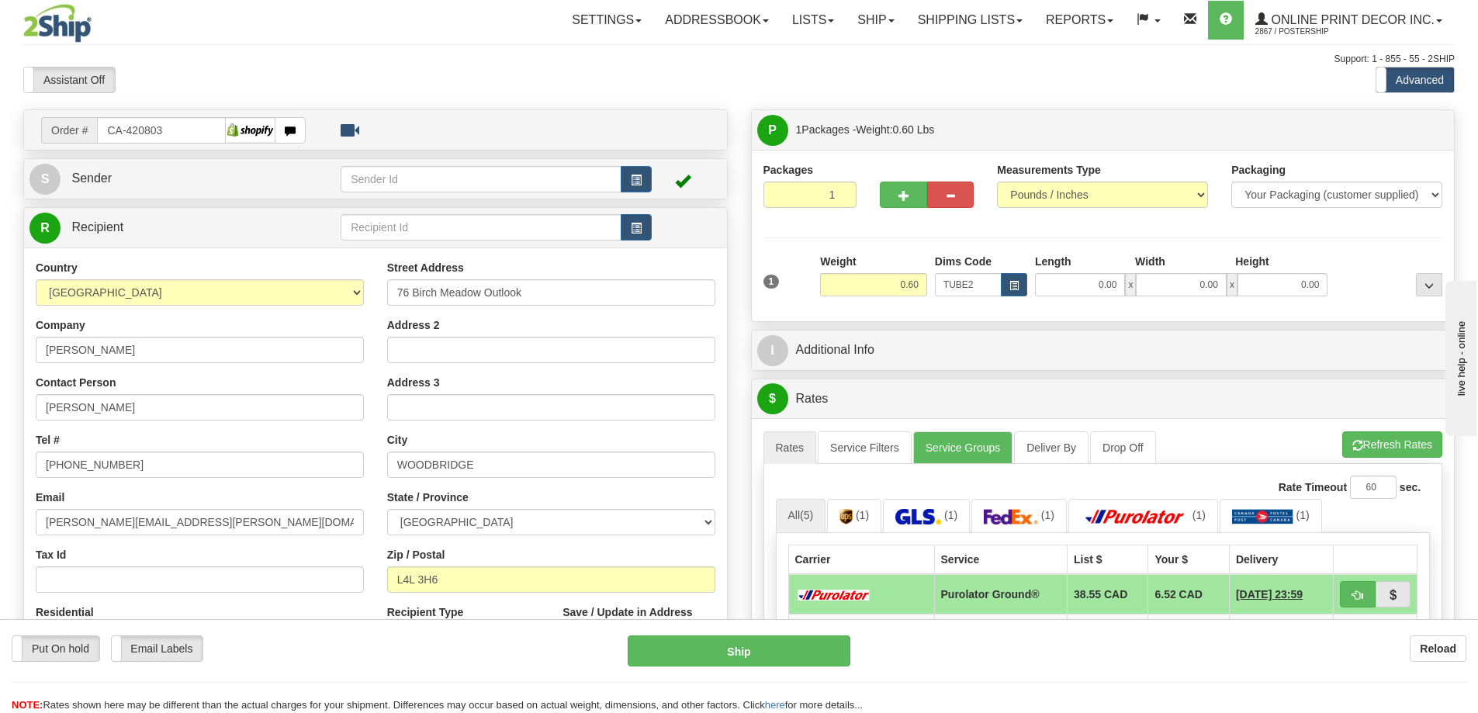
type input "22.00"
type input "3.00"
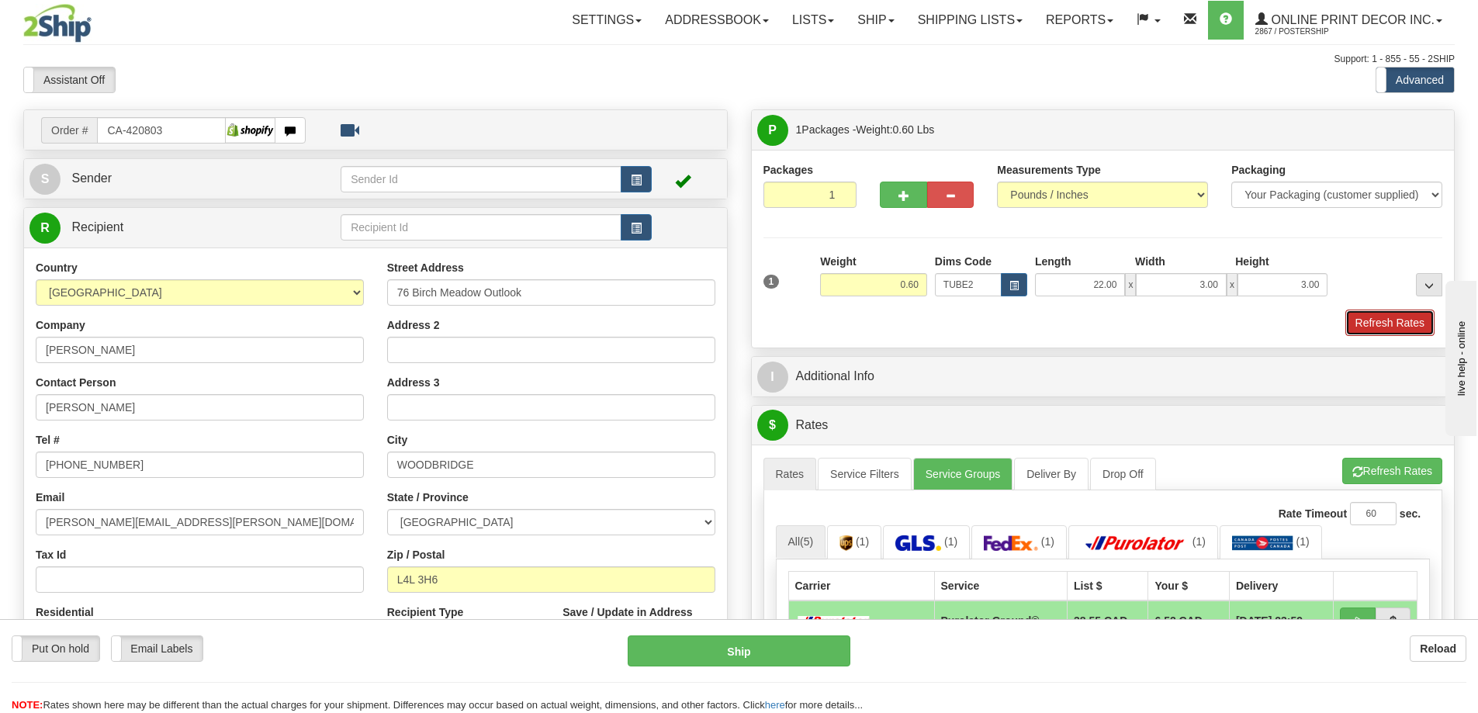
click at [1396, 330] on button "Refresh Rates" at bounding box center [1390, 323] width 89 height 26
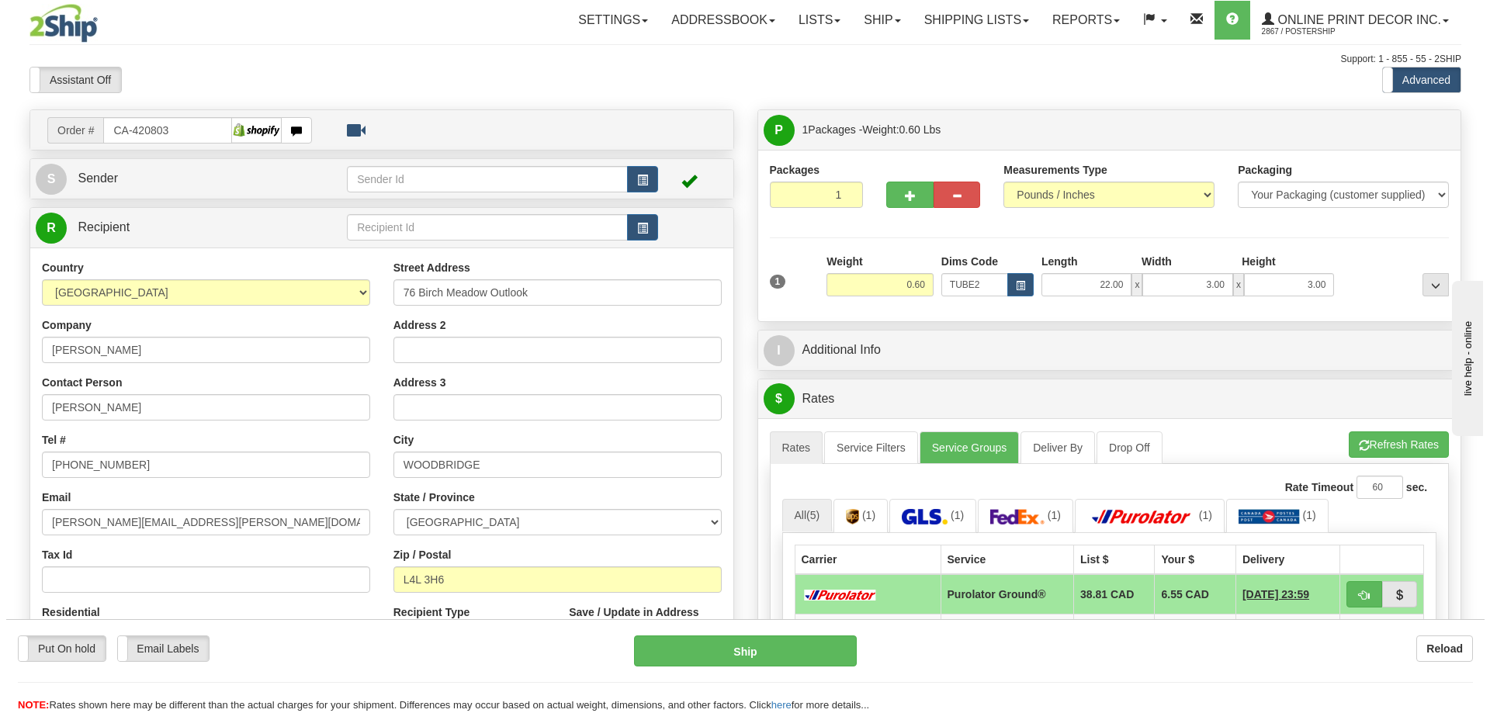
scroll to position [155, 0]
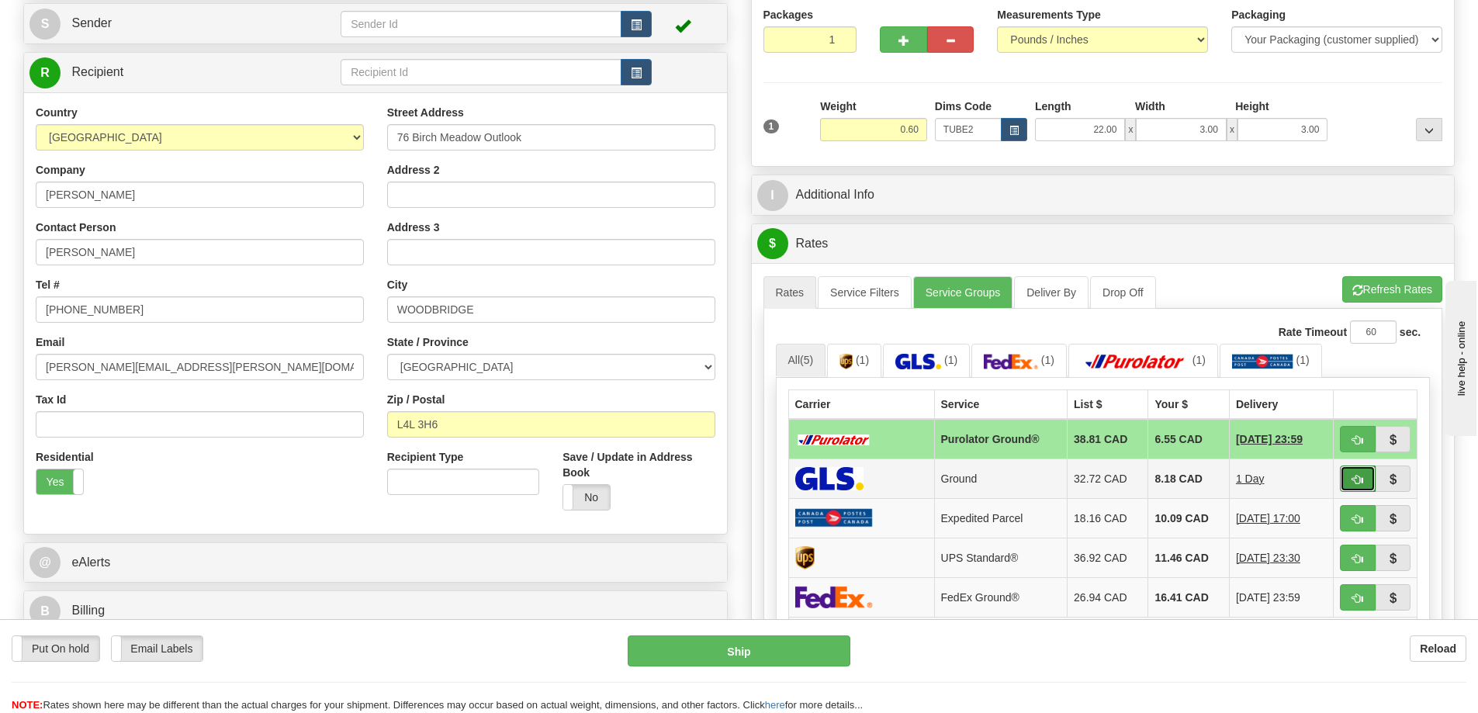
click at [1367, 471] on button "button" at bounding box center [1358, 479] width 36 height 26
type input "1"
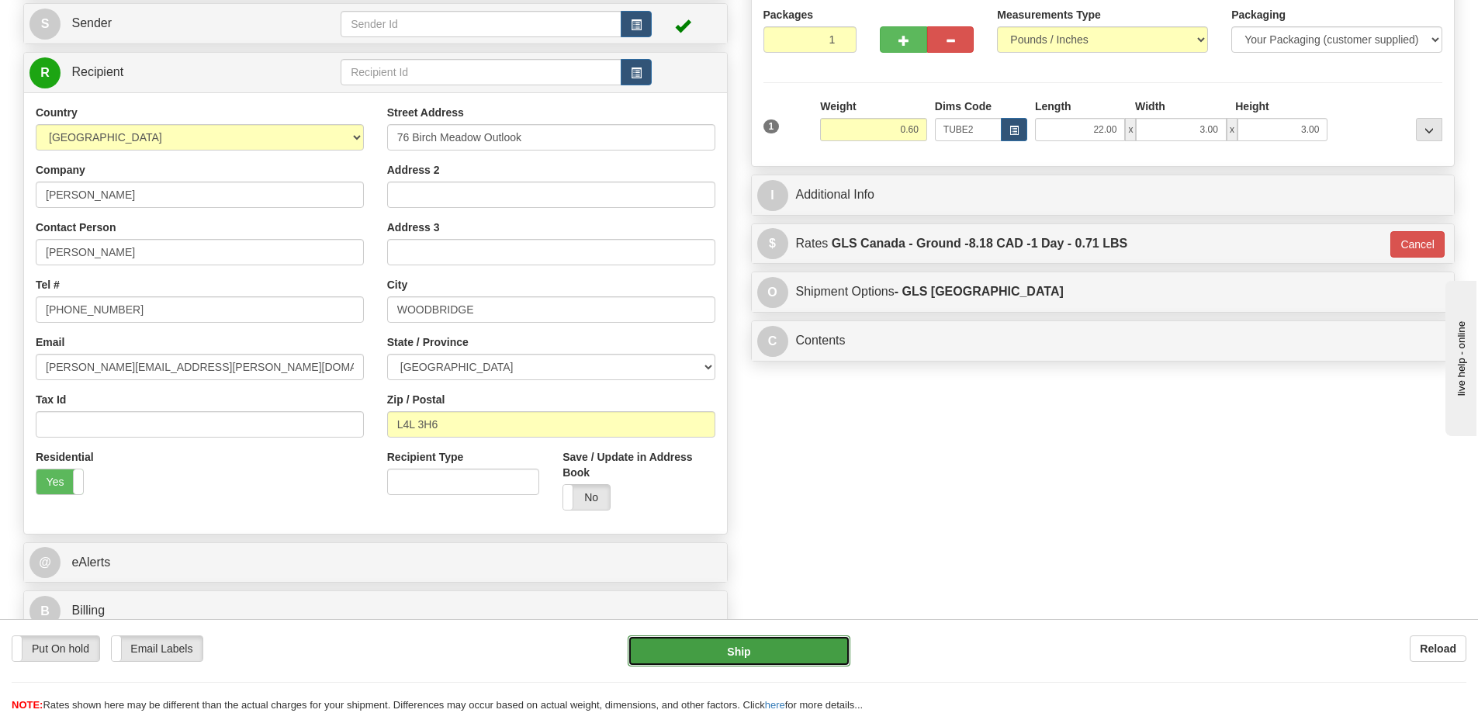
click at [795, 654] on button "Ship" at bounding box center [739, 651] width 223 height 31
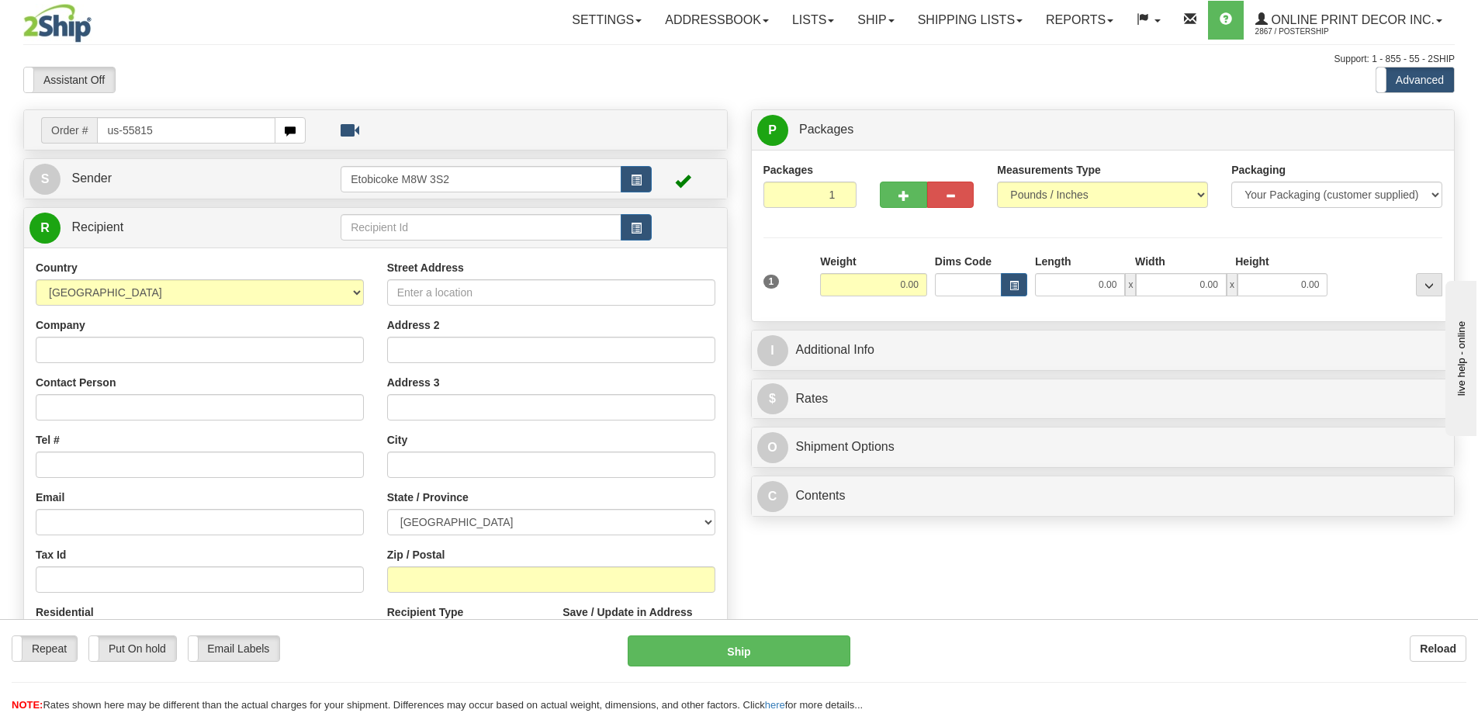
type input "us-55815"
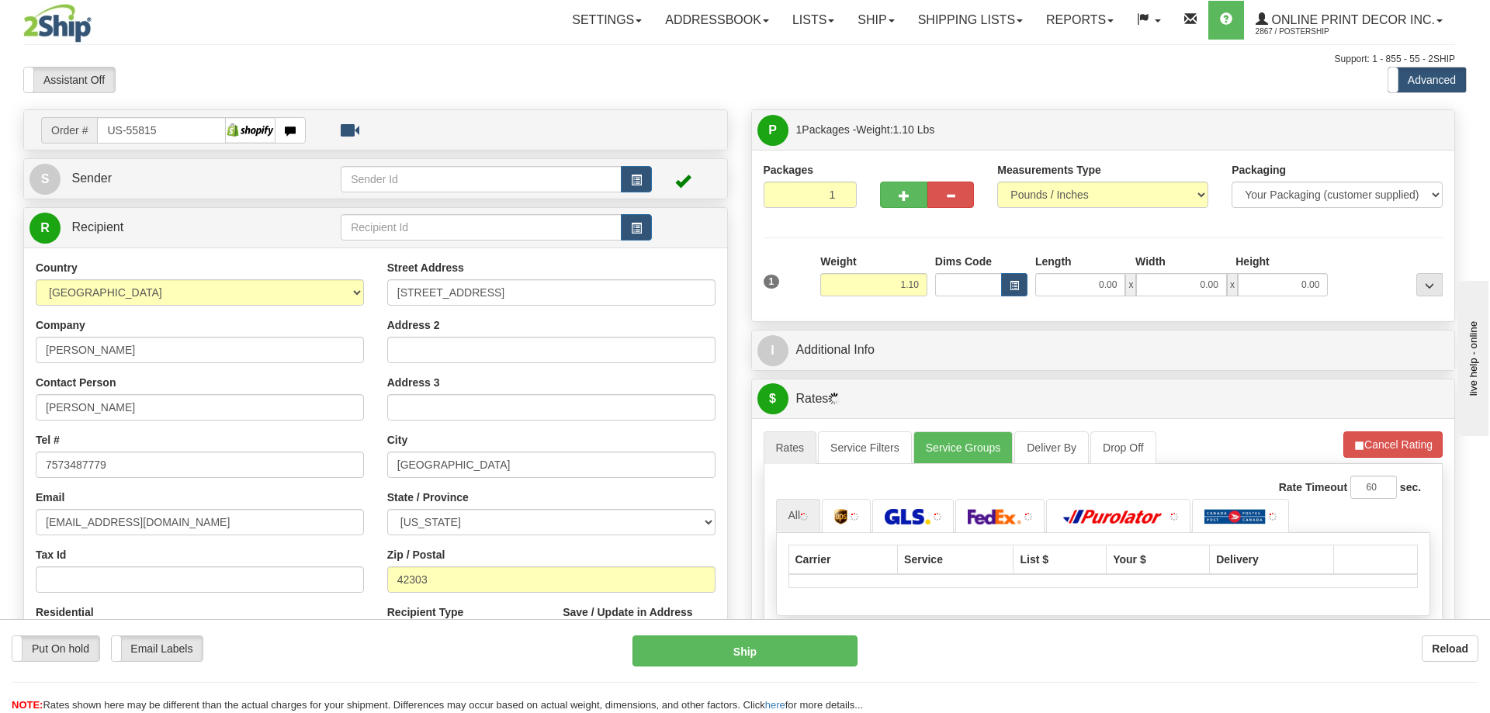
type input "OWENSBORO"
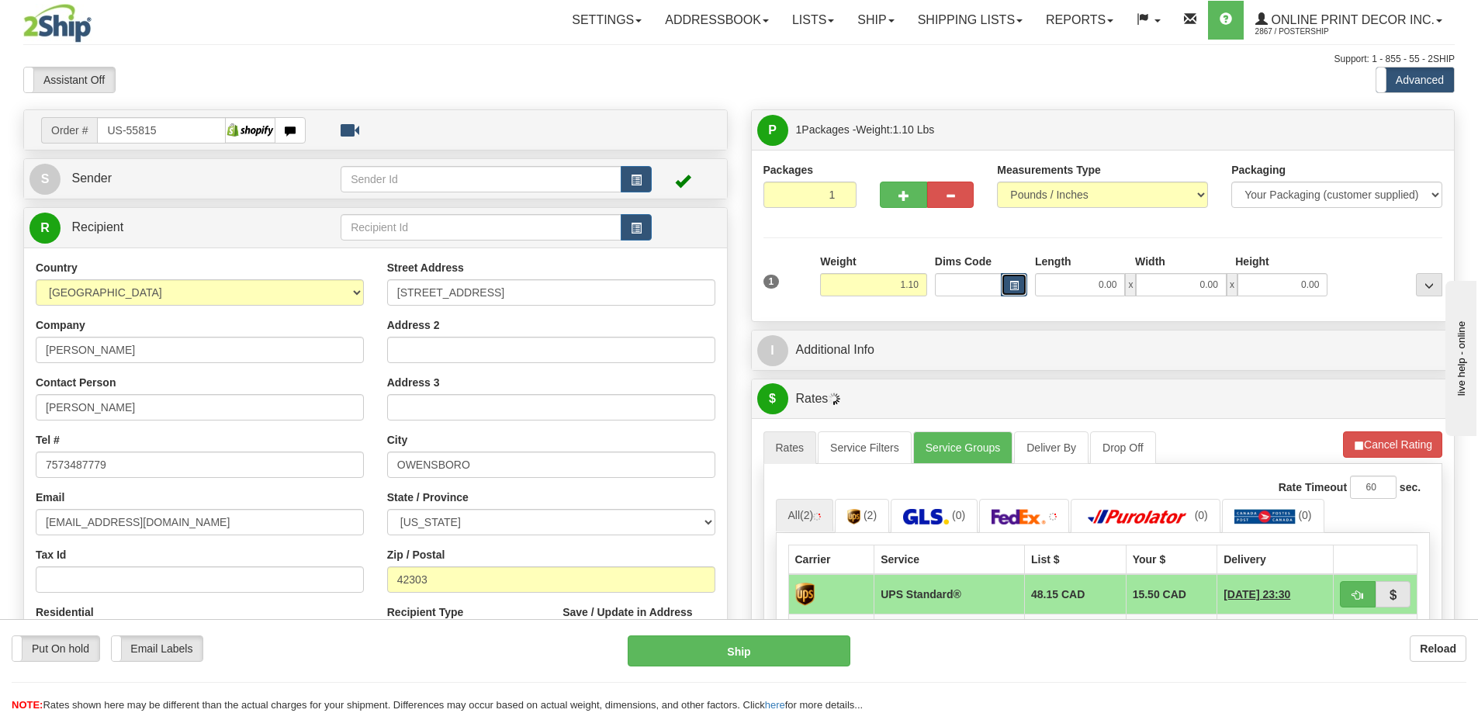
click at [1013, 284] on span "button" at bounding box center [1014, 286] width 9 height 9
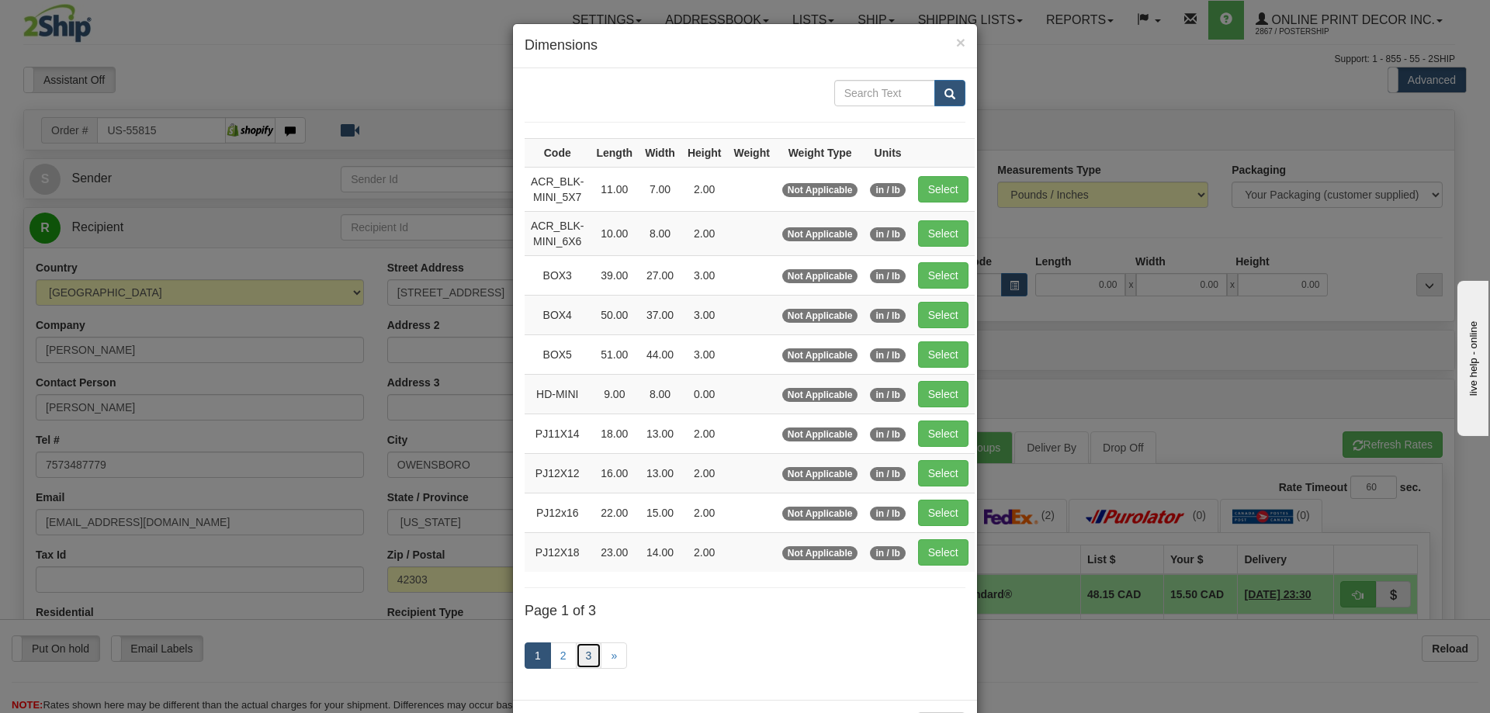
click at [580, 654] on link "3" at bounding box center [589, 656] width 26 height 26
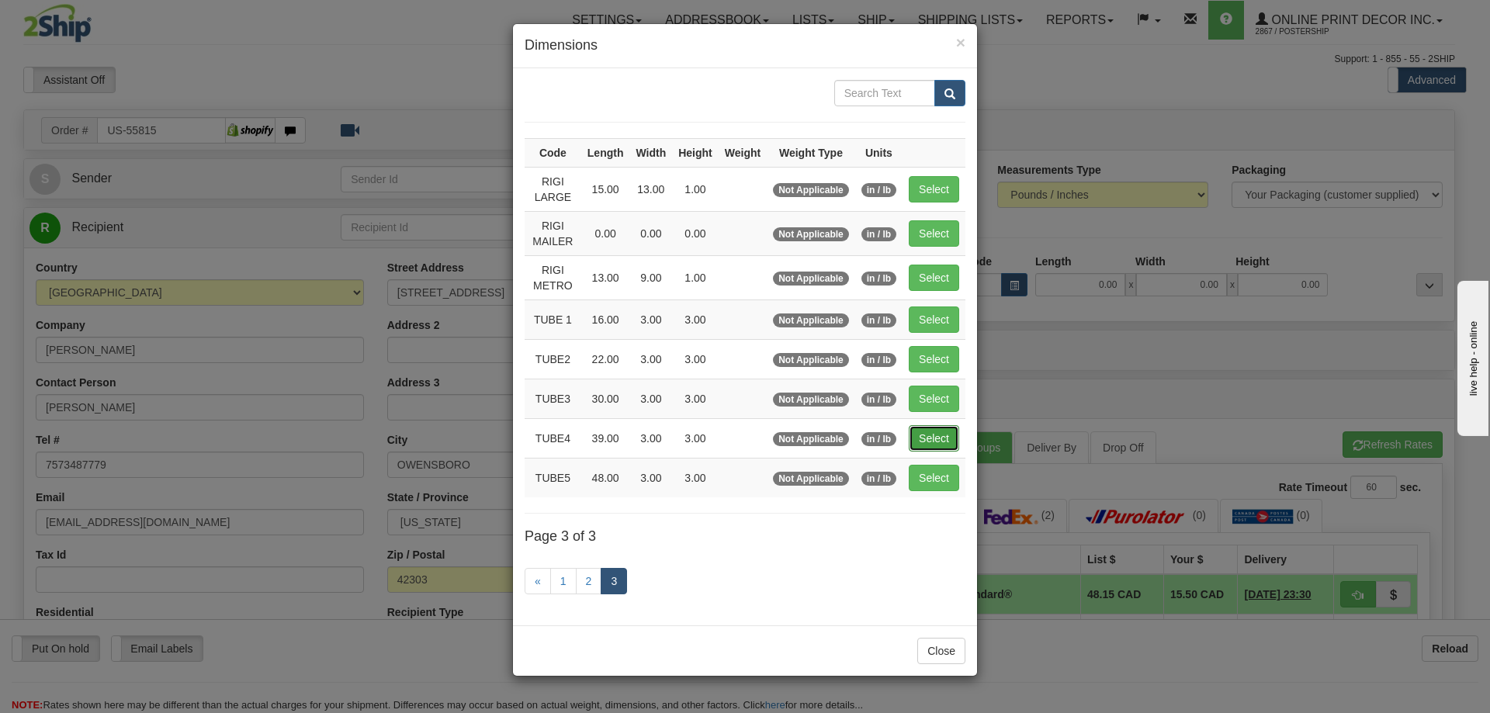
click at [934, 432] on button "Select" at bounding box center [934, 438] width 50 height 26
type input "TUBE4"
type input "39.00"
type input "3.00"
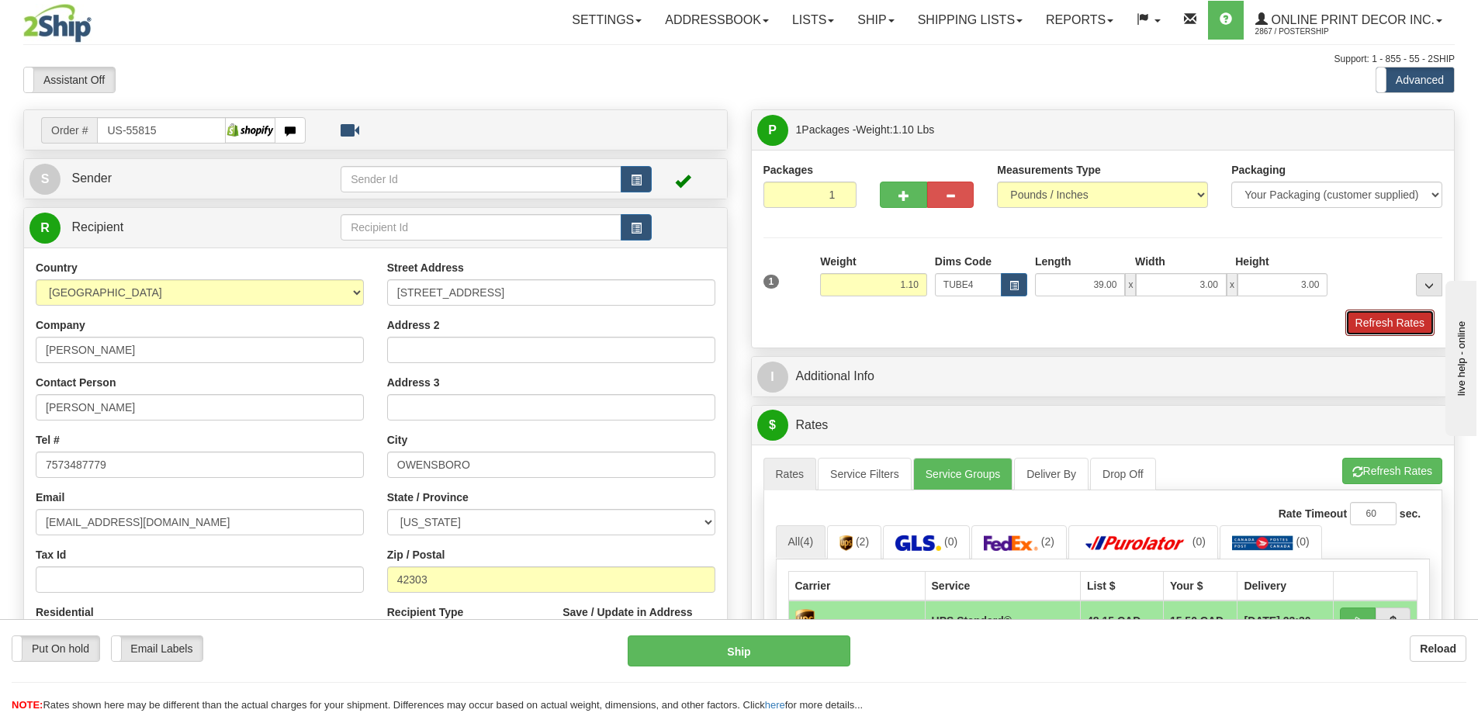
drag, startPoint x: 1367, startPoint y: 331, endPoint x: 1355, endPoint y: 337, distance: 13.2
click at [1367, 331] on button "Refresh Rates" at bounding box center [1390, 323] width 89 height 26
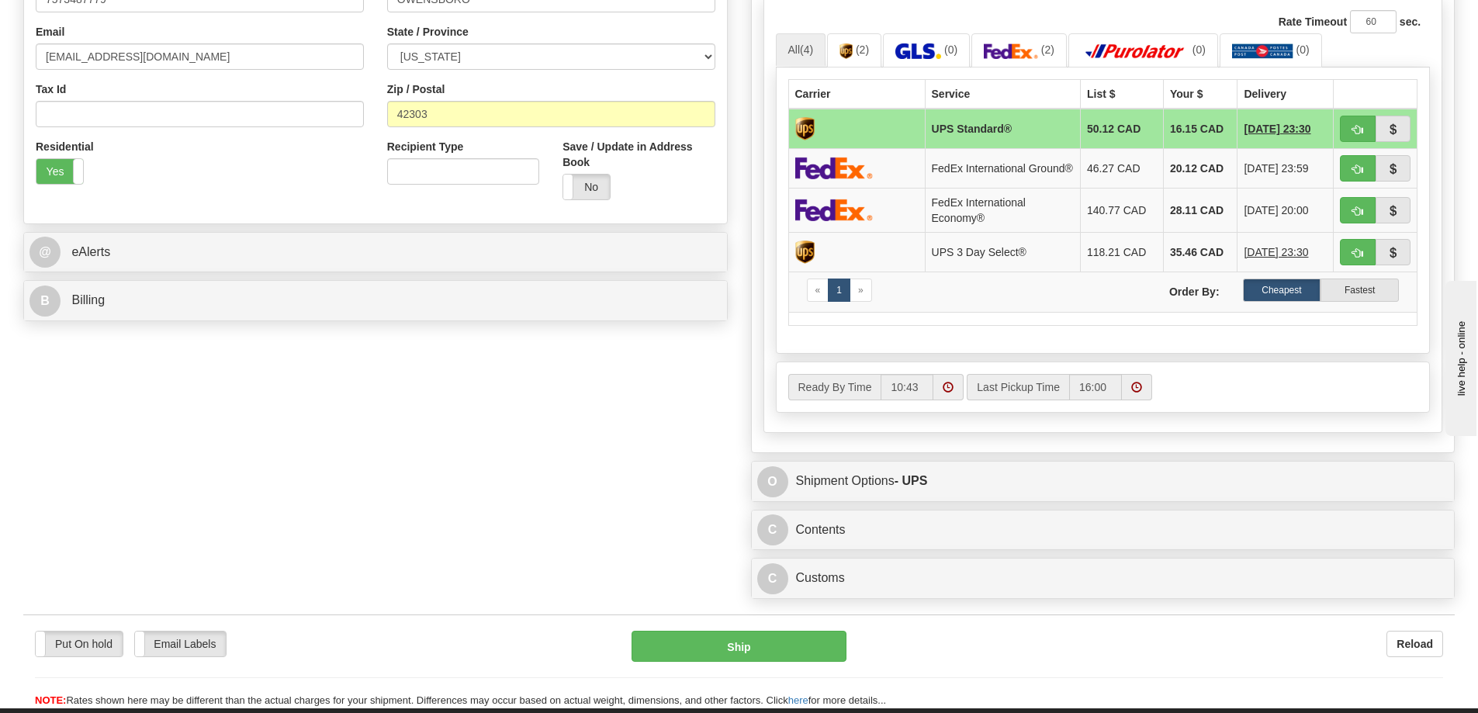
scroll to position [621, 0]
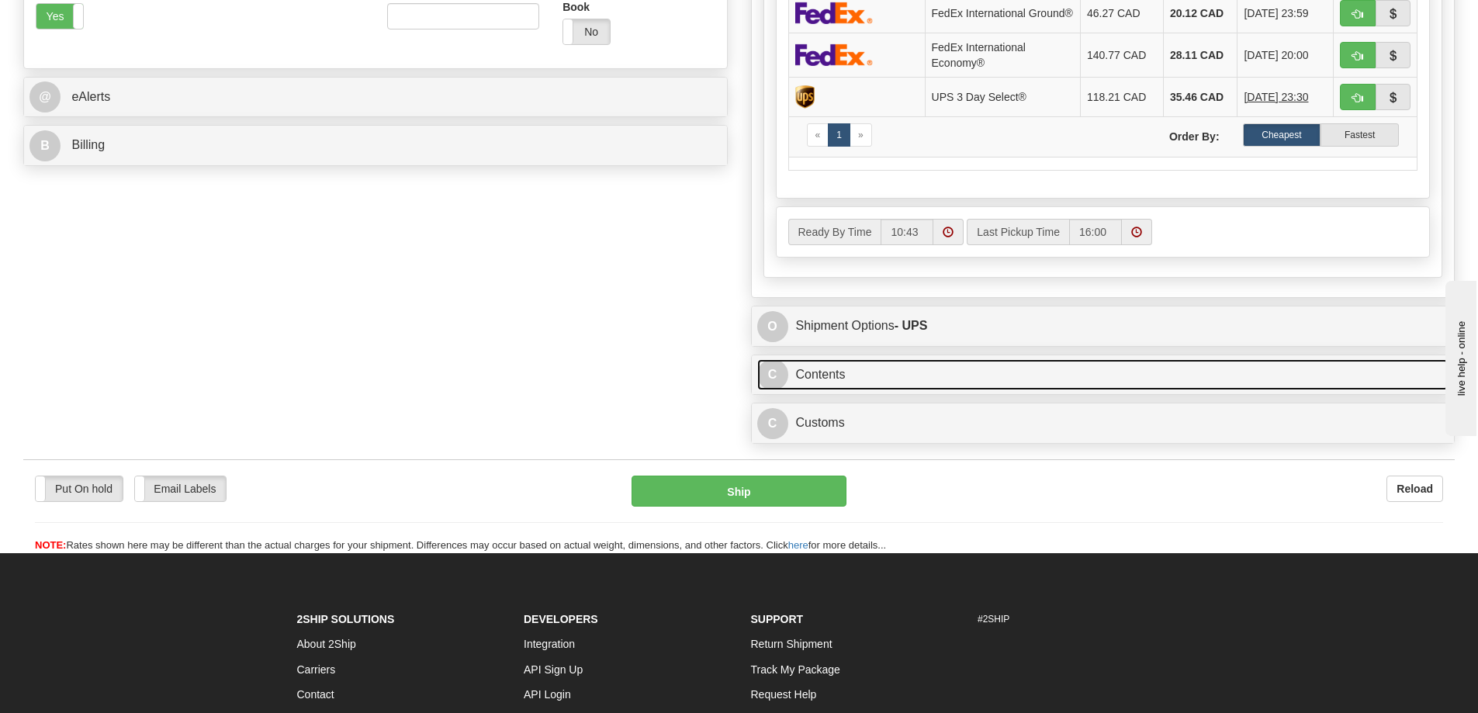
click at [1123, 375] on link "C Contents" at bounding box center [1103, 375] width 692 height 32
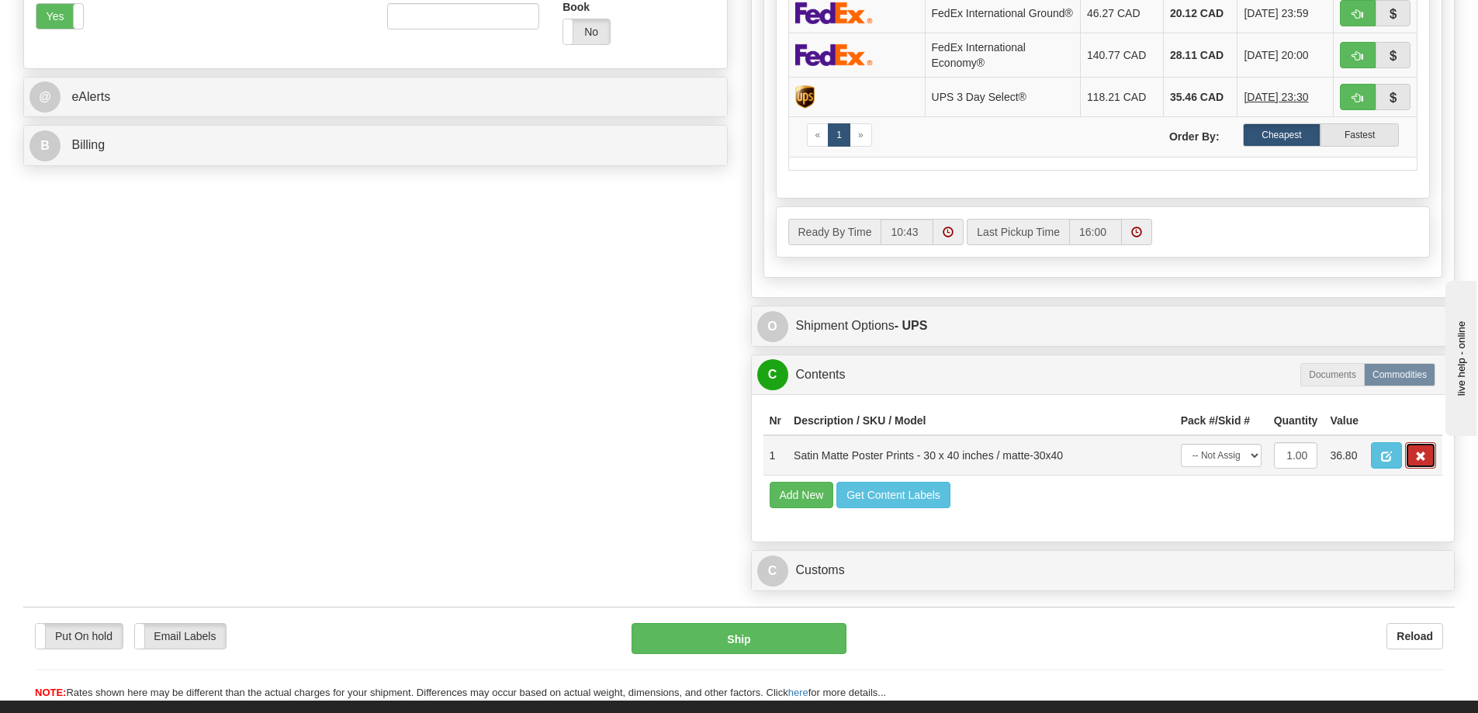
click at [1420, 462] on span "button" at bounding box center [1420, 457] width 11 height 10
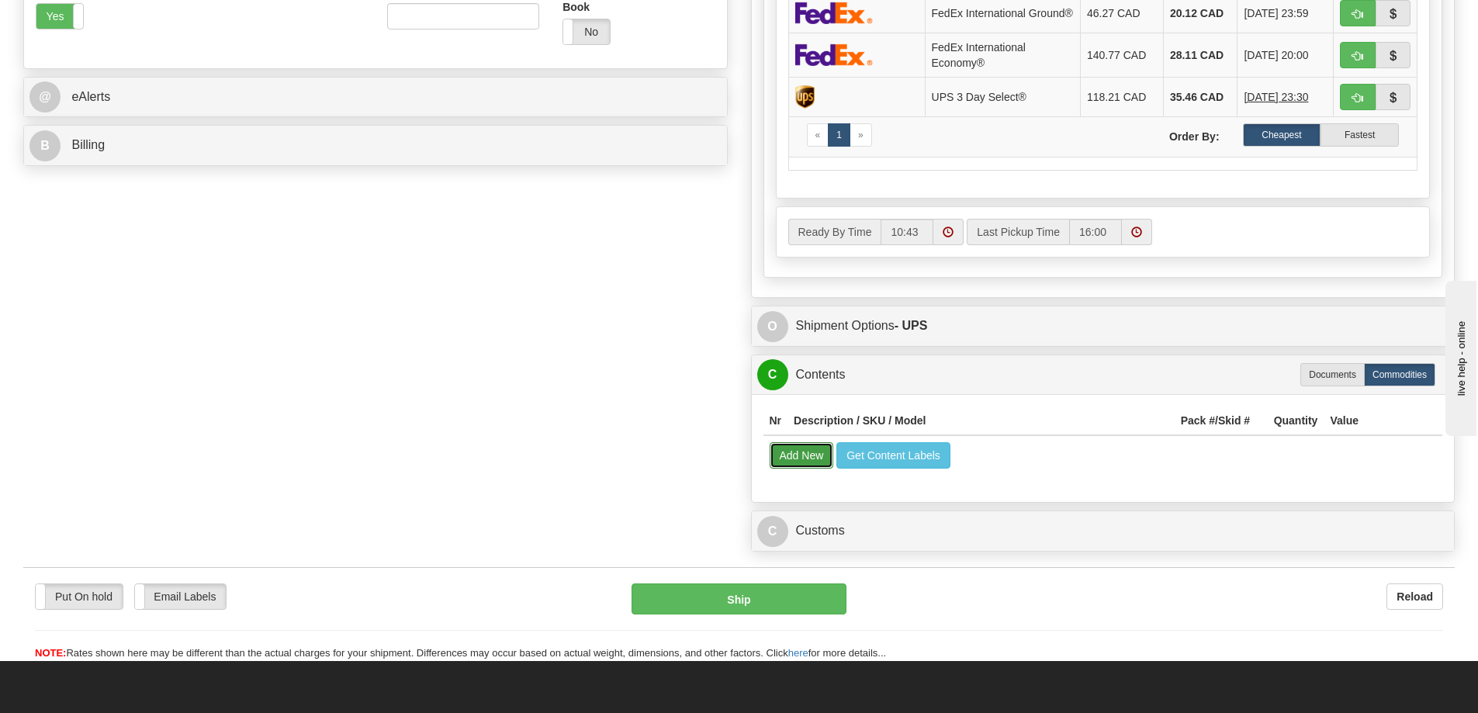
click at [788, 456] on button "Add New" at bounding box center [802, 455] width 64 height 26
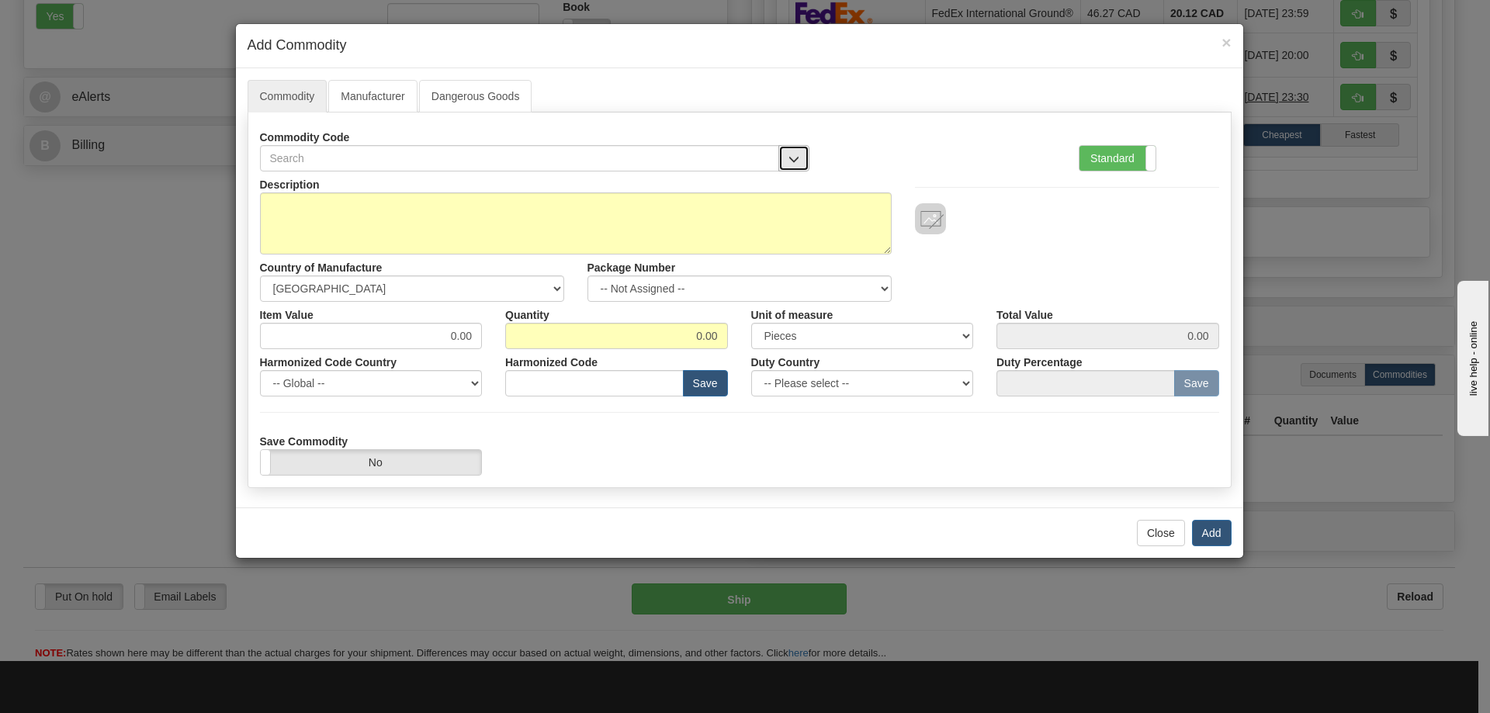
click at [784, 147] on button "button" at bounding box center [793, 158] width 31 height 26
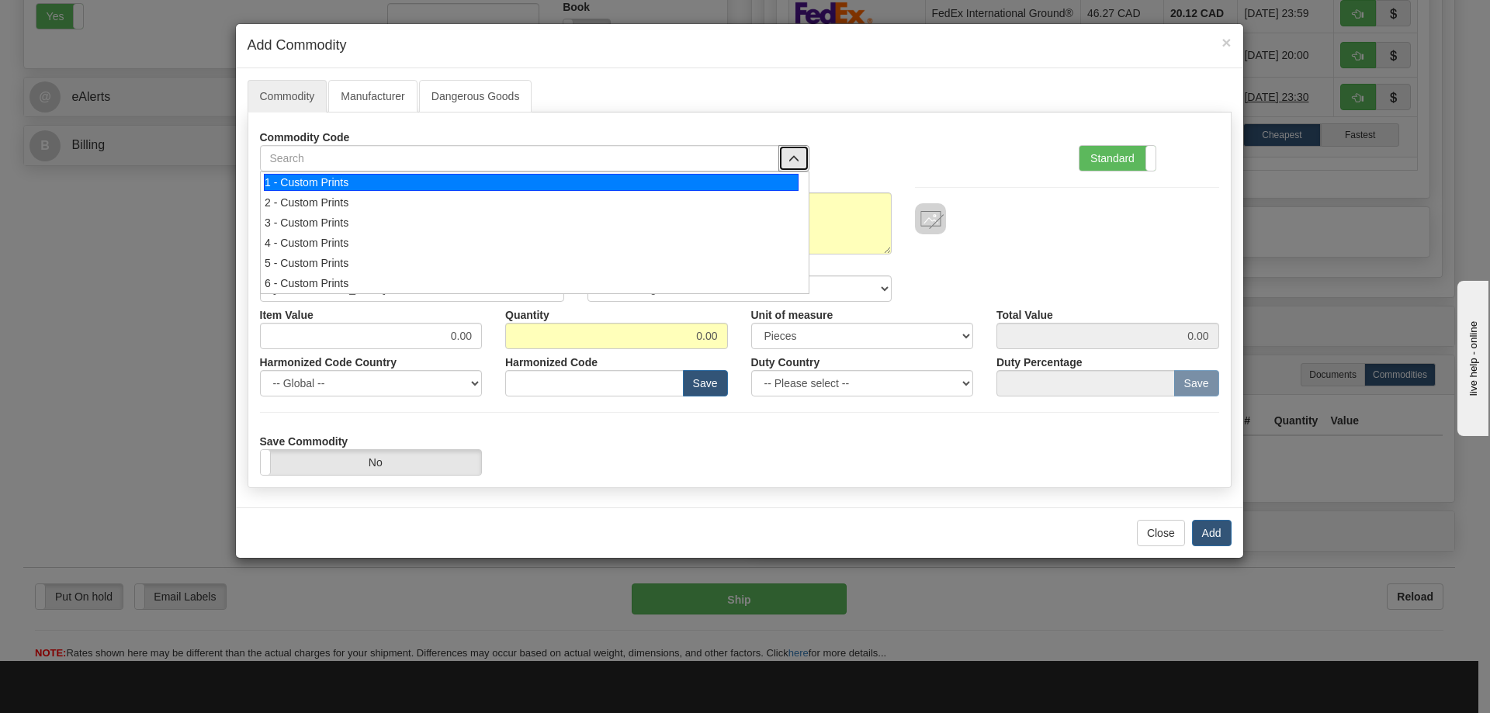
click at [768, 185] on div "1 - Custom Prints" at bounding box center [531, 182] width 535 height 17
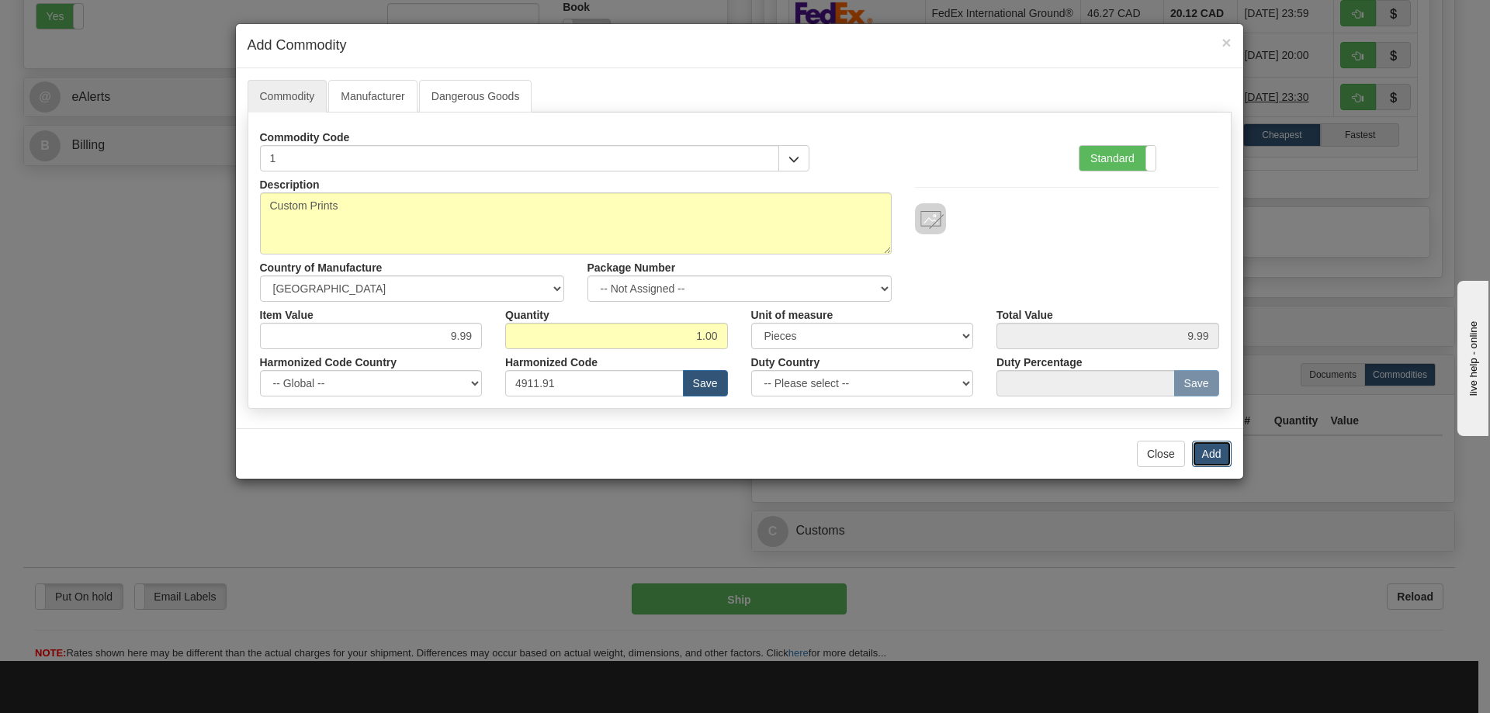
click at [1216, 454] on button "Add" at bounding box center [1212, 454] width 40 height 26
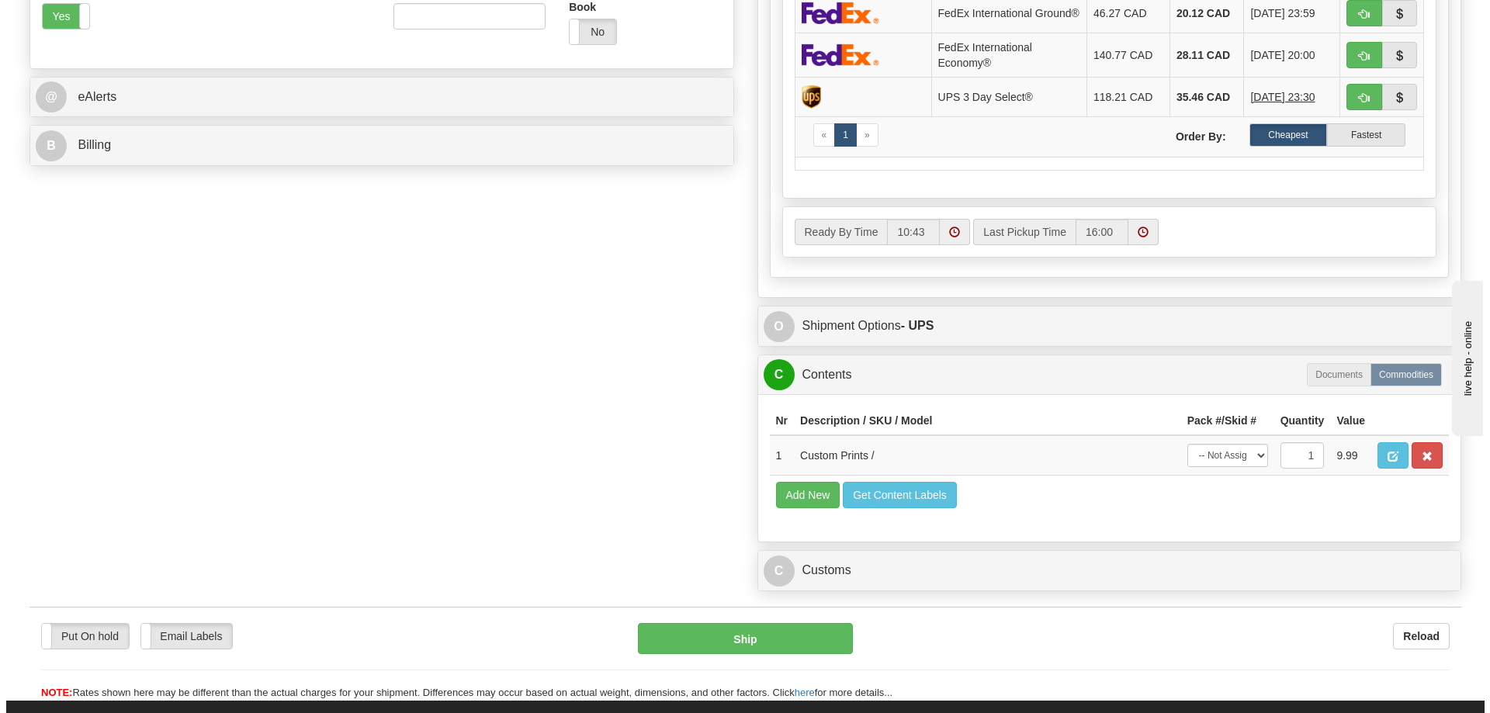
scroll to position [388, 0]
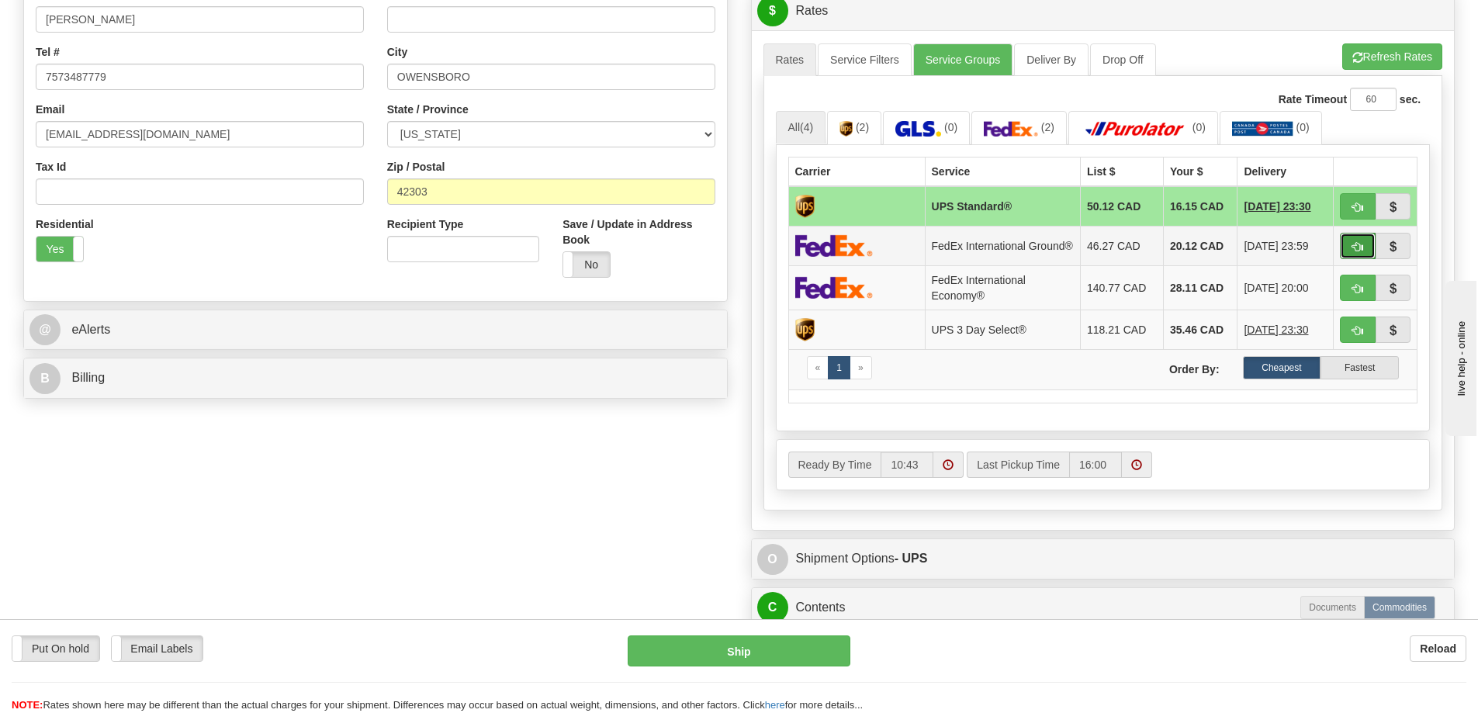
click at [1352, 243] on button "button" at bounding box center [1358, 246] width 36 height 26
type input "92"
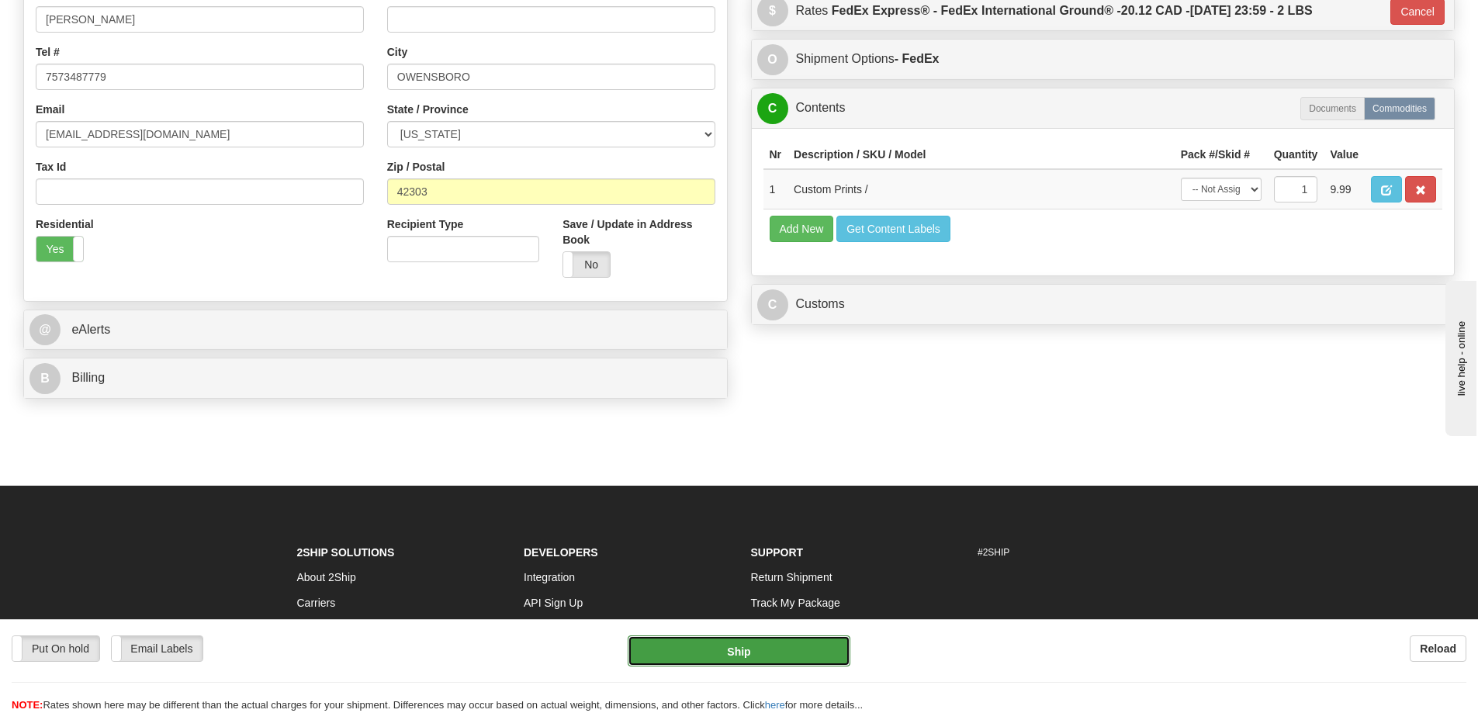
click at [792, 650] on button "Ship" at bounding box center [739, 651] width 223 height 31
